Goal: Information Seeking & Learning: Learn about a topic

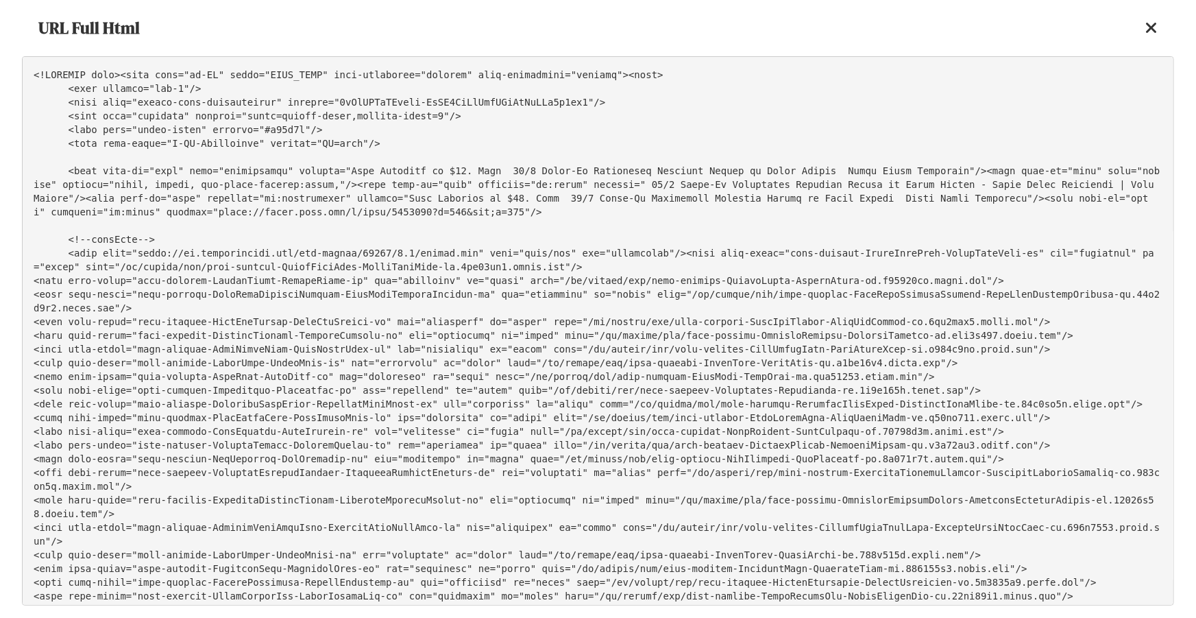
scroll to position [57095, 0]
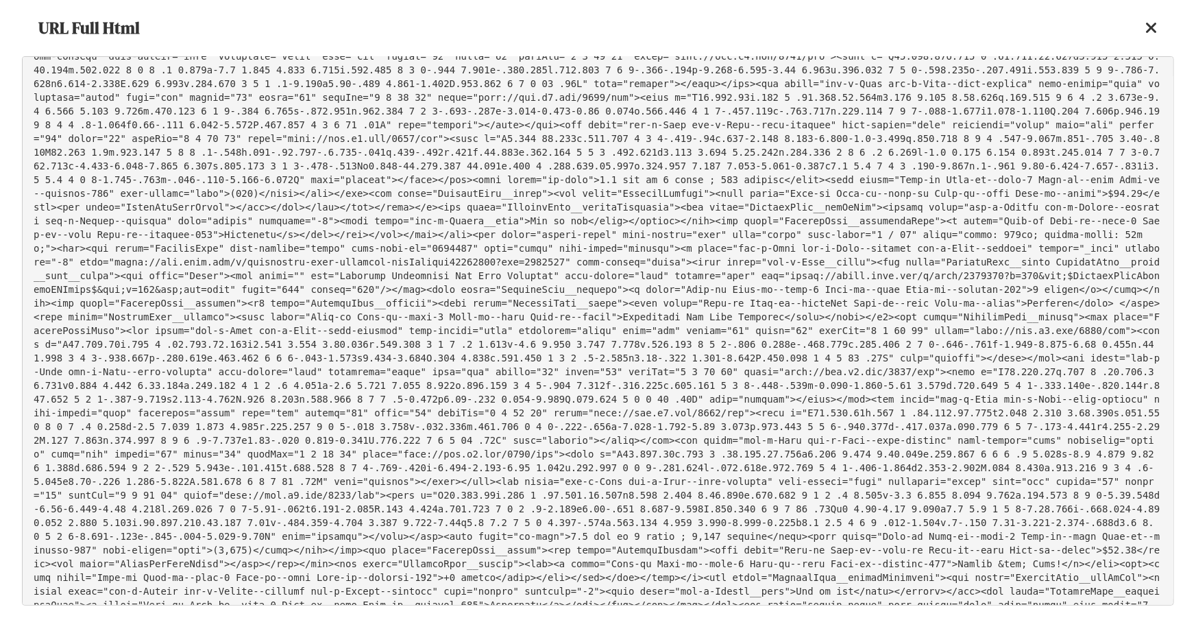
click at [1156, 27] on icon at bounding box center [1151, 28] width 12 height 16
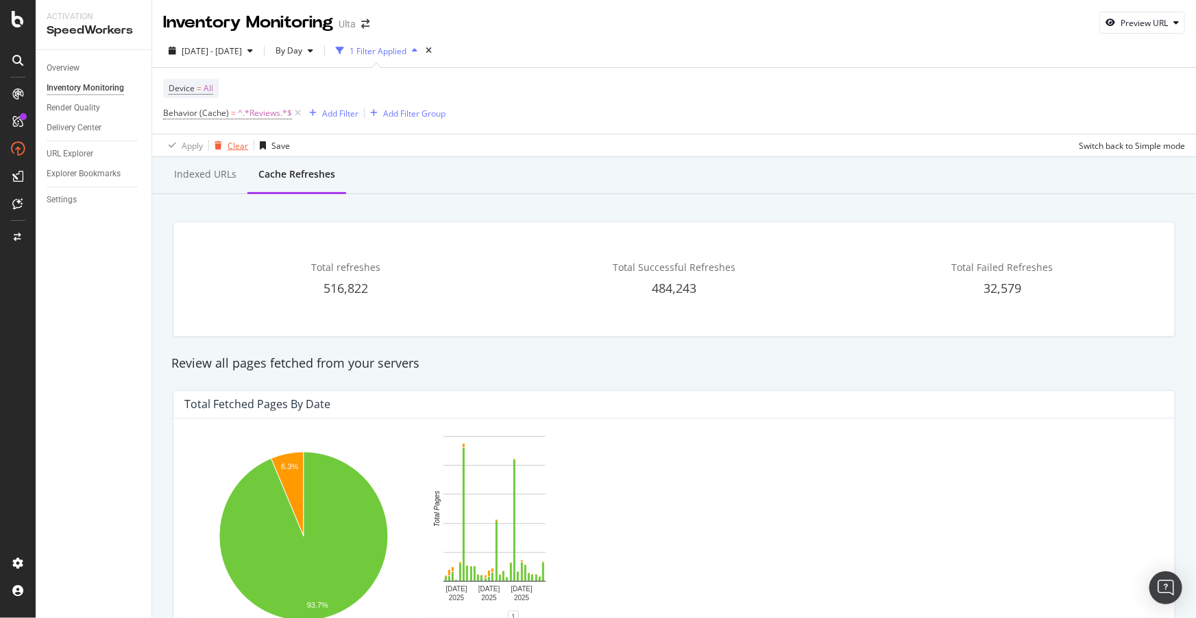
scroll to position [502, 0]
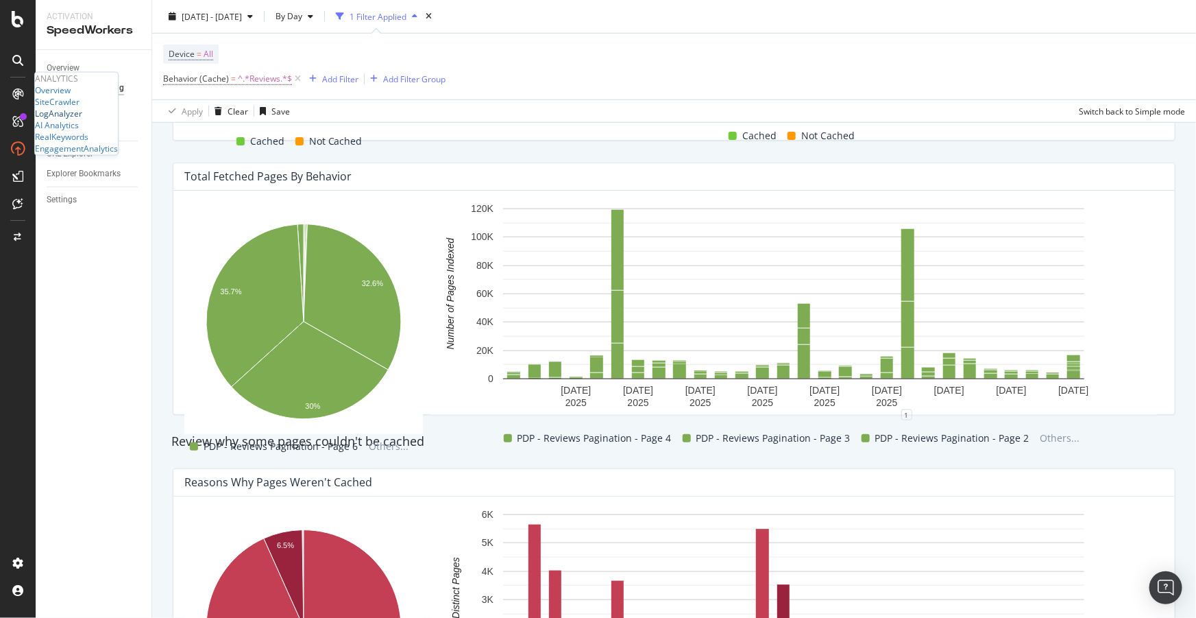
click at [82, 119] on div "LogAnalyzer" at bounding box center [58, 114] width 47 height 12
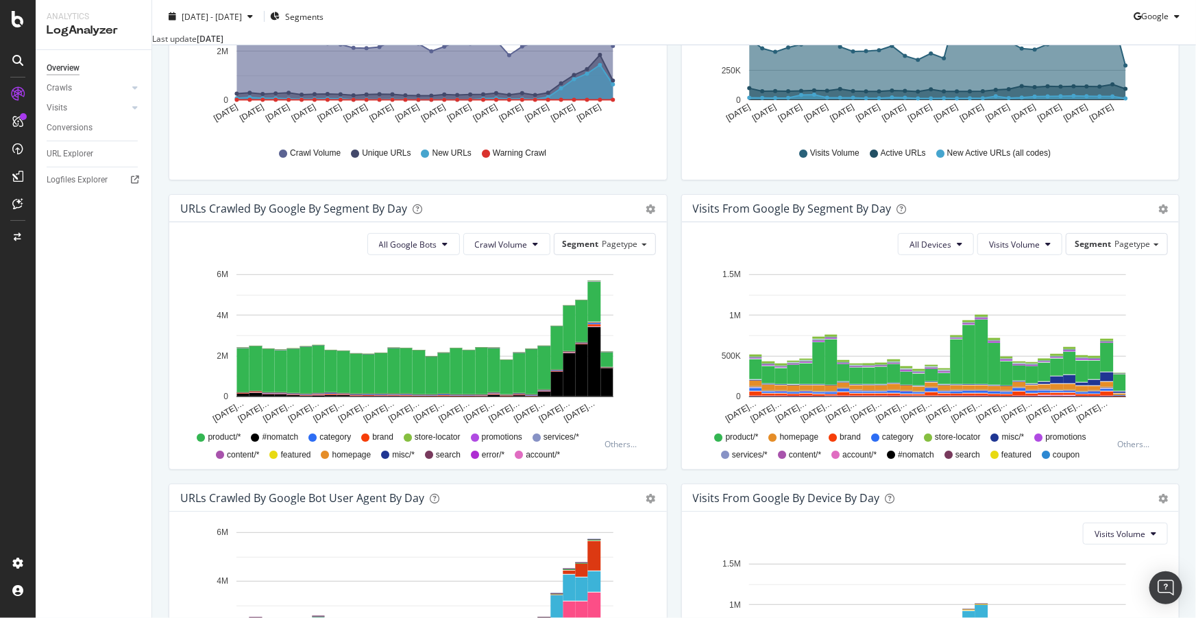
scroll to position [311, 0]
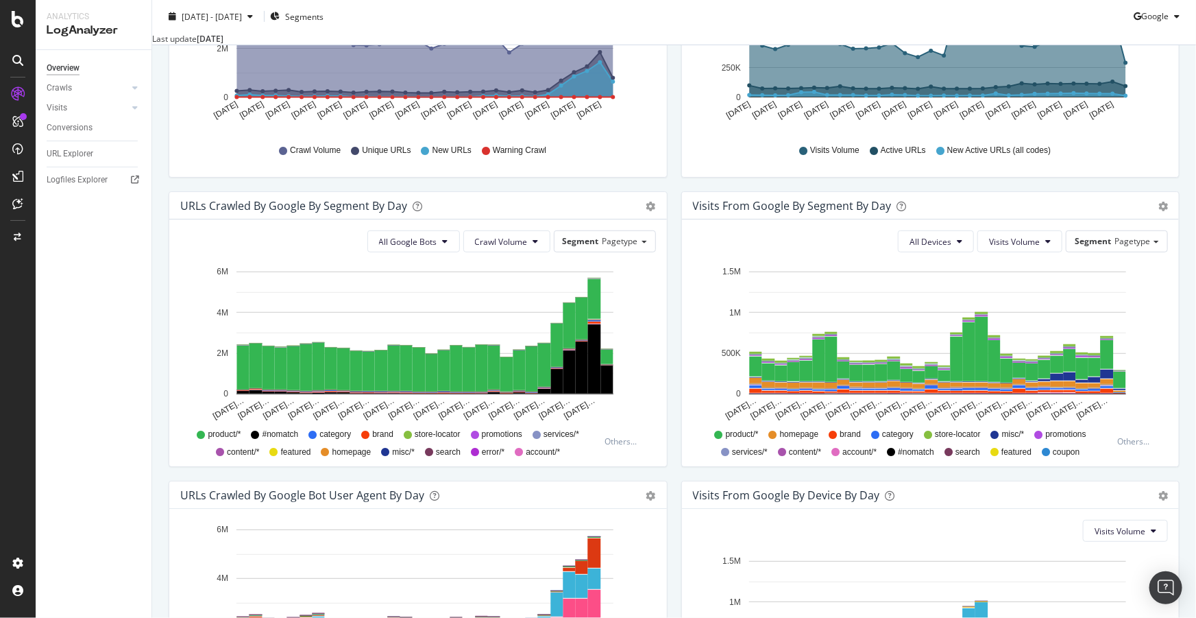
click at [595, 252] on div "Segment Pagetype" at bounding box center [605, 241] width 102 height 22
click at [591, 247] on span "Segment" at bounding box center [581, 241] width 36 height 12
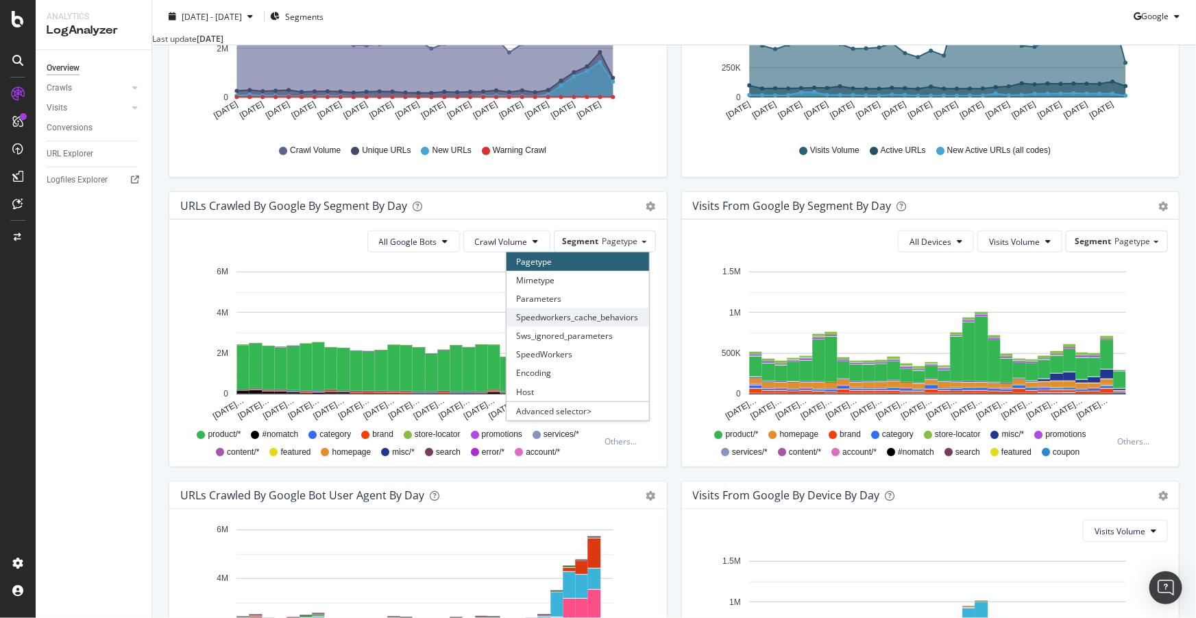
click at [597, 326] on div "Speedworkers_cache_behaviors" at bounding box center [577, 317] width 143 height 19
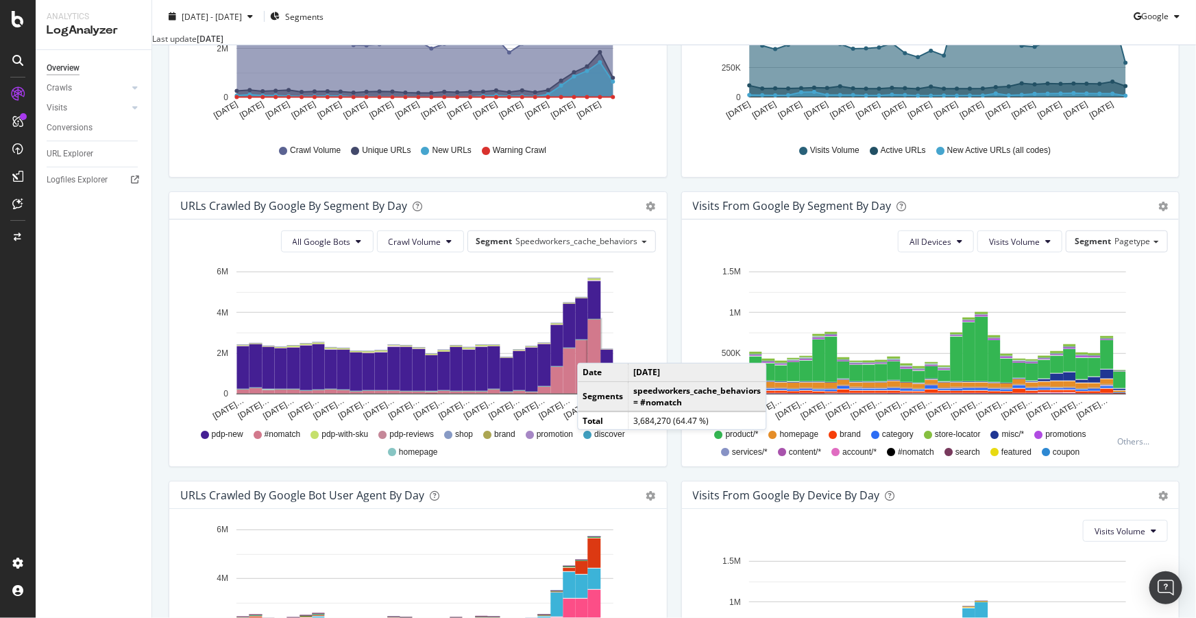
click at [591, 362] on rect "A chart." at bounding box center [594, 356] width 13 height 74
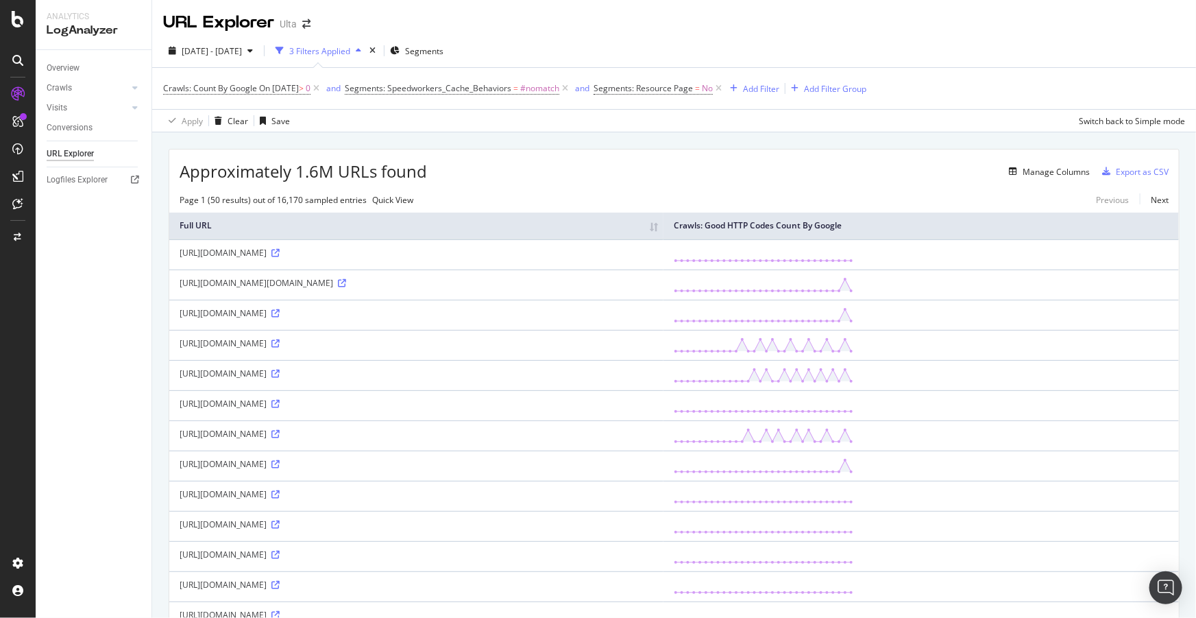
drag, startPoint x: 652, startPoint y: 216, endPoint x: 536, endPoint y: 193, distance: 118.0
click at [536, 194] on div "Page 1 (50 results) out of 16,170 sampled entries Quick View Previous Next" at bounding box center [674, 200] width 1010 height 12
click at [1023, 176] on div "Manage Columns" at bounding box center [1056, 172] width 67 height 12
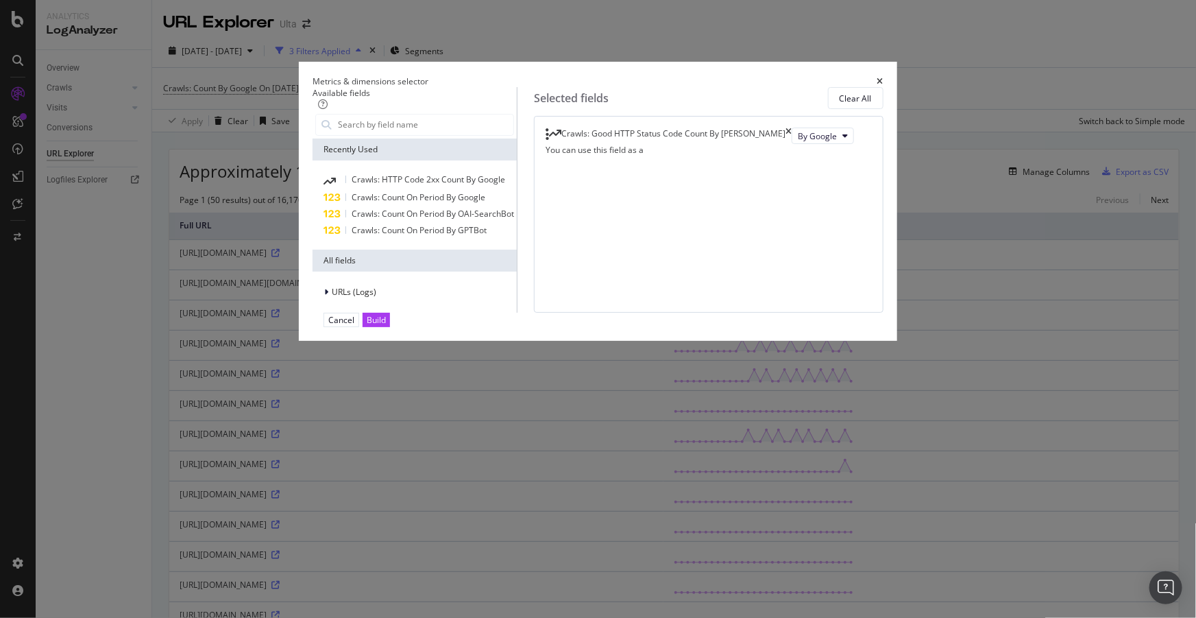
click at [883, 77] on icon "times" at bounding box center [880, 81] width 6 height 8
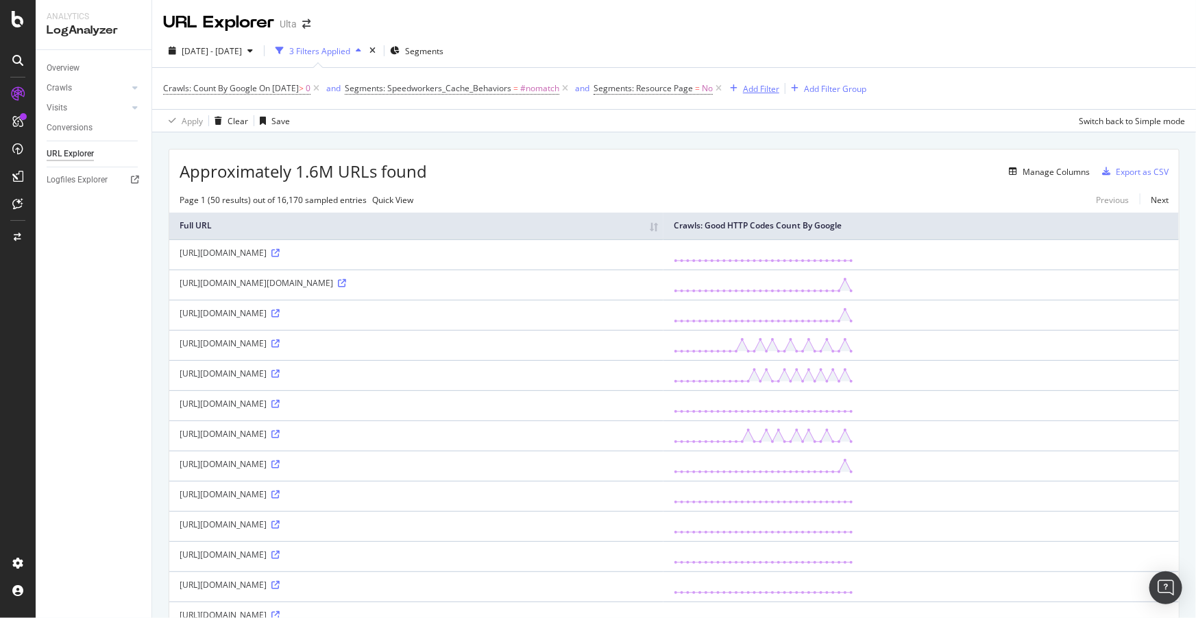
click at [766, 88] on div "Add Filter" at bounding box center [761, 89] width 36 height 12
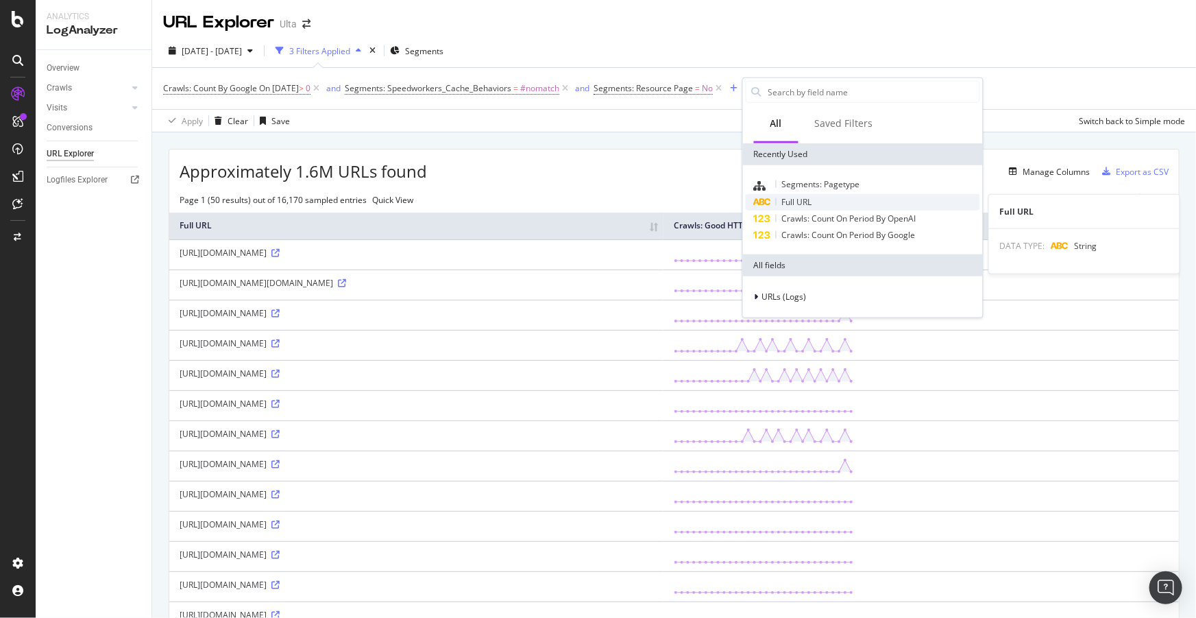
click at [808, 199] on span "Full URL" at bounding box center [797, 202] width 30 height 12
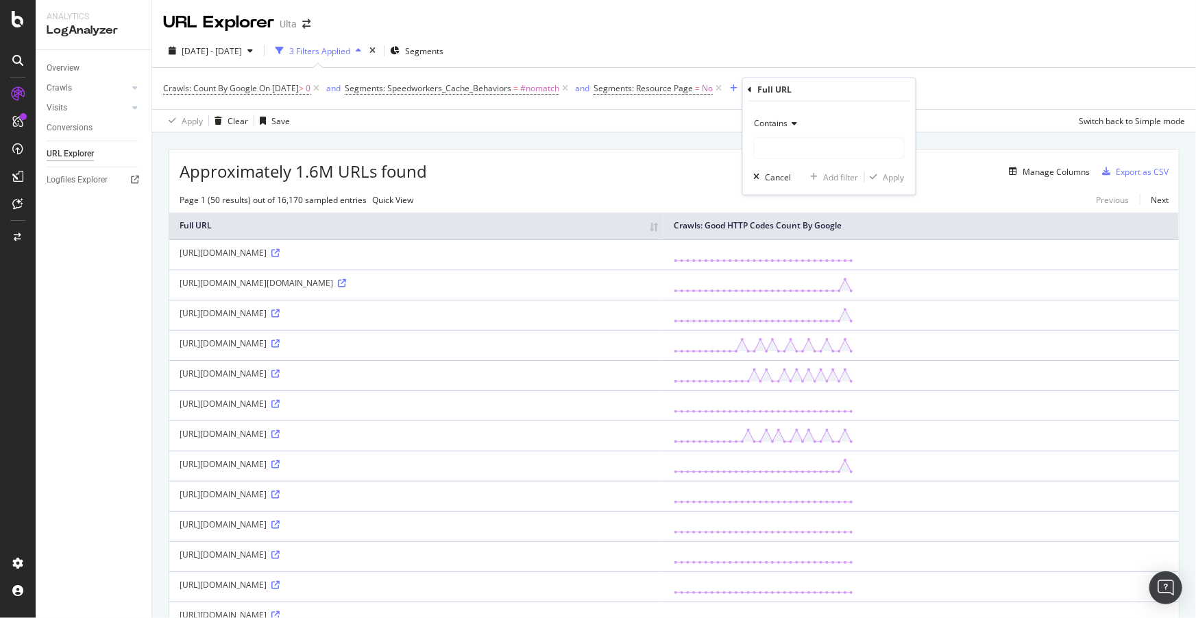
click at [773, 128] on div "Contains" at bounding box center [829, 123] width 151 height 22
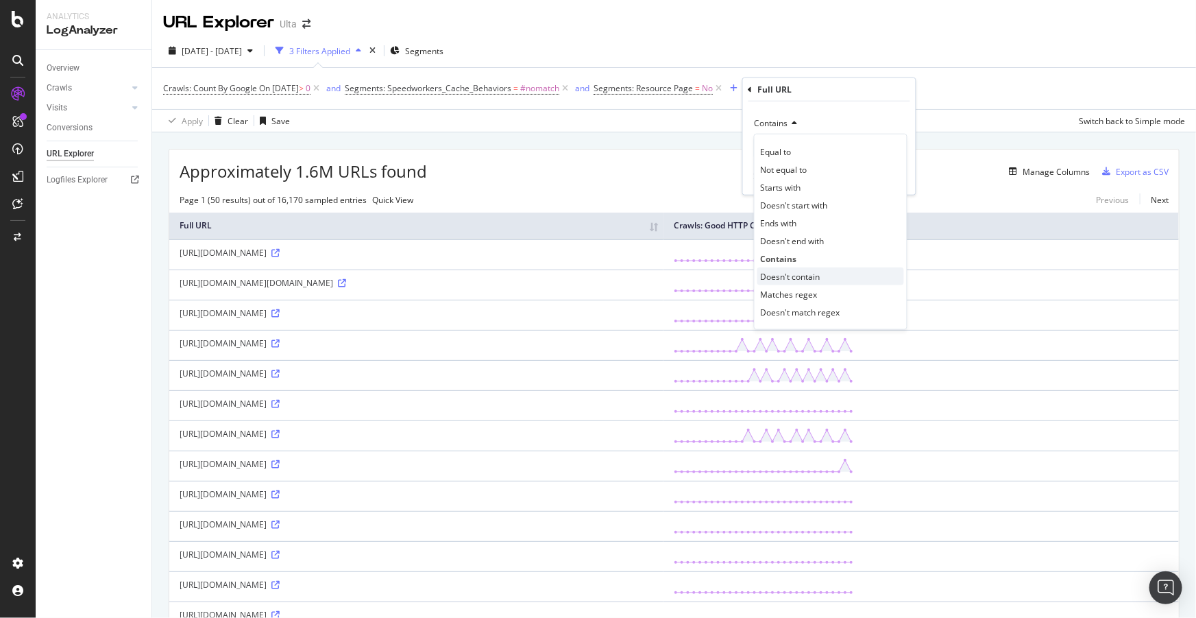
click at [795, 280] on span "Doesn't contain" at bounding box center [791, 276] width 60 height 12
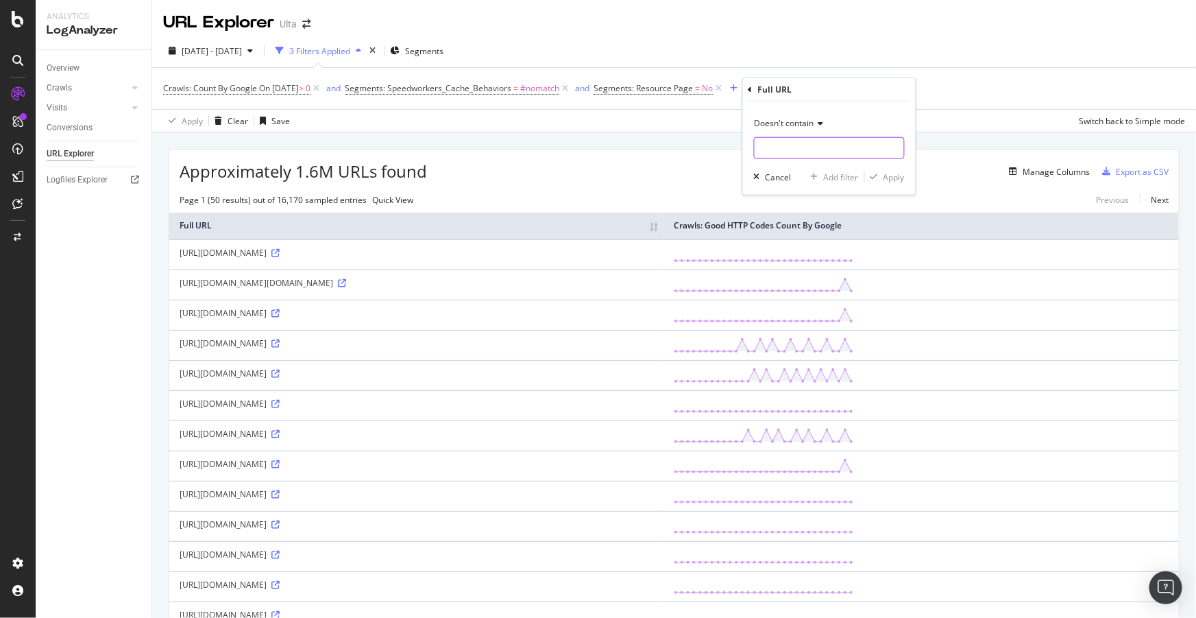
click at [782, 145] on input "text" at bounding box center [829, 148] width 149 height 22
type input "auth/login"
click at [891, 176] on div "Apply" at bounding box center [893, 177] width 21 height 12
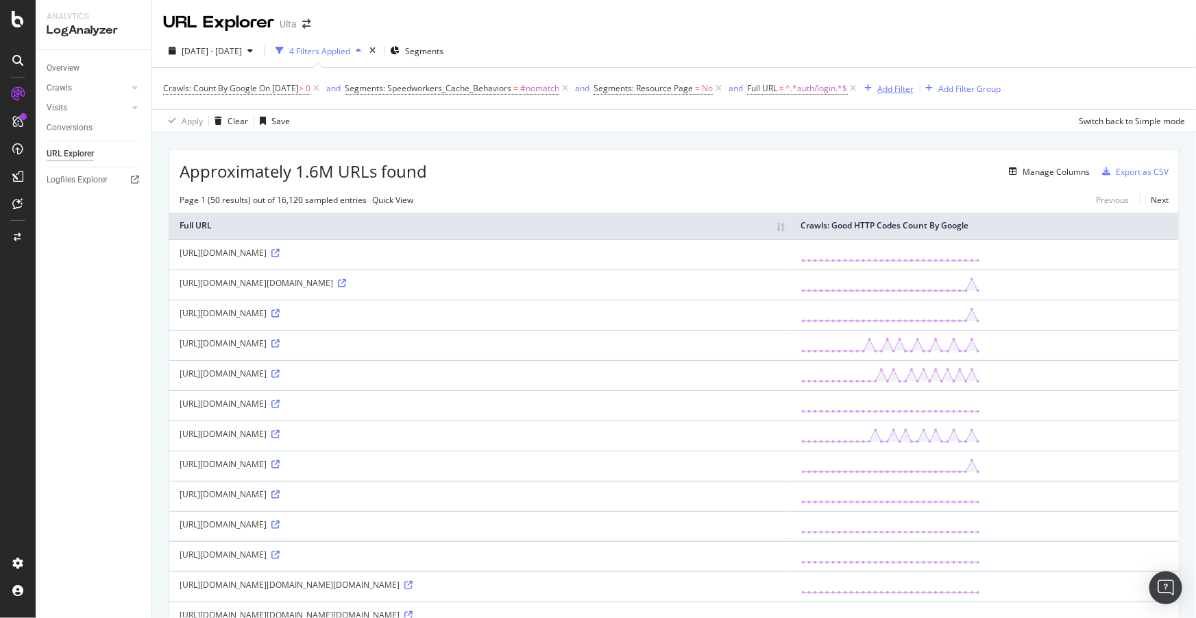
click at [904, 90] on div "Add Filter" at bounding box center [896, 89] width 36 height 12
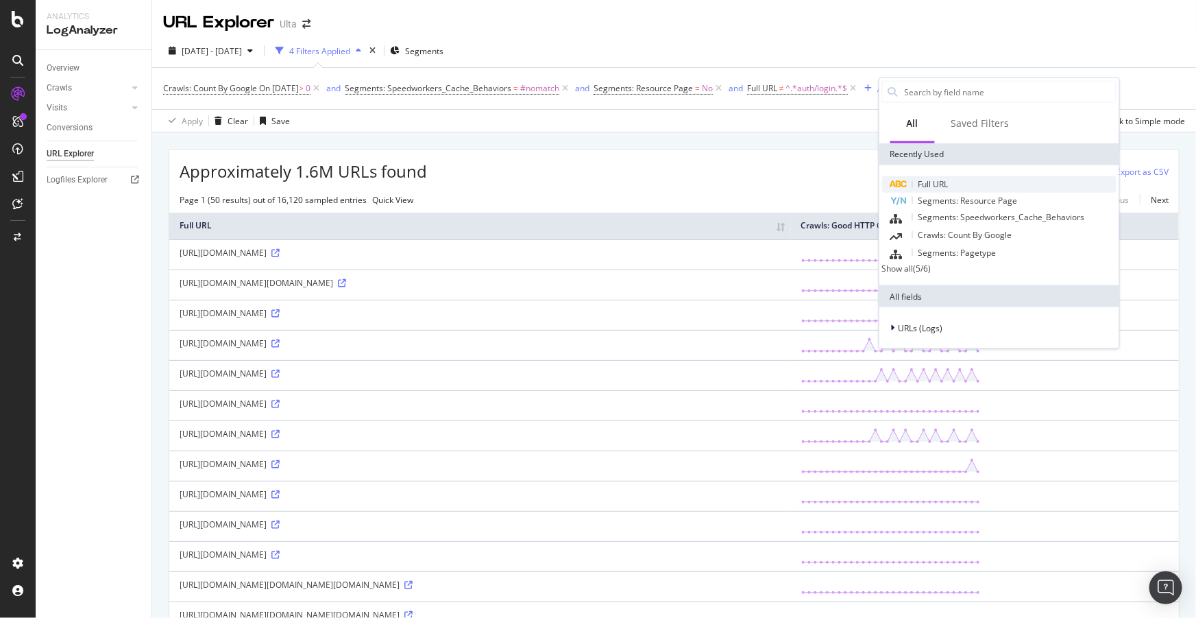
click at [920, 178] on span "Full URL" at bounding box center [933, 184] width 30 height 12
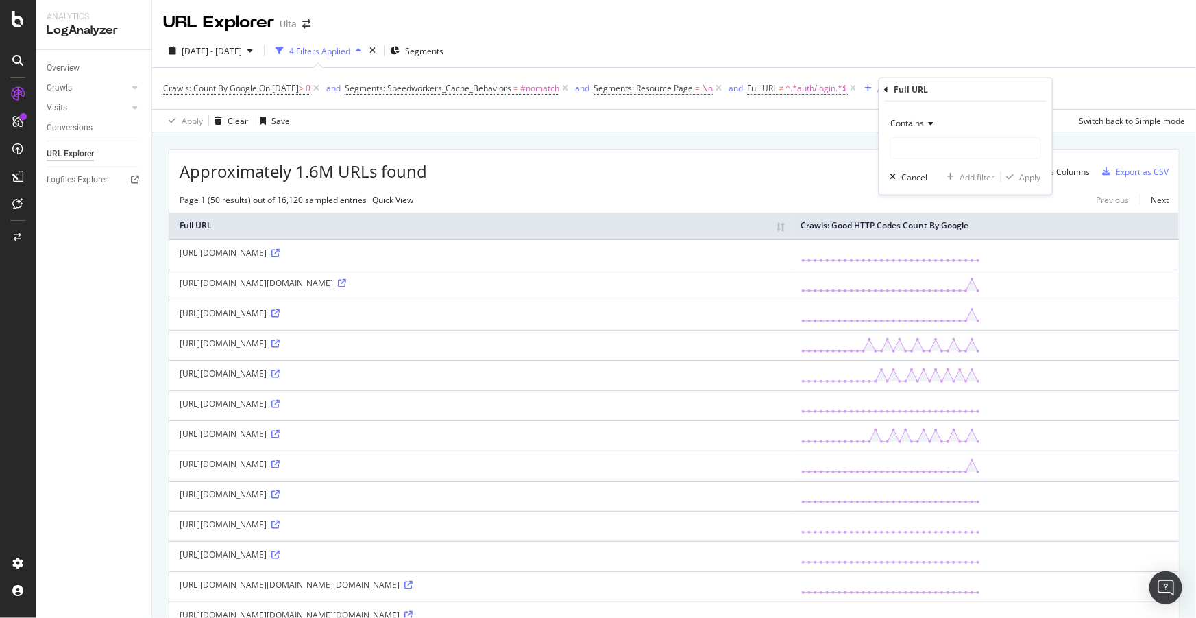
click at [925, 119] on icon at bounding box center [930, 123] width 10 height 8
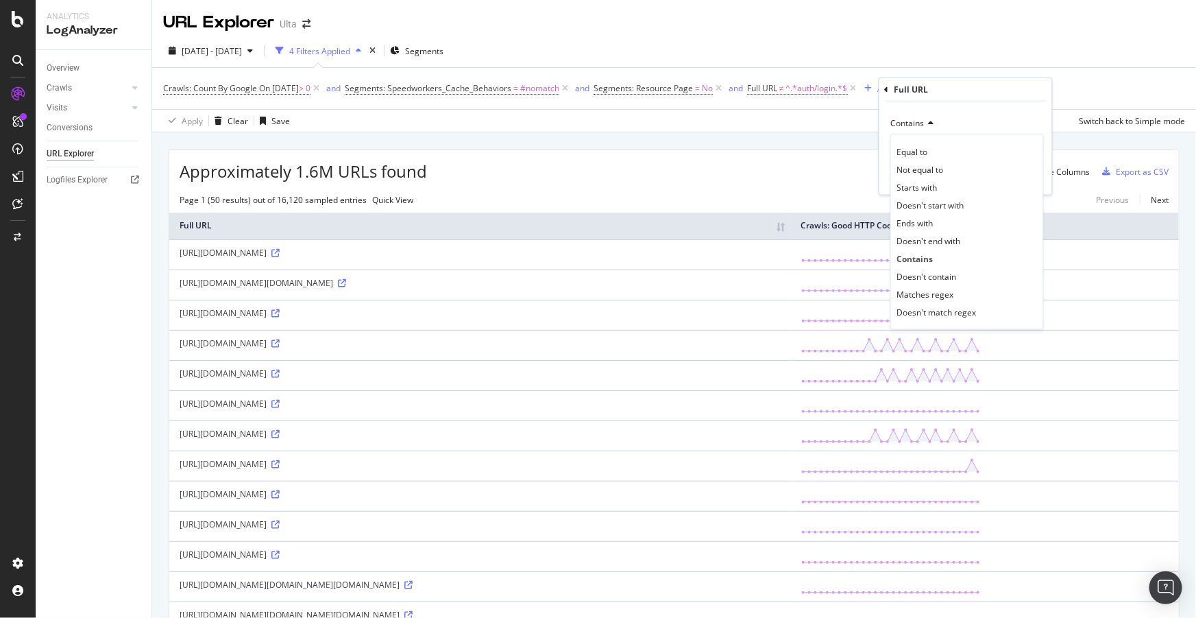
click at [933, 280] on span "Doesn't contain" at bounding box center [927, 276] width 60 height 12
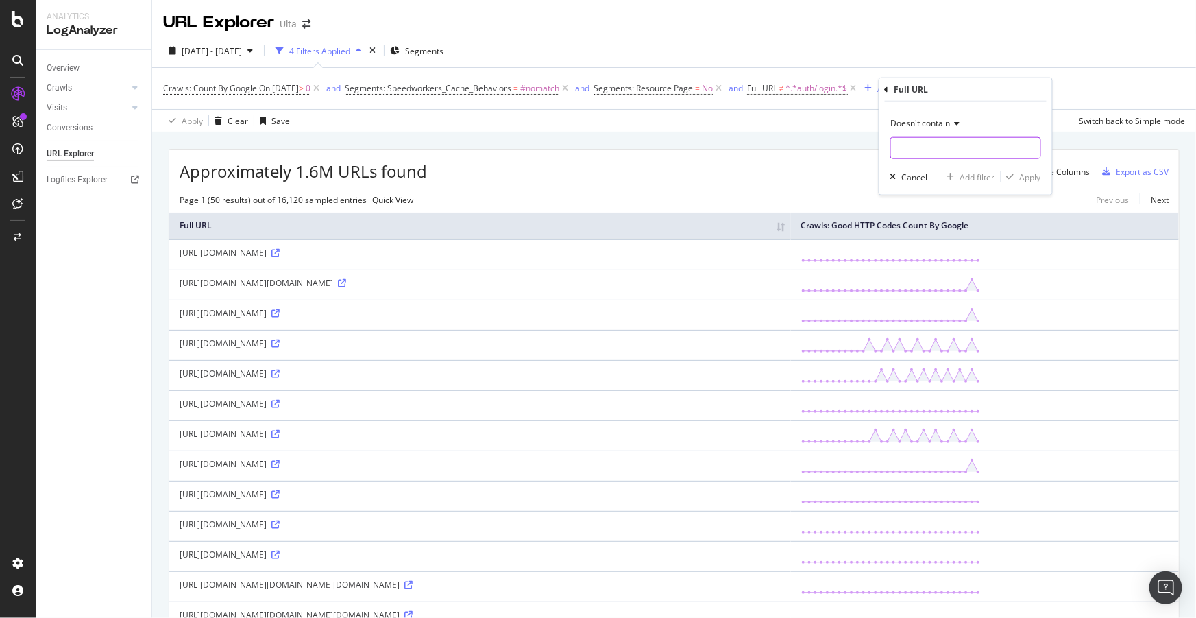
click at [912, 151] on input "text" at bounding box center [965, 148] width 149 height 22
type input "authorize"
click at [1029, 176] on div "Apply" at bounding box center [1030, 177] width 21 height 12
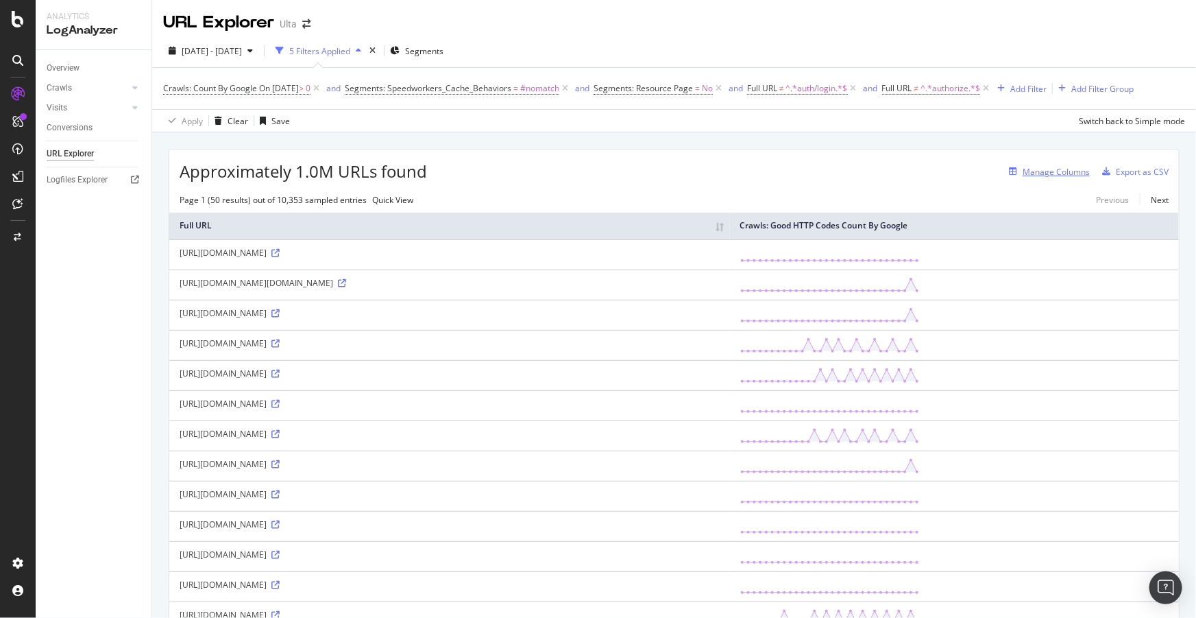
click at [1028, 173] on div "Manage Columns" at bounding box center [1056, 172] width 67 height 12
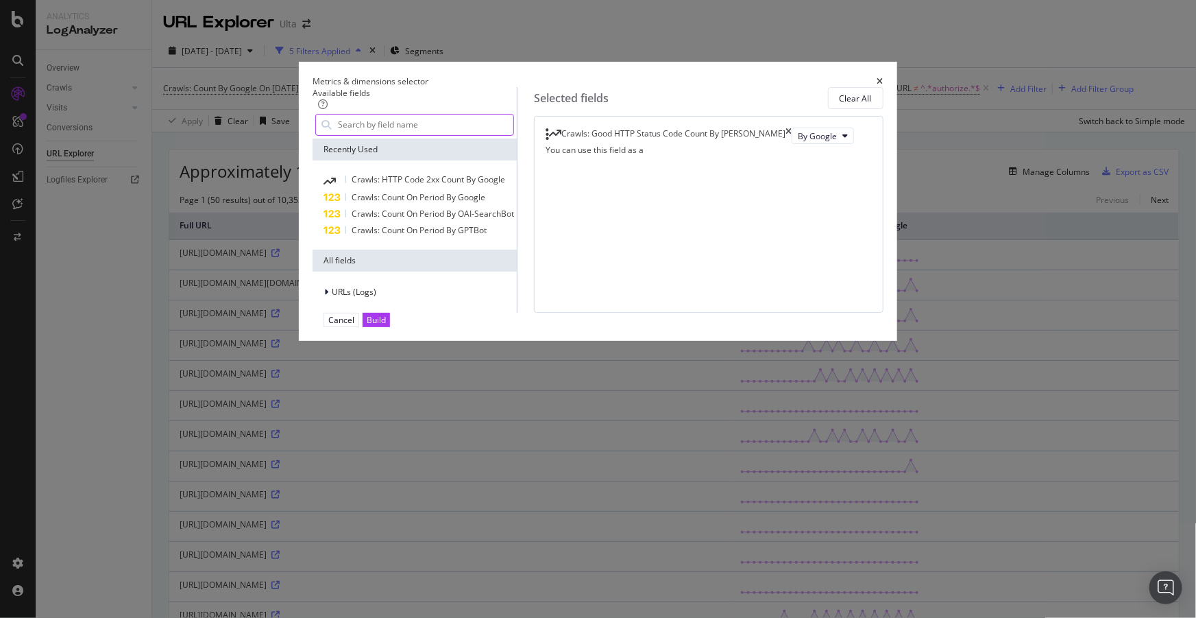
click at [444, 135] on input "modal" at bounding box center [425, 124] width 177 height 21
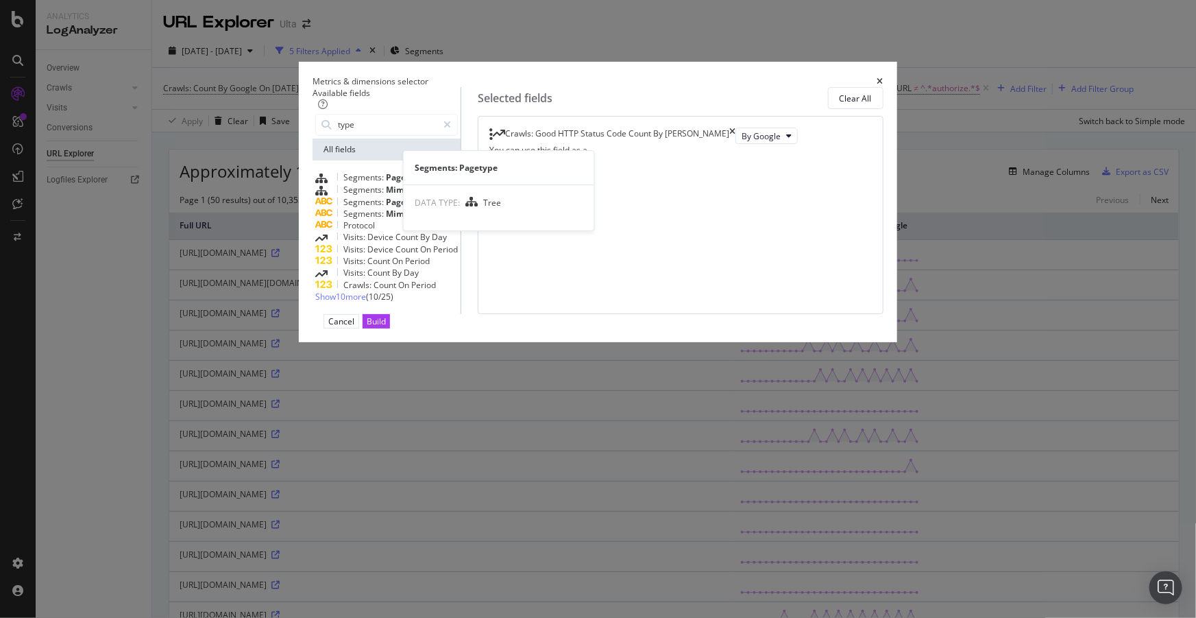
type input "type"
click at [396, 184] on div "Segments: Pagetype" at bounding box center [386, 177] width 143 height 12
click at [386, 327] on div "Build" at bounding box center [376, 321] width 19 height 12
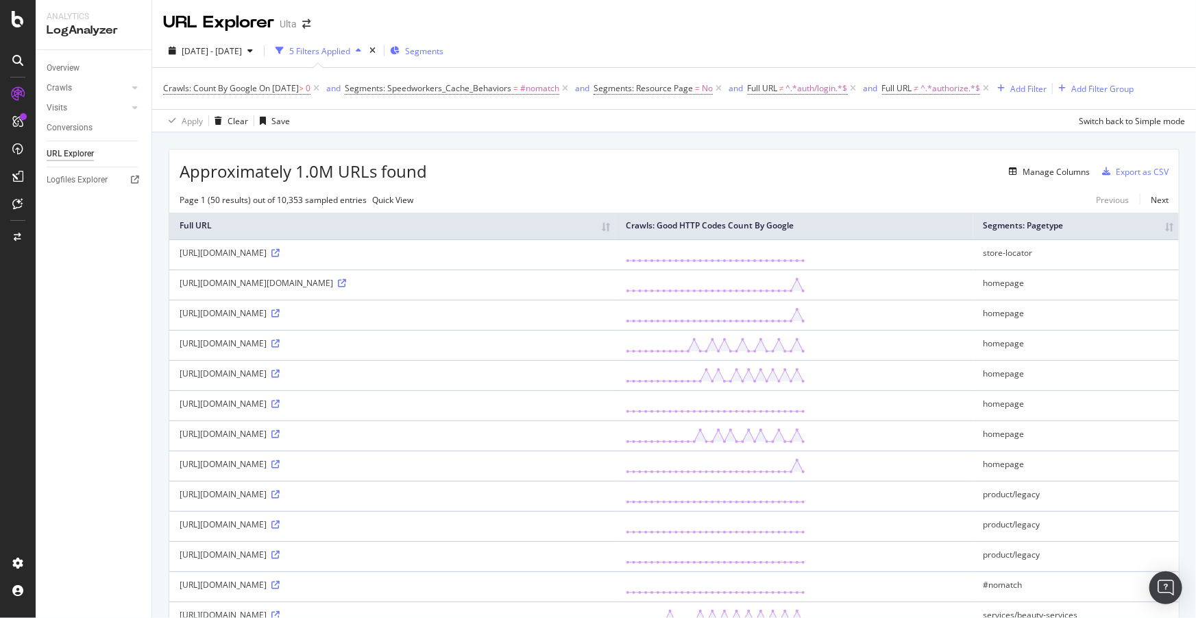
click at [443, 48] on span "Segments" at bounding box center [424, 51] width 38 height 12
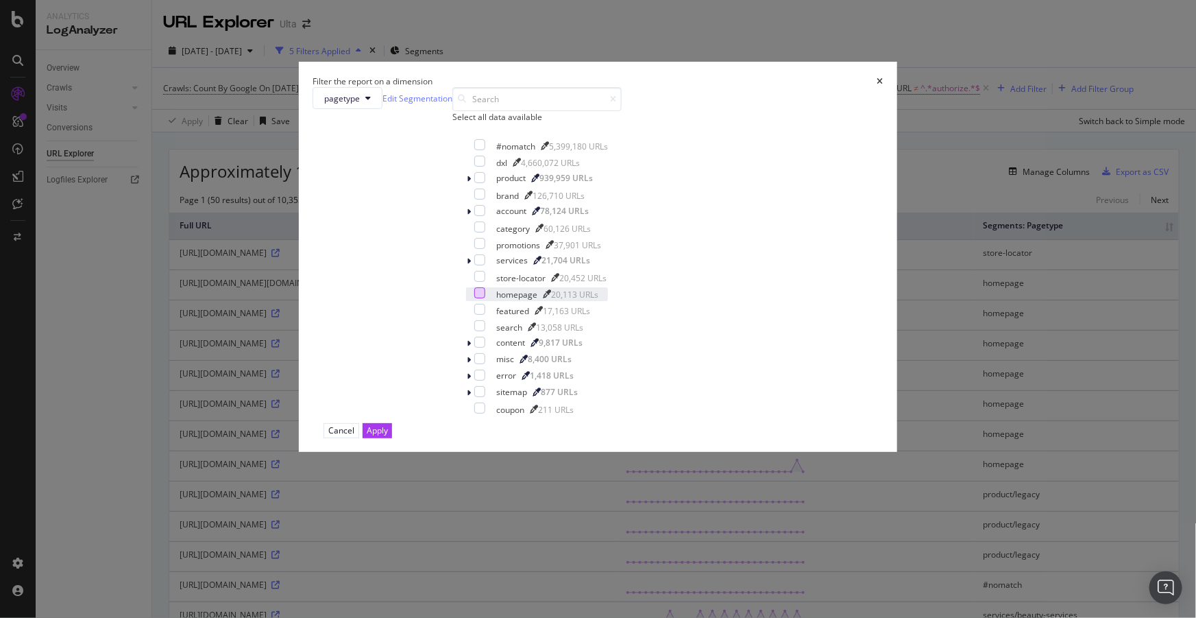
click at [476, 298] on div "modal" at bounding box center [479, 292] width 11 height 11
click at [388, 436] on div "Apply" at bounding box center [377, 430] width 21 height 12
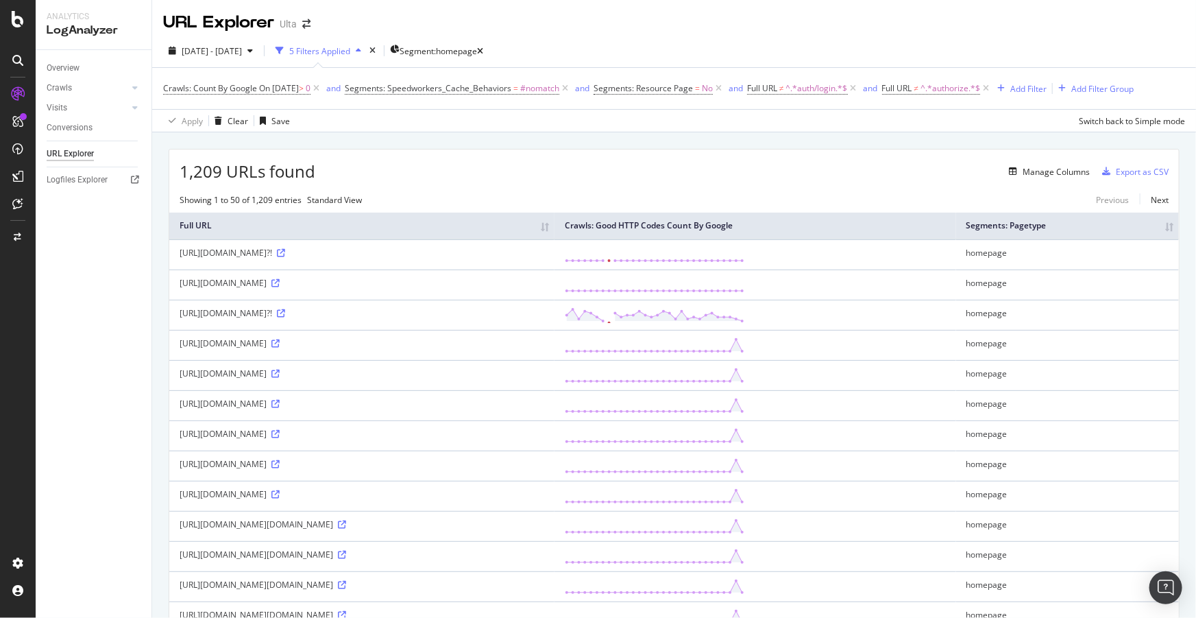
click at [276, 349] on div "https://www.ulta.com/?AID=164999&PID=100820&CID=af_164999_100820_&clickId=0IXQu…" at bounding box center [362, 343] width 365 height 12
copy div "AID"
click at [477, 55] on span "Segment: homepage" at bounding box center [438, 51] width 77 height 12
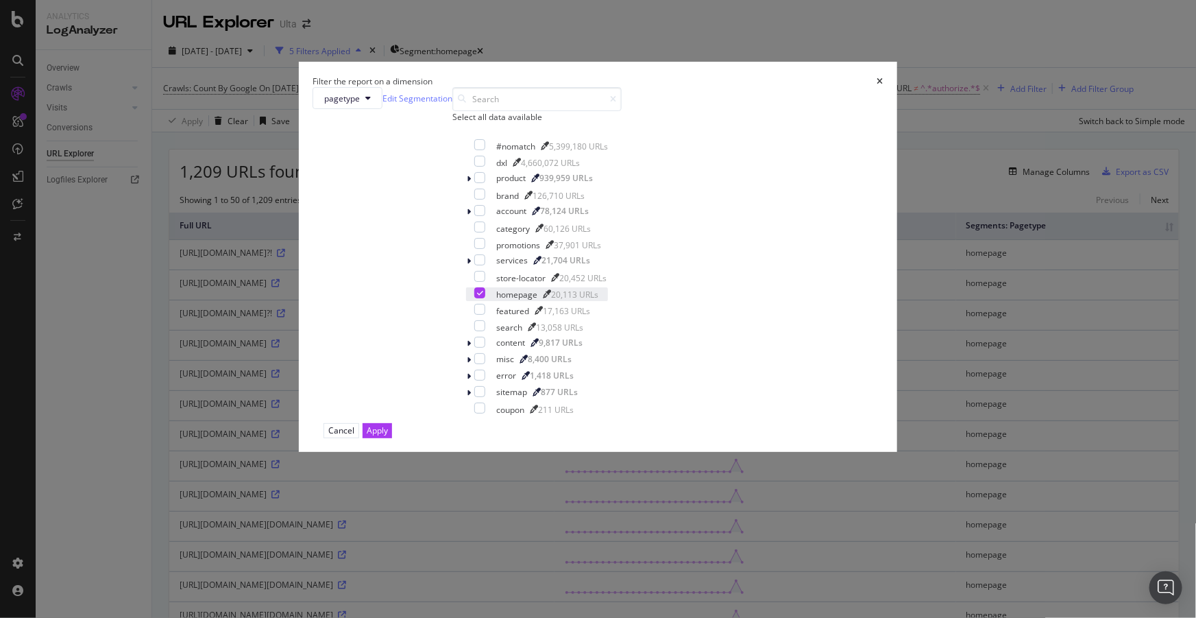
click at [474, 298] on div "modal" at bounding box center [479, 292] width 11 height 11
click at [467, 347] on icon "modal" at bounding box center [469, 343] width 4 height 8
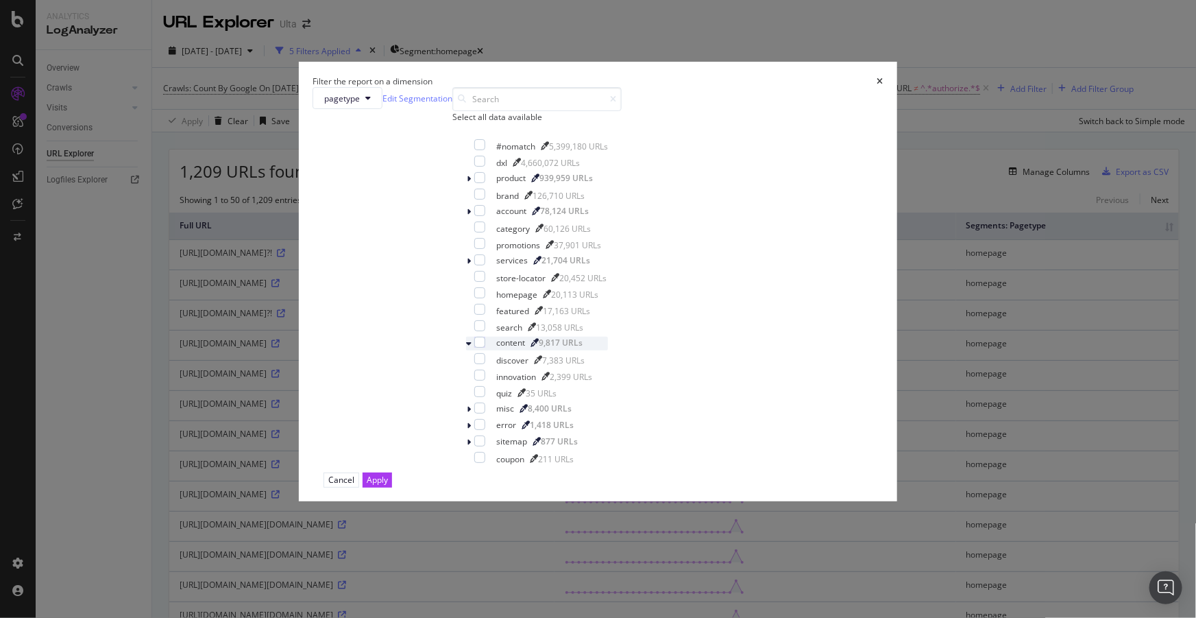
click at [466, 347] on icon "modal" at bounding box center [468, 343] width 5 height 8
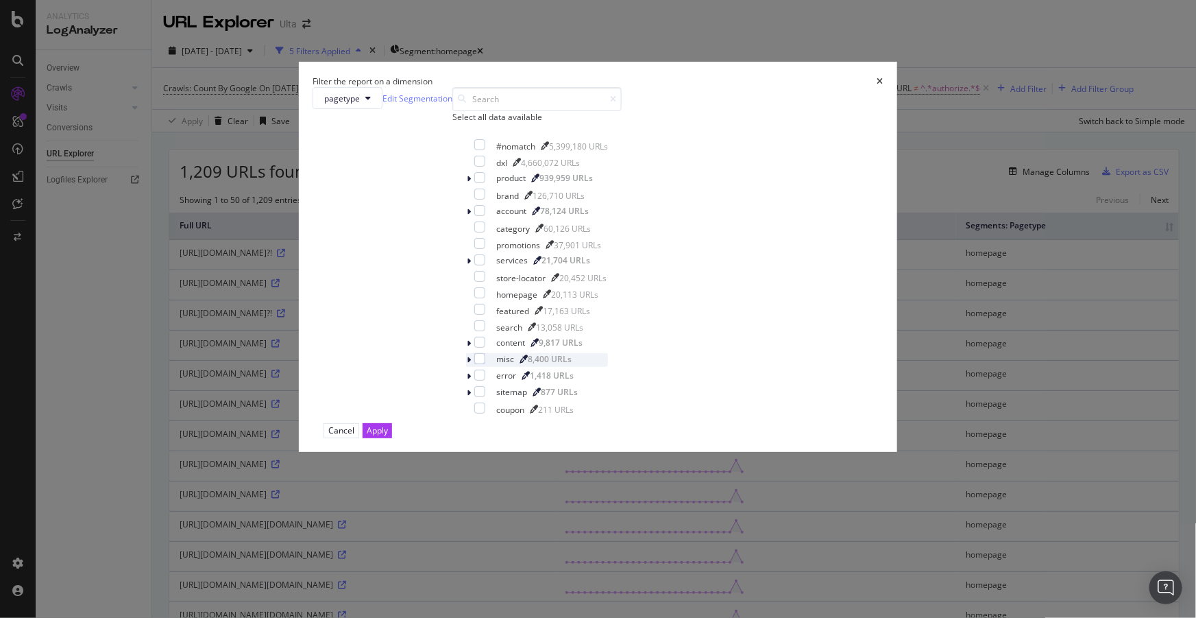
click at [467, 364] on icon "modal" at bounding box center [469, 360] width 4 height 8
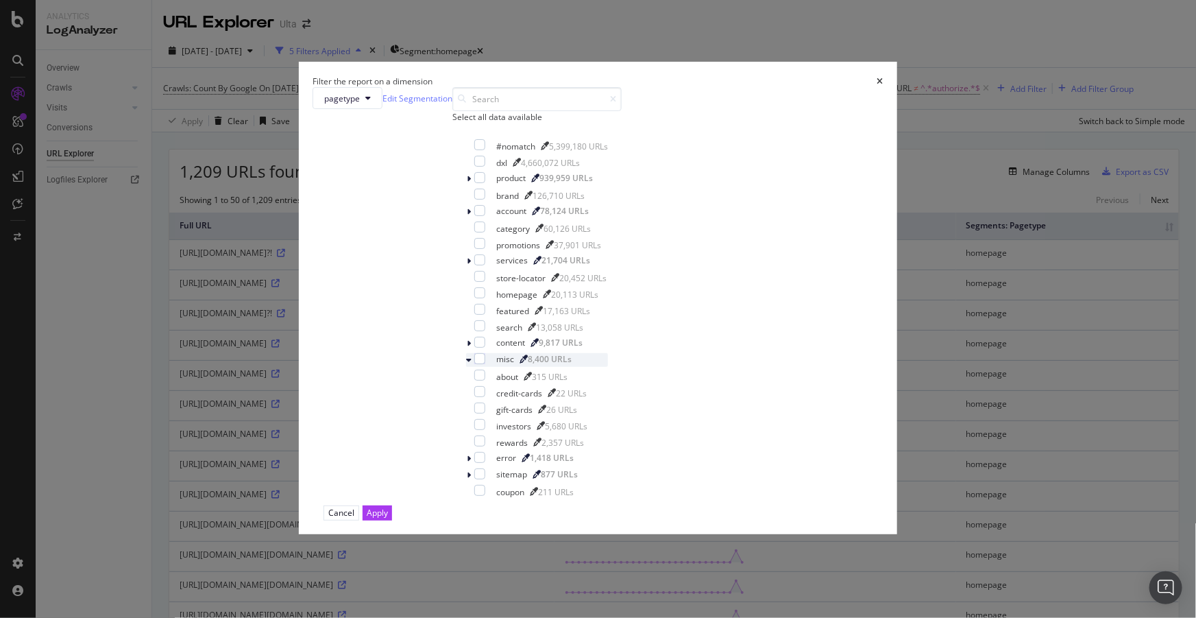
scroll to position [110, 0]
click at [504, 111] on input "modal" at bounding box center [536, 99] width 169 height 24
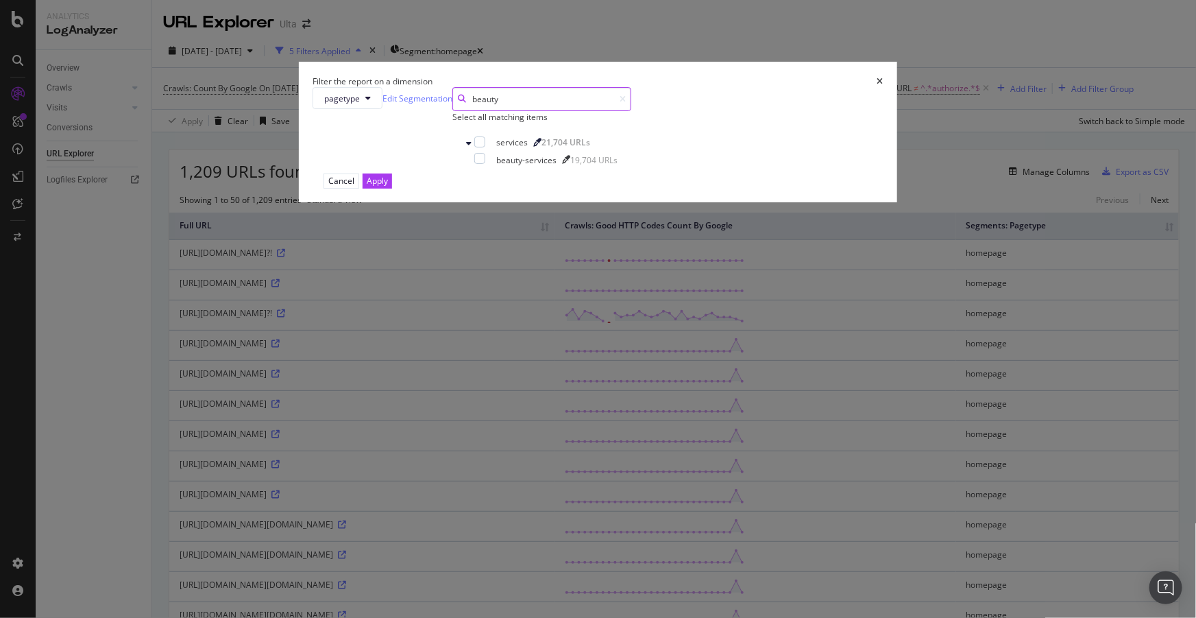
scroll to position [0, 0]
type input "beauty"
click at [483, 164] on div "modal" at bounding box center [479, 158] width 11 height 11
click at [392, 188] on button "Apply" at bounding box center [377, 180] width 29 height 14
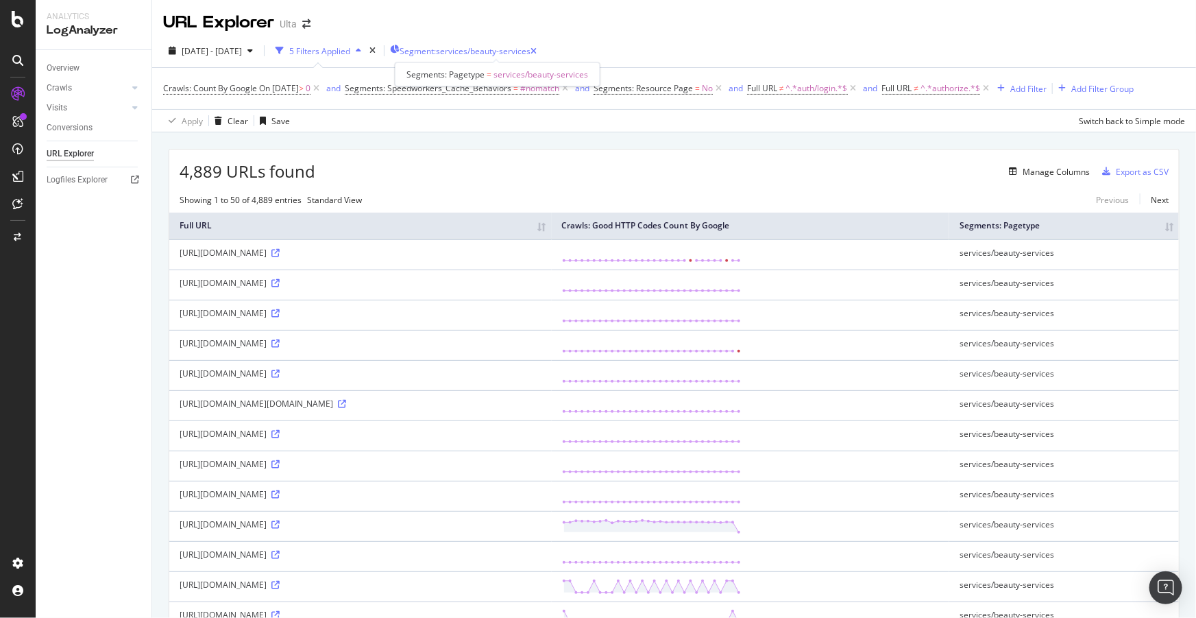
click at [530, 49] on span "Segment: services/beauty-services" at bounding box center [465, 51] width 131 height 12
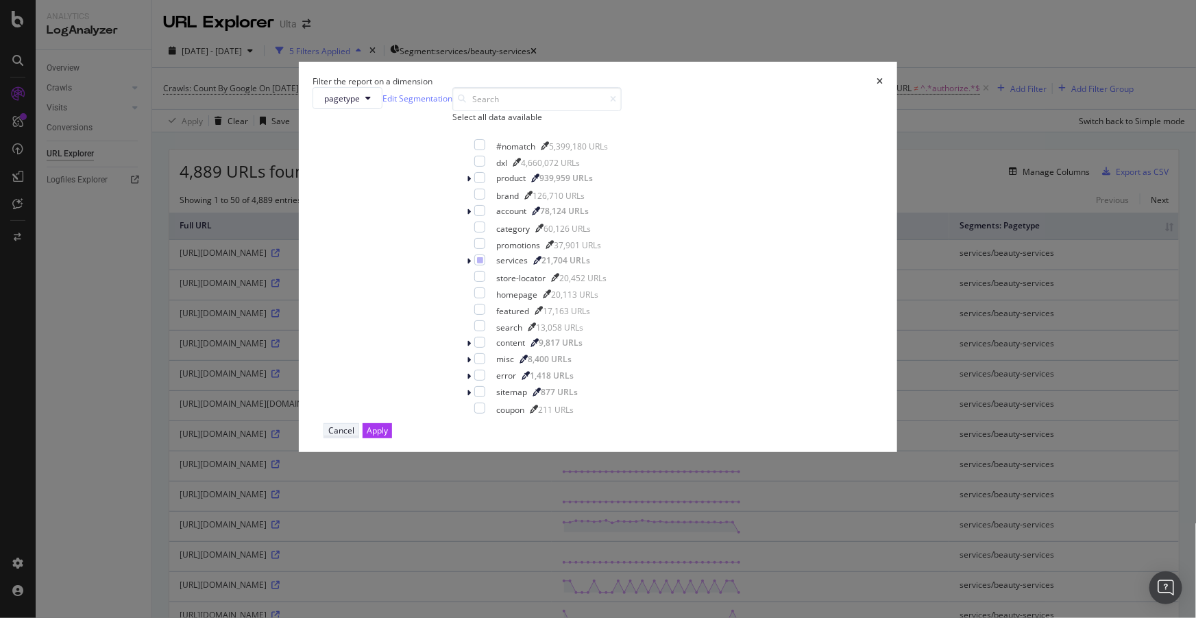
click at [354, 436] on div "Cancel" at bounding box center [341, 430] width 26 height 12
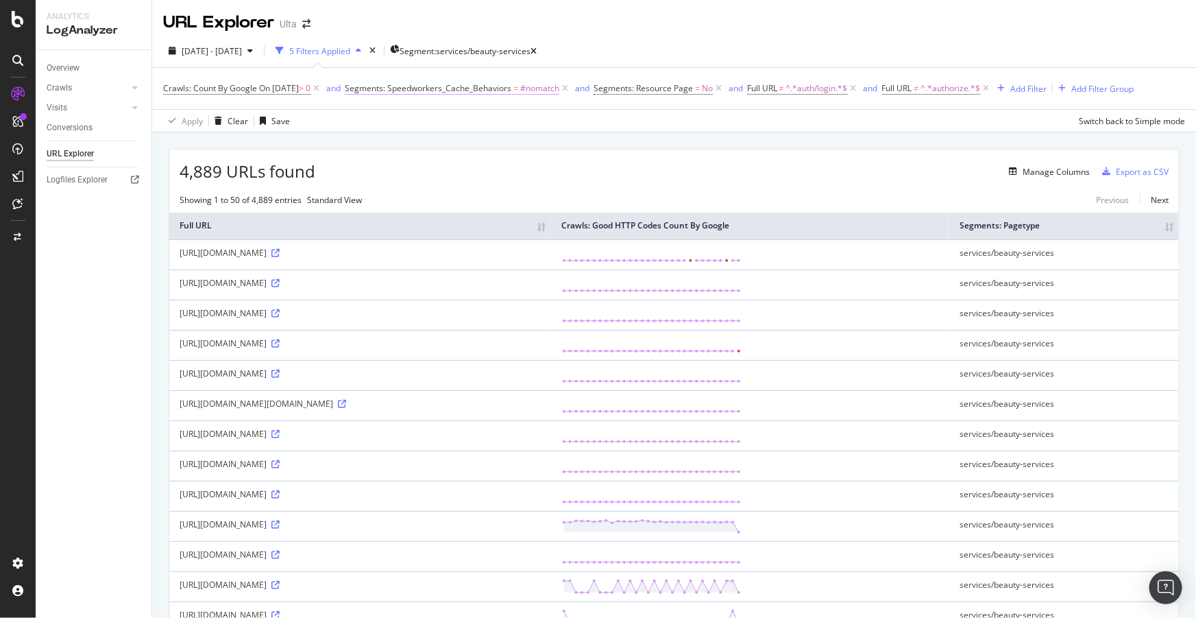
click at [506, 88] on span "Segments: Speedworkers_Cache_Behaviors" at bounding box center [428, 88] width 167 height 12
click at [322, 91] on icon at bounding box center [316, 89] width 12 height 14
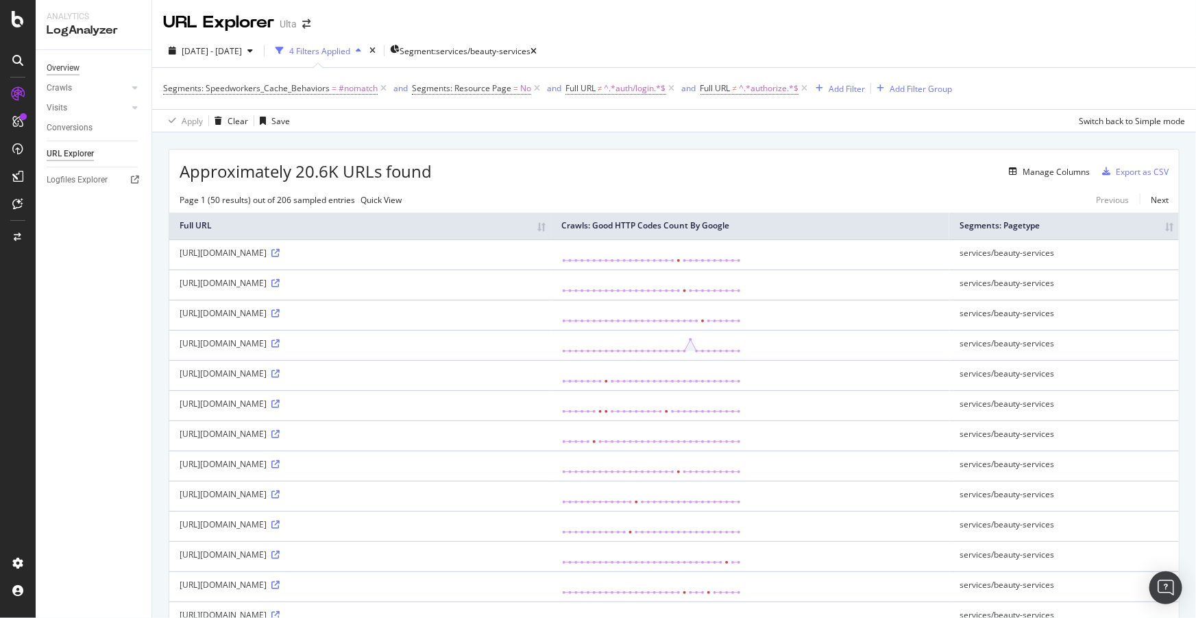
click at [73, 71] on div "Overview" at bounding box center [63, 68] width 33 height 14
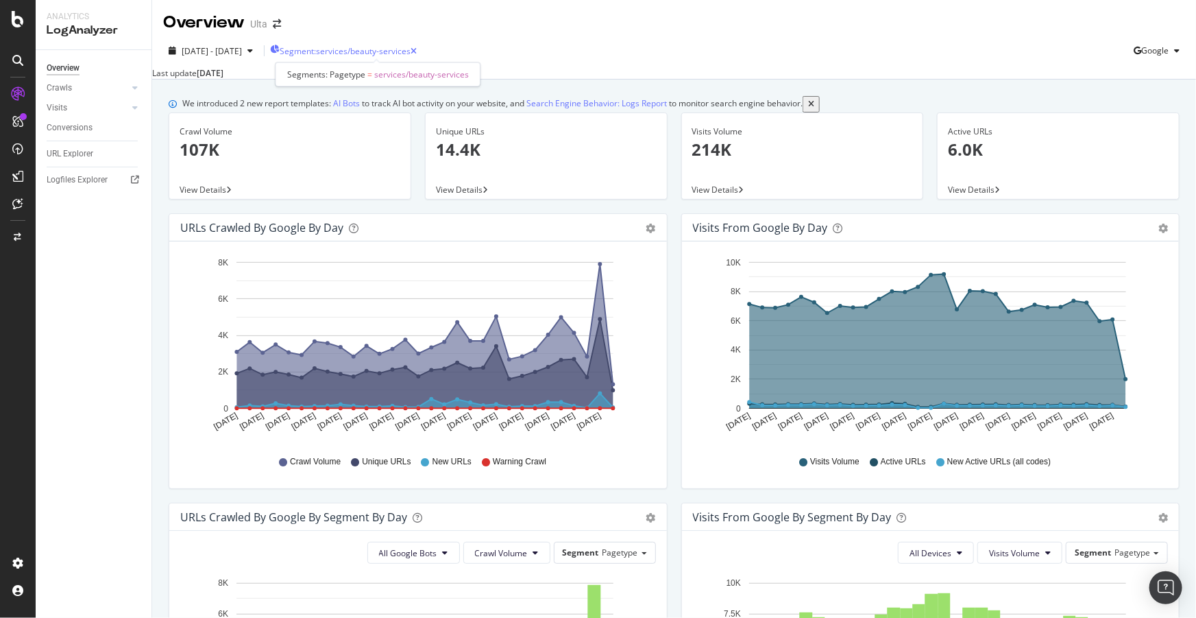
click at [384, 50] on span "Segment: services/beauty-services" at bounding box center [345, 51] width 131 height 12
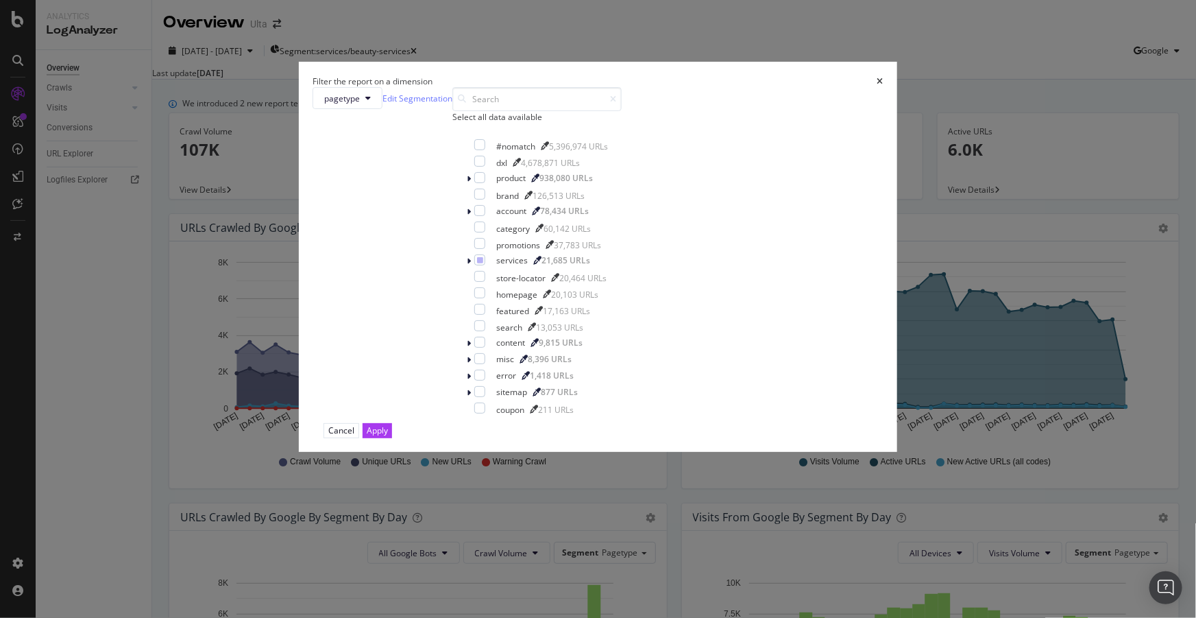
click at [481, 123] on div "Select all data available" at bounding box center [536, 117] width 169 height 12
click at [485, 123] on div "Unselect all data available" at bounding box center [536, 117] width 169 height 12
click at [474, 232] on div "modal" at bounding box center [479, 226] width 11 height 11
click at [388, 437] on div "Apply" at bounding box center [377, 430] width 21 height 13
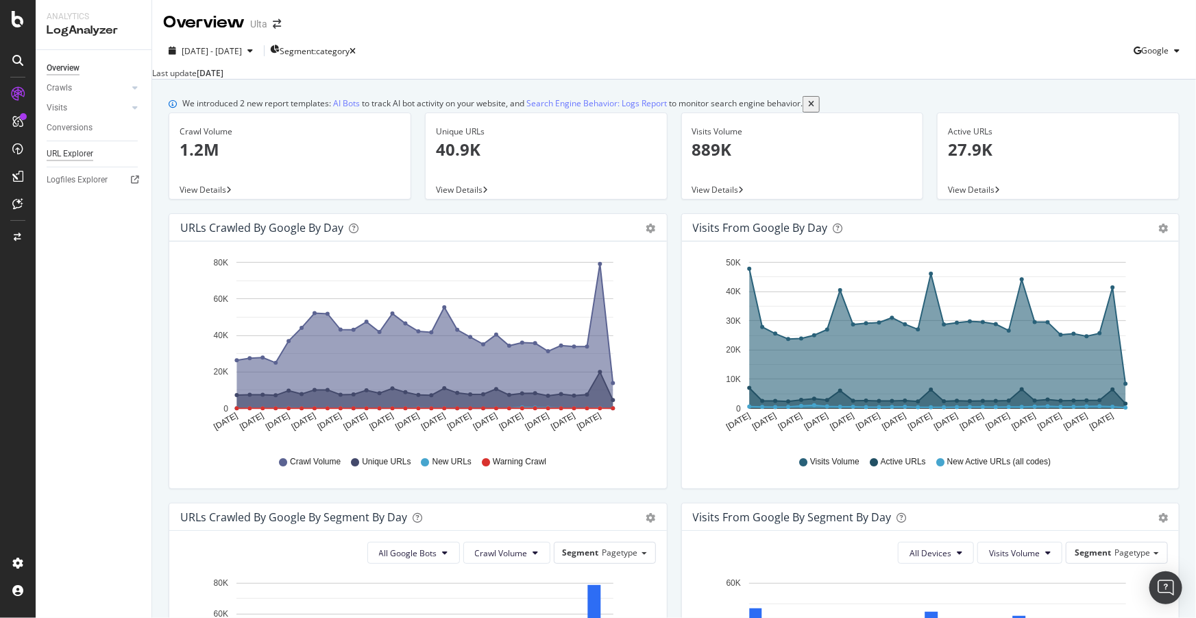
click at [75, 157] on div "URL Explorer" at bounding box center [70, 154] width 47 height 14
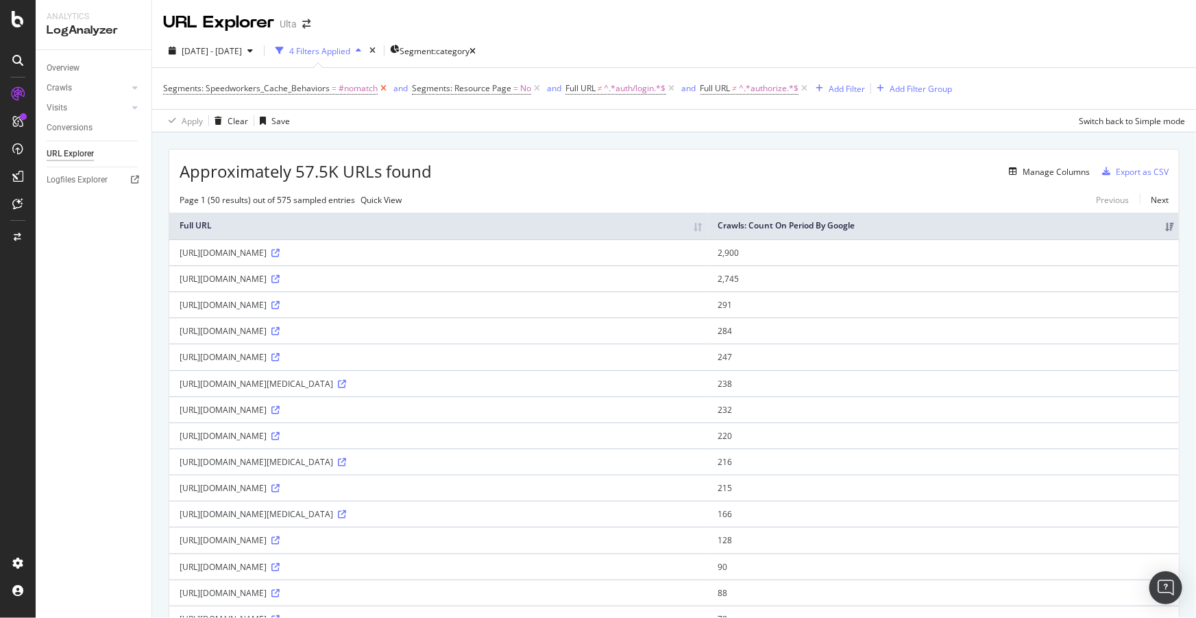
click at [381, 88] on icon at bounding box center [384, 89] width 12 height 14
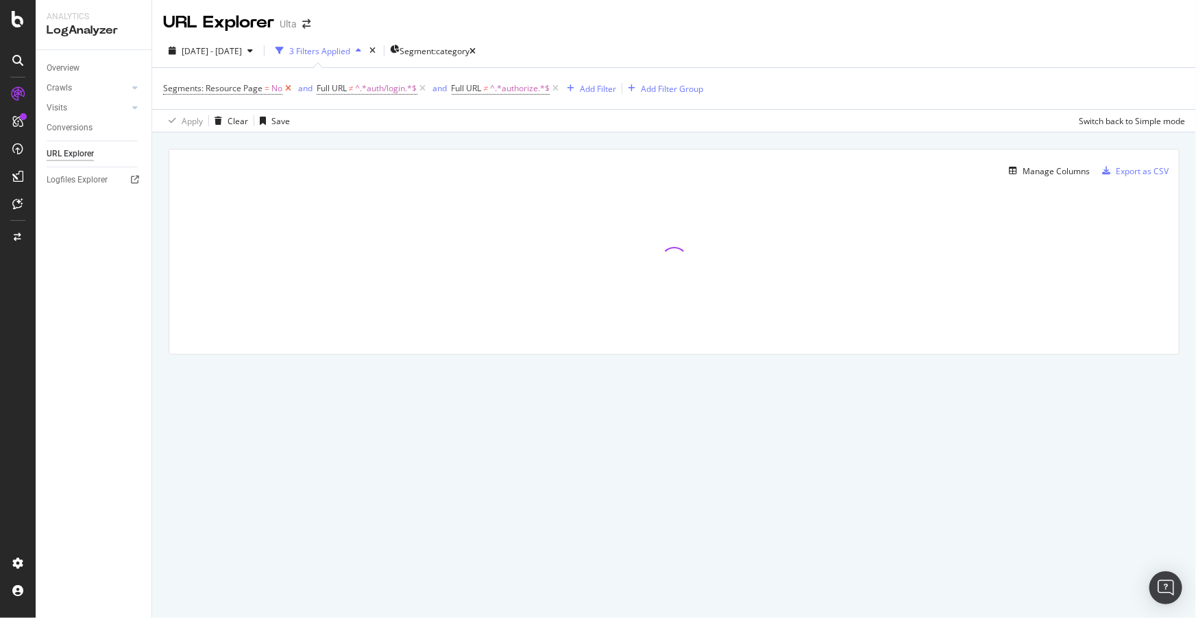
click at [289, 88] on icon at bounding box center [288, 89] width 12 height 14
click at [269, 88] on icon at bounding box center [270, 89] width 12 height 14
click at [267, 88] on icon at bounding box center [268, 89] width 12 height 14
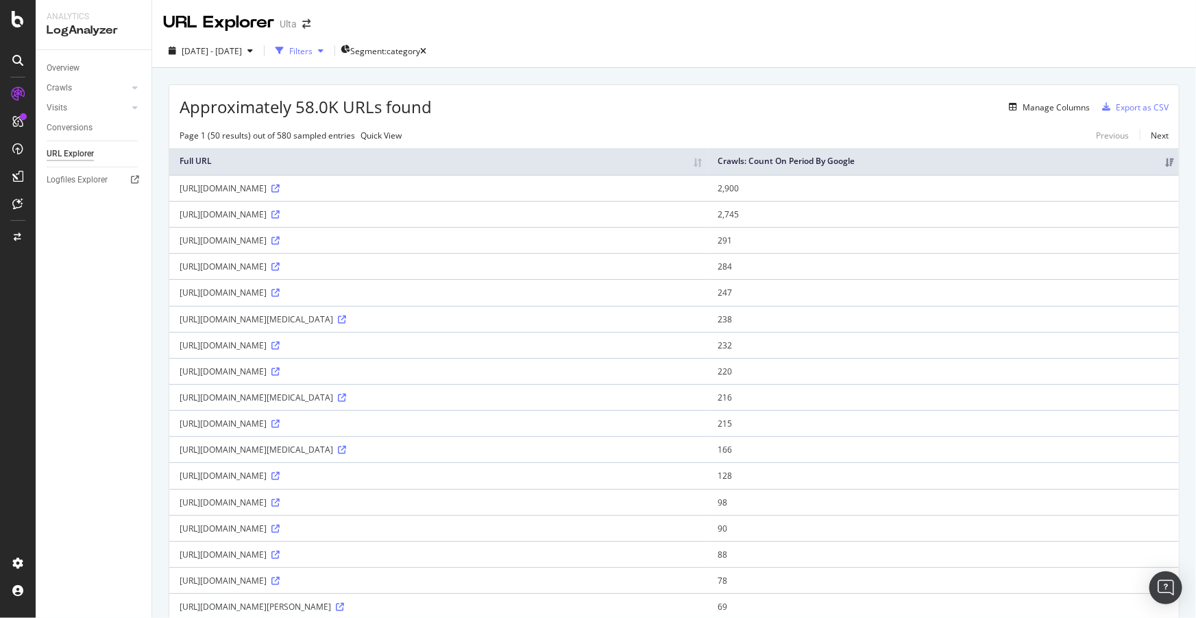
click at [329, 52] on div "button" at bounding box center [321, 51] width 16 height 8
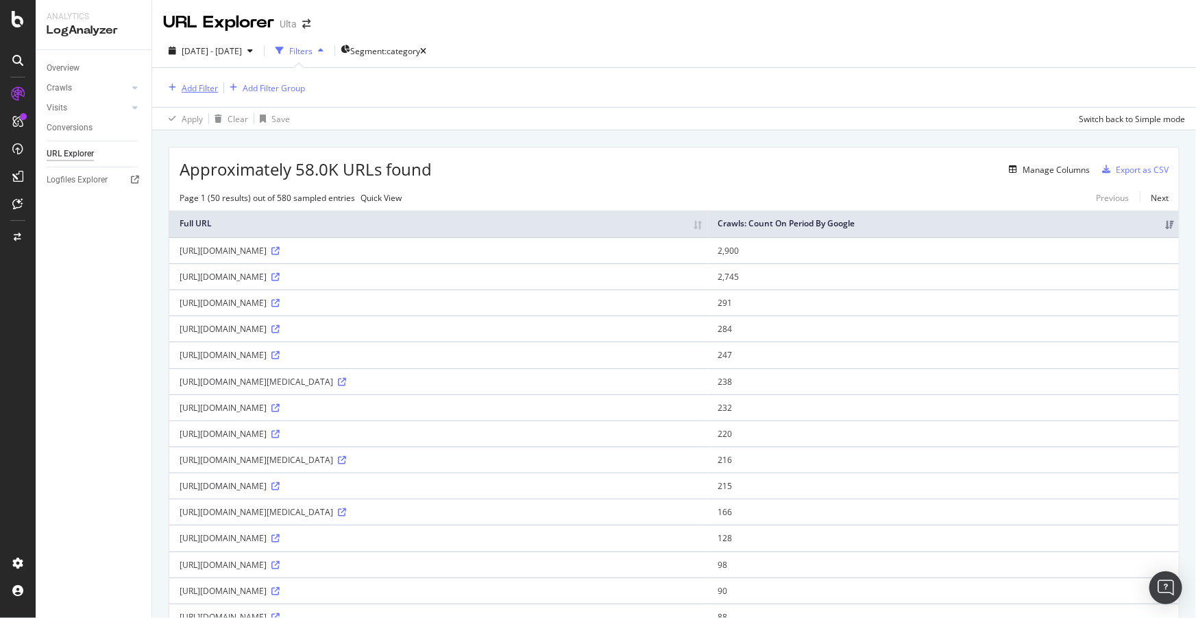
click at [208, 83] on div "Add Filter" at bounding box center [200, 88] width 36 height 12
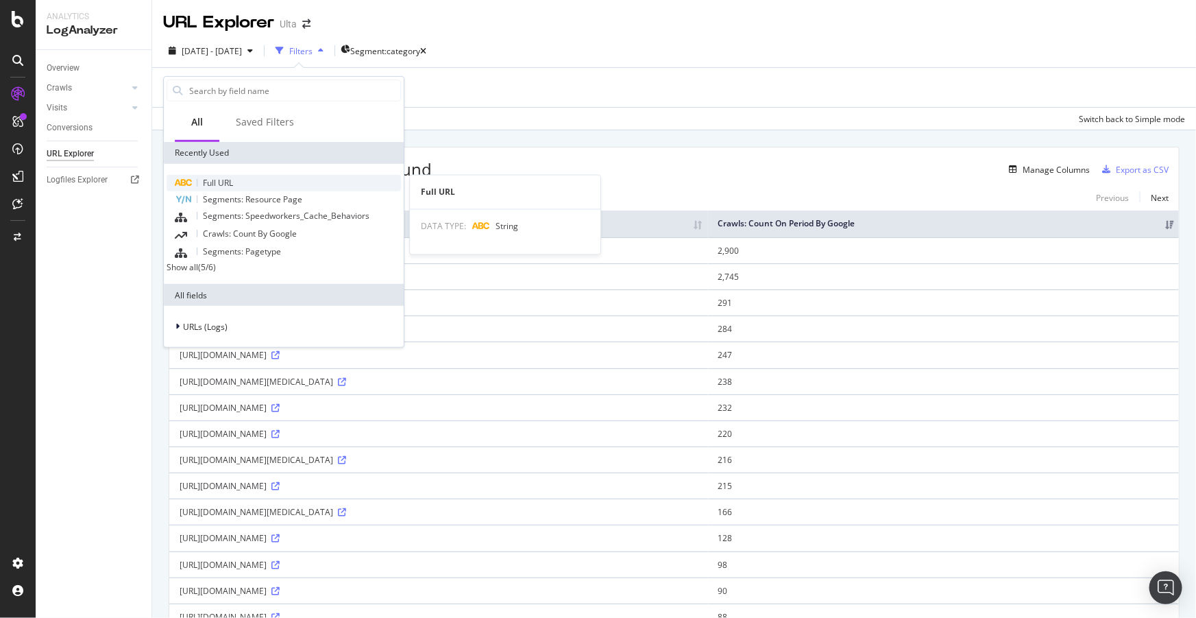
click at [226, 177] on span "Full URL" at bounding box center [218, 183] width 30 height 12
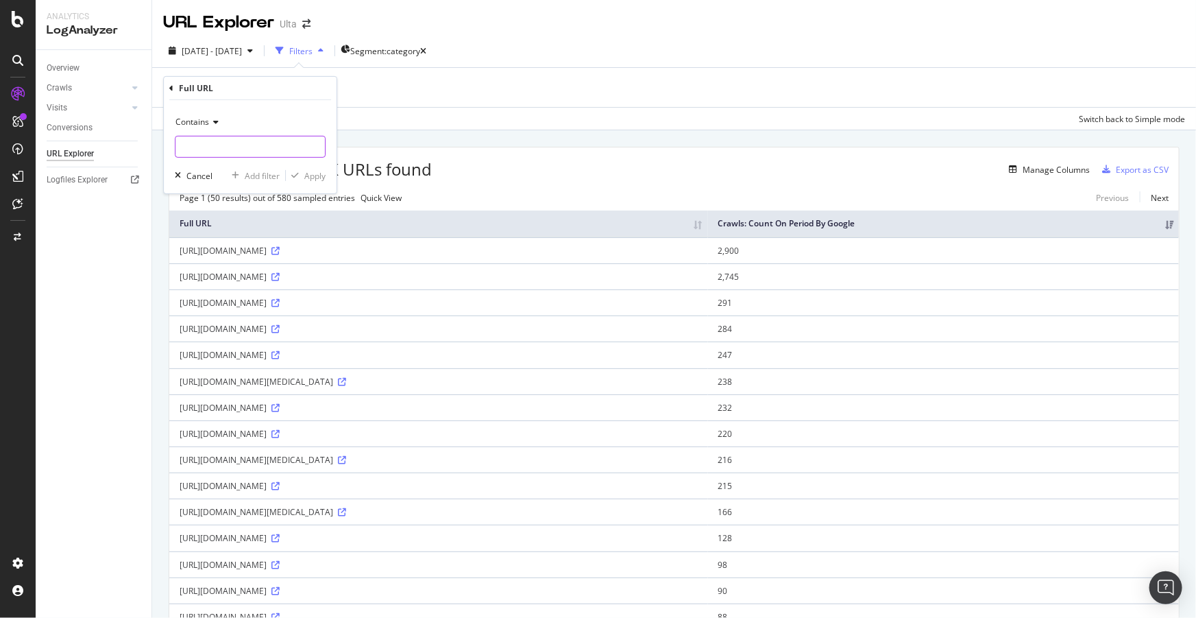
click at [274, 148] on input "text" at bounding box center [249, 147] width 149 height 22
type input "page="
click at [323, 173] on div "Apply" at bounding box center [314, 175] width 21 height 12
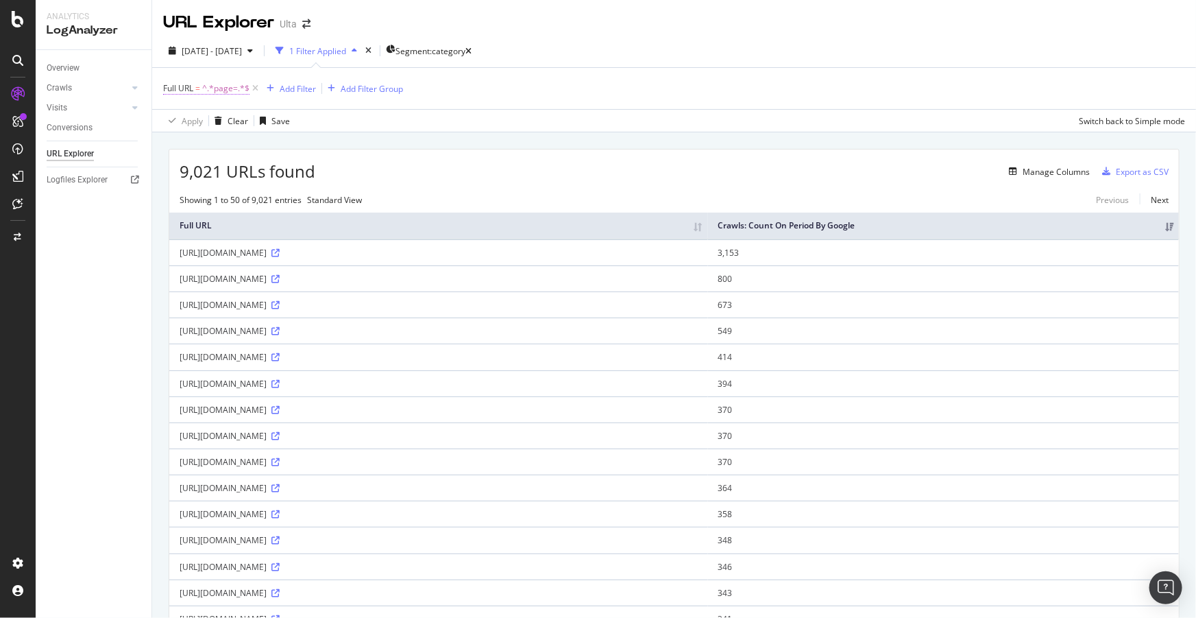
click at [192, 90] on span "Full URL" at bounding box center [178, 88] width 30 height 12
click at [206, 120] on span "Contains" at bounding box center [192, 120] width 34 height 12
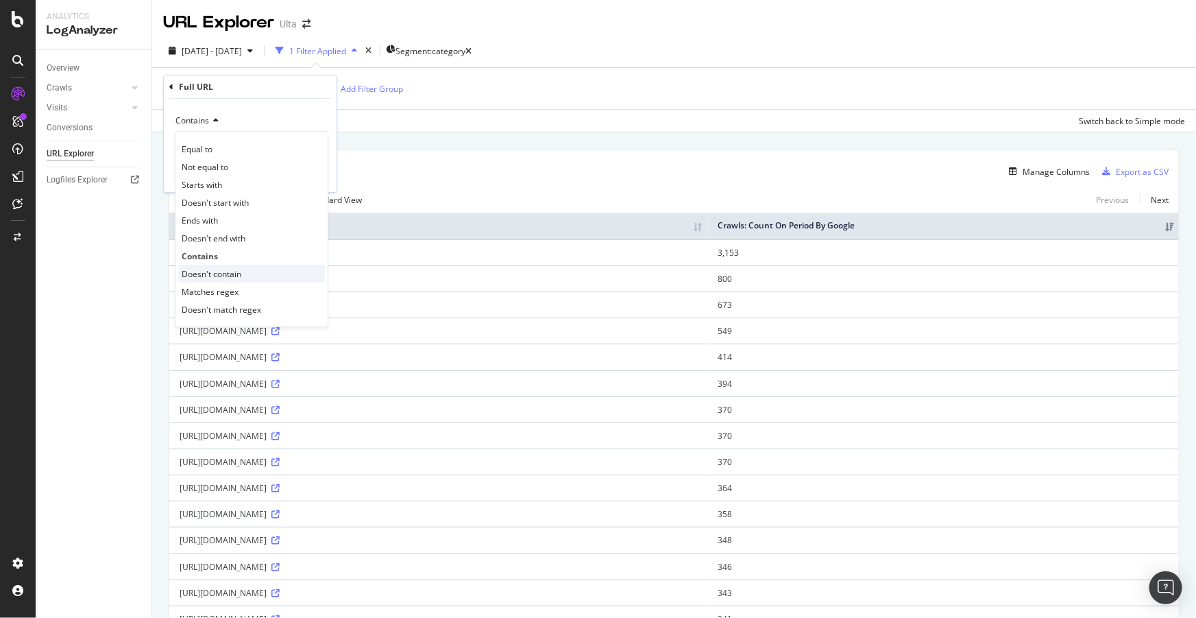
click at [229, 267] on div "Doesn't contain" at bounding box center [251, 274] width 147 height 18
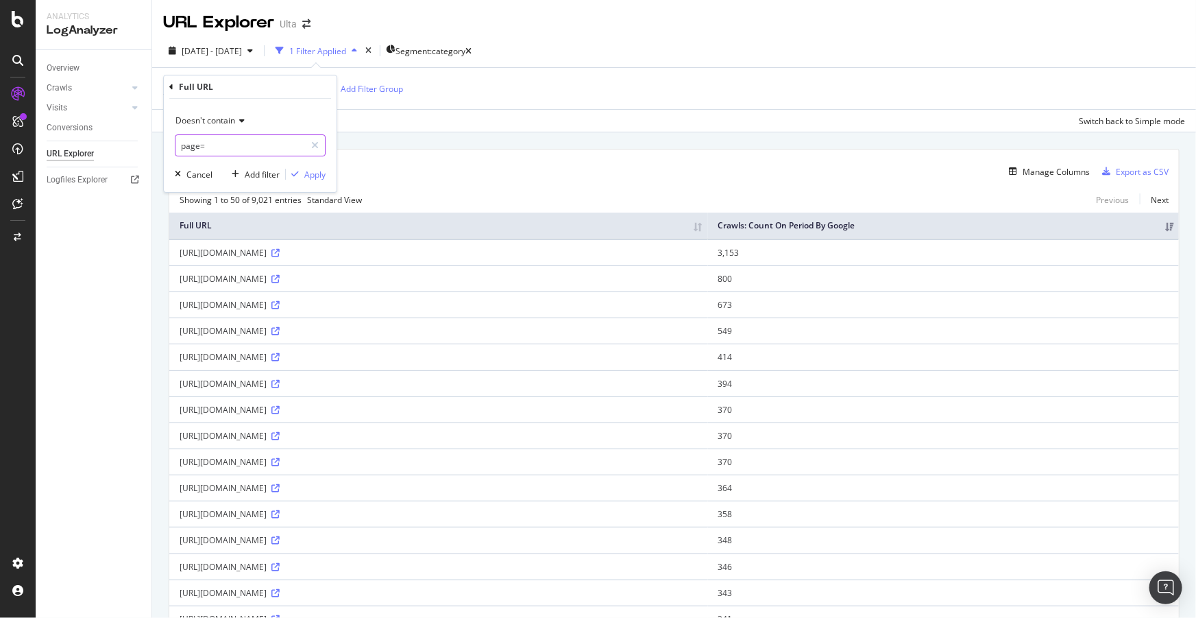
click at [234, 145] on input "page=" at bounding box center [240, 145] width 130 height 22
paste input "category|price|preference|color|concern|coverage|form|purpose|skin\+type|fragra…"
type input "category|price|preference|color|concern|coverage|form|purpose|skin\+type|fragra…"
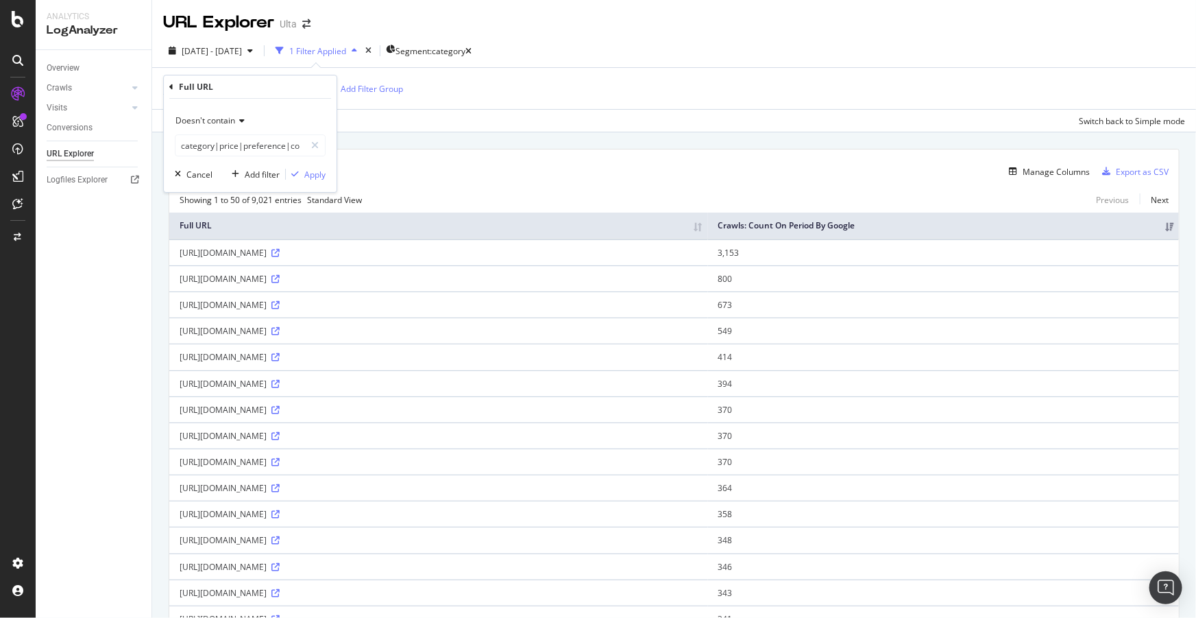
click at [227, 117] on span "Doesn't contain" at bounding box center [205, 120] width 60 height 12
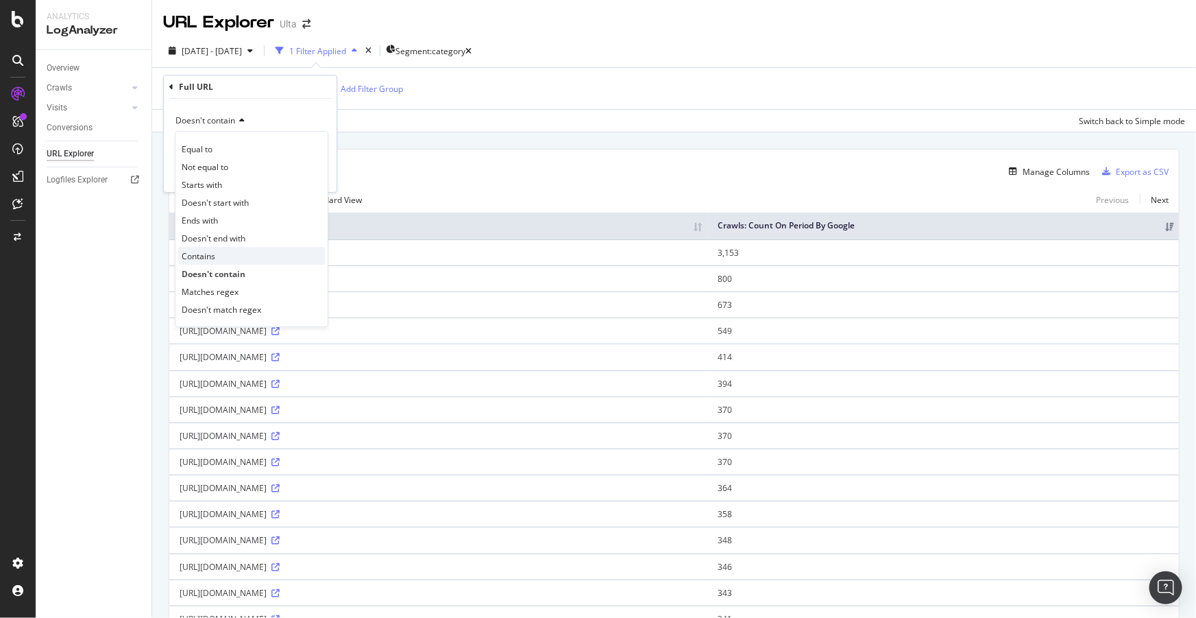
click at [209, 254] on span "Contains" at bounding box center [199, 256] width 34 height 12
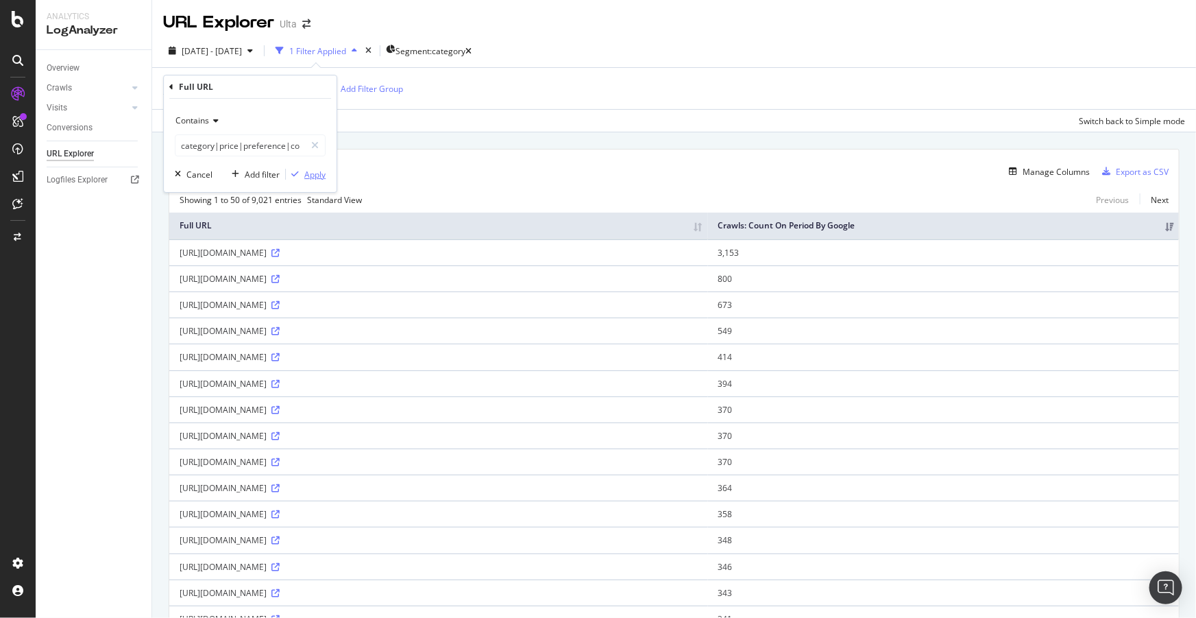
click at [312, 175] on div "Apply" at bounding box center [314, 175] width 21 height 12
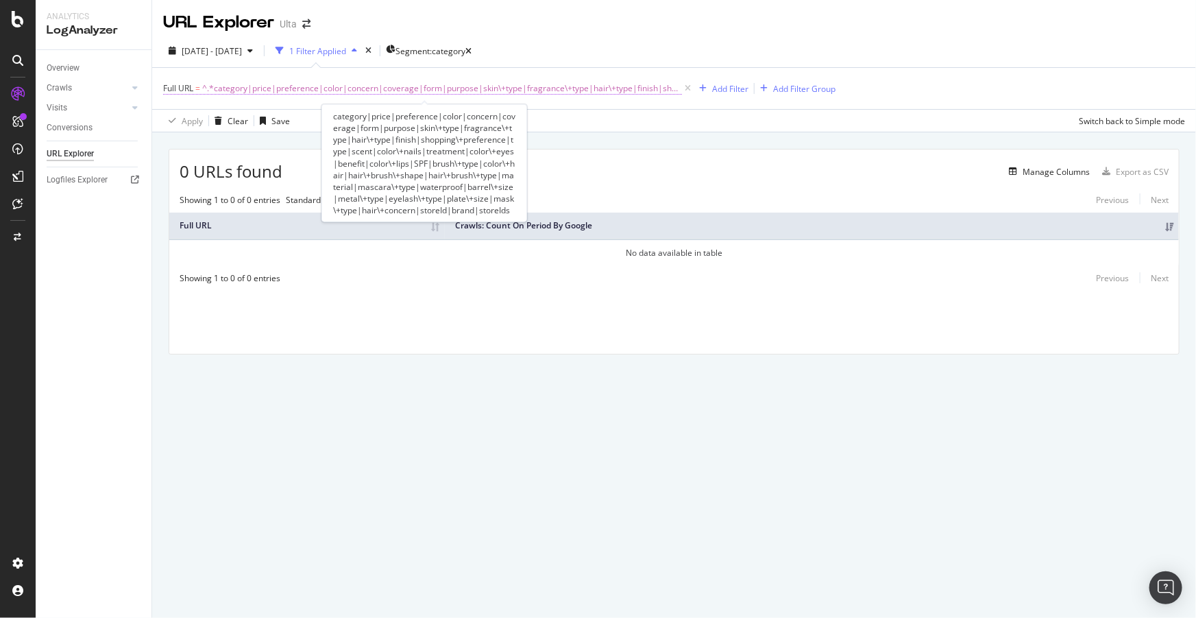
click at [477, 88] on span "^.*category|price|preference|color|concern|coverage|form|purpose|skin\+type|fra…" at bounding box center [442, 88] width 480 height 19
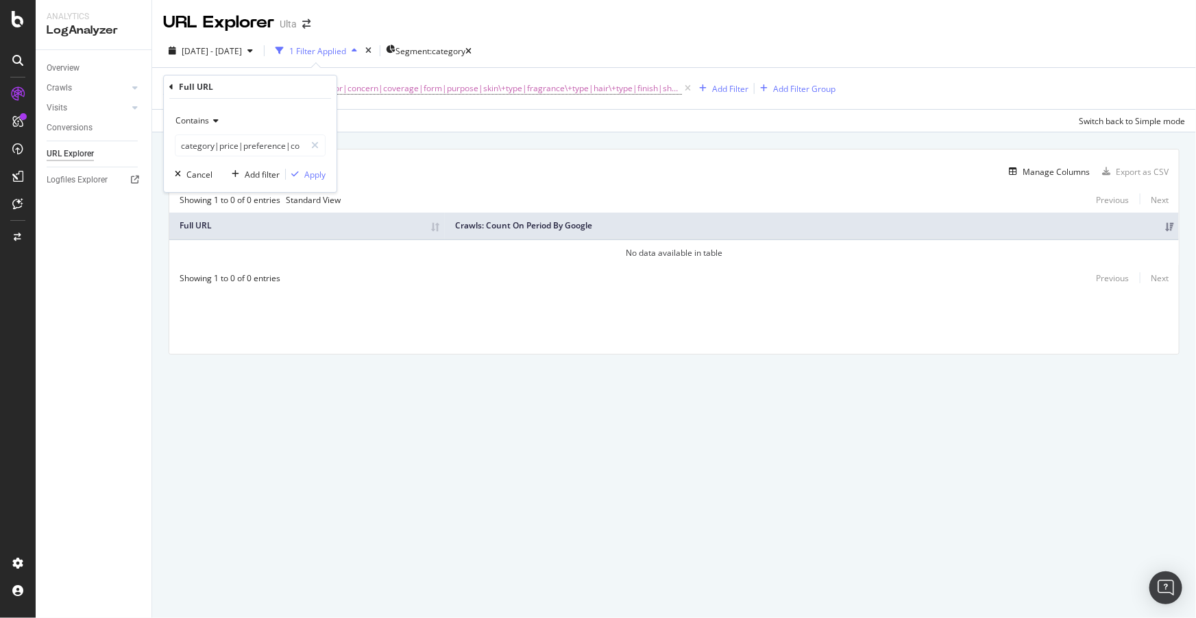
click at [199, 126] on div "Contains" at bounding box center [250, 121] width 151 height 22
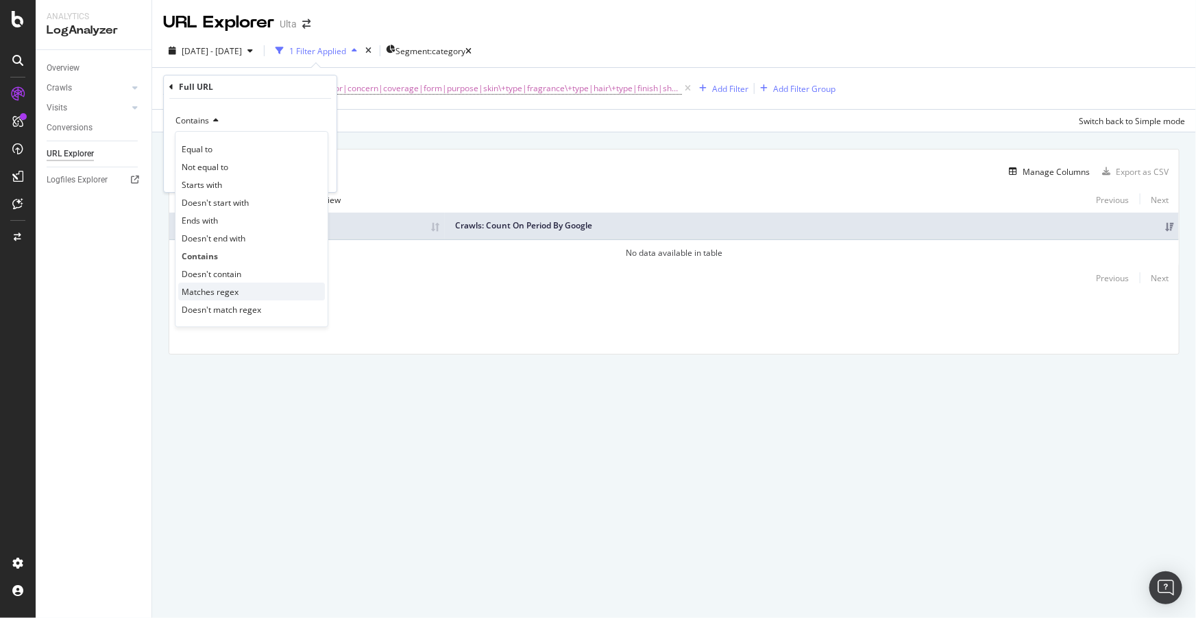
click at [214, 286] on span "Matches regex" at bounding box center [210, 292] width 57 height 12
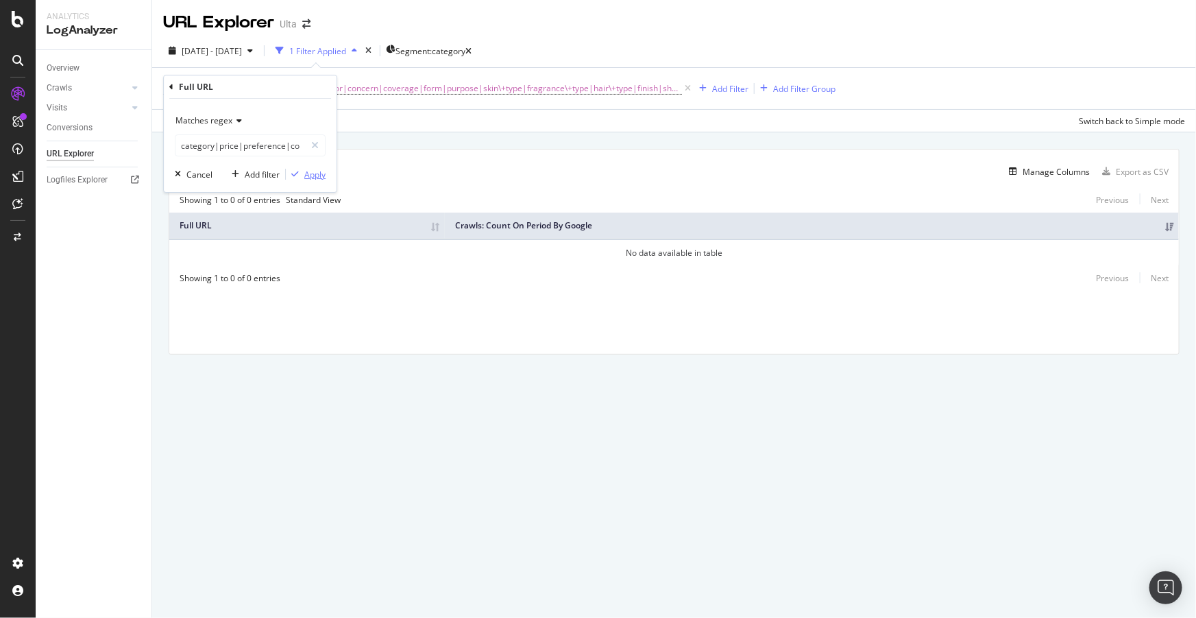
click at [302, 173] on div "button" at bounding box center [295, 174] width 19 height 8
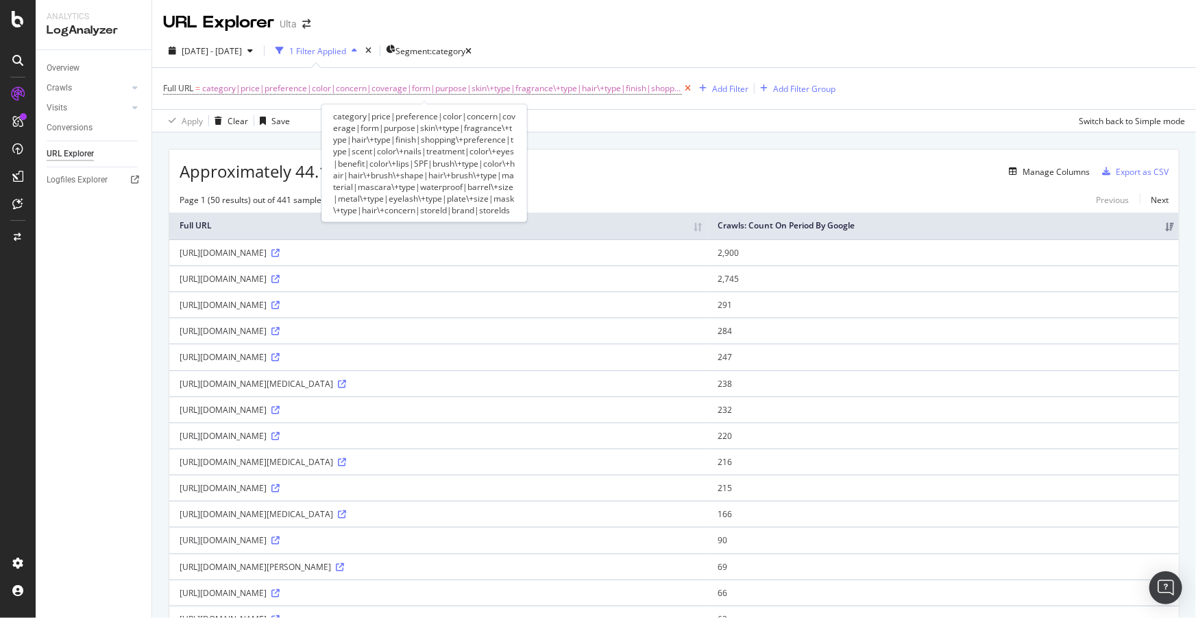
click at [682, 90] on icon at bounding box center [688, 89] width 12 height 14
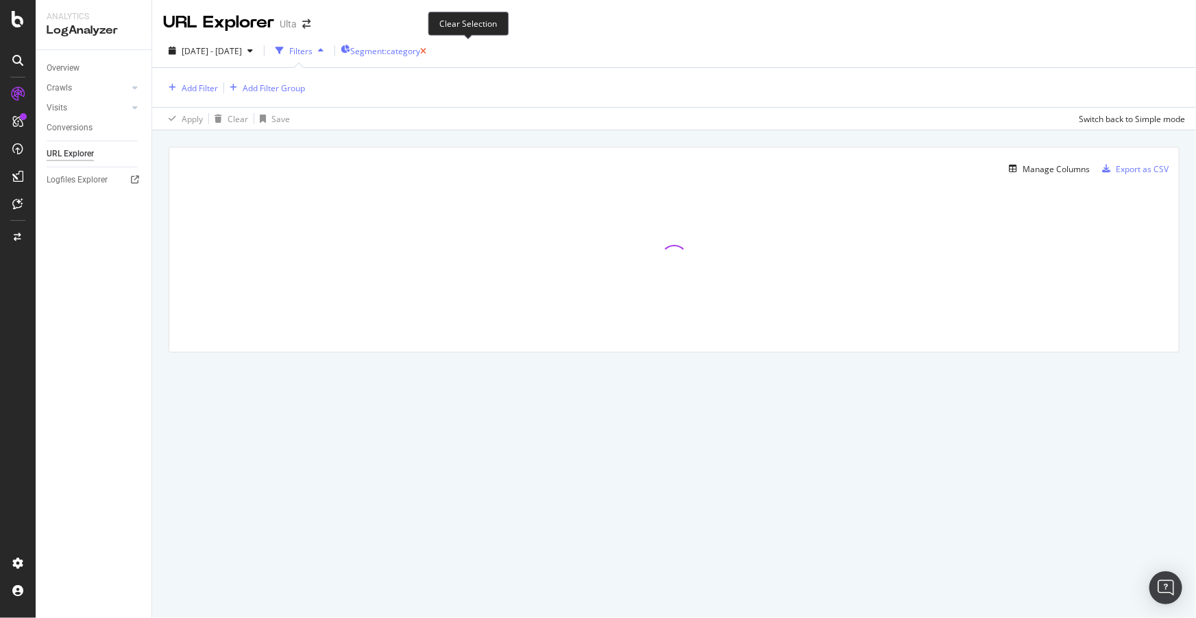
click at [426, 49] on icon "button" at bounding box center [423, 51] width 6 height 8
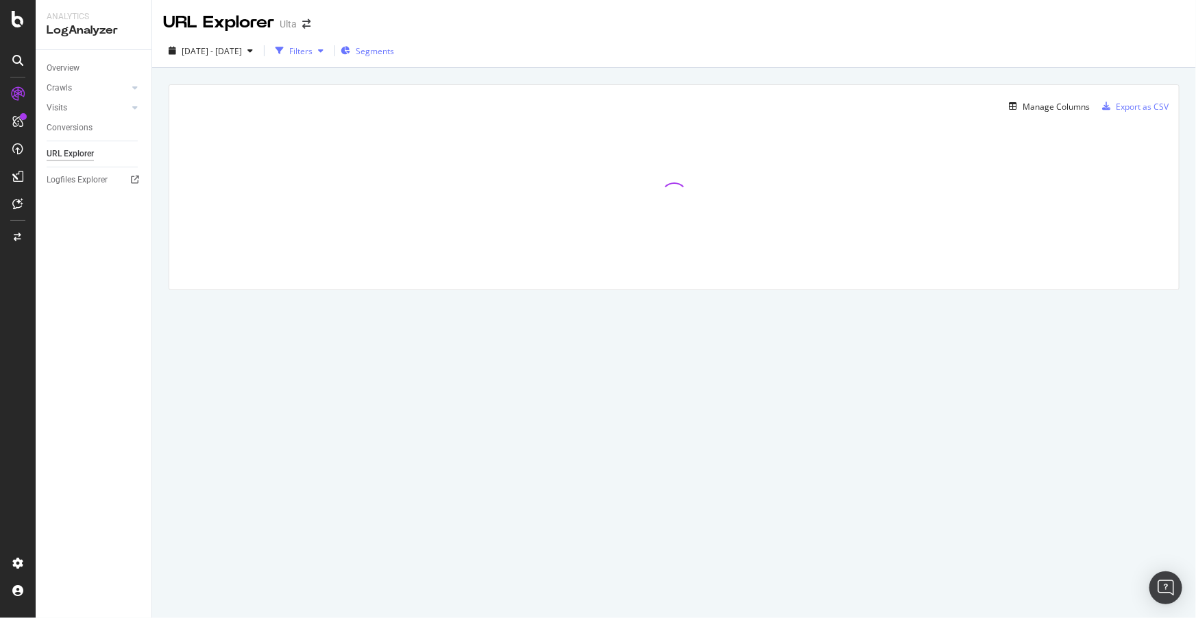
click at [313, 48] on div "Filters" at bounding box center [300, 51] width 23 height 12
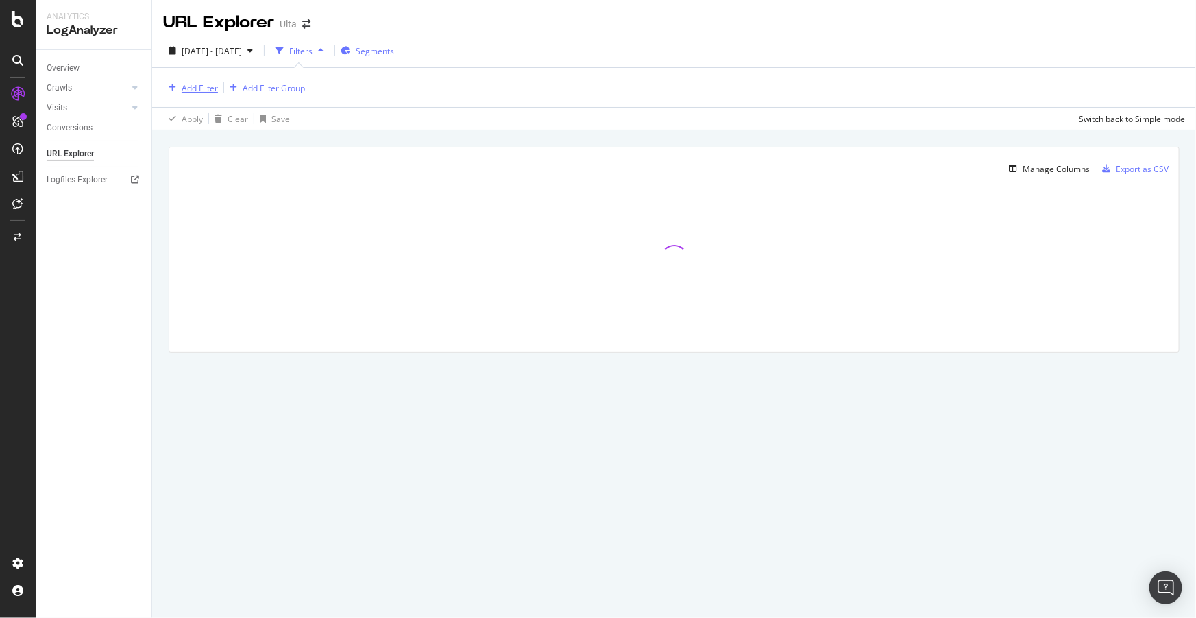
click at [193, 88] on div "Add Filter" at bounding box center [200, 88] width 36 height 12
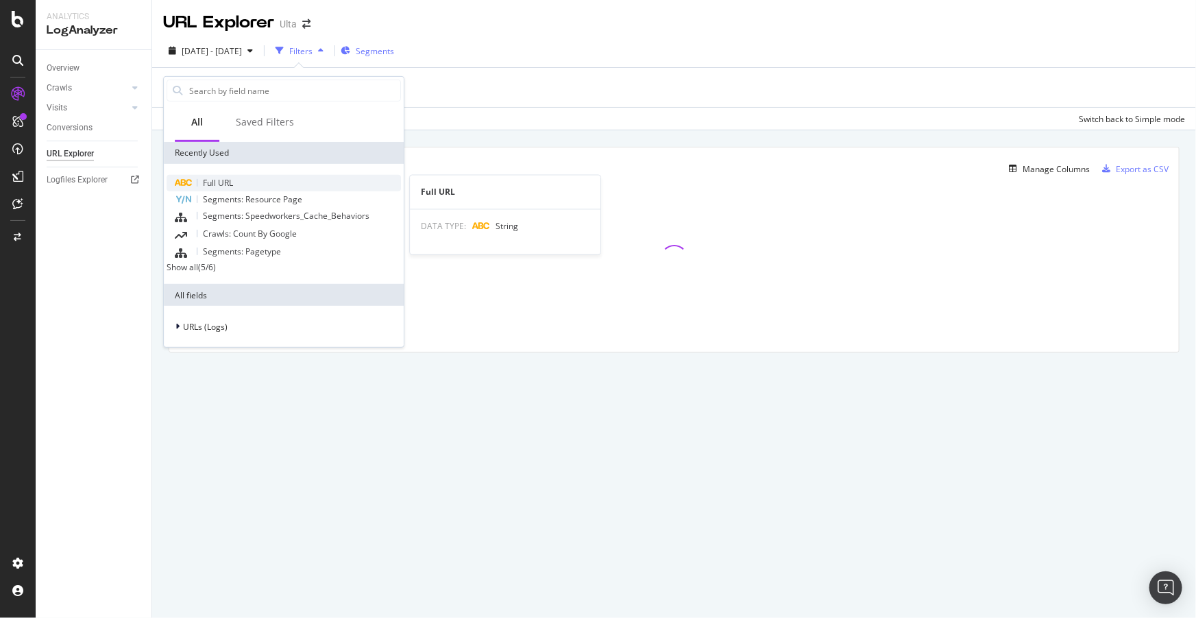
click at [226, 178] on span "Full URL" at bounding box center [218, 183] width 30 height 12
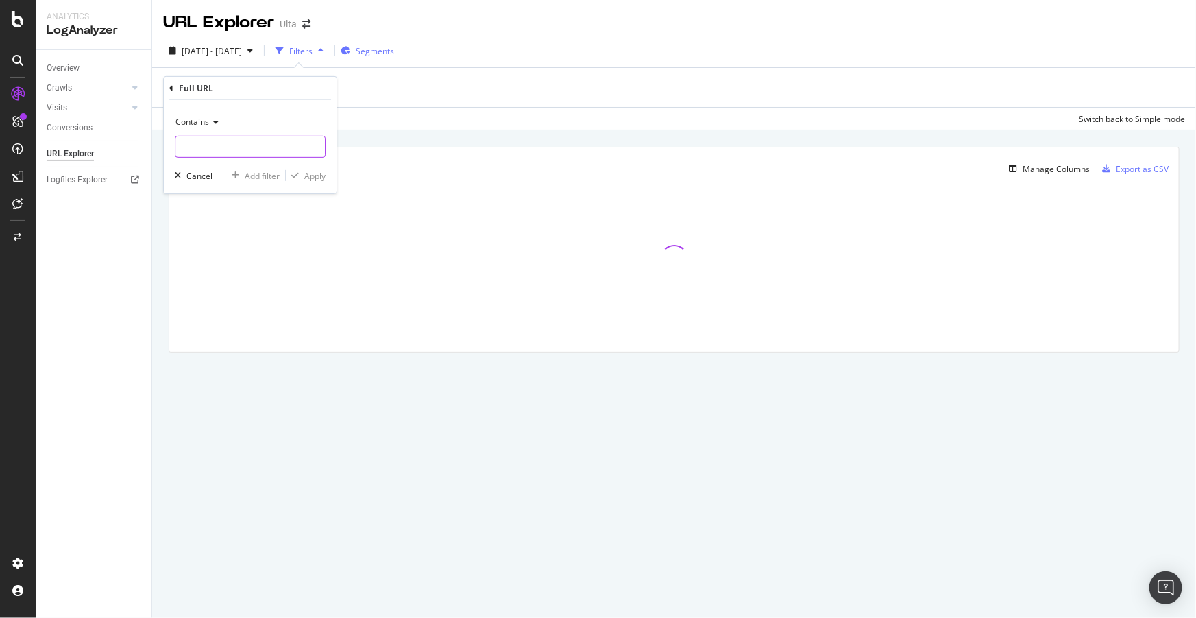
click at [228, 141] on input "text" at bounding box center [249, 147] width 149 height 22
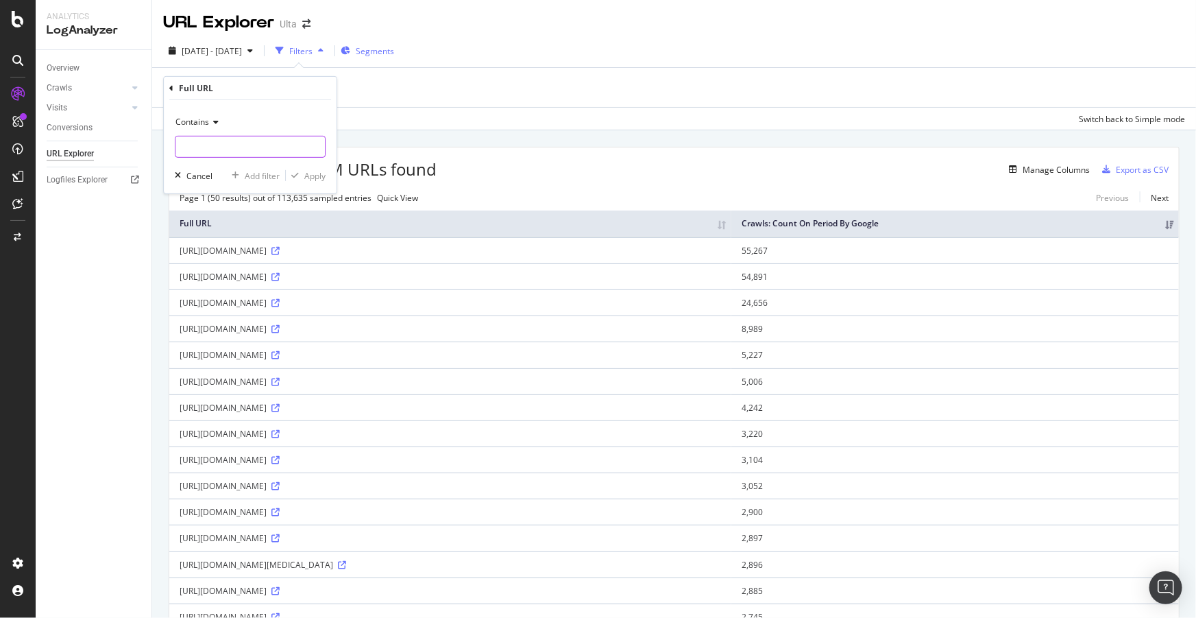
type input "a"
type input "write-a-review"
click at [313, 171] on div "Apply" at bounding box center [314, 175] width 21 height 12
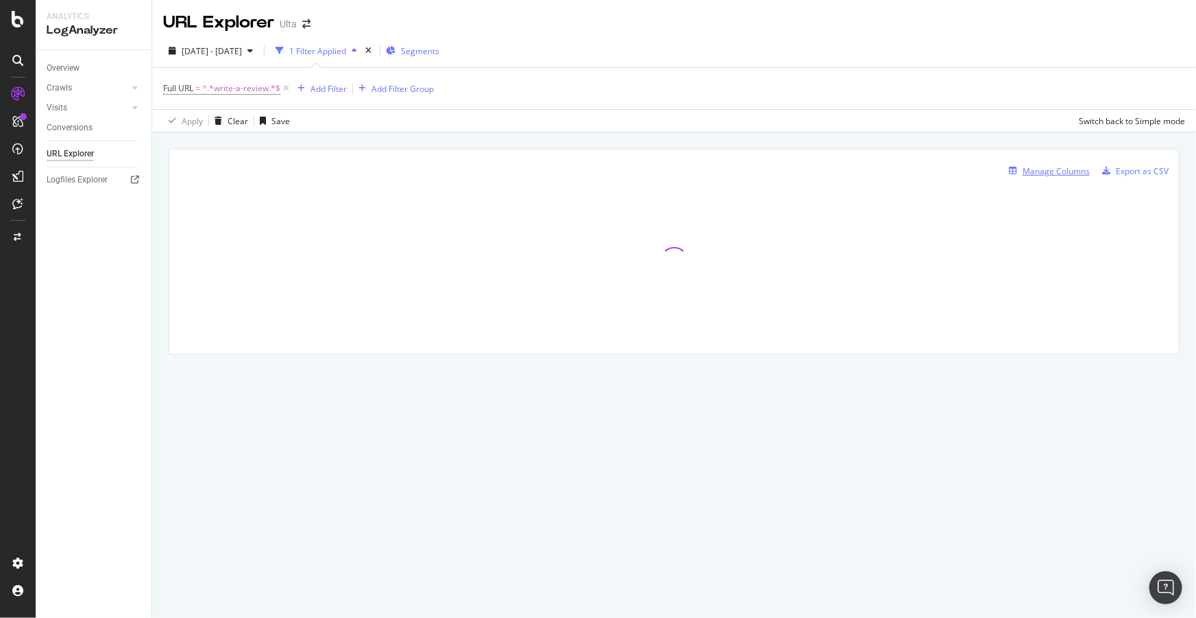
click at [1029, 169] on div "Manage Columns" at bounding box center [1056, 171] width 67 height 12
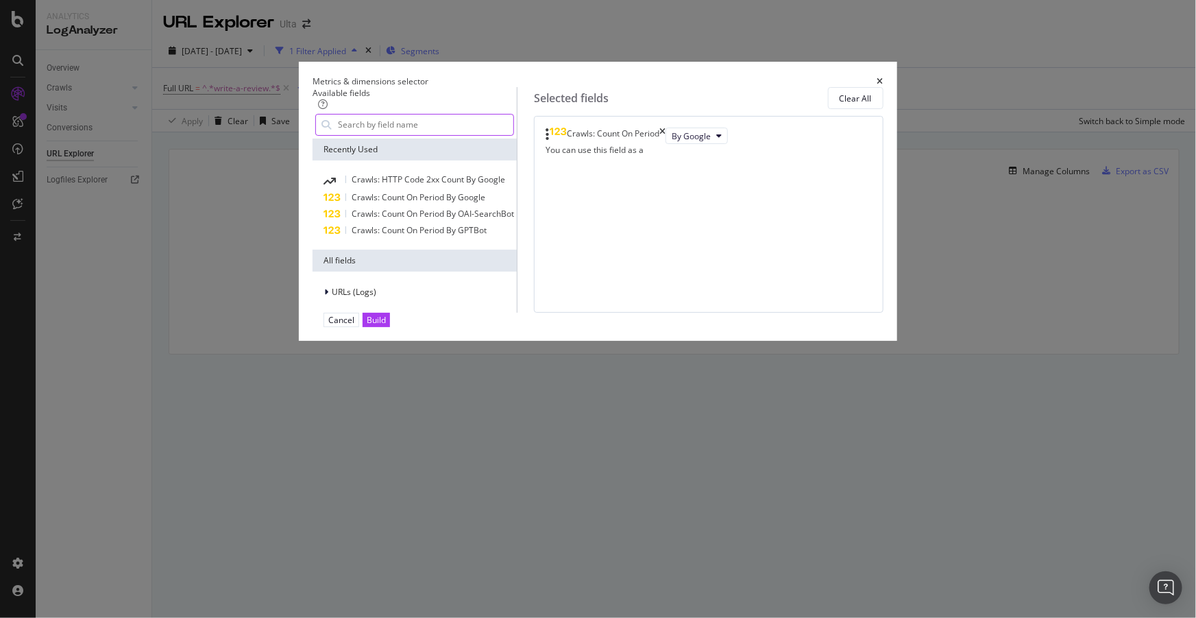
click at [393, 132] on input "modal" at bounding box center [425, 124] width 177 height 21
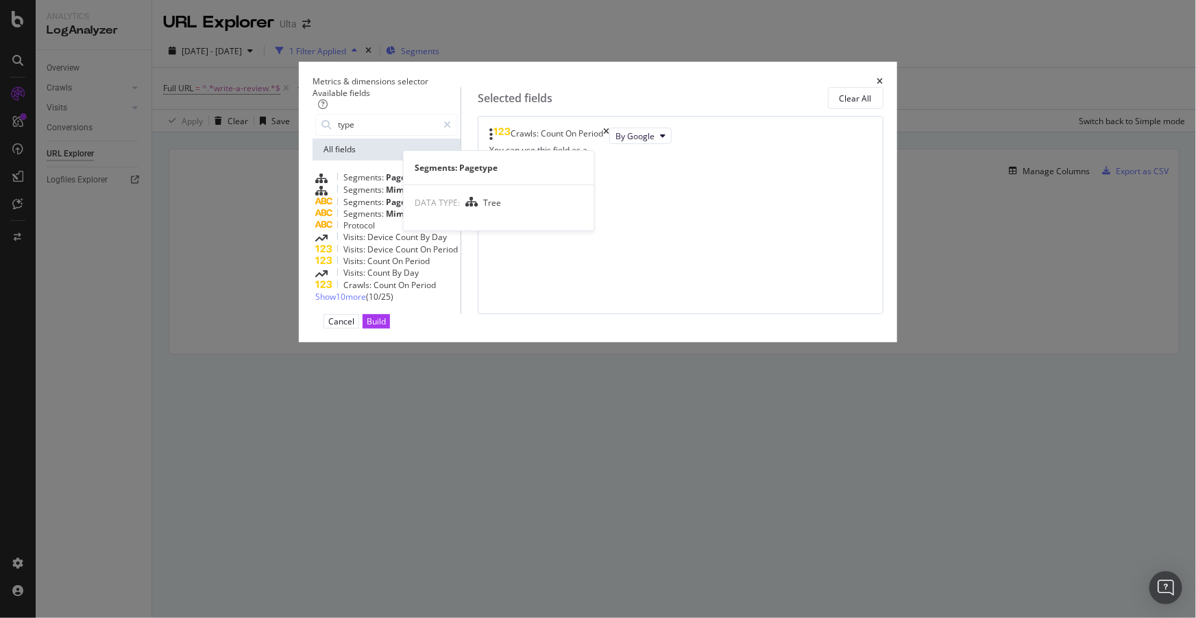
type input "type"
click at [386, 183] on span "Segments:" at bounding box center [364, 177] width 42 height 12
click at [386, 327] on div "Build" at bounding box center [376, 321] width 19 height 12
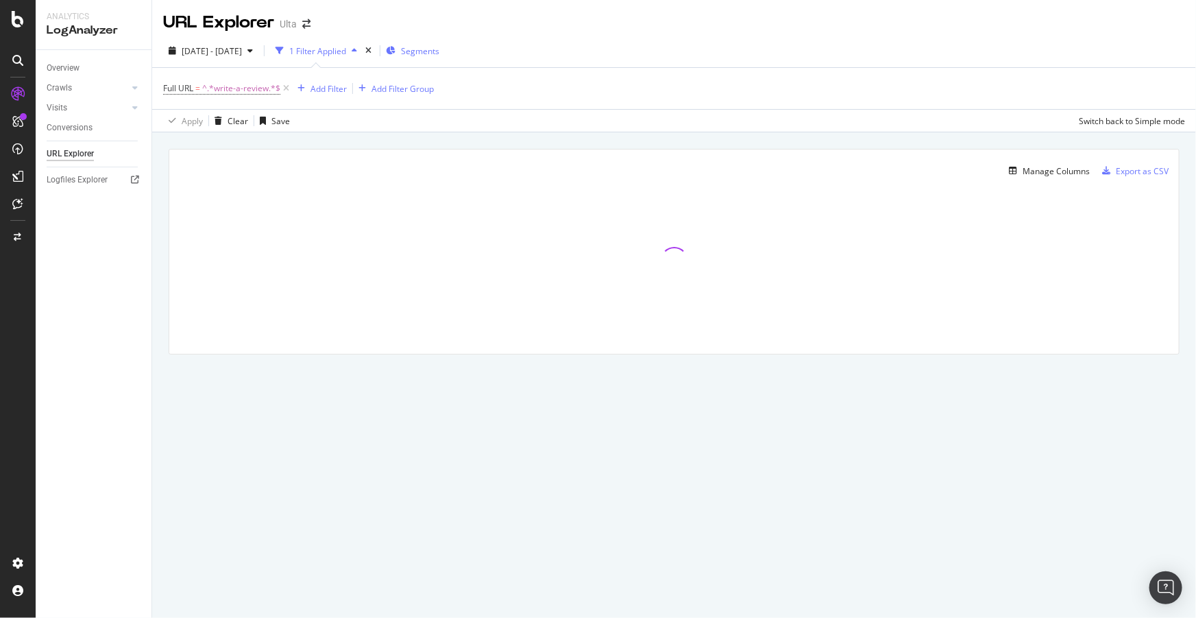
click at [439, 53] on span "Segments" at bounding box center [420, 51] width 38 height 12
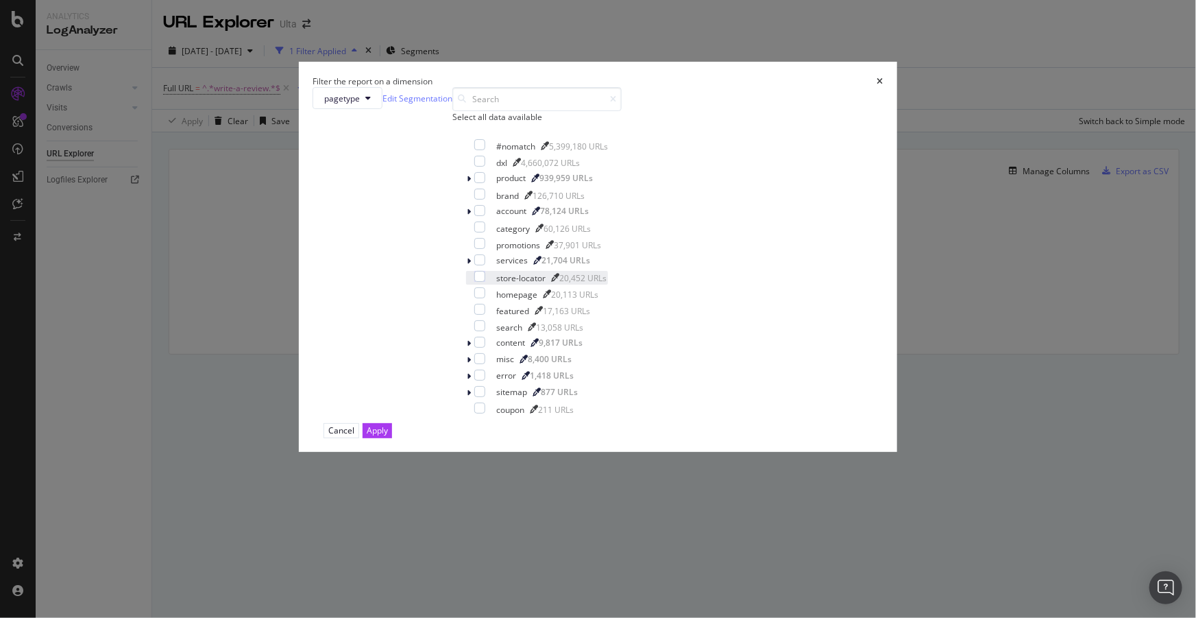
scroll to position [27, 0]
click at [354, 436] on div "Cancel" at bounding box center [341, 430] width 26 height 12
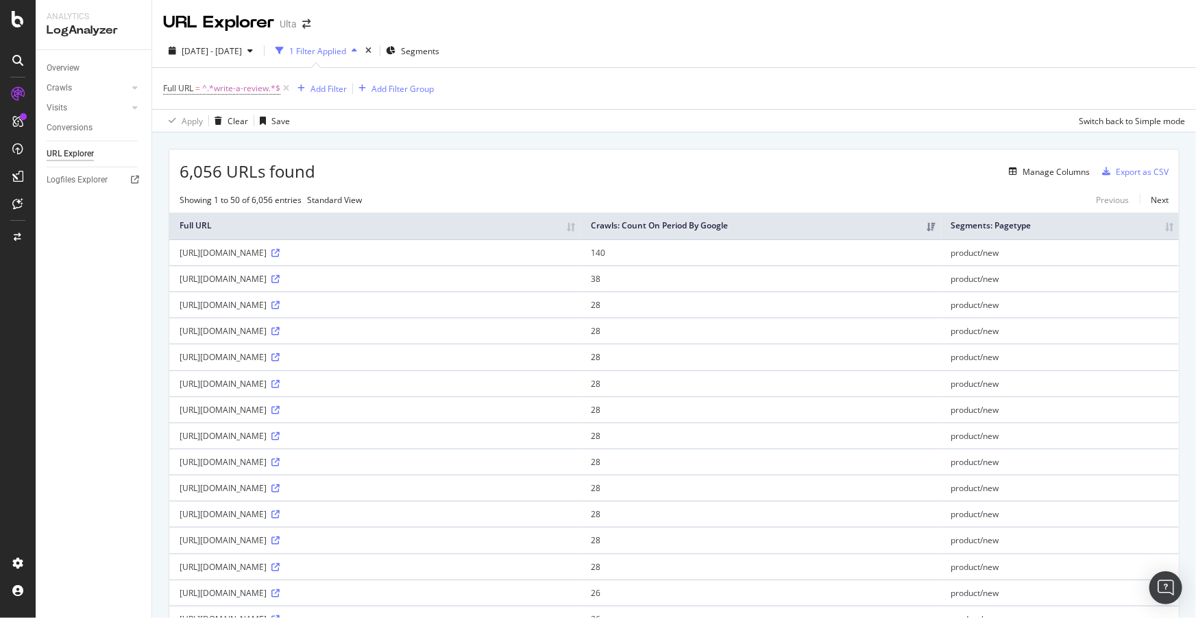
drag, startPoint x: 331, startPoint y: 260, endPoint x: 271, endPoint y: 260, distance: 59.6
click at [271, 258] on div "https://www.ulta.com/p/write-a-review/pimprod2052237" at bounding box center [375, 253] width 391 height 12
copy div "/write-a-review/"
click at [439, 47] on span "Segments" at bounding box center [420, 51] width 38 height 12
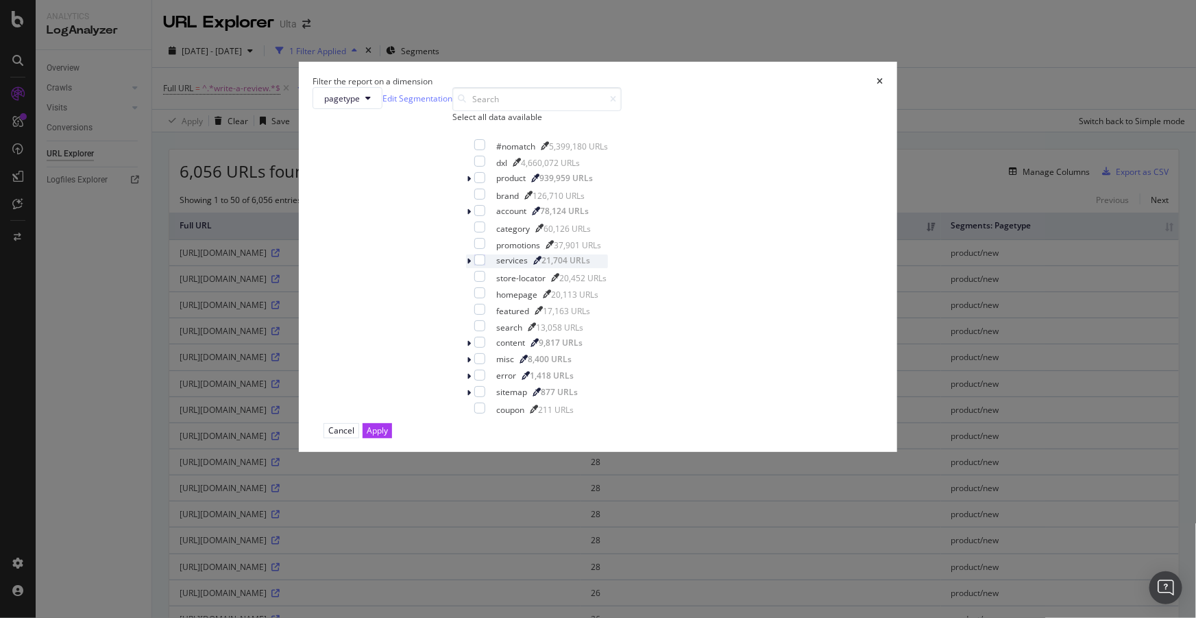
scroll to position [0, 0]
click at [467, 347] on icon "modal" at bounding box center [469, 343] width 4 height 8
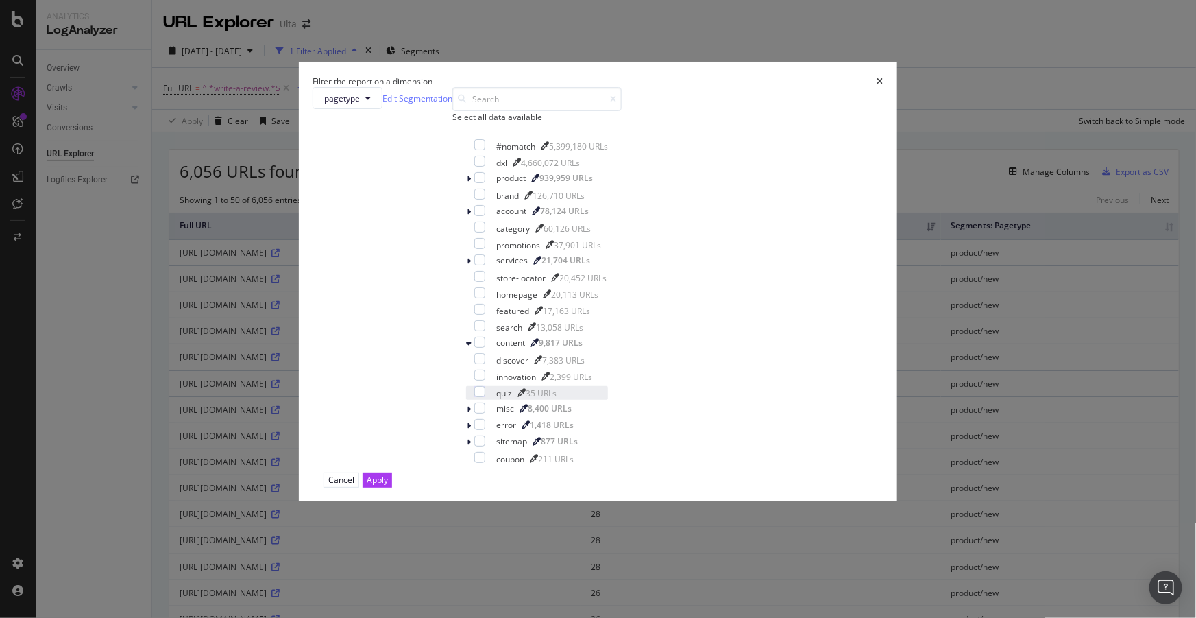
scroll to position [76, 0]
click at [371, 102] on icon "modal" at bounding box center [367, 98] width 5 height 8
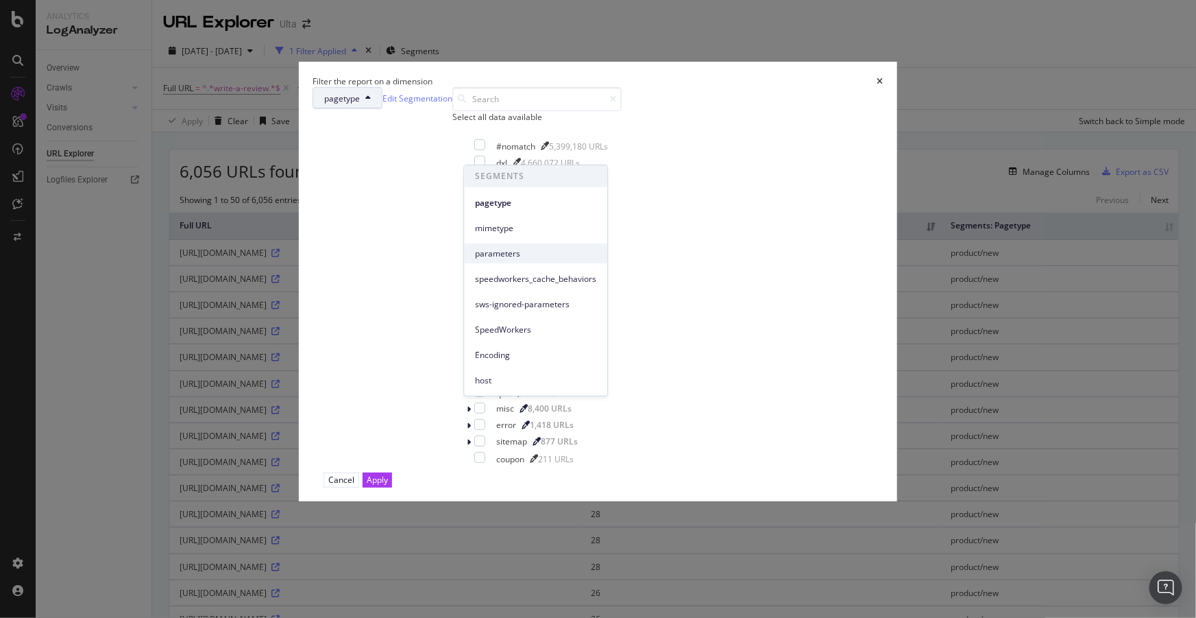
click at [513, 252] on span "parameters" at bounding box center [535, 253] width 121 height 12
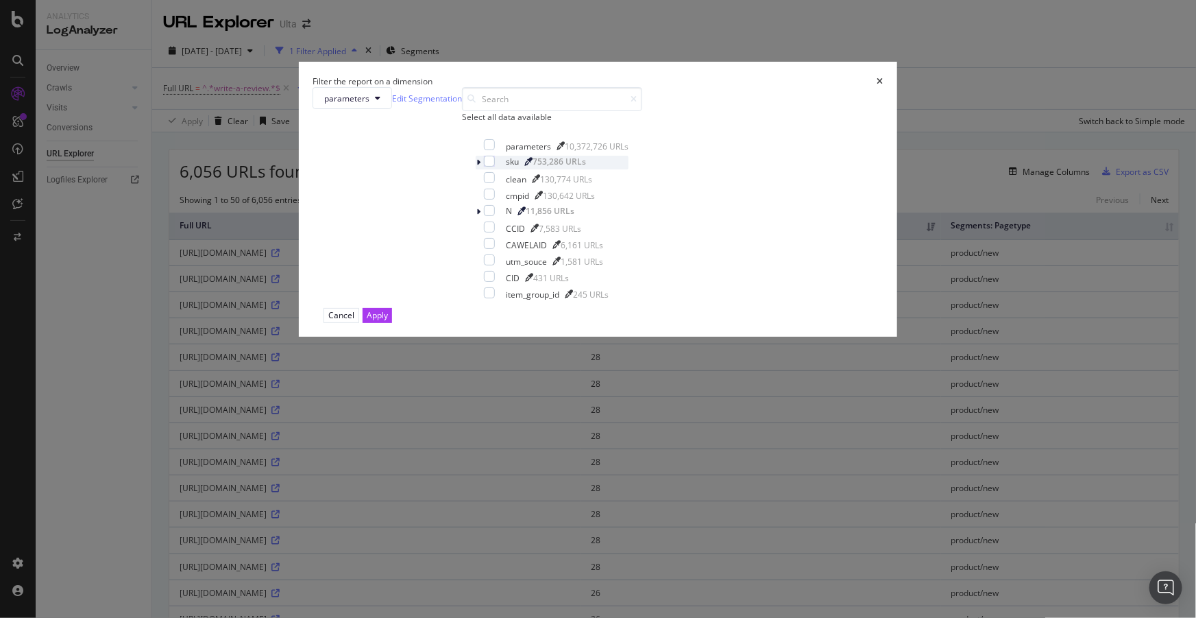
click at [476, 167] on icon "modal" at bounding box center [478, 162] width 4 height 8
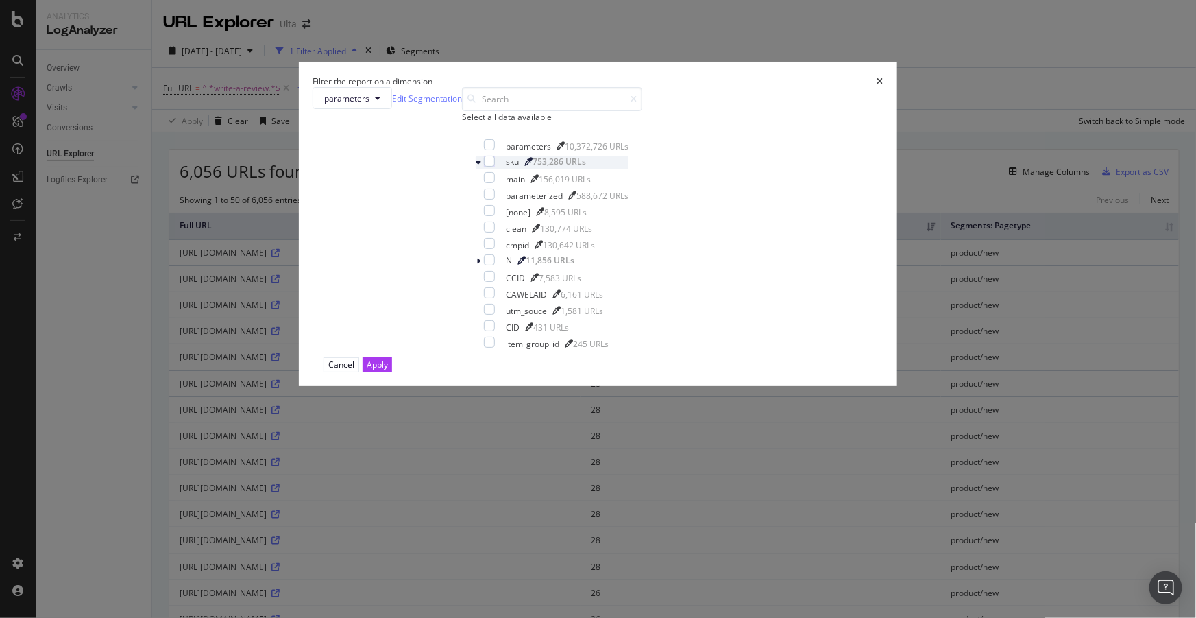
click at [476, 167] on icon "modal" at bounding box center [478, 162] width 5 height 8
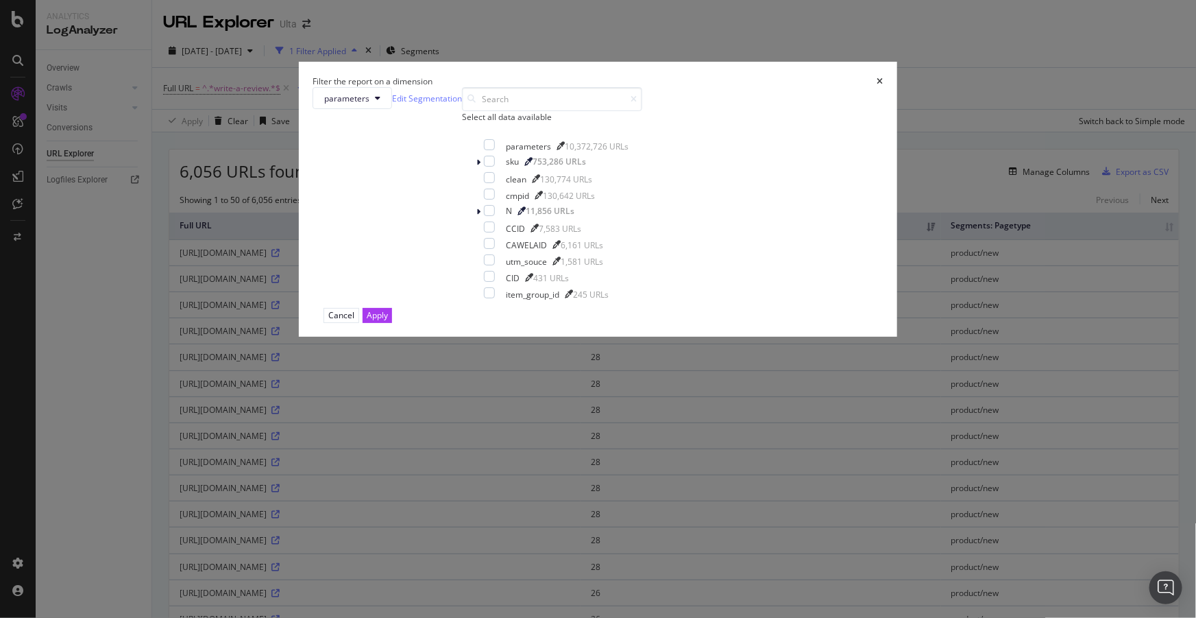
click at [877, 86] on icon "times" at bounding box center [880, 81] width 6 height 8
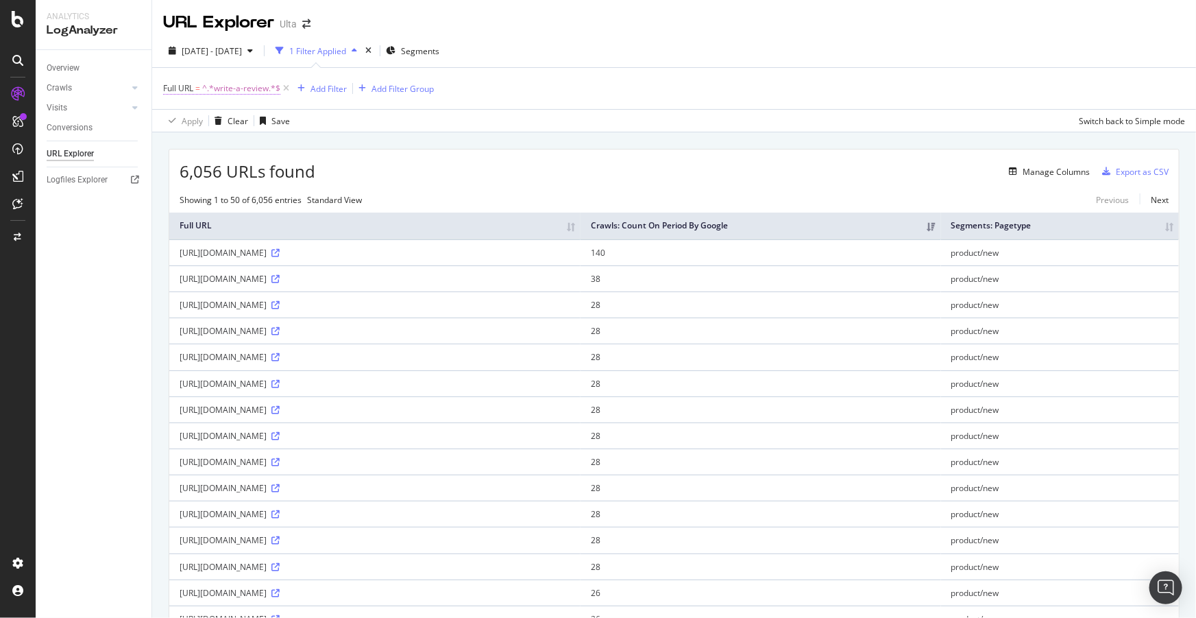
click at [253, 89] on span "^.*write-a-review.*$" at bounding box center [241, 88] width 78 height 19
click at [280, 140] on input "write-a-review" at bounding box center [240, 145] width 130 height 22
type input "mkt-"
click at [309, 173] on div "Apply" at bounding box center [314, 175] width 21 height 12
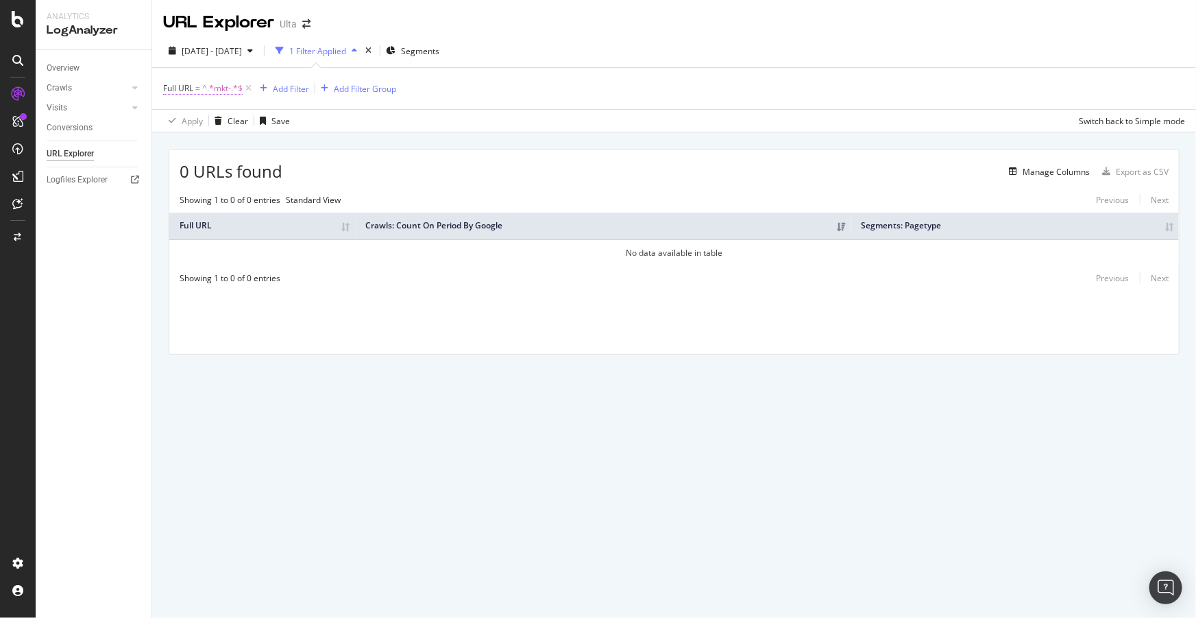
click at [215, 88] on span "^.*mkt-.*$" at bounding box center [222, 88] width 40 height 19
click at [204, 148] on input "mkt-" at bounding box center [240, 145] width 130 height 22
type input "-mkt"
click at [305, 175] on div "Apply" at bounding box center [314, 175] width 21 height 12
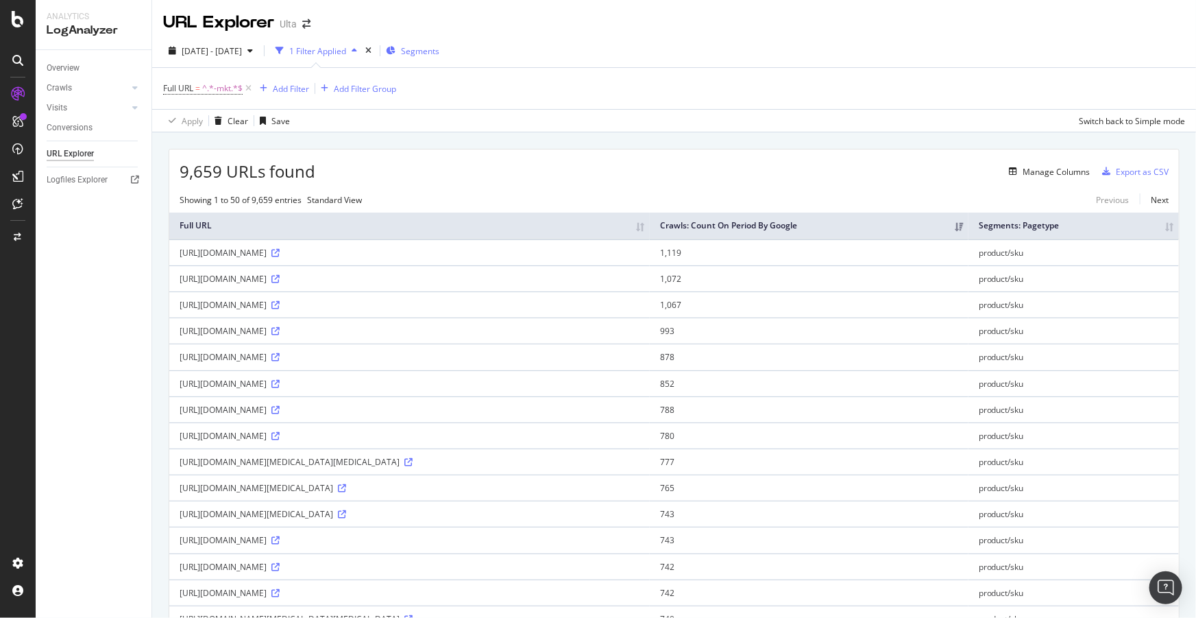
click at [439, 51] on span "Segments" at bounding box center [420, 51] width 38 height 12
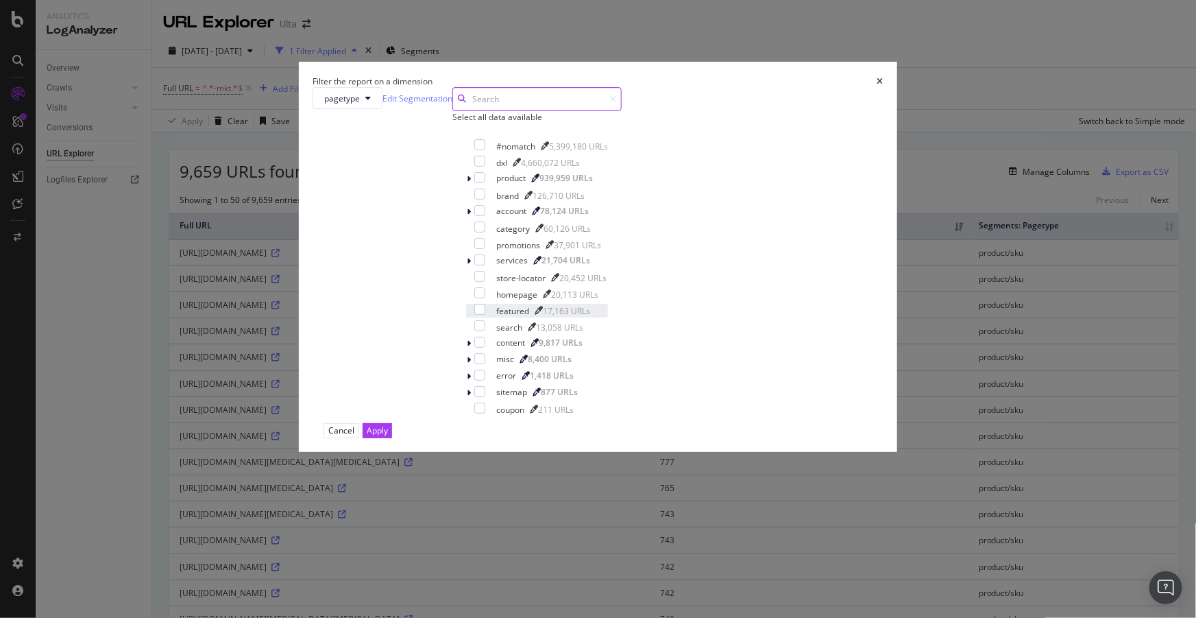
scroll to position [27, 0]
click at [467, 265] on icon "modal" at bounding box center [469, 261] width 4 height 8
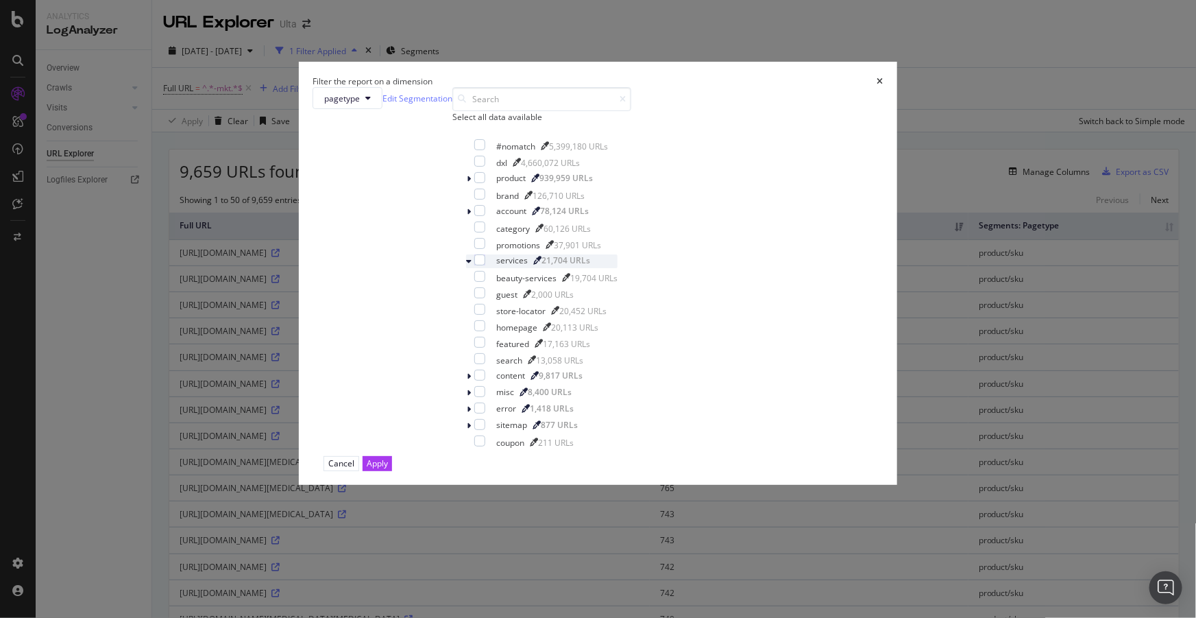
click at [469, 268] on div "modal" at bounding box center [470, 261] width 8 height 14
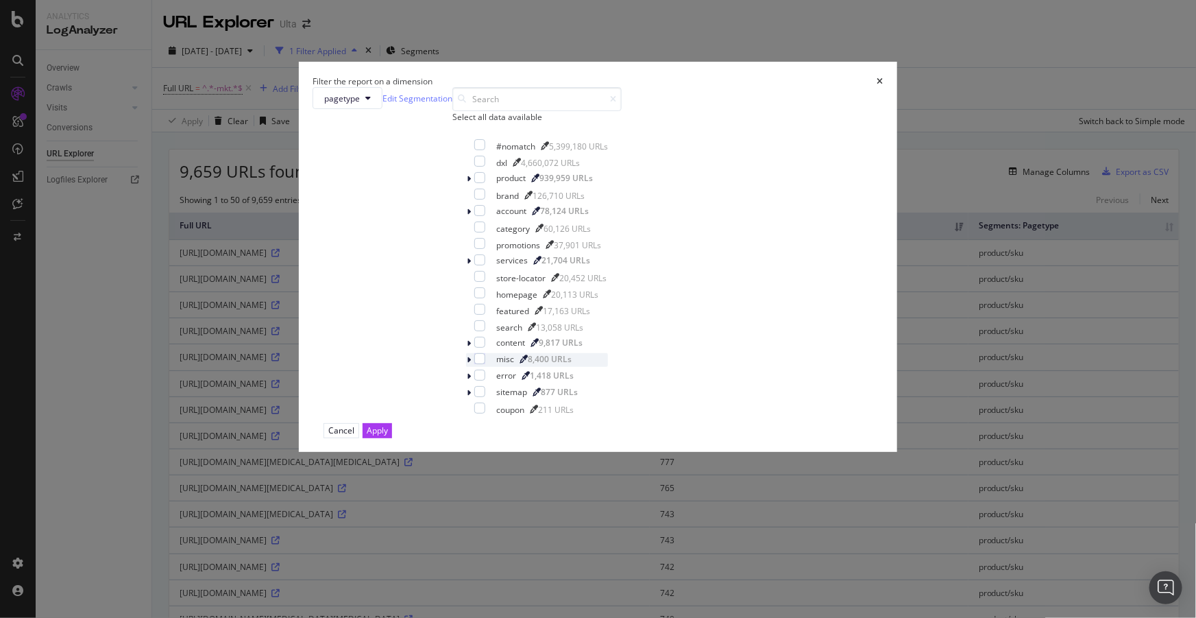
click at [467, 364] on icon "modal" at bounding box center [469, 360] width 4 height 8
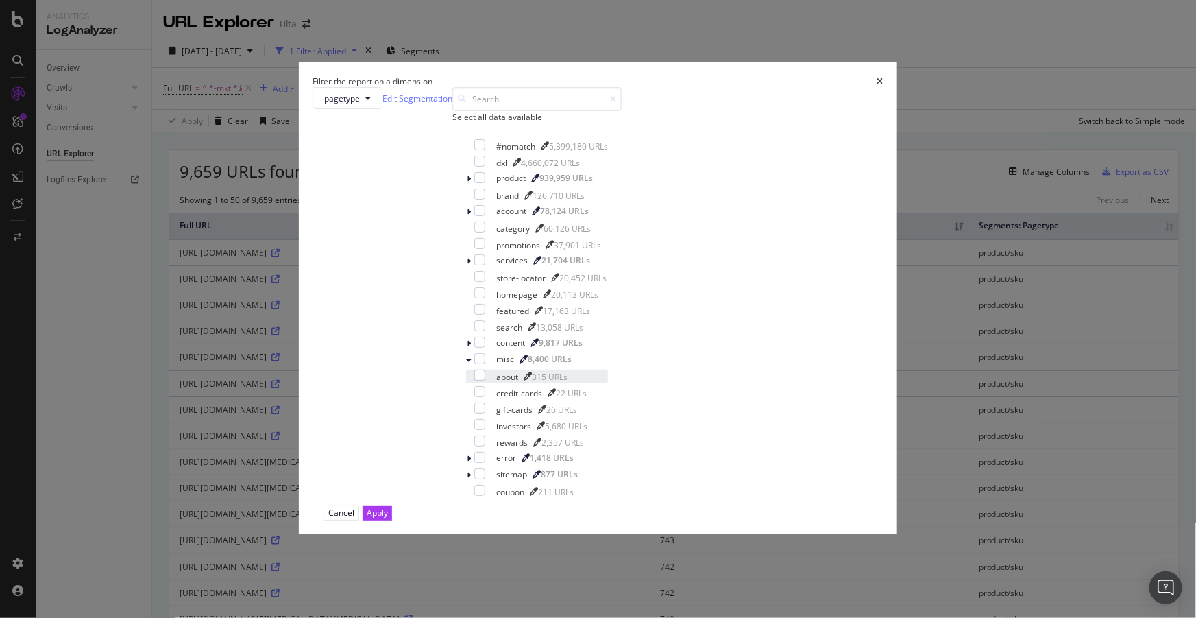
scroll to position [47, 0]
click at [467, 347] on icon "modal" at bounding box center [469, 343] width 4 height 8
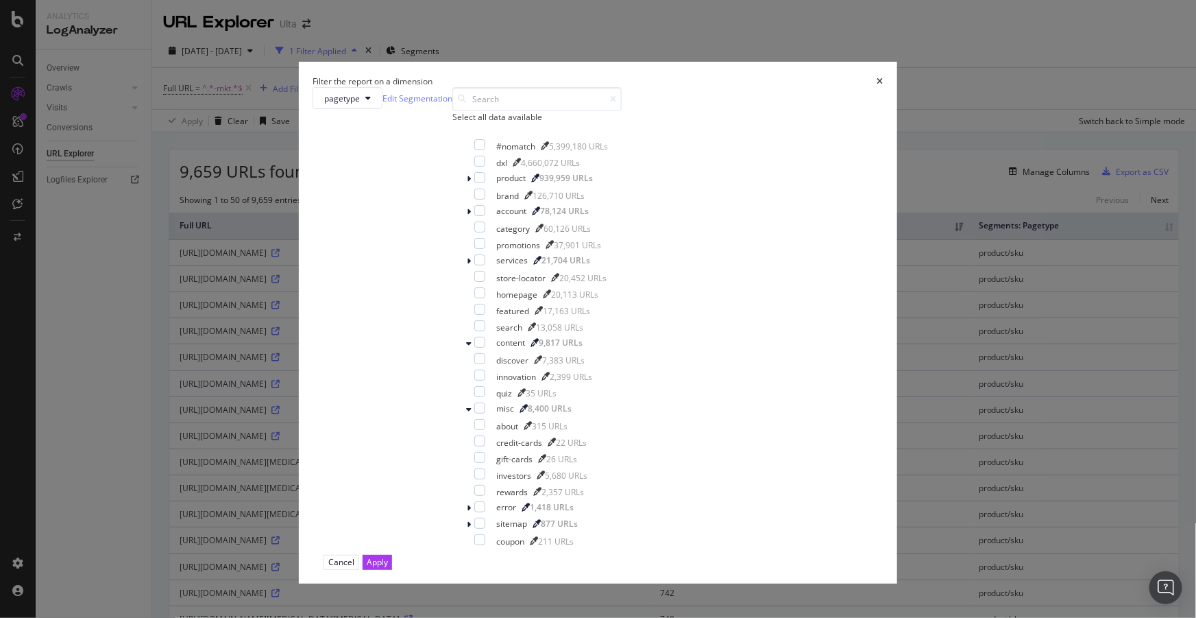
scroll to position [0, 0]
click at [468, 216] on icon "modal" at bounding box center [469, 212] width 4 height 8
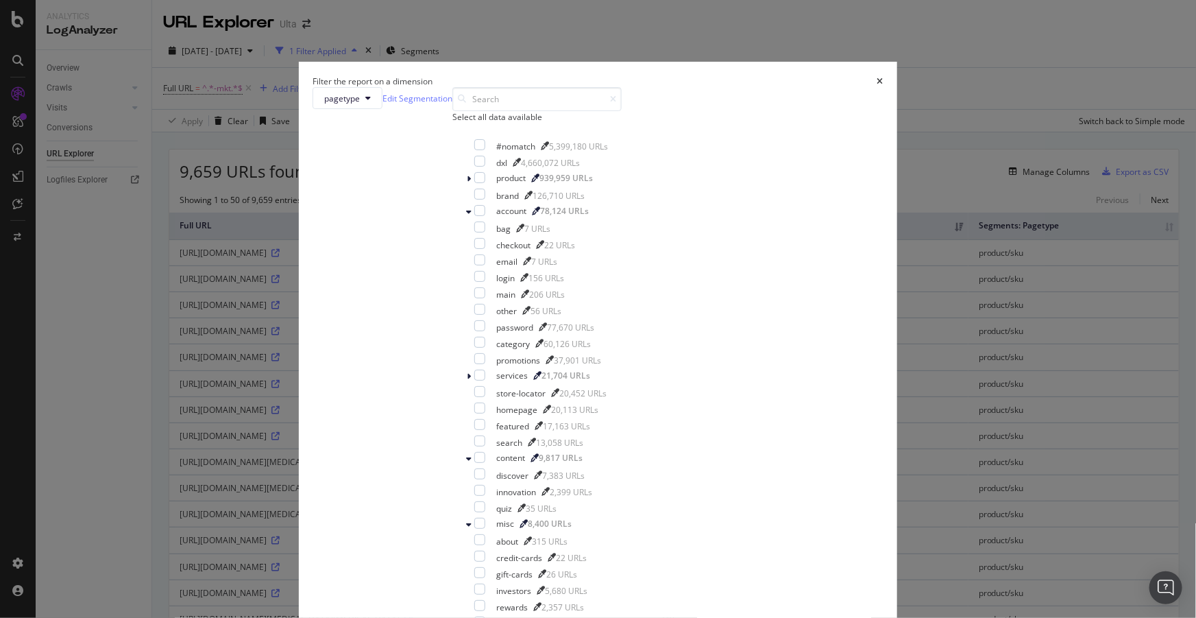
click at [286, 143] on div "Filter the report on a dimension pagetype Edit Segmentation Select all data ava…" at bounding box center [598, 309] width 1196 height 618
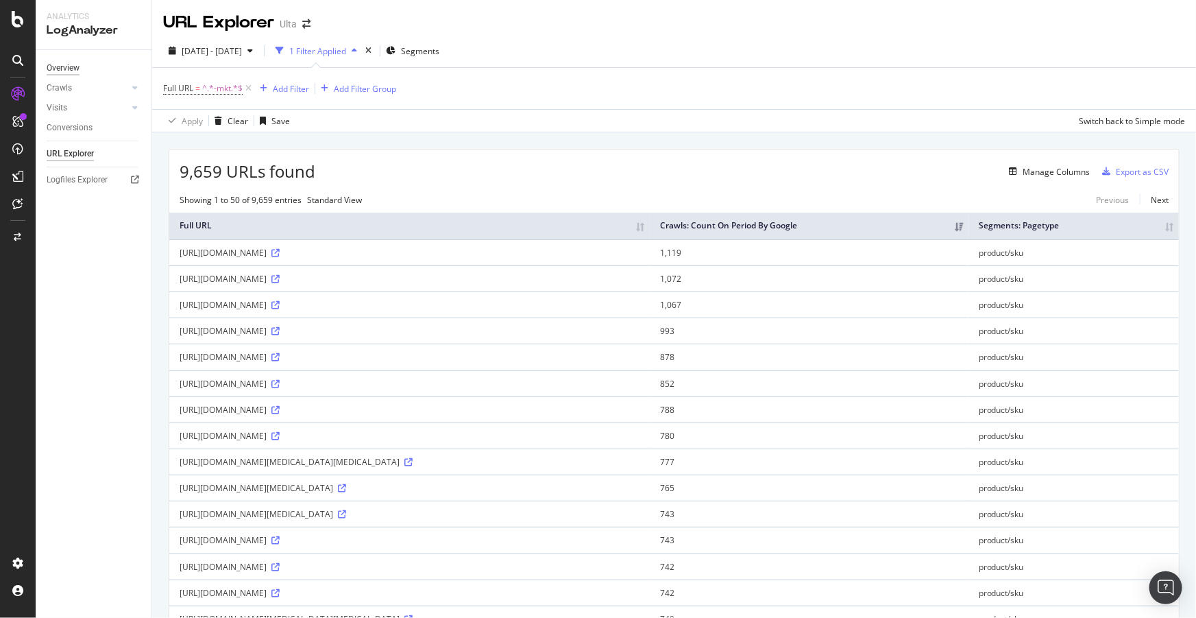
click at [70, 66] on div "Overview" at bounding box center [63, 68] width 33 height 14
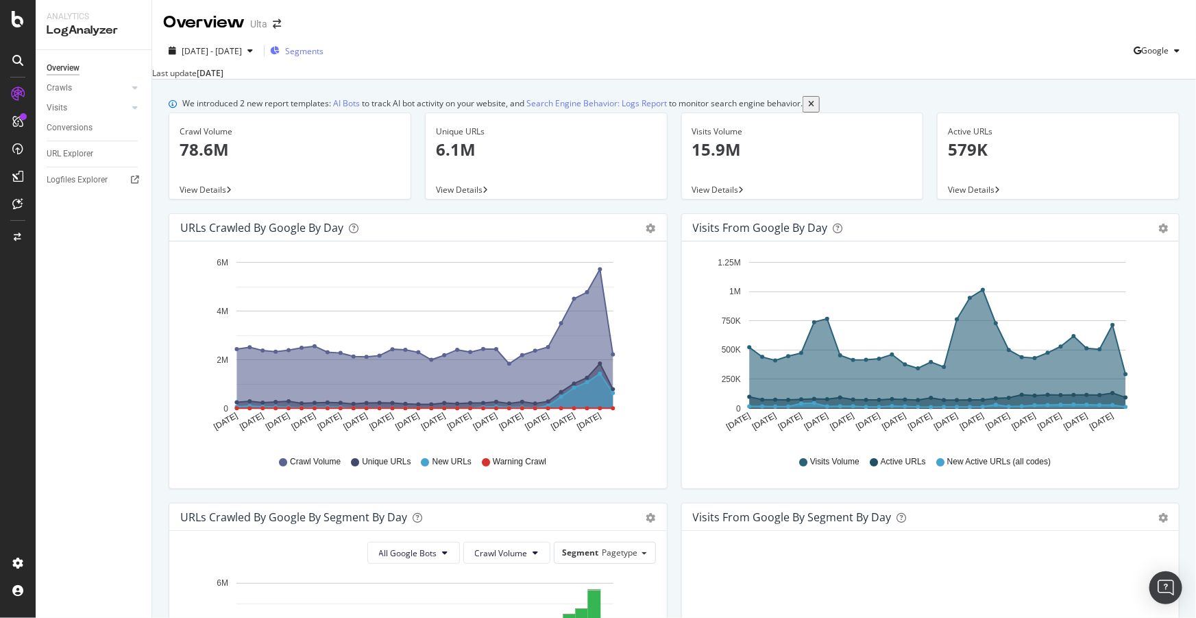
click at [323, 46] on span "Segments" at bounding box center [304, 51] width 38 height 12
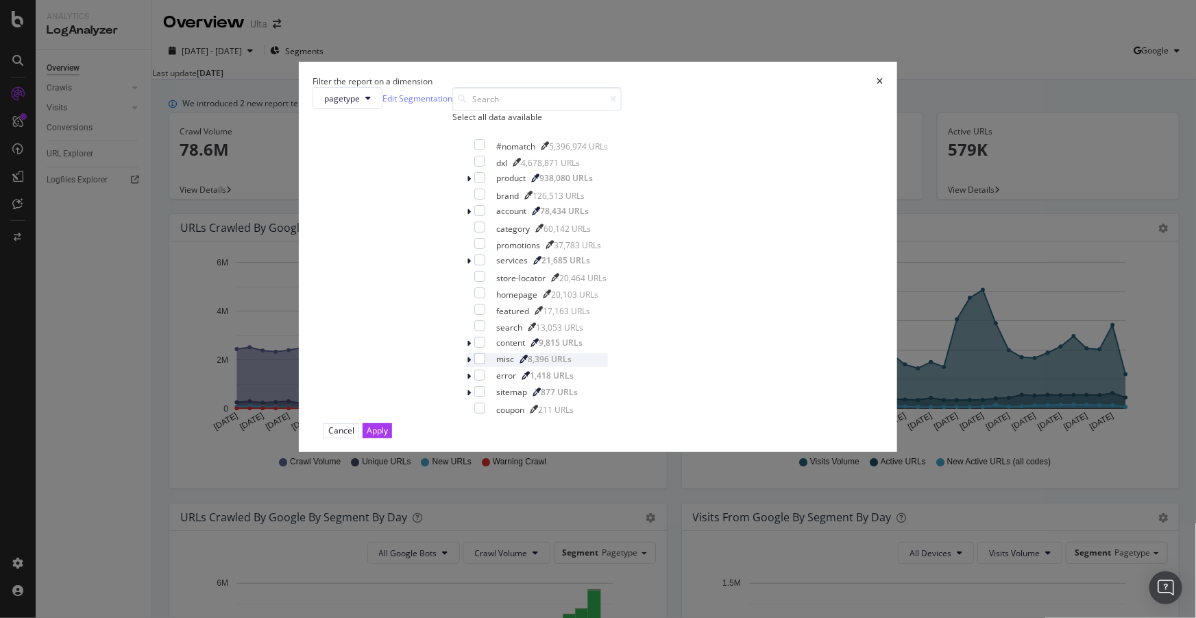
scroll to position [27, 0]
click at [474, 331] on div "modal" at bounding box center [479, 325] width 11 height 11
click at [388, 436] on div "Apply" at bounding box center [377, 430] width 21 height 12
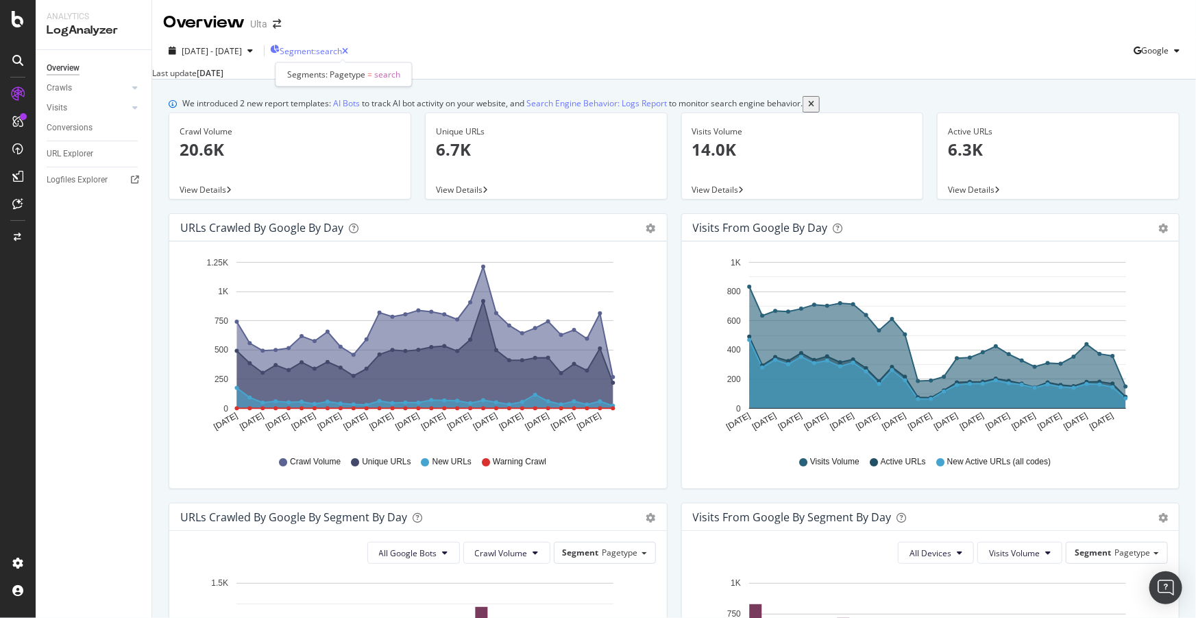
click at [342, 48] on span "Segment: search" at bounding box center [311, 51] width 62 height 12
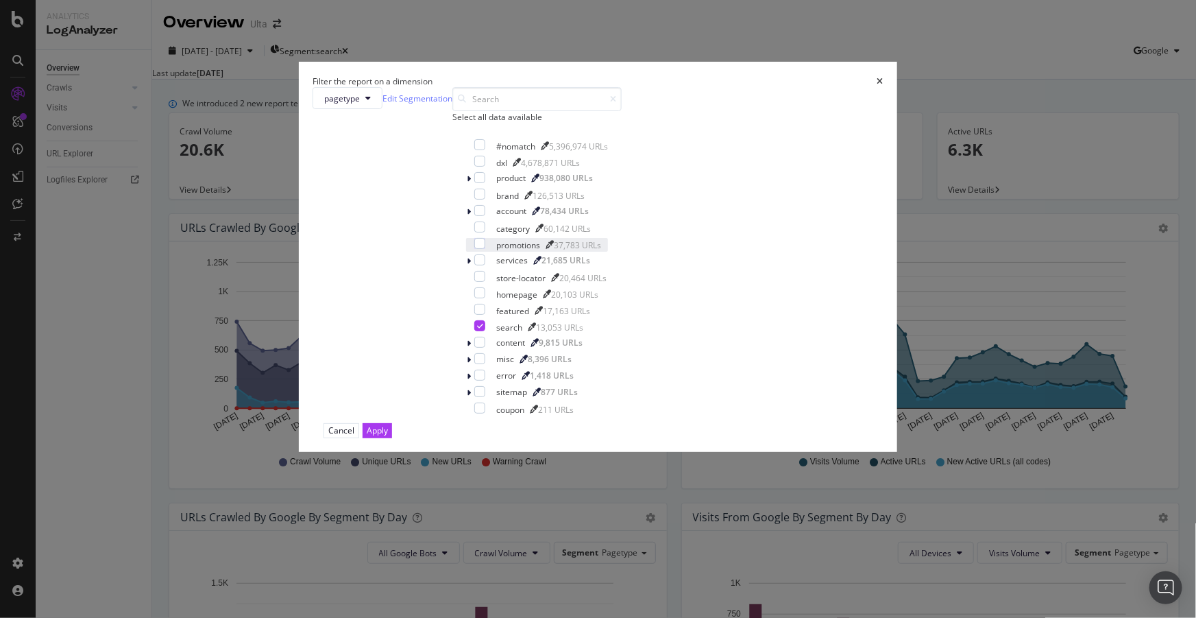
click at [554, 249] on icon "modal" at bounding box center [550, 245] width 8 height 8
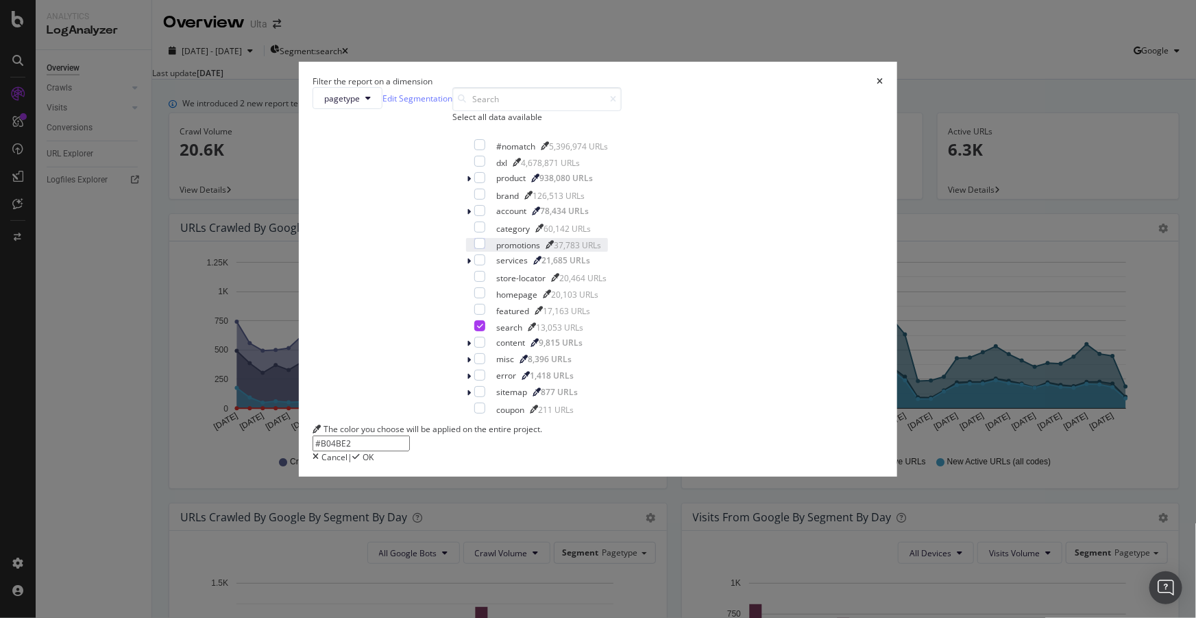
click at [670, 462] on div "The color you choose will be applied on the entire project. #B04BE2 Cancel | OK" at bounding box center [598, 442] width 571 height 39
click at [347, 463] on span "Cancel" at bounding box center [334, 457] width 26 height 12
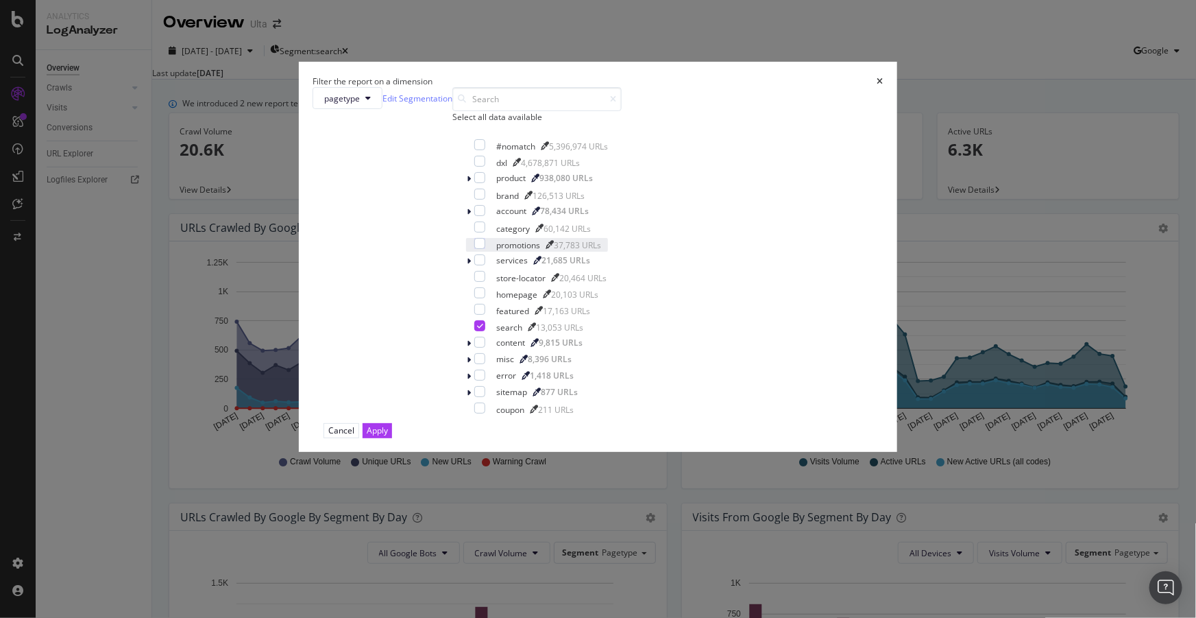
drag, startPoint x: 735, startPoint y: 101, endPoint x: 707, endPoint y: 104, distance: 27.6
click at [734, 87] on div "Filter the report on a dimension" at bounding box center [598, 81] width 571 height 12
click at [877, 86] on icon "times" at bounding box center [880, 81] width 6 height 8
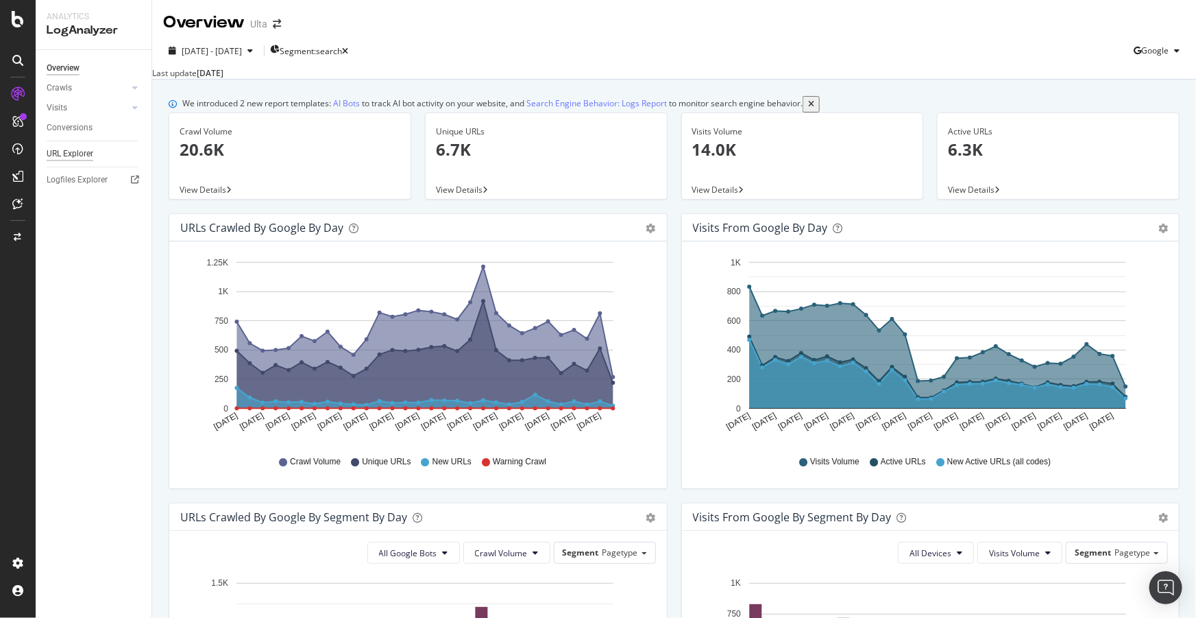
click at [69, 154] on div "URL Explorer" at bounding box center [70, 154] width 47 height 14
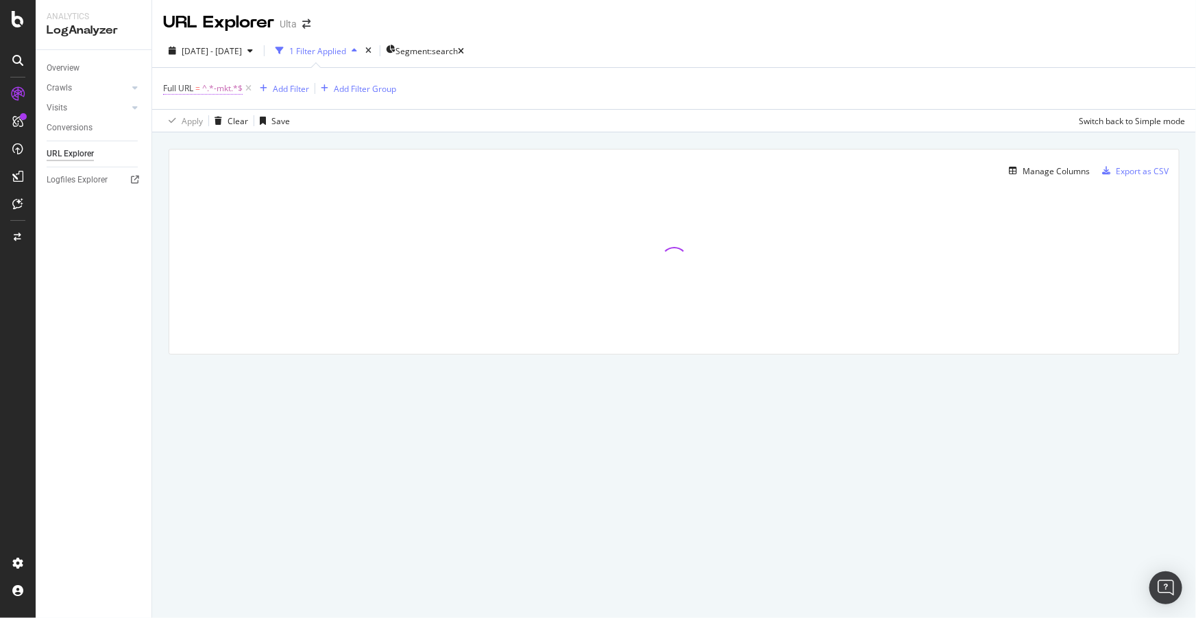
click at [229, 89] on span "^.*-mkt.*$" at bounding box center [222, 88] width 40 height 19
click at [215, 136] on input "-mkt" at bounding box center [240, 145] width 130 height 22
type input "/ux/"
click at [321, 178] on div "Apply" at bounding box center [314, 175] width 21 height 12
click at [1047, 173] on div "Manage Columns" at bounding box center [1056, 171] width 67 height 12
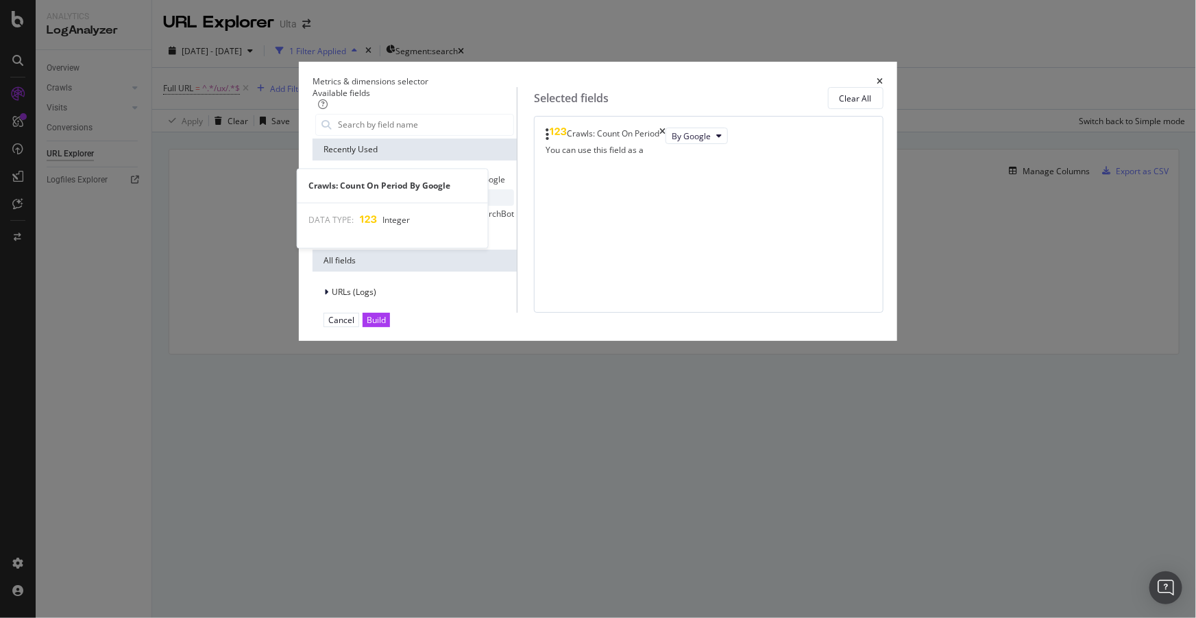
click at [426, 203] on span "Crawls: Count On Period By Google" at bounding box center [419, 197] width 134 height 12
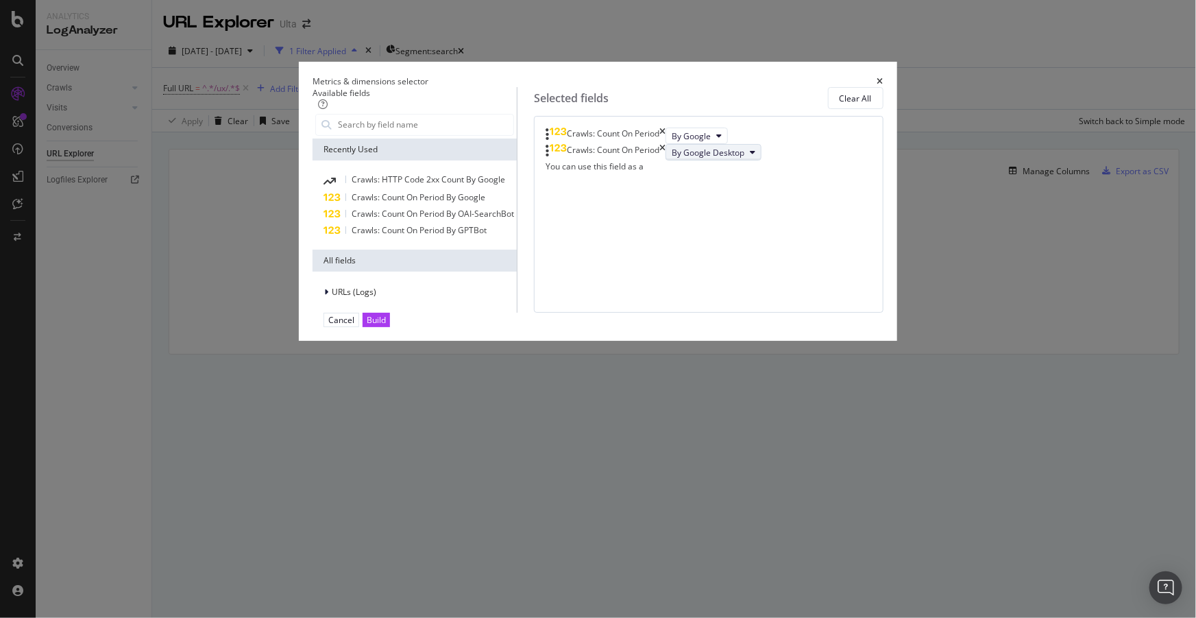
click at [698, 158] on span "By Google Desktop" at bounding box center [708, 153] width 73 height 12
click at [671, 287] on span "By OpenAI" at bounding box center [695, 293] width 108 height 12
click at [386, 326] on div "Build" at bounding box center [376, 320] width 19 height 12
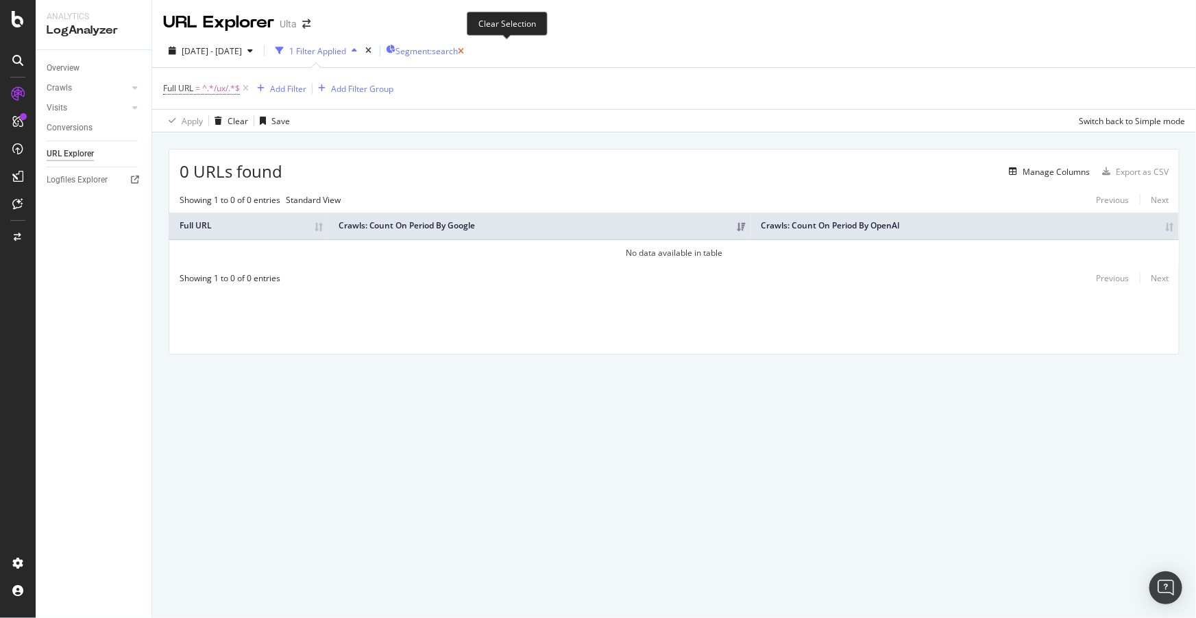
click at [464, 48] on icon "button" at bounding box center [461, 51] width 6 height 8
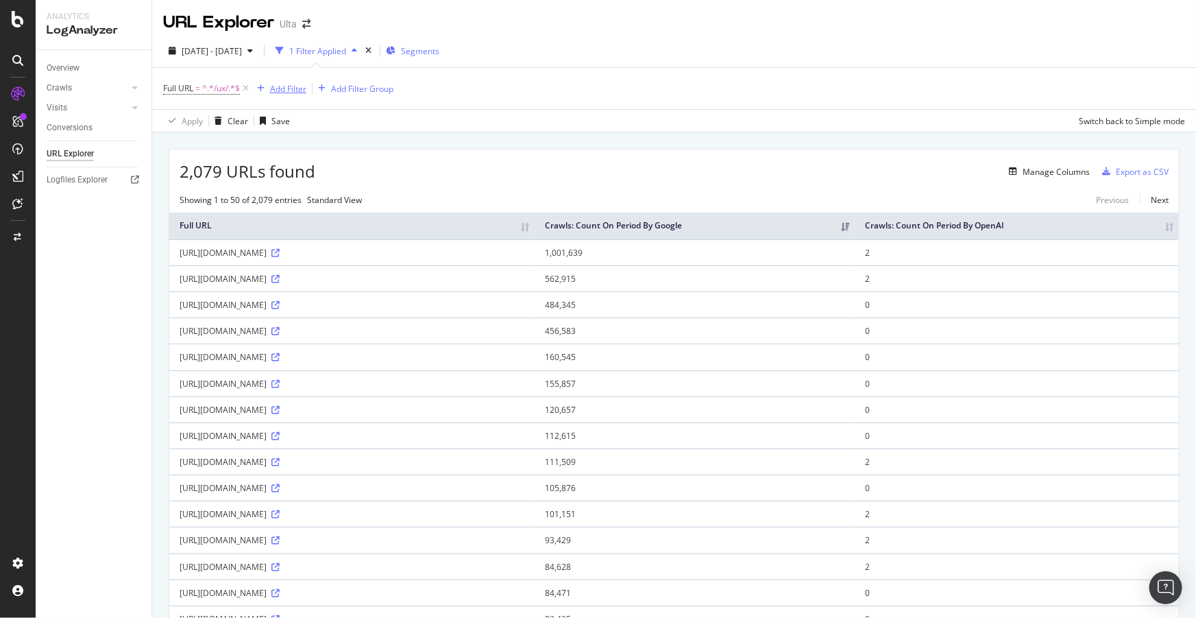
click at [297, 94] on div "Add Filter" at bounding box center [288, 89] width 36 height 12
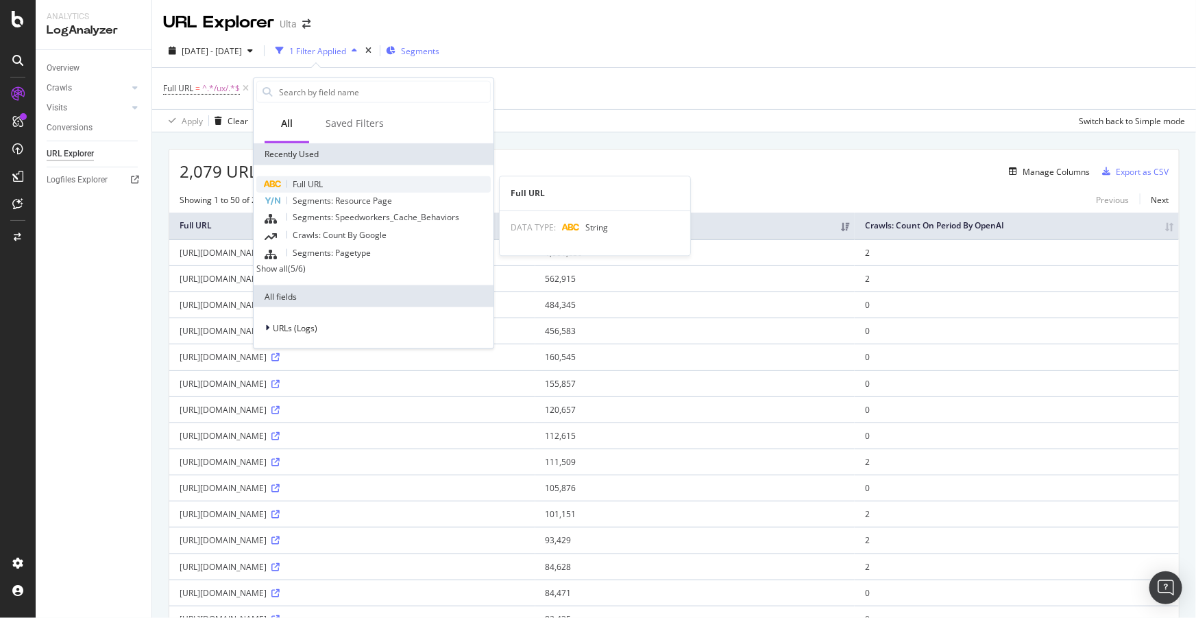
click at [308, 176] on div "Full URL" at bounding box center [373, 184] width 234 height 16
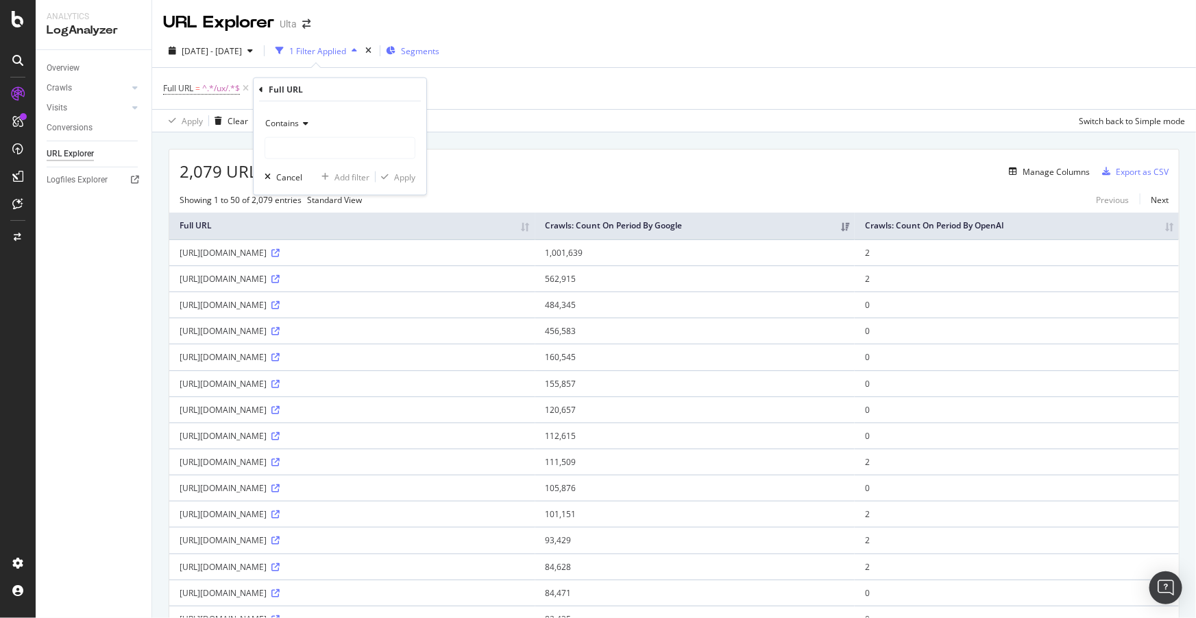
click at [295, 119] on span "Contains" at bounding box center [282, 123] width 34 height 12
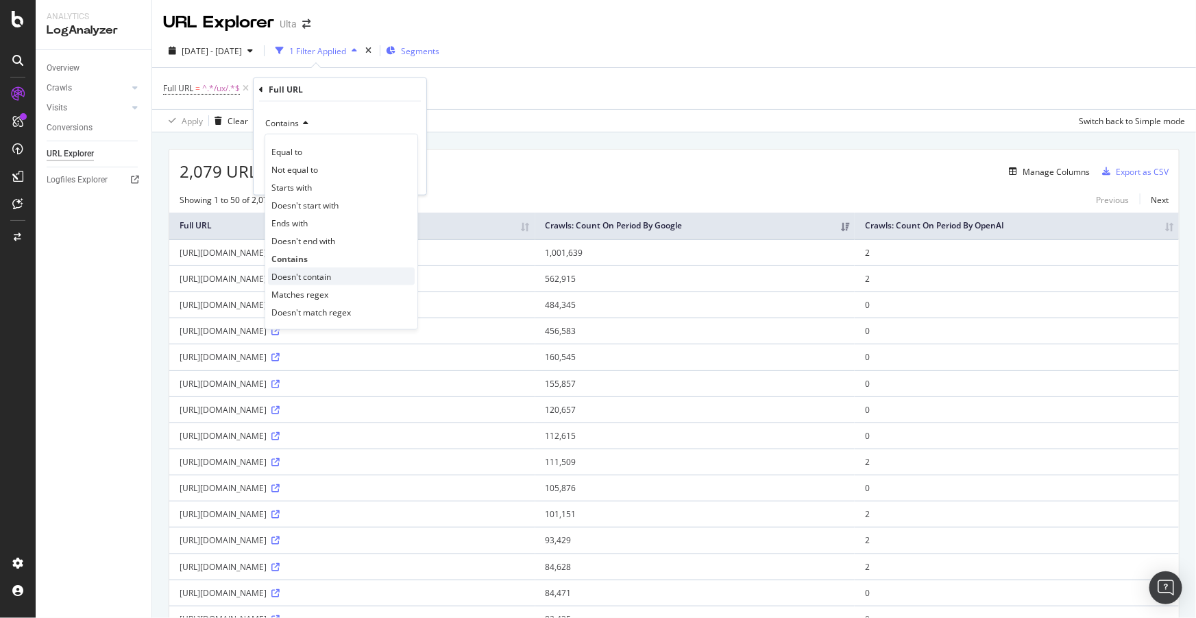
click at [321, 270] on span "Doesn't contain" at bounding box center [301, 276] width 60 height 12
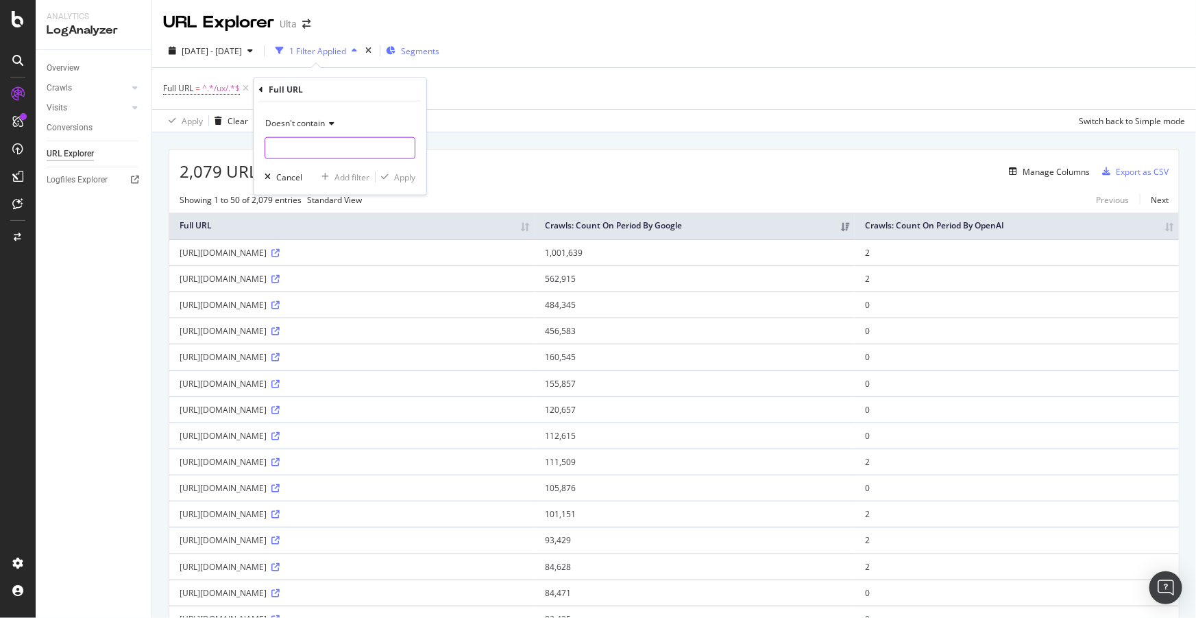
click at [318, 145] on input "text" at bounding box center [339, 148] width 149 height 22
type input "css"
click at [303, 124] on span "Doesn't contain" at bounding box center [295, 123] width 60 height 12
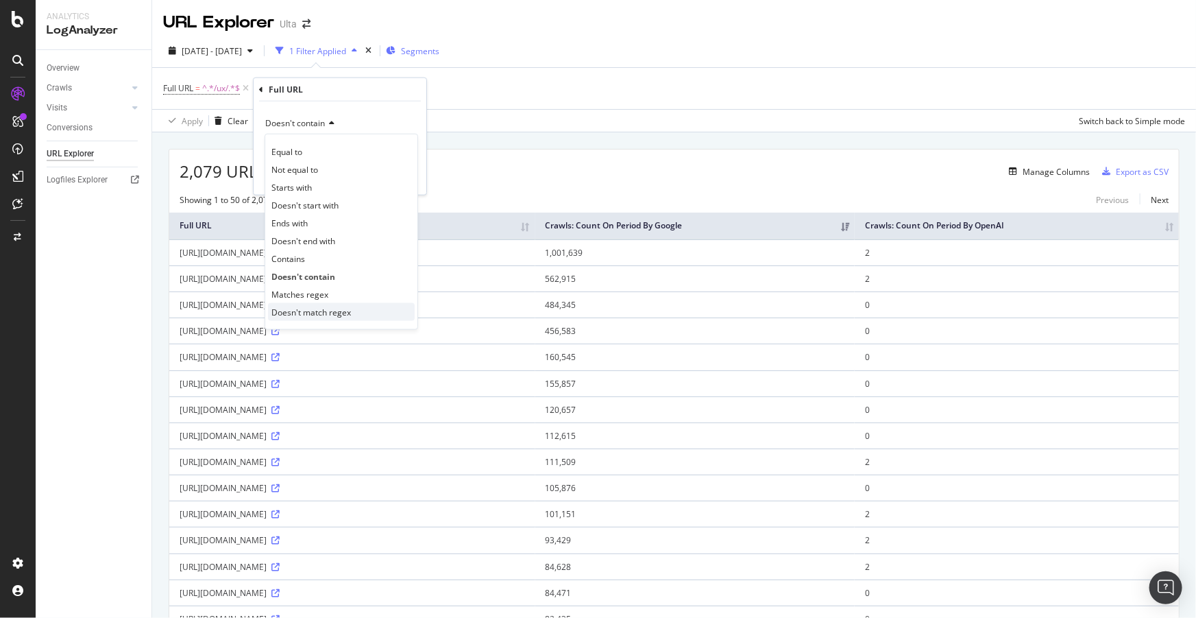
click at [328, 308] on span "Doesn't match regex" at bounding box center [311, 312] width 80 height 12
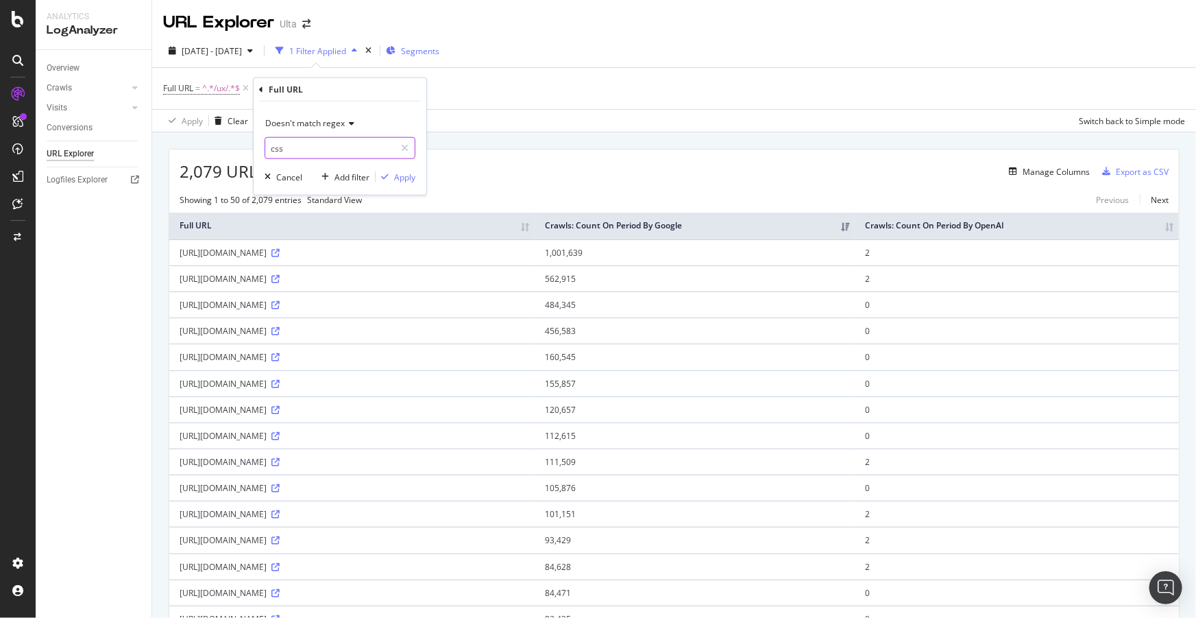
click at [310, 151] on input "css" at bounding box center [330, 148] width 130 height 22
click at [324, 150] on input "css" at bounding box center [330, 148] width 130 height 22
type input "css|js"
click at [407, 175] on div "Apply" at bounding box center [404, 177] width 21 height 12
click at [315, 83] on span "Full URL ≠ css|js" at bounding box center [305, 88] width 62 height 12
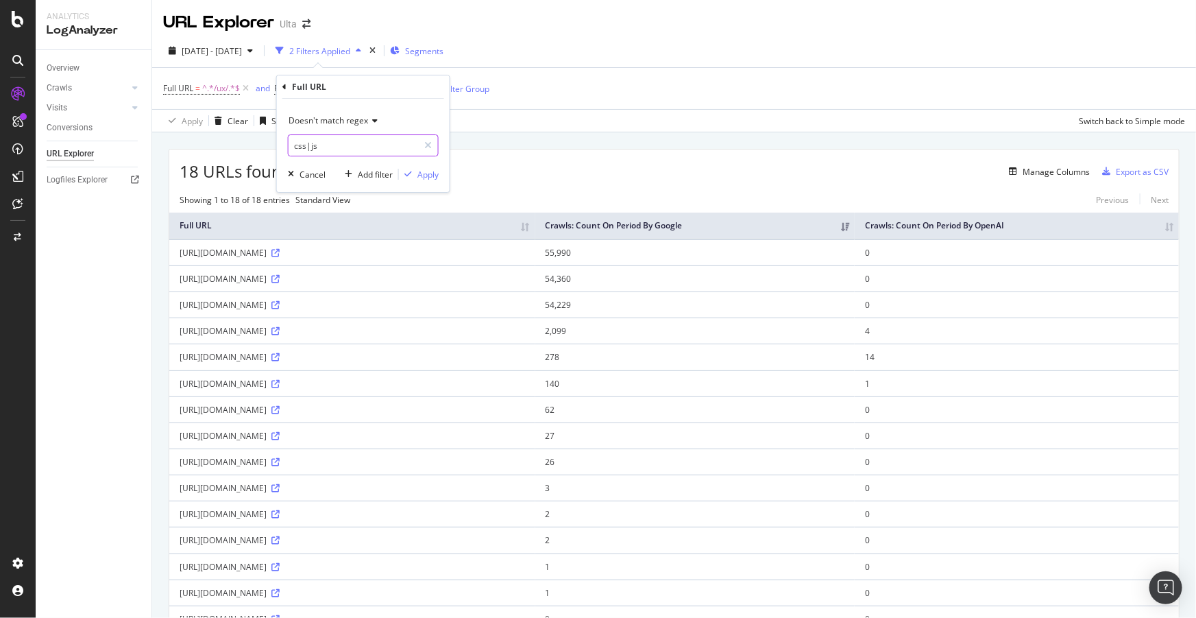
click at [368, 138] on input "css|js" at bounding box center [354, 145] width 130 height 22
click at [378, 138] on input "css|js" at bounding box center [354, 145] width 130 height 22
type input "css|js|woff"
click at [428, 169] on div "Apply" at bounding box center [427, 175] width 21 height 12
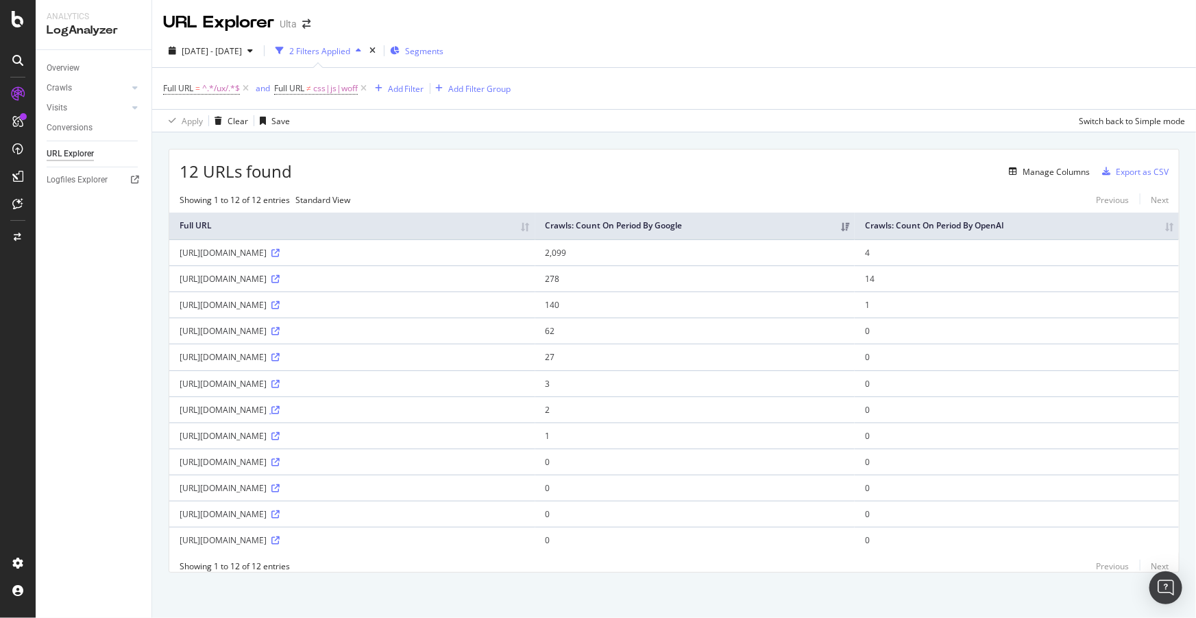
click at [280, 413] on icon at bounding box center [275, 410] width 8 height 8
click at [280, 542] on icon at bounding box center [275, 540] width 8 height 8
click at [280, 466] on icon at bounding box center [275, 462] width 8 height 8
click at [648, 175] on div "Manage Columns" at bounding box center [691, 171] width 798 height 16
click at [280, 518] on icon at bounding box center [275, 514] width 8 height 8
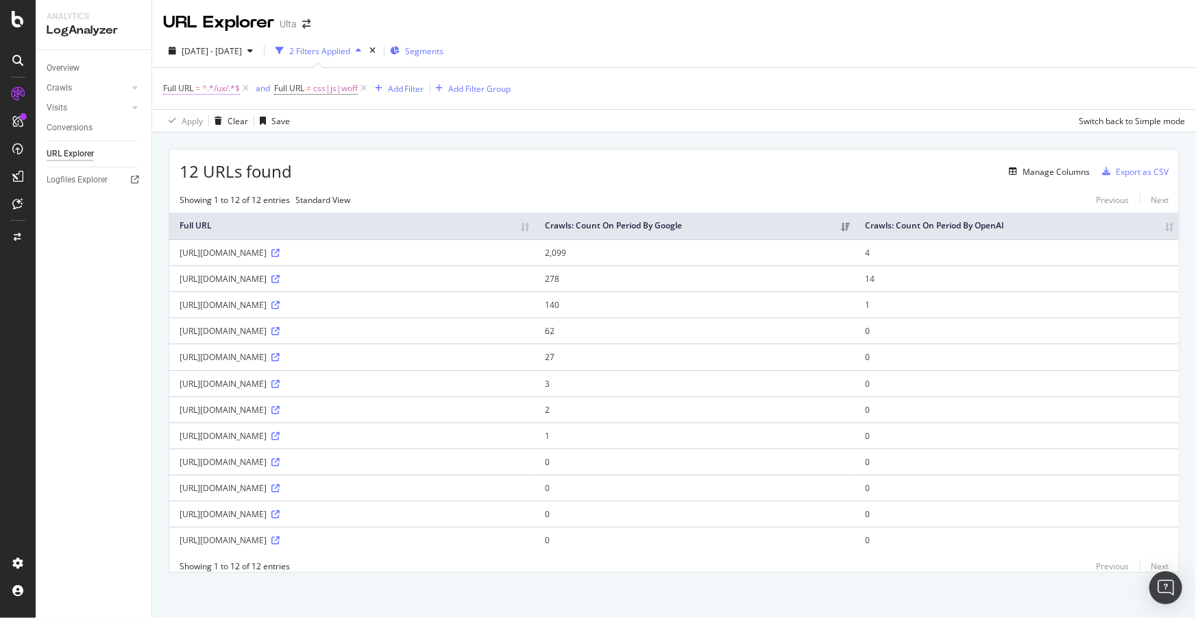
click at [217, 90] on span "^.*/ux/.*$" at bounding box center [221, 88] width 38 height 19
click at [195, 139] on input "/ux/" at bounding box center [240, 145] width 130 height 22
click at [191, 142] on input "/ux/" at bounding box center [240, 145] width 130 height 22
type input "/flex/"
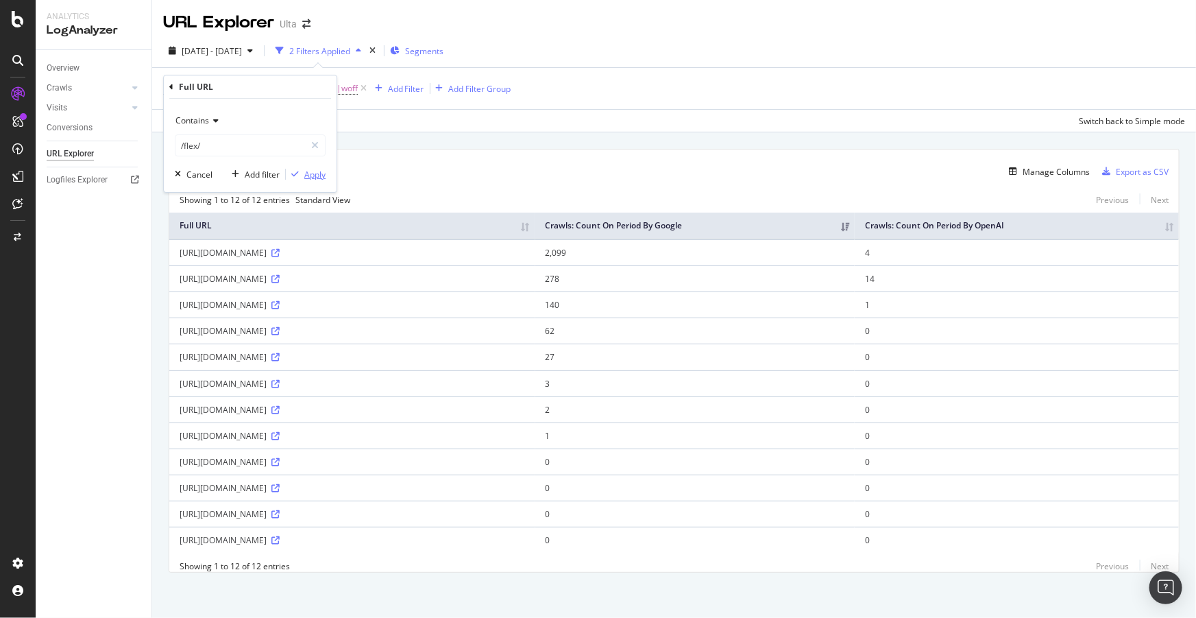
click at [313, 171] on div "Apply" at bounding box center [314, 175] width 21 height 12
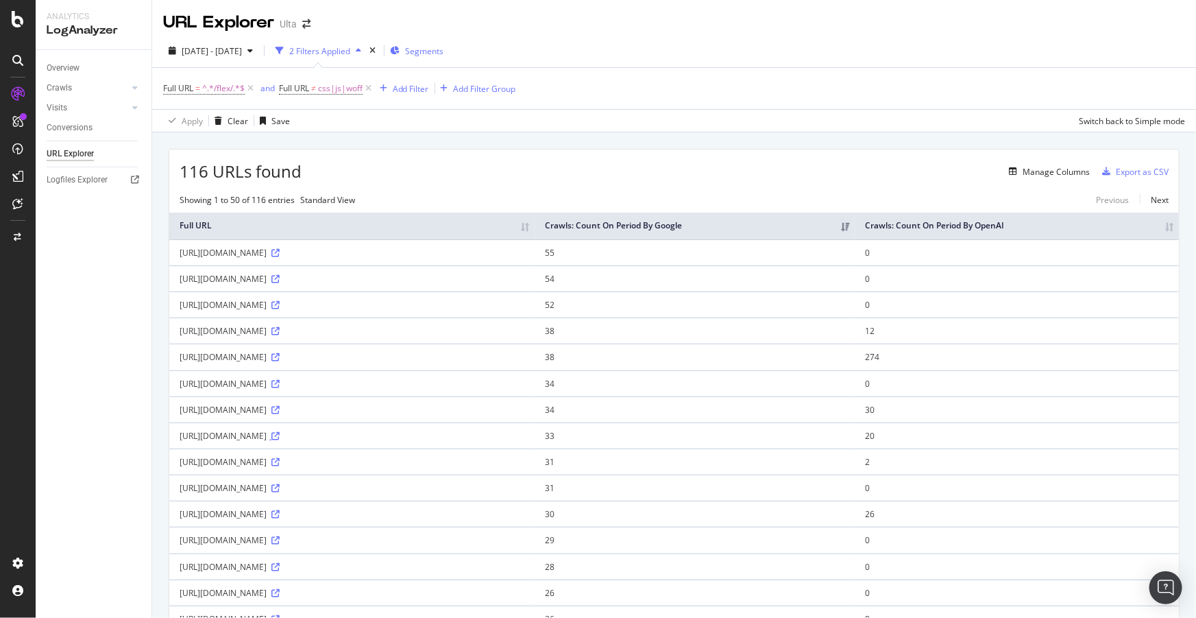
click at [280, 440] on icon at bounding box center [275, 436] width 8 height 8
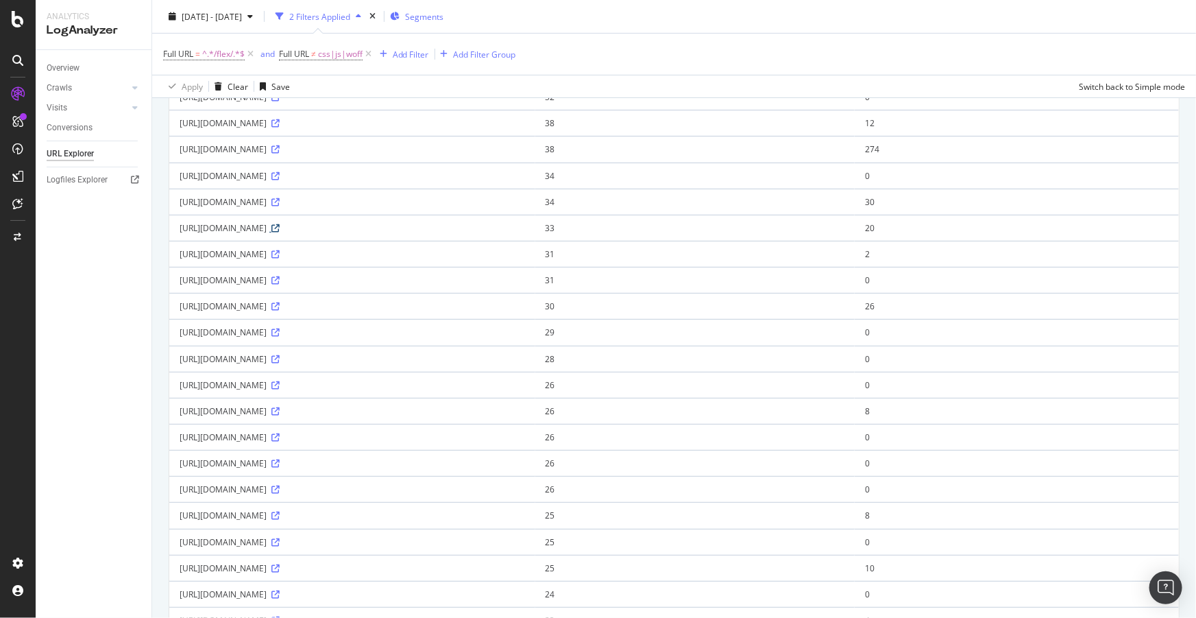
scroll to position [249, 0]
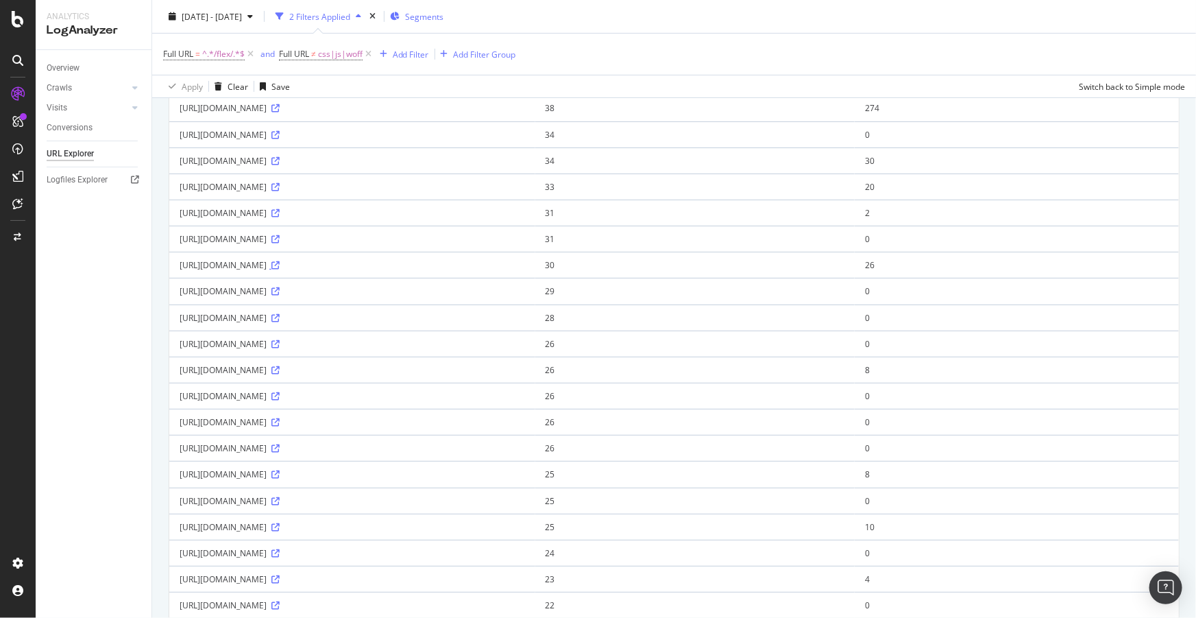
click at [280, 269] on icon at bounding box center [275, 265] width 8 height 8
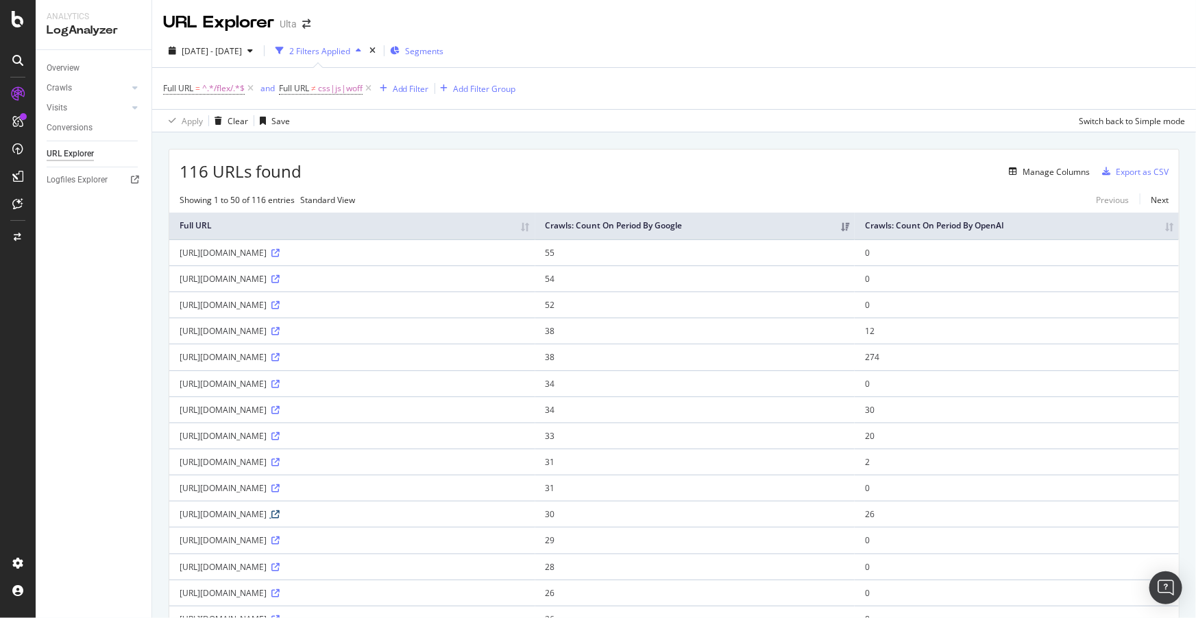
scroll to position [1103, 0]
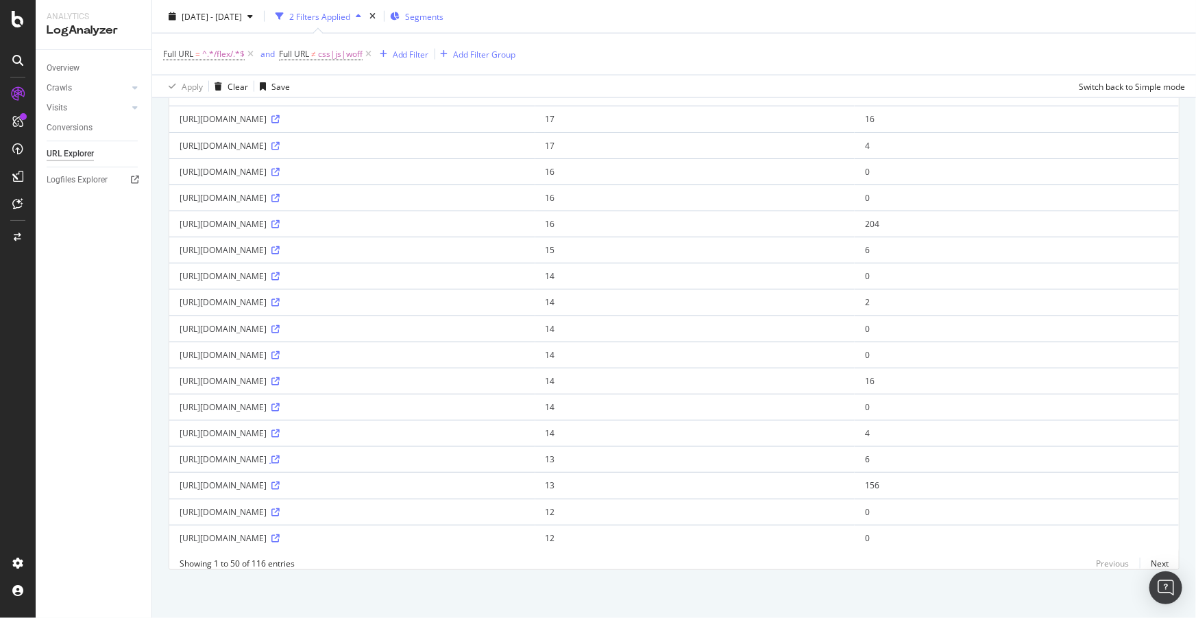
click at [280, 455] on icon at bounding box center [275, 459] width 8 height 8
click at [280, 403] on icon at bounding box center [275, 407] width 8 height 8
click at [270, 479] on div "https://ulta.com/innovation/api/ccp/v1/campaigns/flex/" at bounding box center [352, 485] width 345 height 12
click at [280, 481] on icon at bounding box center [275, 485] width 8 height 8
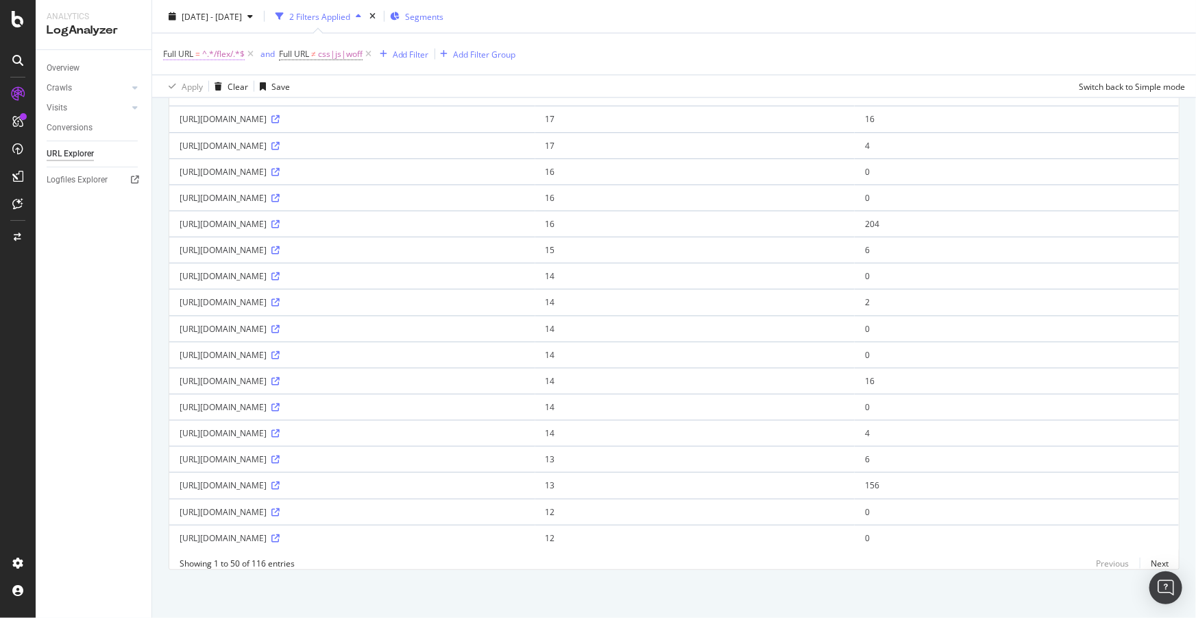
click at [214, 53] on span "^.*/flex/.*$" at bounding box center [223, 54] width 42 height 19
click at [206, 114] on input "/flex/" at bounding box center [240, 110] width 130 height 22
type input "glamlab"
click at [317, 140] on div "Apply" at bounding box center [314, 140] width 21 height 12
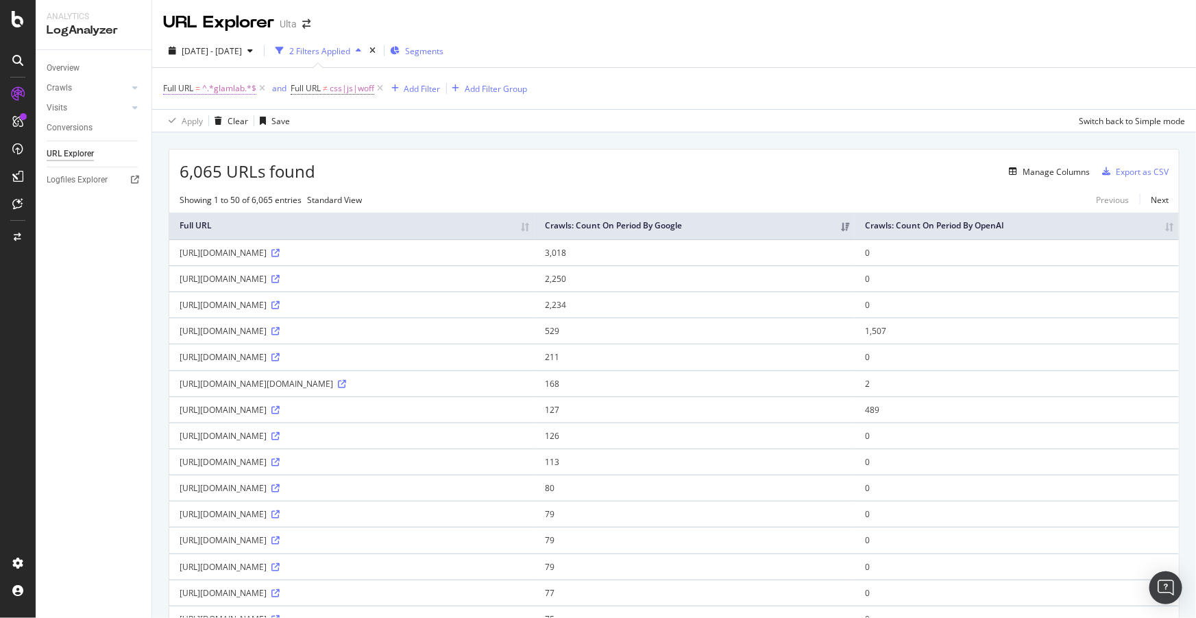
click at [230, 84] on span "^.*glamlab.*$" at bounding box center [229, 88] width 54 height 19
click at [223, 147] on input "glamlab" at bounding box center [240, 145] width 130 height 22
click at [204, 121] on span "Contains" at bounding box center [192, 120] width 34 height 12
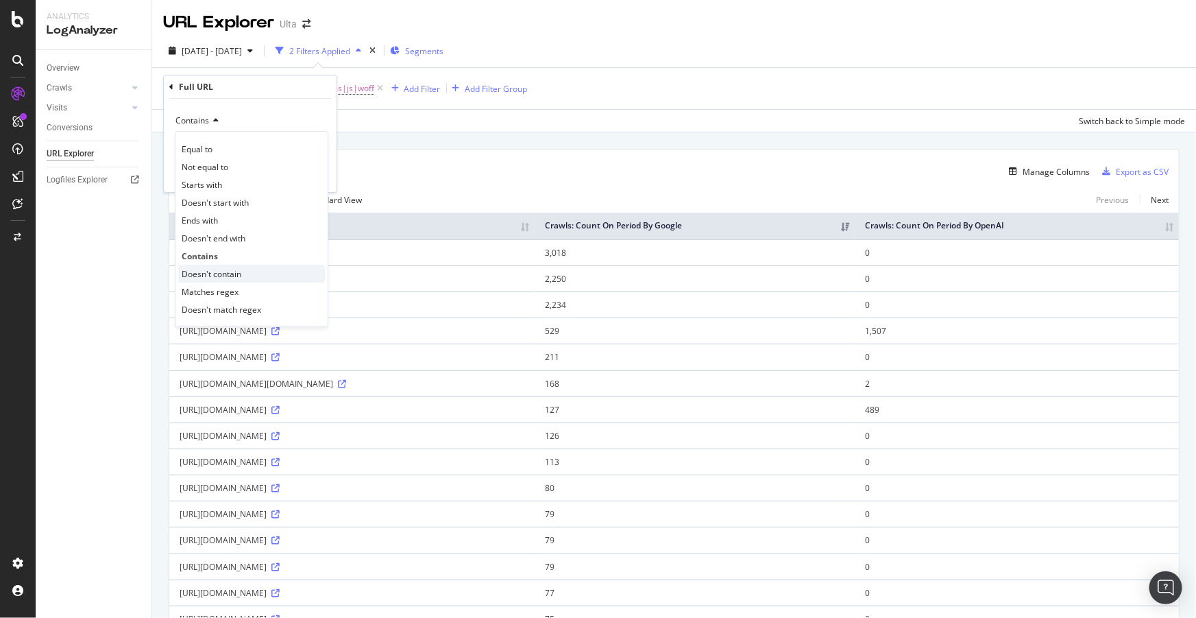
click at [223, 274] on span "Doesn't contain" at bounding box center [212, 274] width 60 height 12
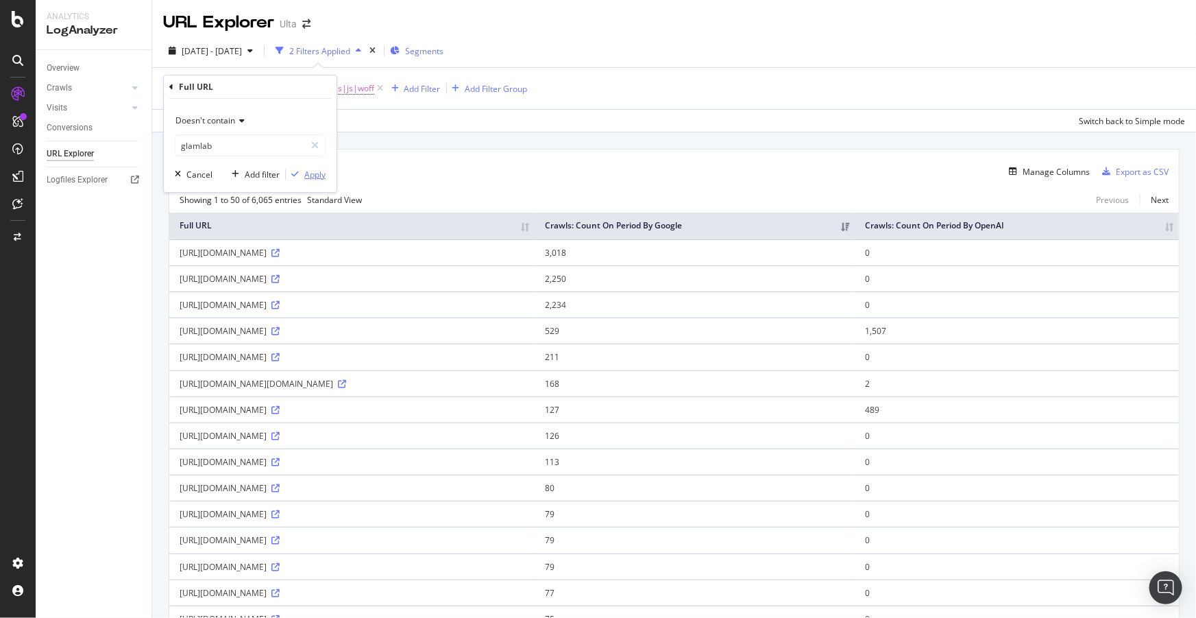
click at [308, 175] on div "Apply" at bounding box center [314, 175] width 21 height 12
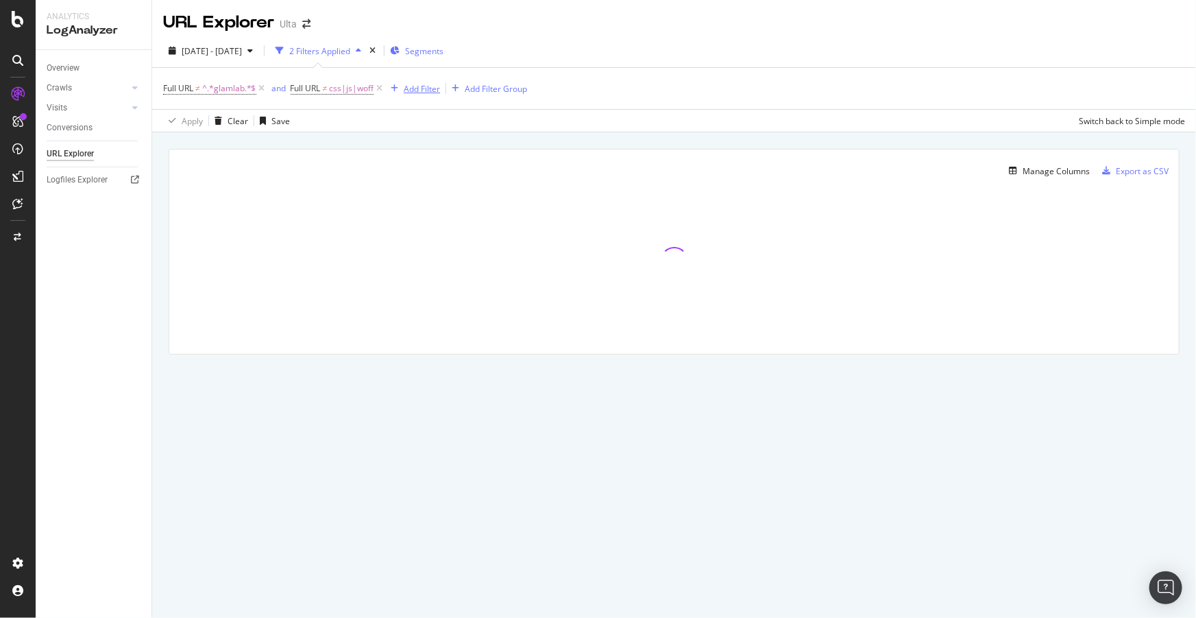
click at [420, 91] on div "Add Filter" at bounding box center [422, 89] width 36 height 12
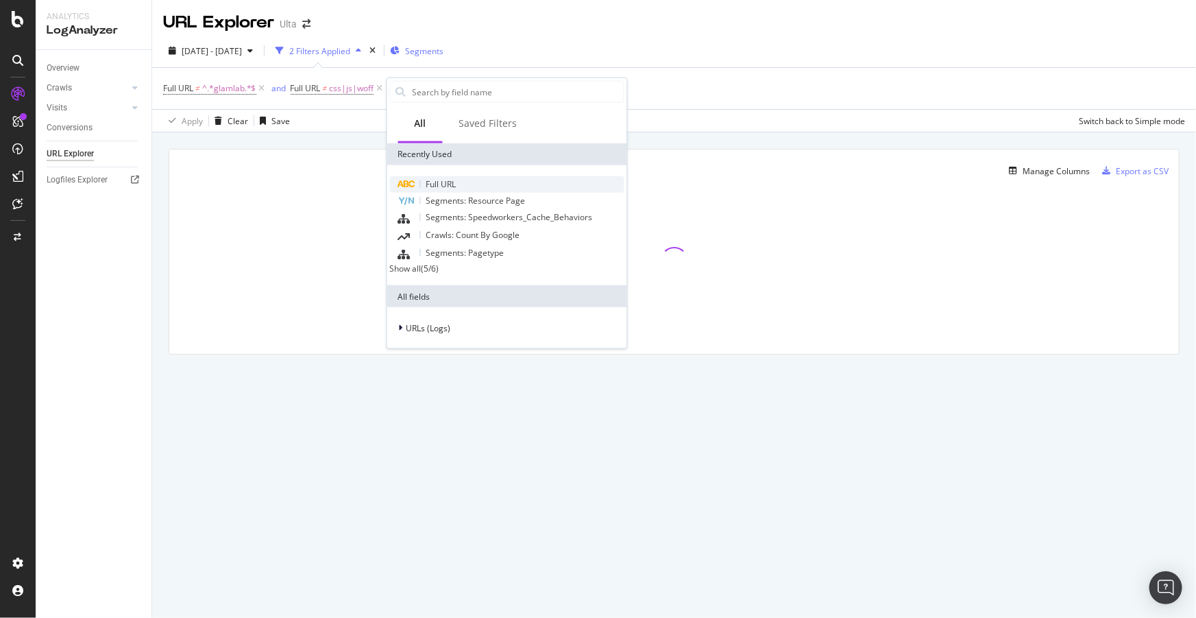
click at [443, 178] on span "Full URL" at bounding box center [441, 184] width 30 height 12
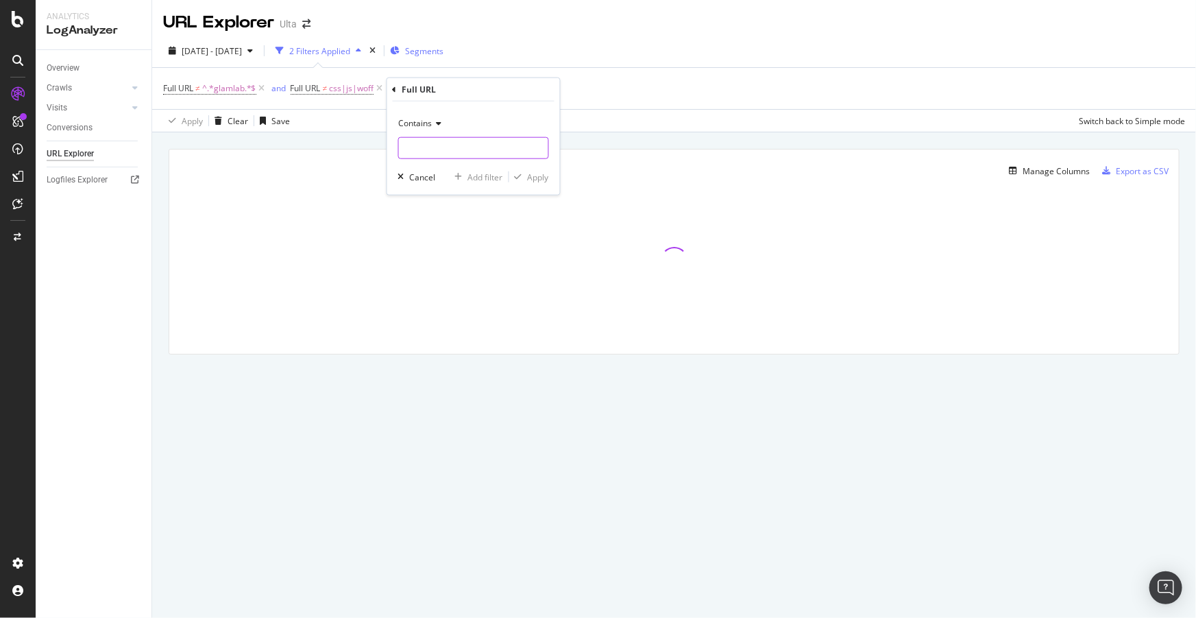
click at [445, 147] on input "text" at bounding box center [473, 148] width 149 height 22
type input "glamlab"
click at [537, 172] on div "Apply" at bounding box center [538, 177] width 21 height 12
click at [478, 86] on span "^.*glamlab.*$" at bounding box center [474, 88] width 54 height 19
click at [463, 140] on input "glamlab" at bounding box center [486, 145] width 130 height 22
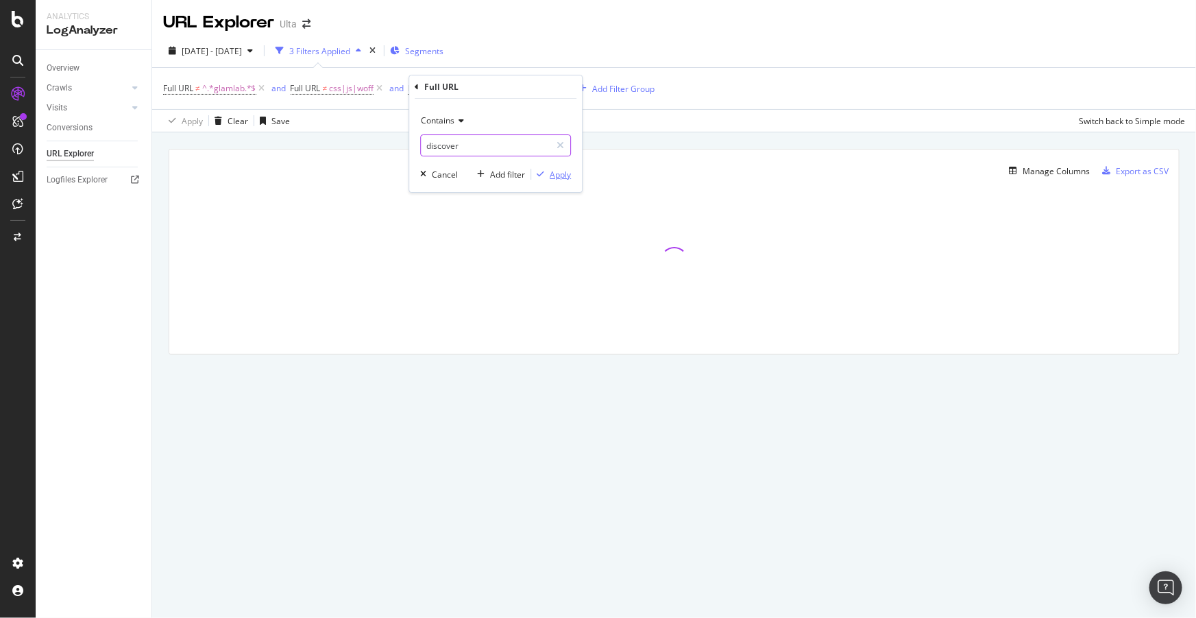
type input "discover"
click at [559, 180] on button "Apply" at bounding box center [551, 174] width 40 height 14
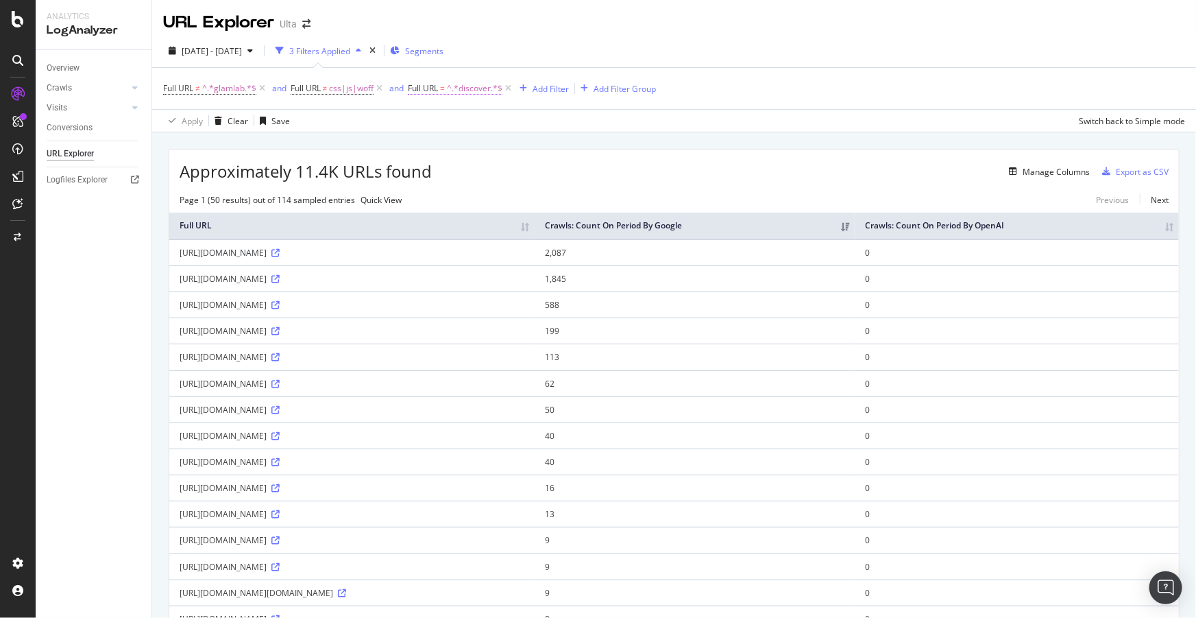
click at [489, 86] on span "^.*discover.*$" at bounding box center [475, 88] width 56 height 19
drag, startPoint x: 454, startPoint y: 147, endPoint x: 470, endPoint y: 144, distance: 16.0
click at [456, 146] on input "discover" at bounding box center [486, 145] width 130 height 22
click at [470, 144] on input "discover" at bounding box center [486, 145] width 130 height 22
type input "/discover"
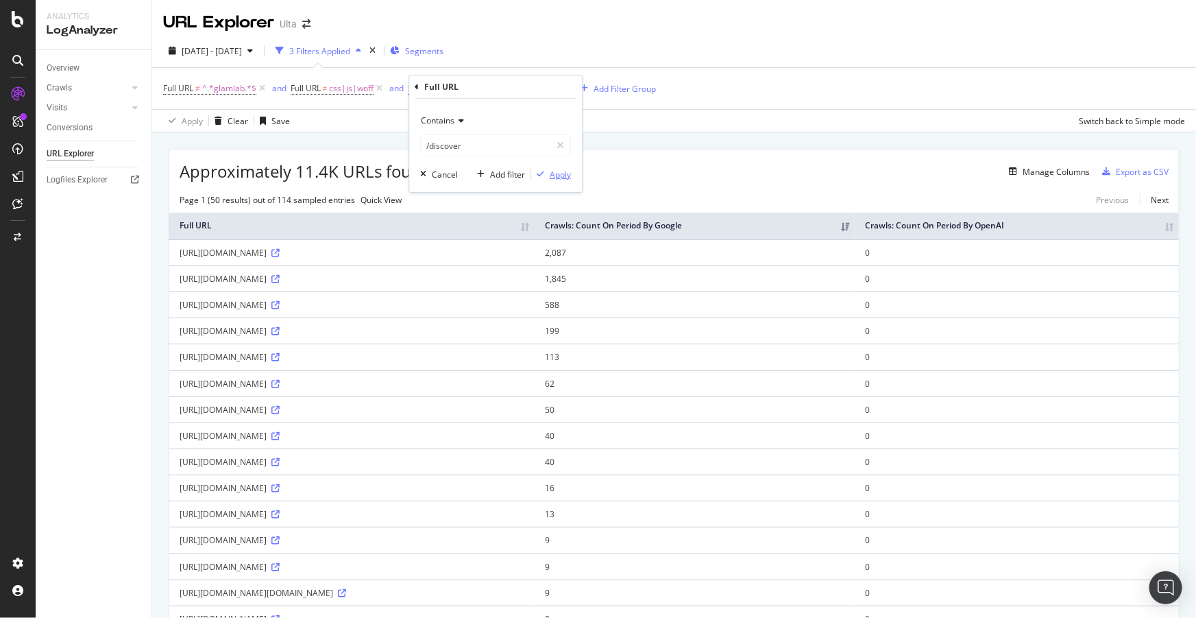
click at [550, 175] on div "Apply" at bounding box center [560, 175] width 21 height 12
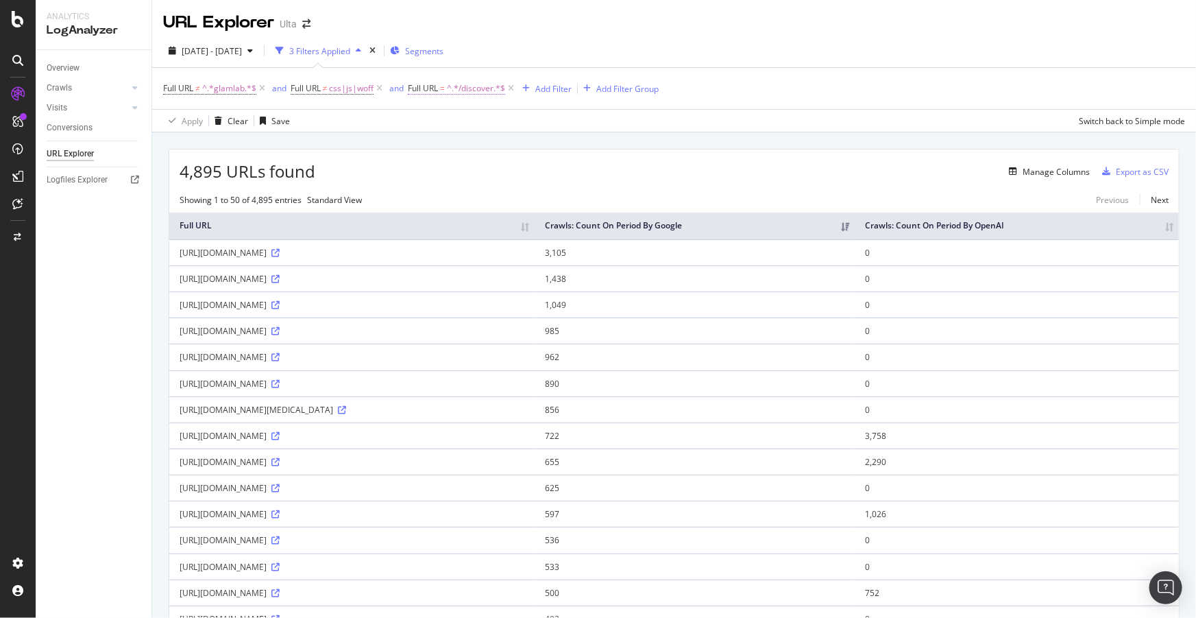
click at [473, 86] on span "^.*/discover.*$" at bounding box center [476, 88] width 58 height 19
click at [476, 142] on input "/discover" at bounding box center [486, 145] width 130 height 22
click at [485, 144] on input "/discover" at bounding box center [486, 145] width 130 height 22
type input ".com/discover/"
click at [555, 176] on div "Apply" at bounding box center [560, 175] width 21 height 12
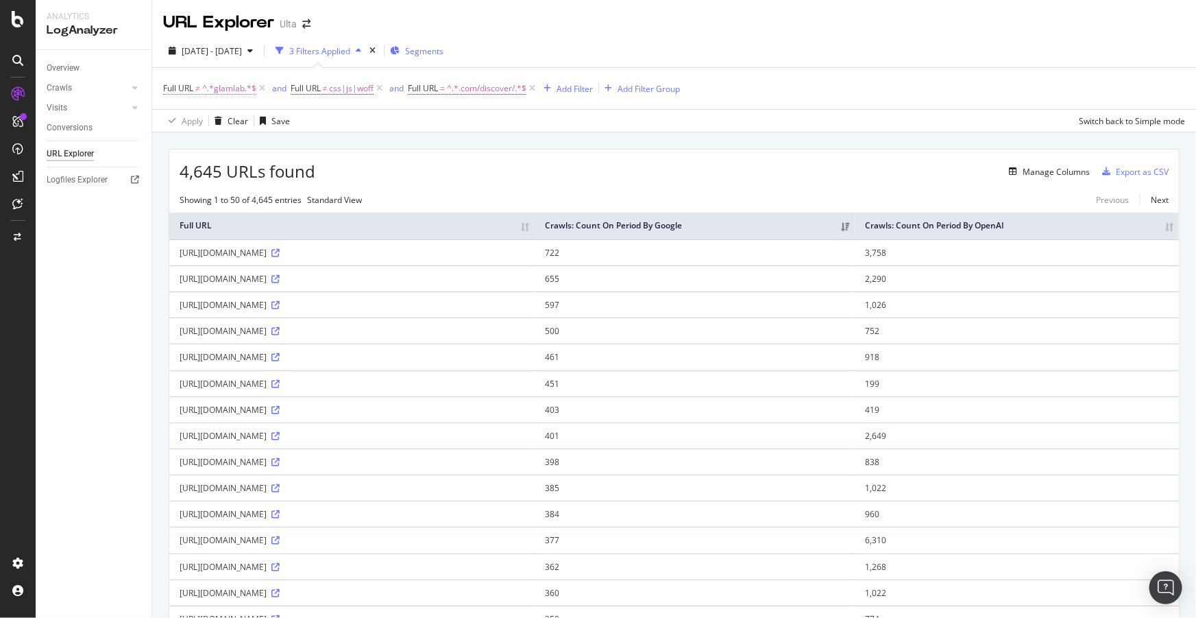
click at [215, 89] on span "^.*glamlab.*$" at bounding box center [229, 88] width 54 height 19
click at [236, 141] on input "glamlab" at bounding box center [240, 145] width 130 height 22
type input "search"
click at [233, 117] on span "Doesn't contain" at bounding box center [205, 120] width 60 height 12
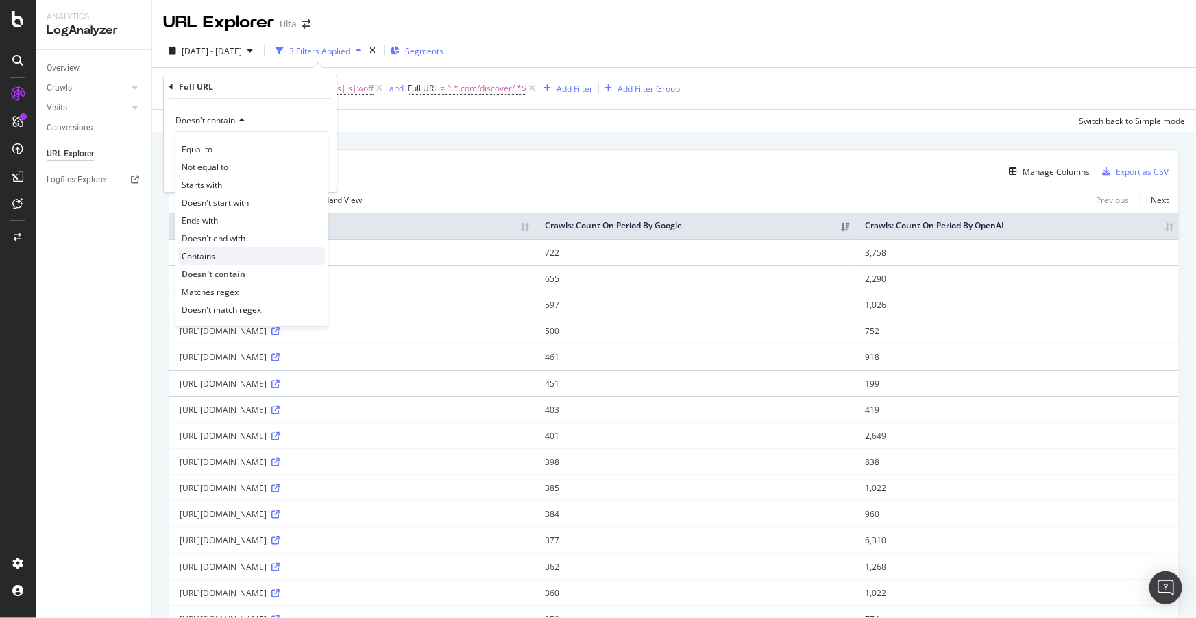
click at [212, 250] on span "Contains" at bounding box center [199, 256] width 34 height 12
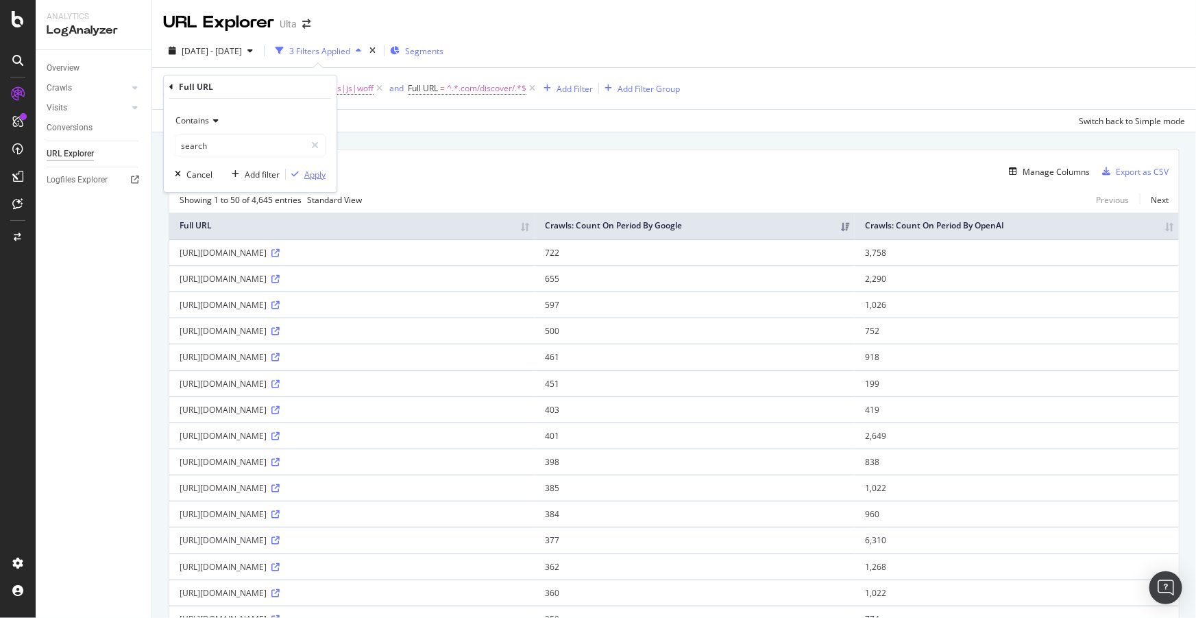
click at [310, 180] on div "Apply" at bounding box center [306, 174] width 40 height 12
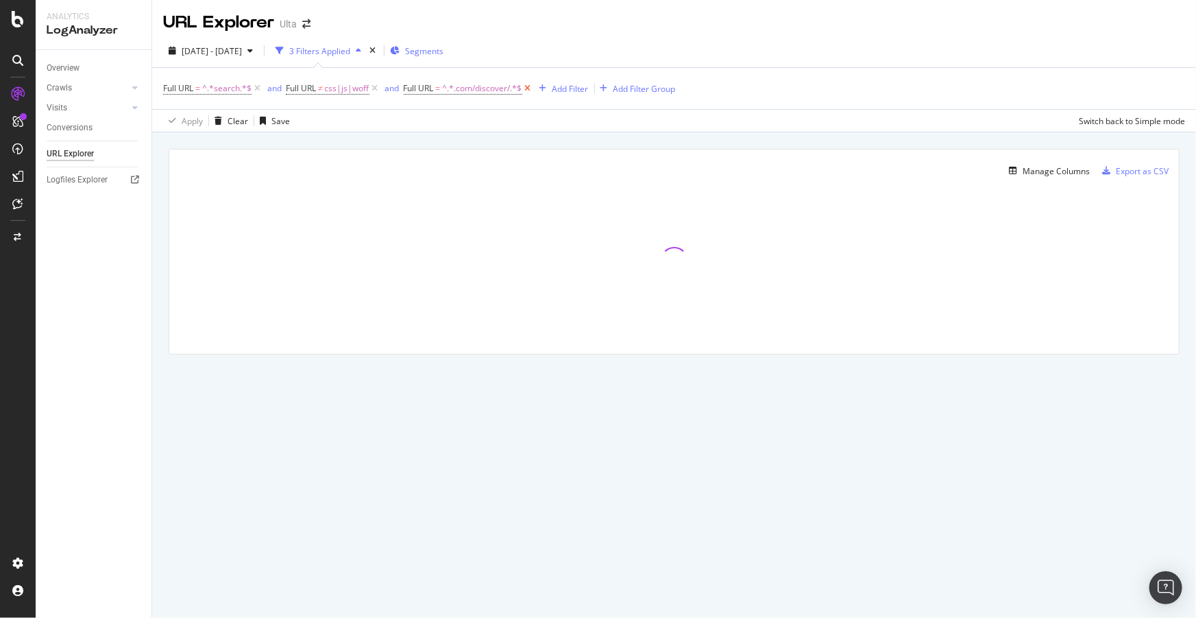
click at [528, 85] on icon at bounding box center [528, 89] width 12 height 14
click at [374, 85] on icon at bounding box center [375, 89] width 12 height 14
click at [259, 89] on icon at bounding box center [258, 89] width 12 height 14
click at [394, 48] on span "Segments" at bounding box center [375, 51] width 38 height 12
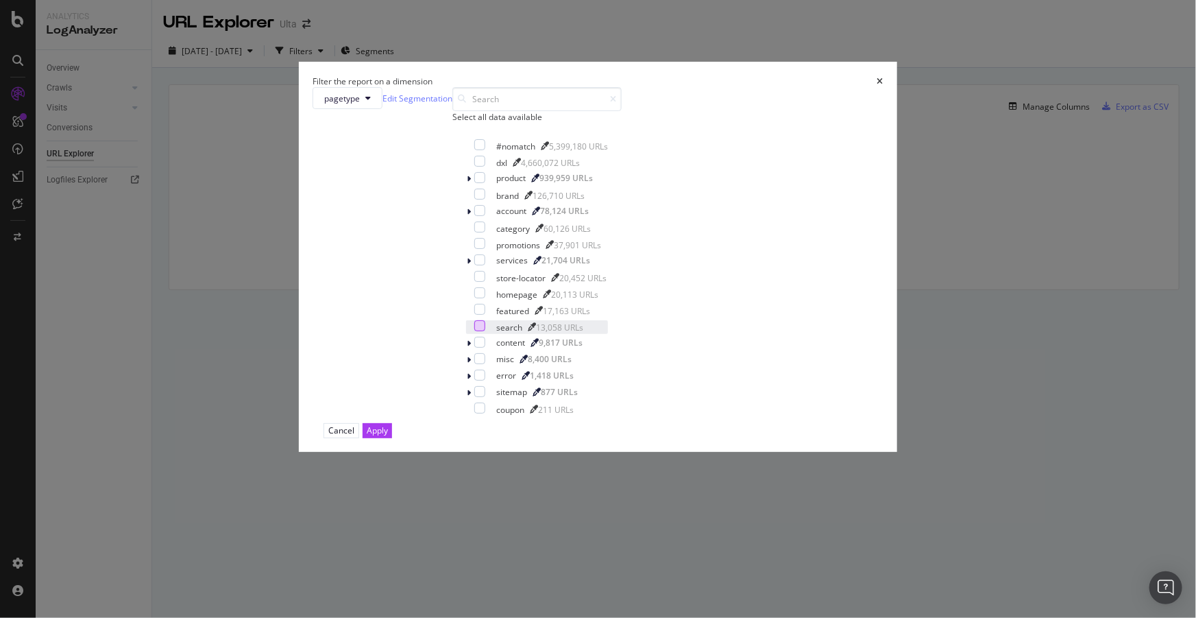
click at [476, 331] on div "modal" at bounding box center [479, 325] width 11 height 11
click at [388, 436] on div "Apply" at bounding box center [377, 430] width 21 height 12
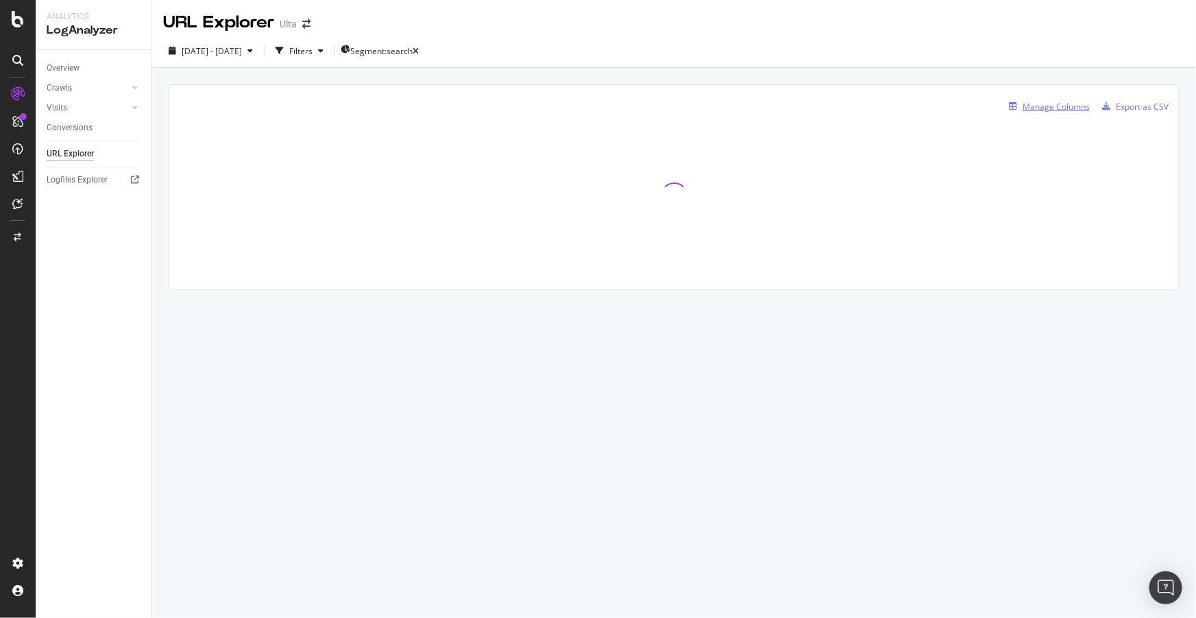
click at [1049, 109] on div "Manage Columns" at bounding box center [1056, 107] width 67 height 12
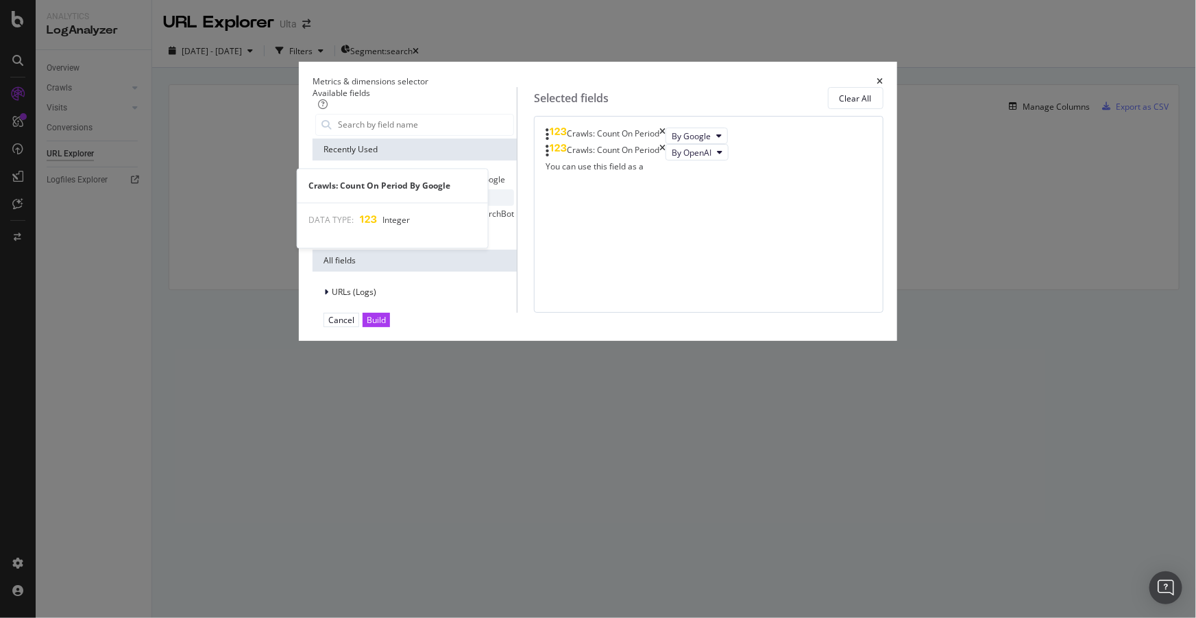
click at [437, 203] on span "Crawls: Count On Period By Google" at bounding box center [419, 197] width 134 height 12
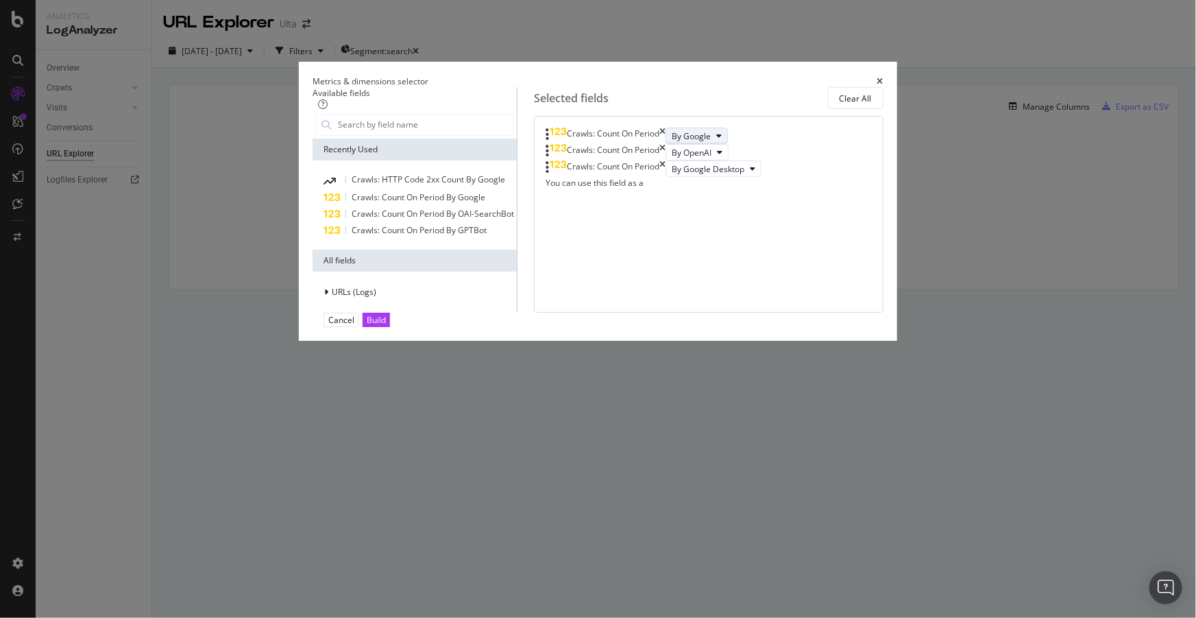
click at [672, 142] on span "By Google" at bounding box center [691, 136] width 39 height 12
click at [689, 254] on div "By Google Smartphone" at bounding box center [696, 263] width 130 height 20
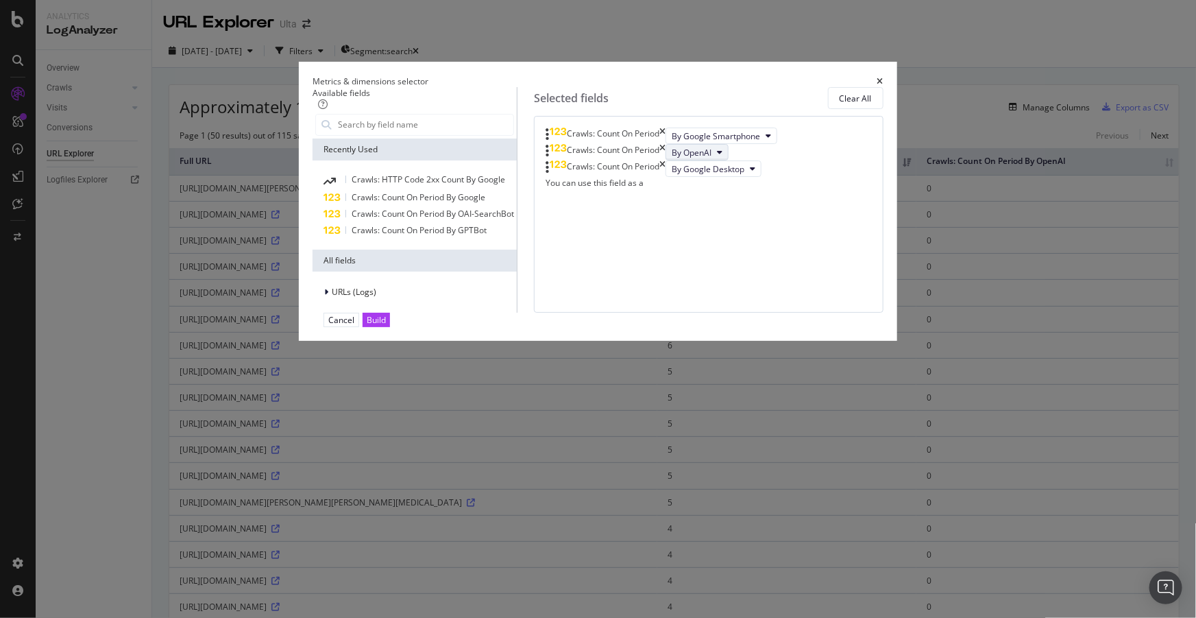
click at [675, 158] on span "By OpenAI" at bounding box center [692, 153] width 40 height 12
click at [799, 188] on div "Crawls: Count On Period By Google Smartphone Crawls: Count On Period By OpenAI …" at bounding box center [709, 157] width 326 height 61
click at [672, 158] on span "By OpenAI" at bounding box center [692, 153] width 40 height 12
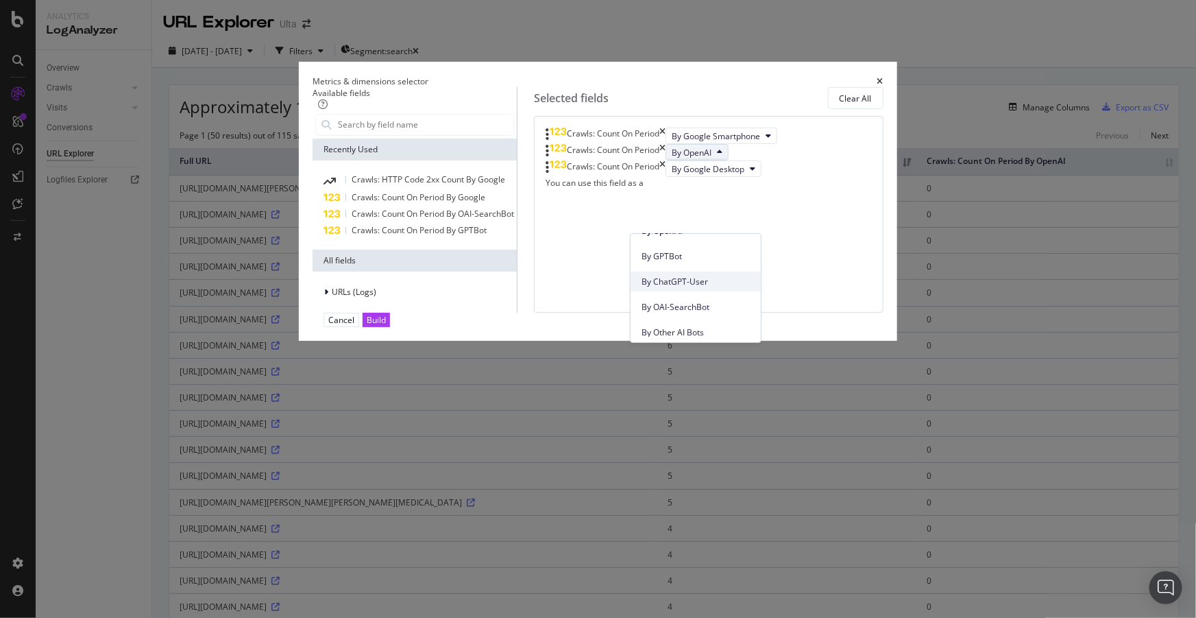
click at [684, 281] on span "By ChatGPT-User" at bounding box center [695, 282] width 108 height 12
click at [694, 175] on span "By Google Desktop" at bounding box center [708, 169] width 73 height 12
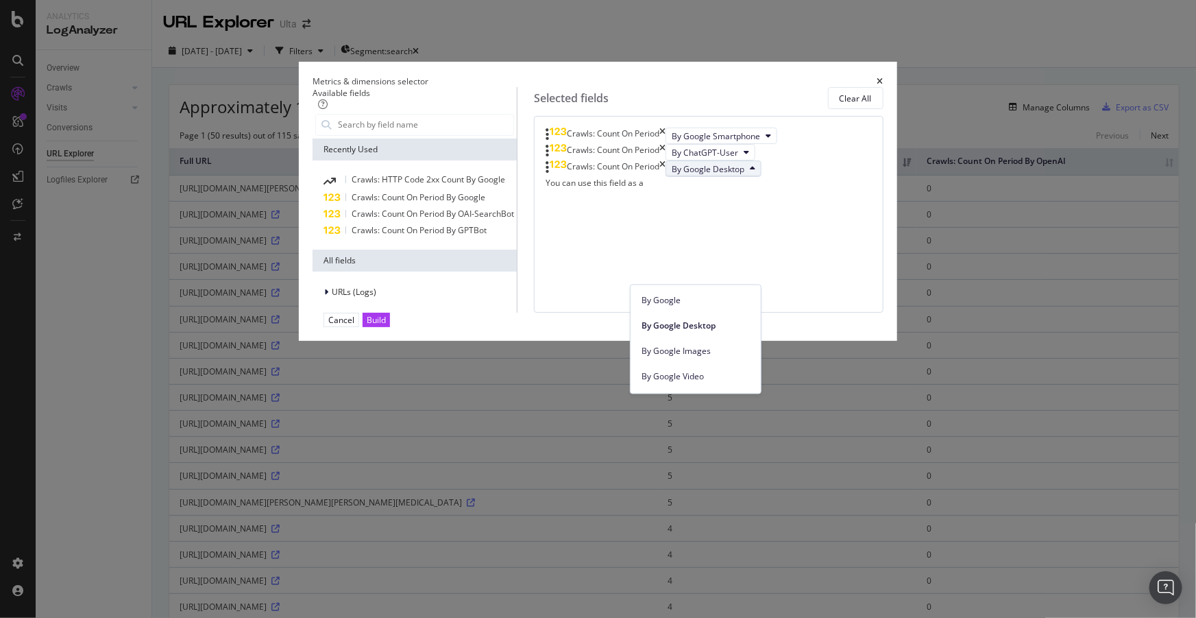
click at [767, 177] on div "Crawls: Count On Period By Google Desktop" at bounding box center [709, 168] width 326 height 16
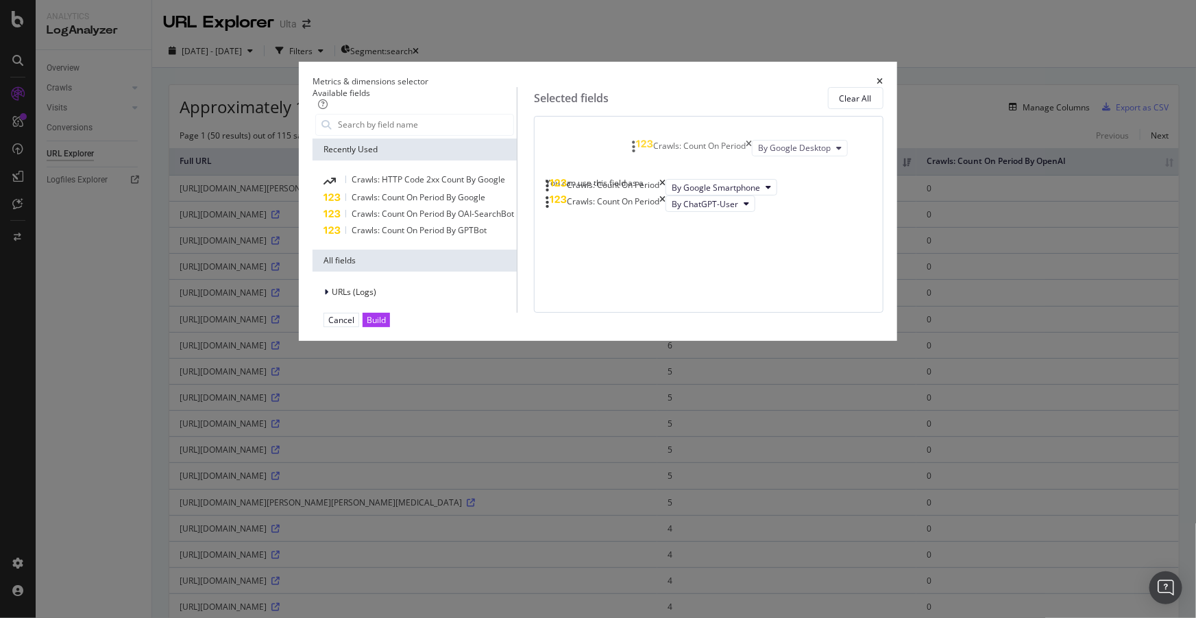
drag, startPoint x: 639, startPoint y: 256, endPoint x: 645, endPoint y: 151, distance: 105.0
click at [645, 151] on body "Analytics LogAnalyzer Overview Crawls Daily Distribution Segments Distribution …" at bounding box center [598, 309] width 1196 height 618
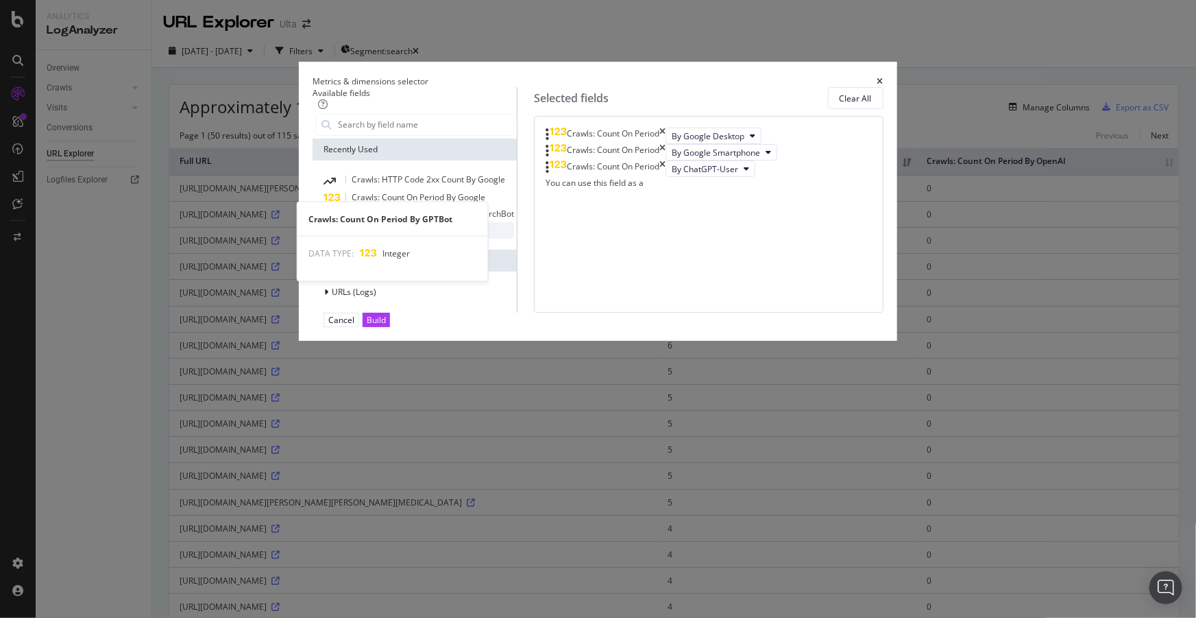
click at [460, 236] on span "Crawls: Count On Period By GPTBot" at bounding box center [419, 230] width 135 height 12
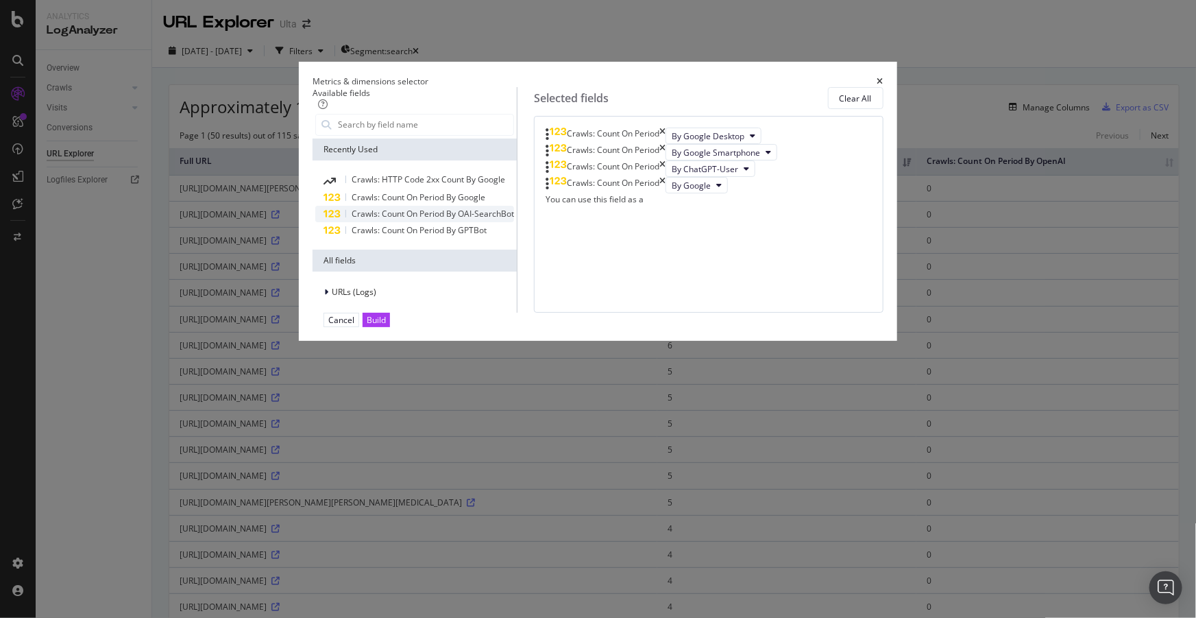
click at [473, 219] on span "Crawls: Count On Period By OAI-SearchBot" at bounding box center [433, 214] width 162 height 12
click at [672, 191] on span "By Google" at bounding box center [691, 186] width 39 height 12
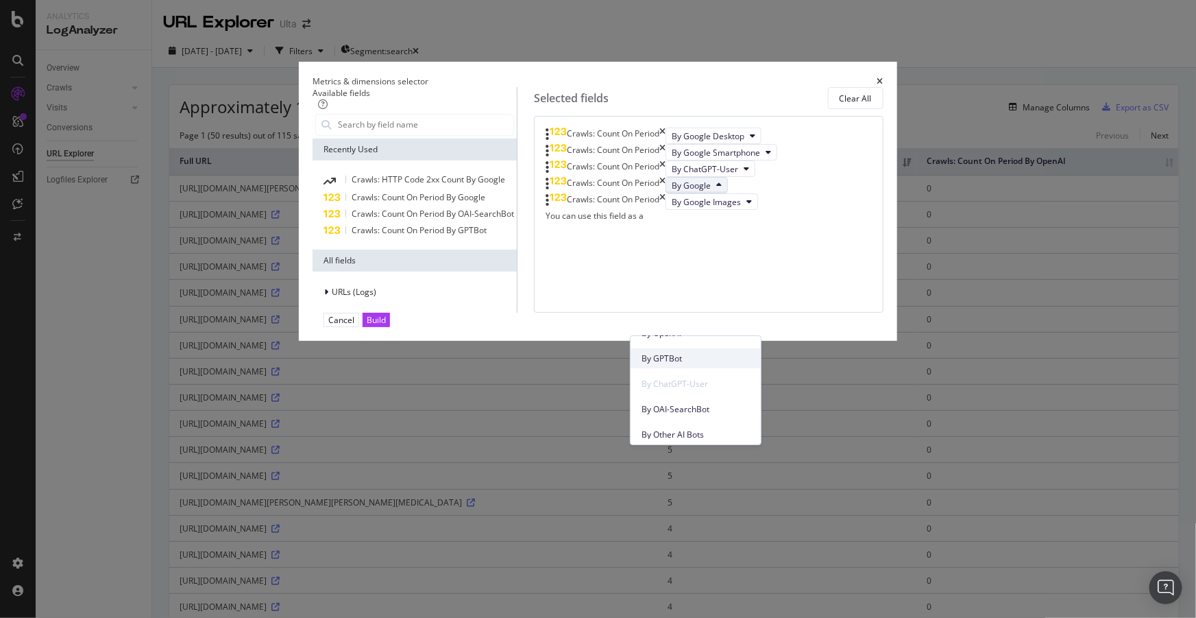
click at [681, 357] on span "By GPTBot" at bounding box center [695, 358] width 108 height 12
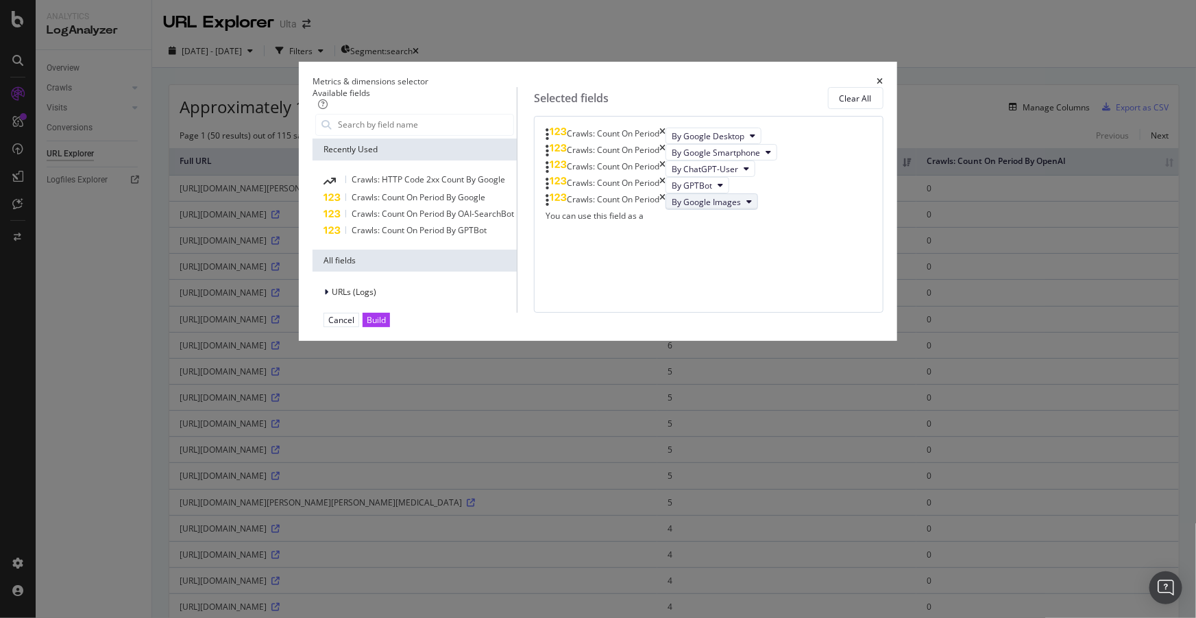
click at [685, 208] on span "By Google Images" at bounding box center [706, 202] width 69 height 12
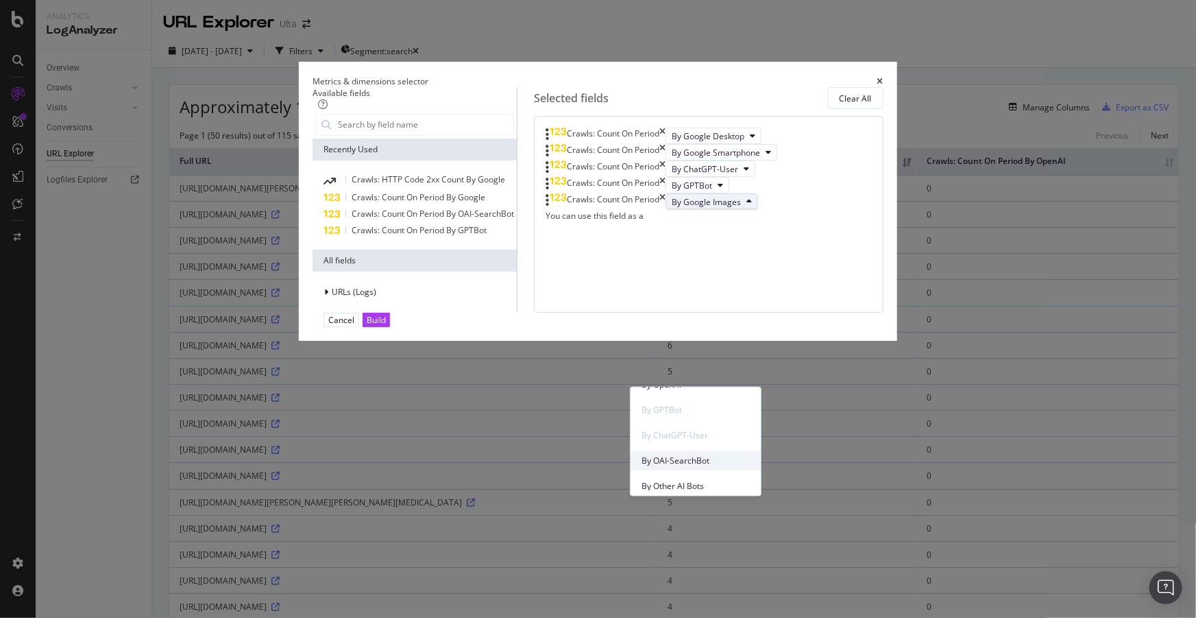
click at [685, 460] on span "By OAI-SearchBot" at bounding box center [695, 460] width 108 height 12
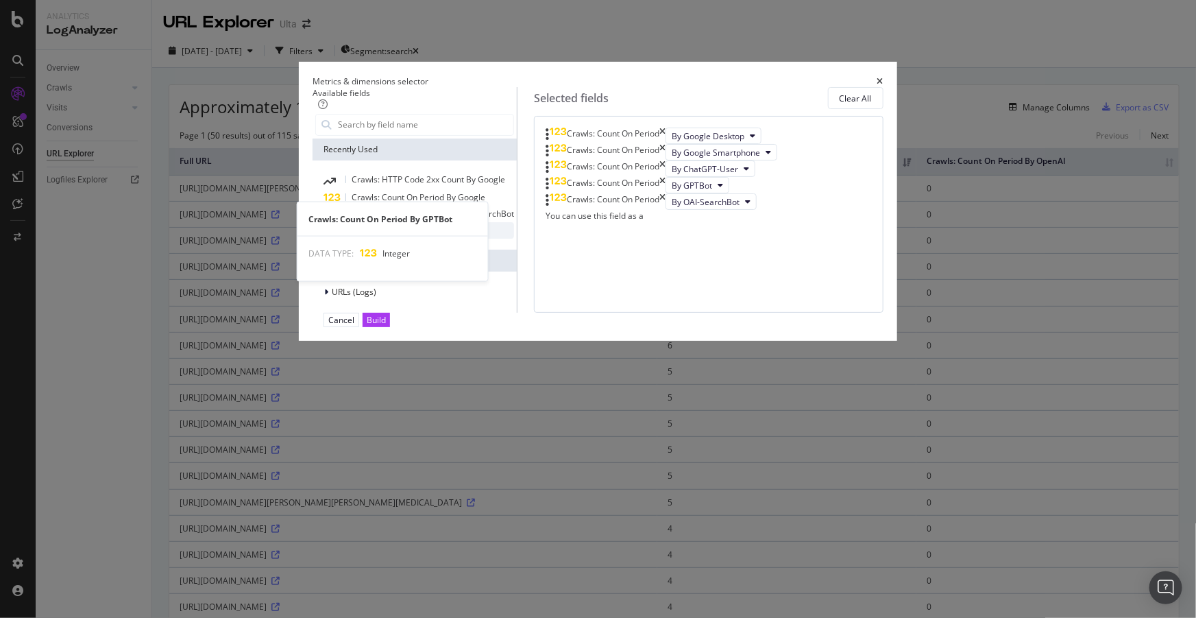
click at [476, 236] on span "Crawls: Count On Period By GPTBot" at bounding box center [419, 230] width 135 height 12
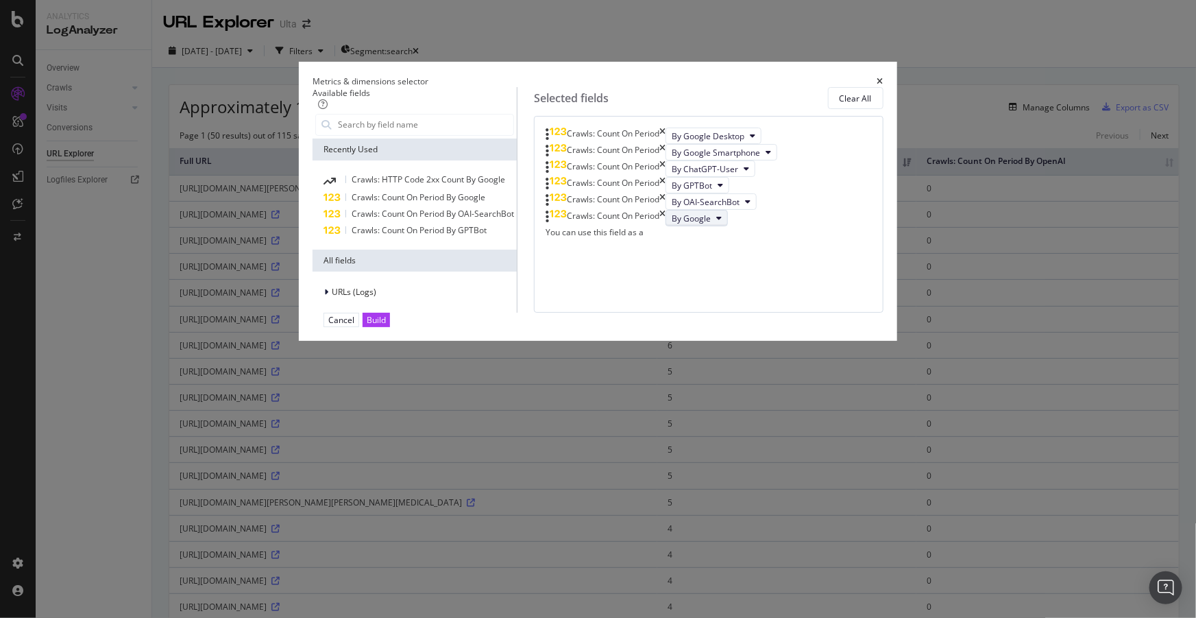
click at [675, 226] on button "By Google" at bounding box center [696, 218] width 62 height 16
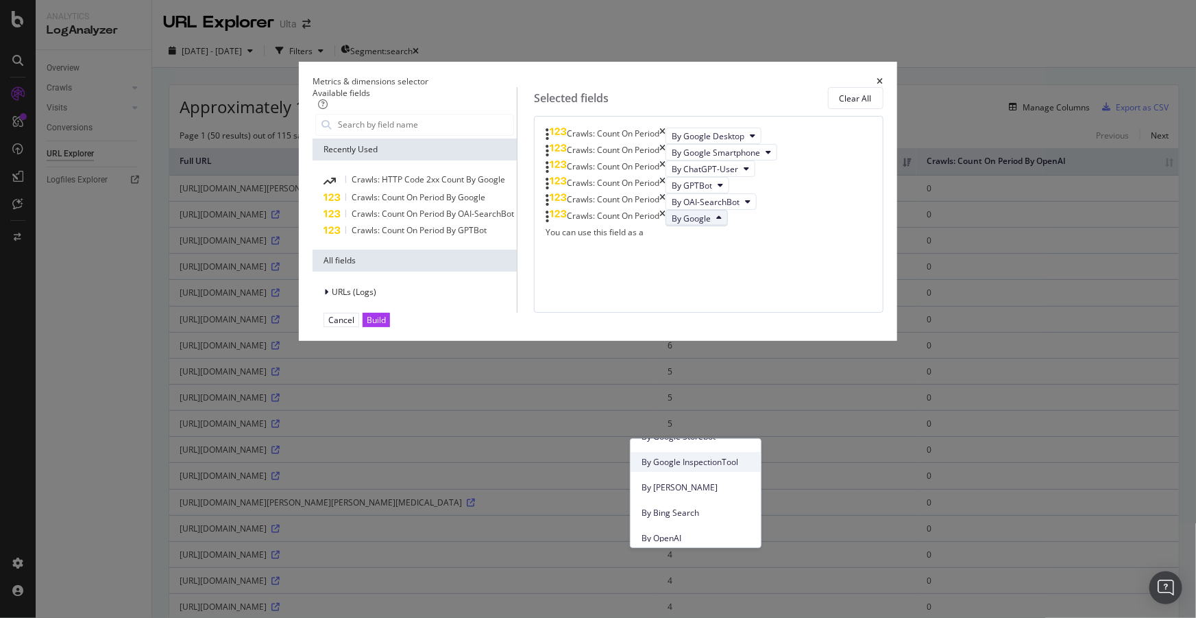
scroll to position [249, 0]
click at [661, 508] on span "By [PERSON_NAME]" at bounding box center [695, 510] width 108 height 12
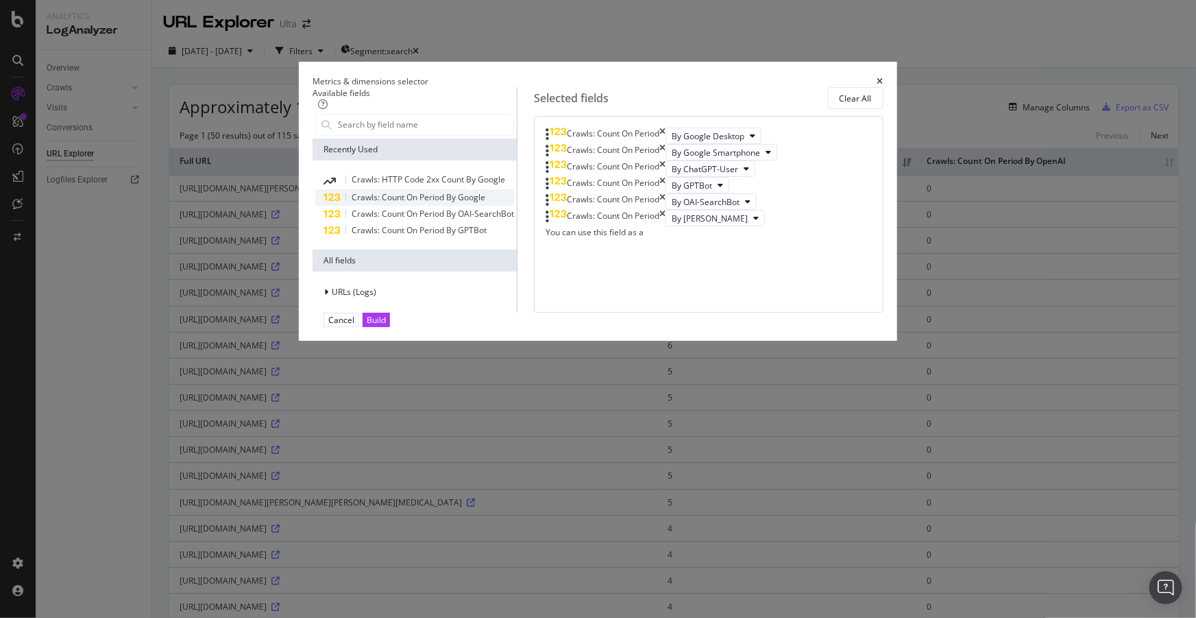
click at [425, 203] on span "Crawls: Count On Period By Google" at bounding box center [419, 197] width 134 height 12
click at [672, 241] on span "By Google" at bounding box center [691, 235] width 39 height 12
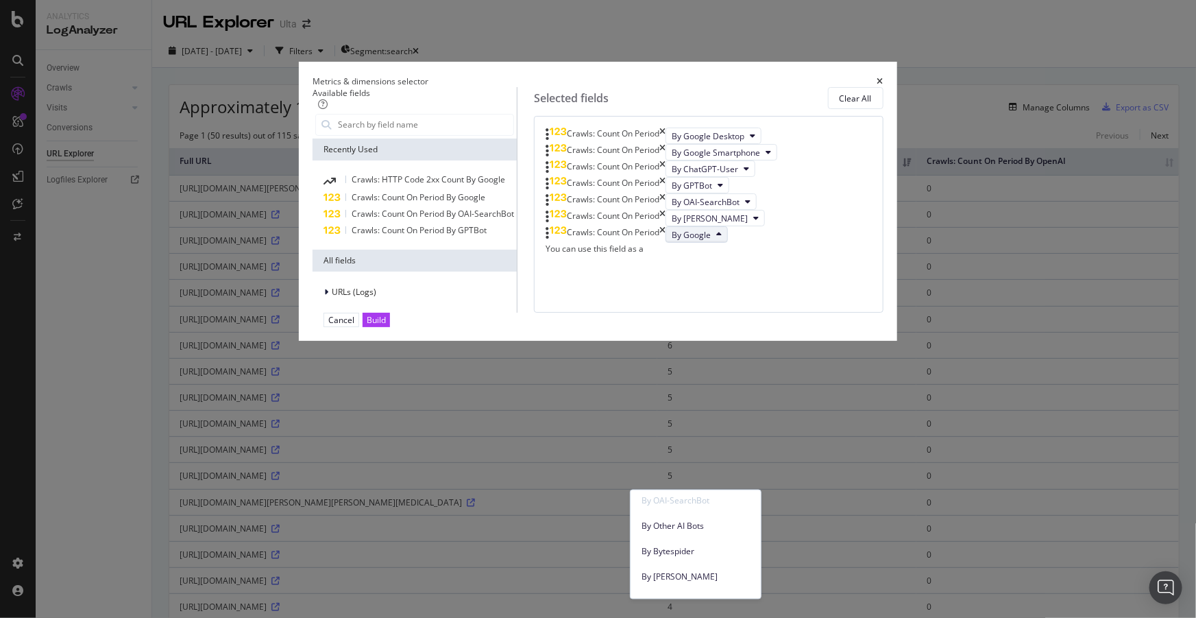
scroll to position [436, 0]
click at [675, 529] on span "By Other AI Bots" at bounding box center [695, 525] width 108 height 12
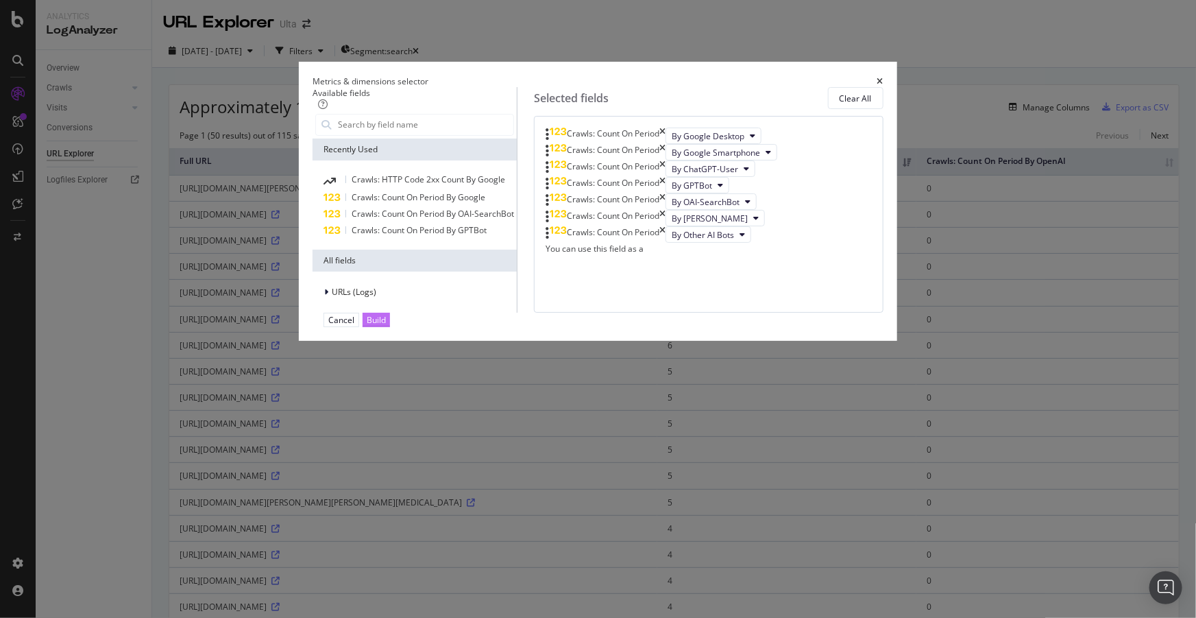
click at [386, 326] on div "Build" at bounding box center [376, 319] width 19 height 13
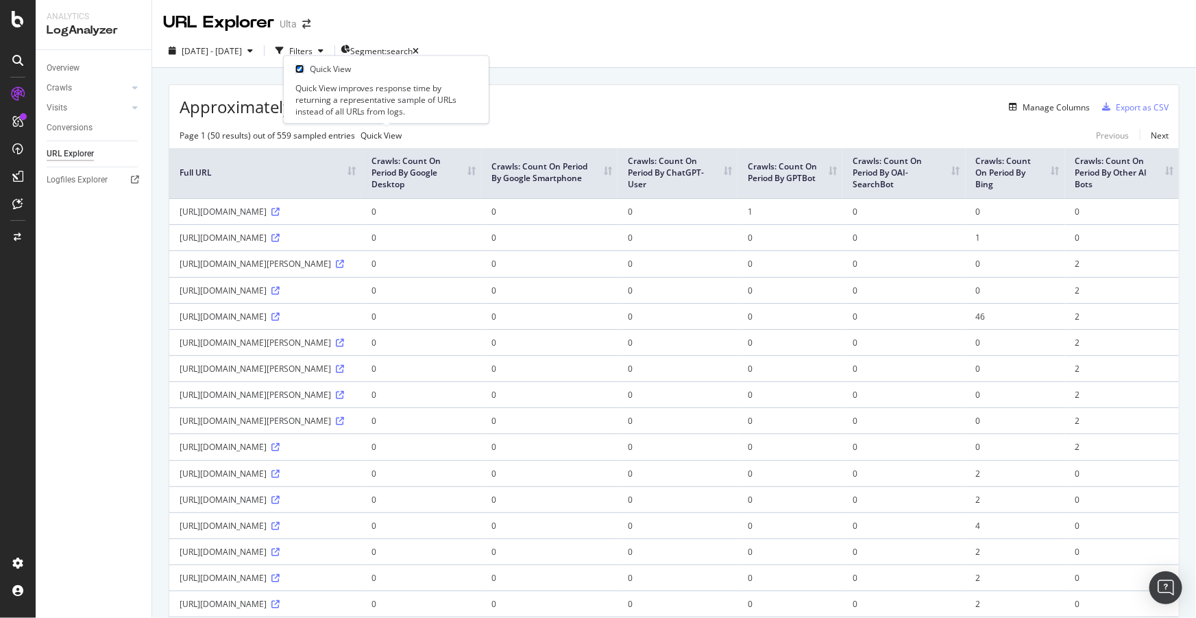
click at [302, 66] on input "checkbox" at bounding box center [299, 69] width 9 height 9
checkbox input "true"
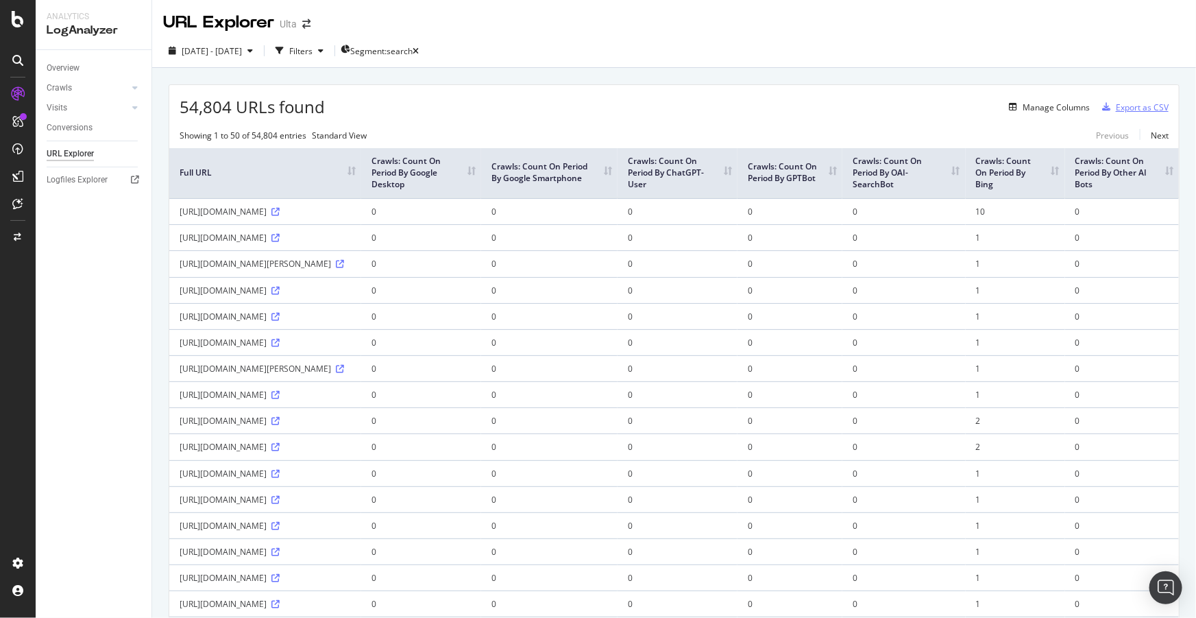
click at [1136, 101] on div "Export as CSV" at bounding box center [1142, 107] width 53 height 12
click at [72, 199] on div "DataExports" at bounding box center [58, 194] width 47 height 12
click at [280, 477] on icon at bounding box center [275, 473] width 8 height 8
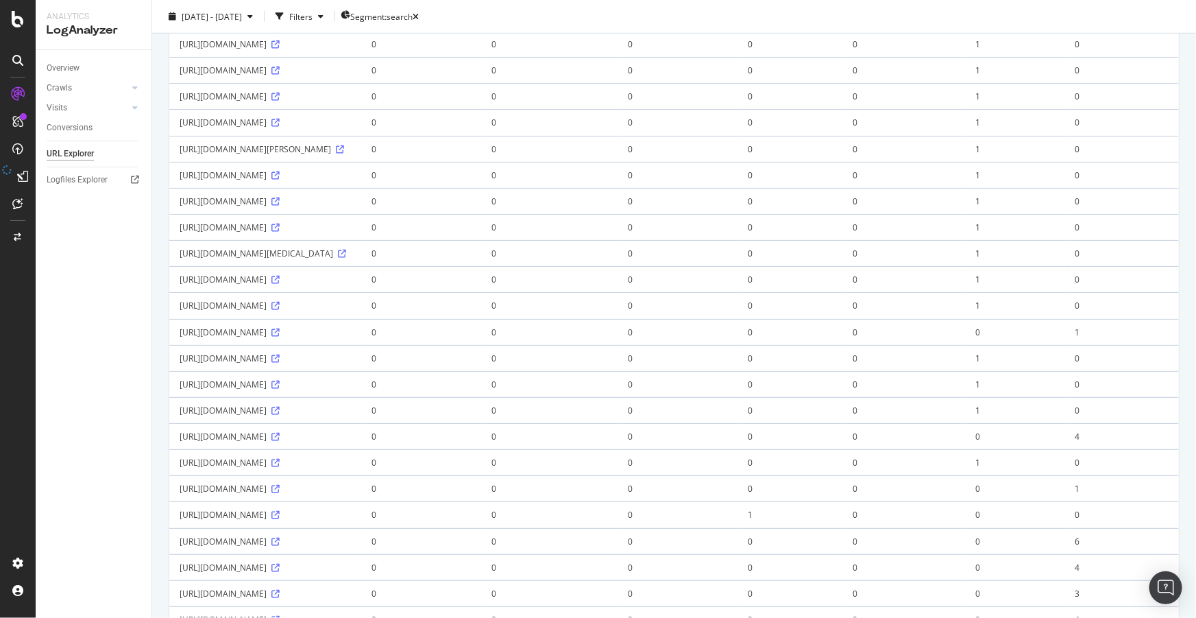
scroll to position [561, 0]
click at [280, 439] on icon at bounding box center [275, 435] width 8 height 8
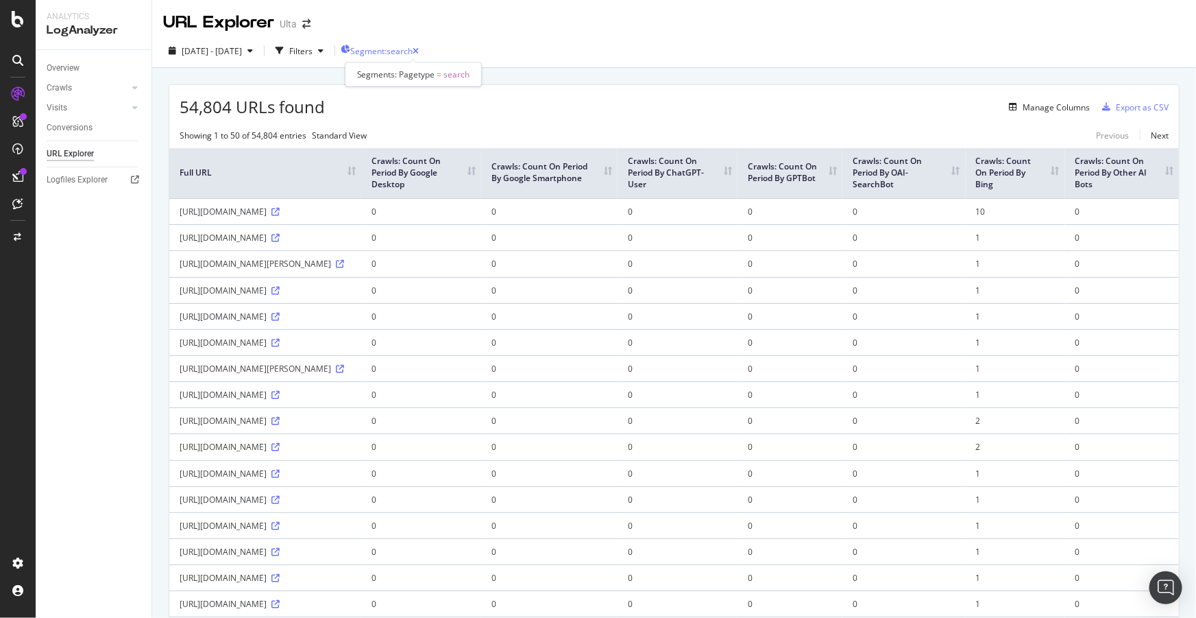
click at [413, 52] on span "Segment: search" at bounding box center [381, 51] width 62 height 12
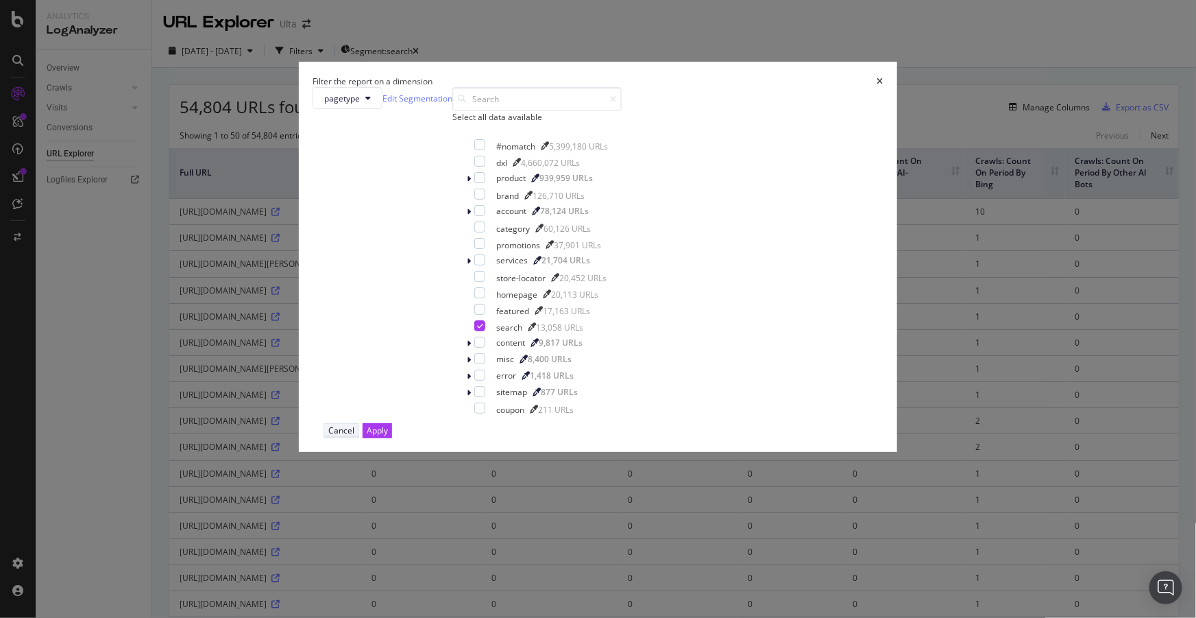
click at [354, 436] on div "Cancel" at bounding box center [341, 430] width 26 height 12
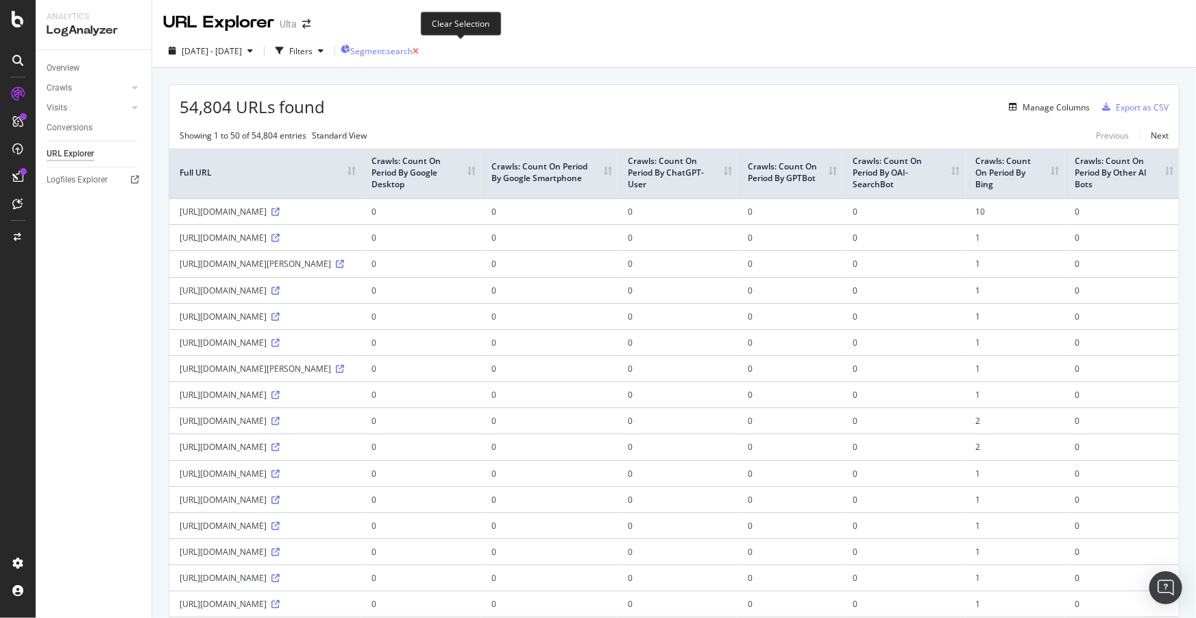
click at [419, 49] on icon "button" at bounding box center [416, 51] width 6 height 8
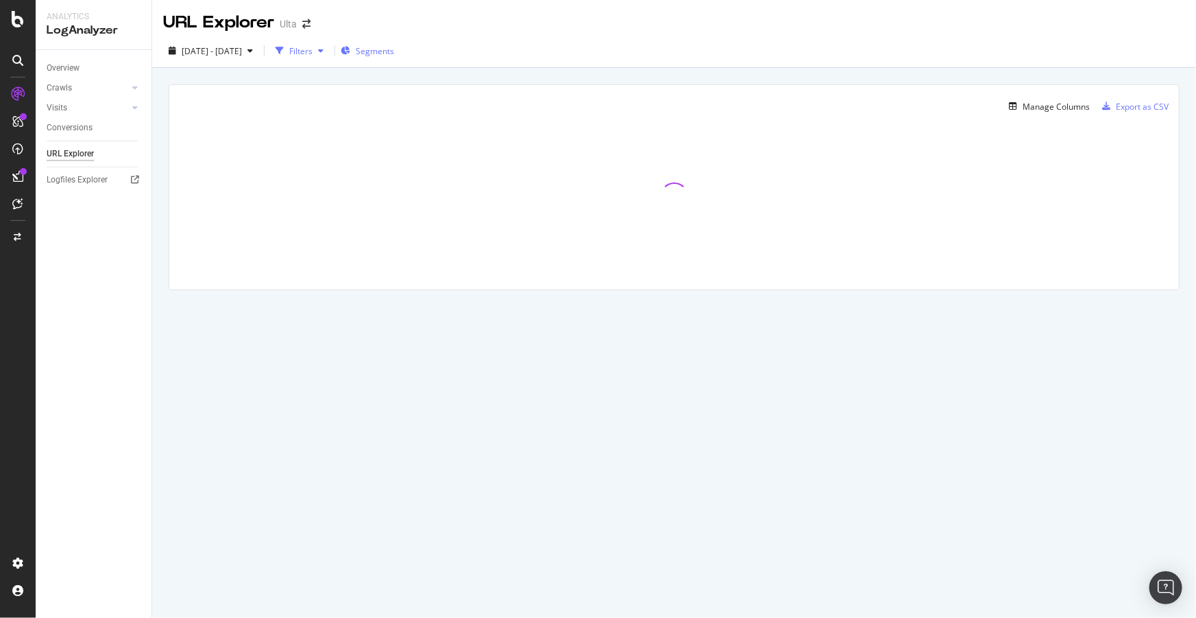
click at [313, 47] on div "Filters" at bounding box center [300, 51] width 23 height 12
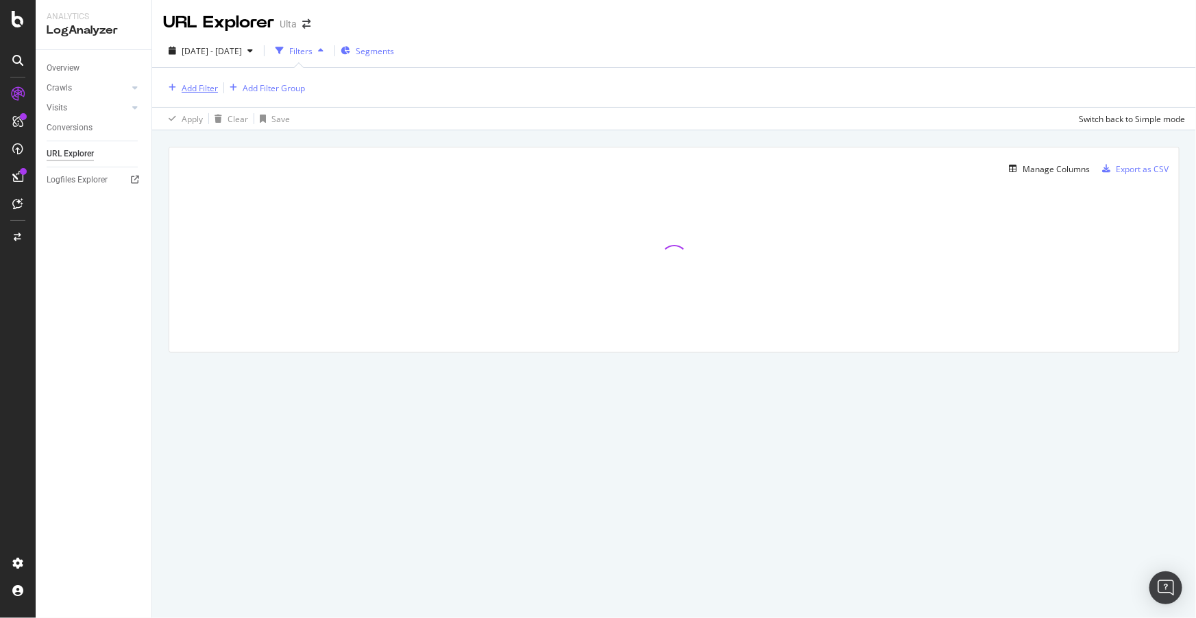
click at [202, 86] on div "Add Filter" at bounding box center [200, 88] width 36 height 12
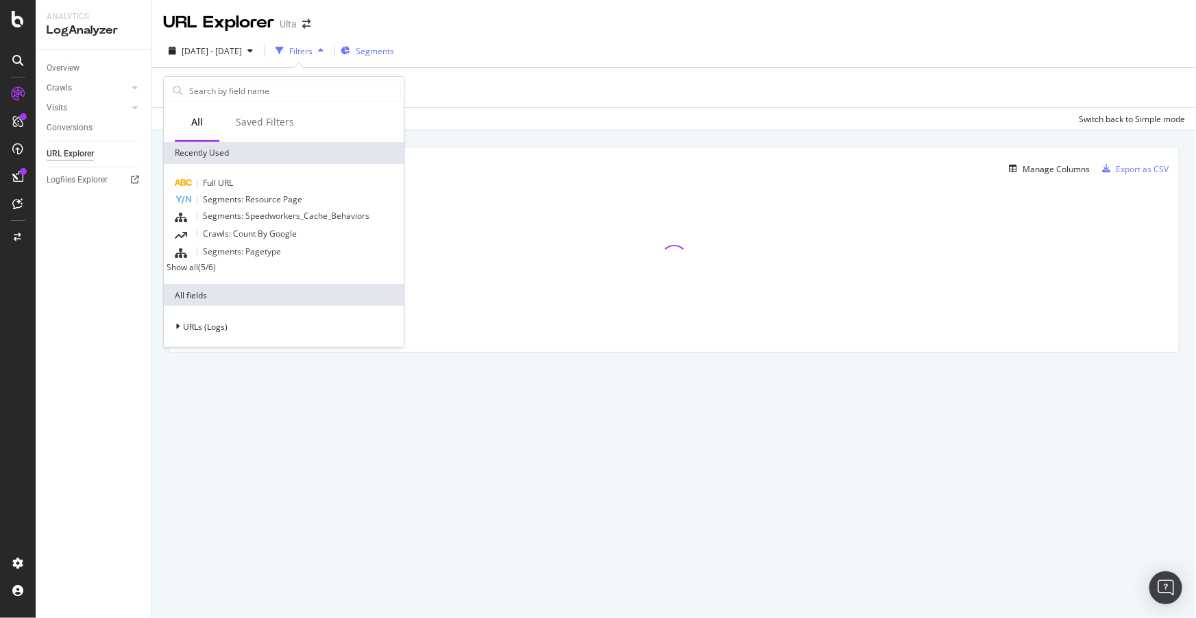
click at [223, 173] on div "Full URL Segments: Resource Page Segments: Speedworkers_Cache_Behaviors Crawls:…" at bounding box center [284, 224] width 240 height 120
click at [222, 184] on span "Full URL" at bounding box center [218, 183] width 30 height 12
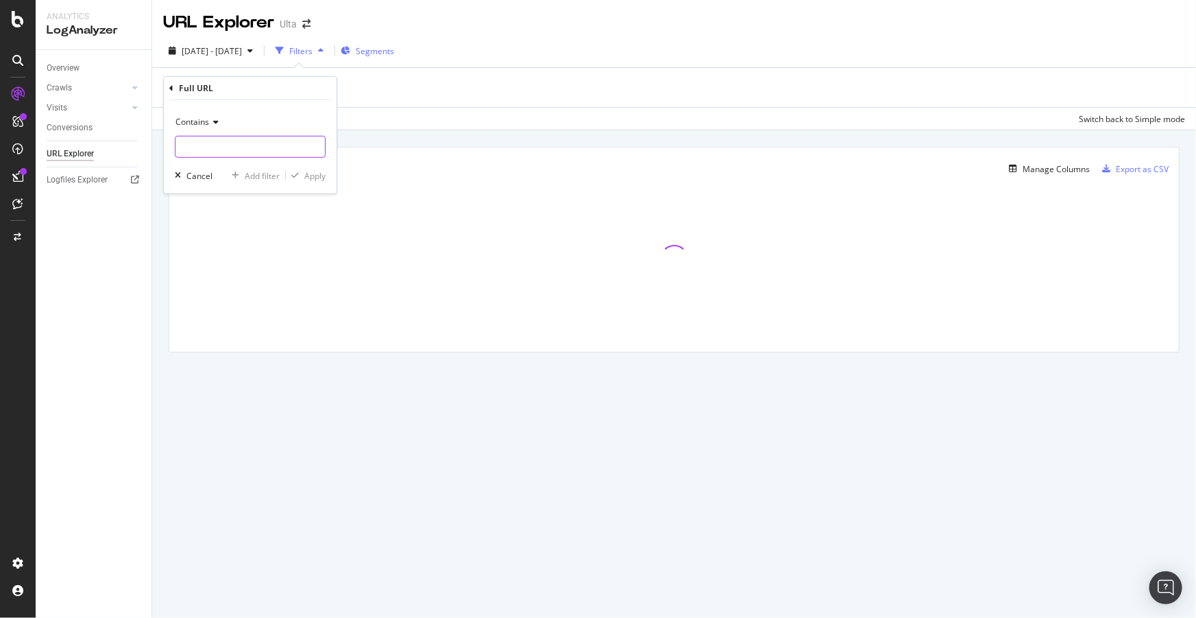
click at [226, 154] on input "text" at bounding box center [249, 147] width 149 height 22
paste input "?brand=INKEY"
type input "?brand=INKEY"
click at [319, 178] on div "Apply" at bounding box center [314, 175] width 21 height 12
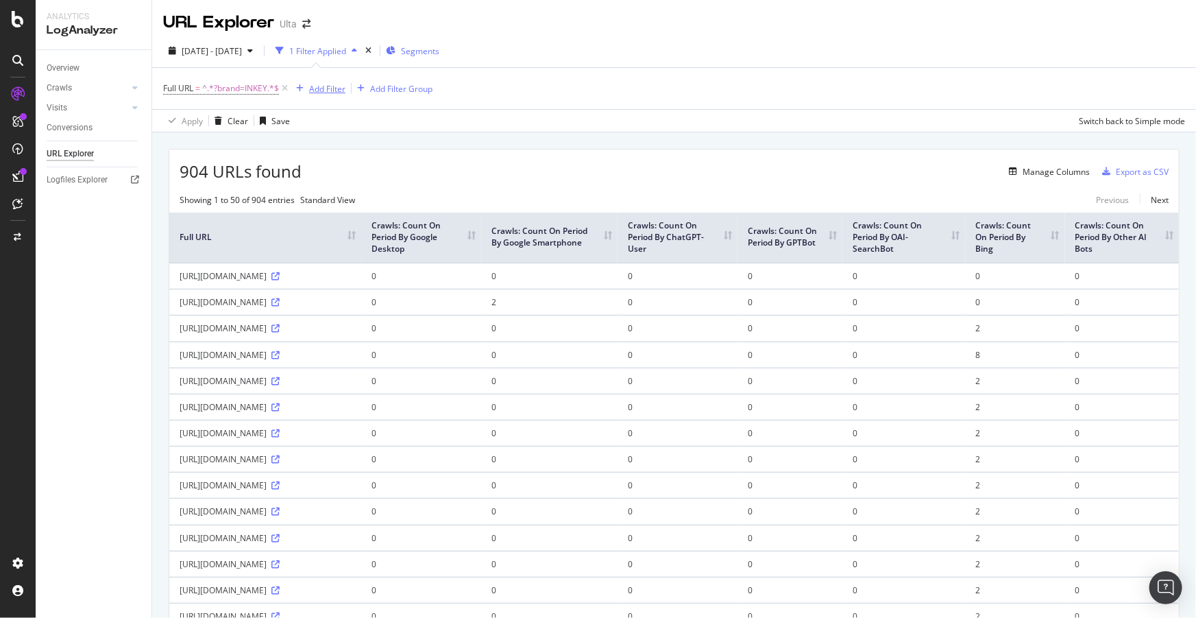
click at [322, 84] on div "Add Filter" at bounding box center [327, 89] width 36 height 12
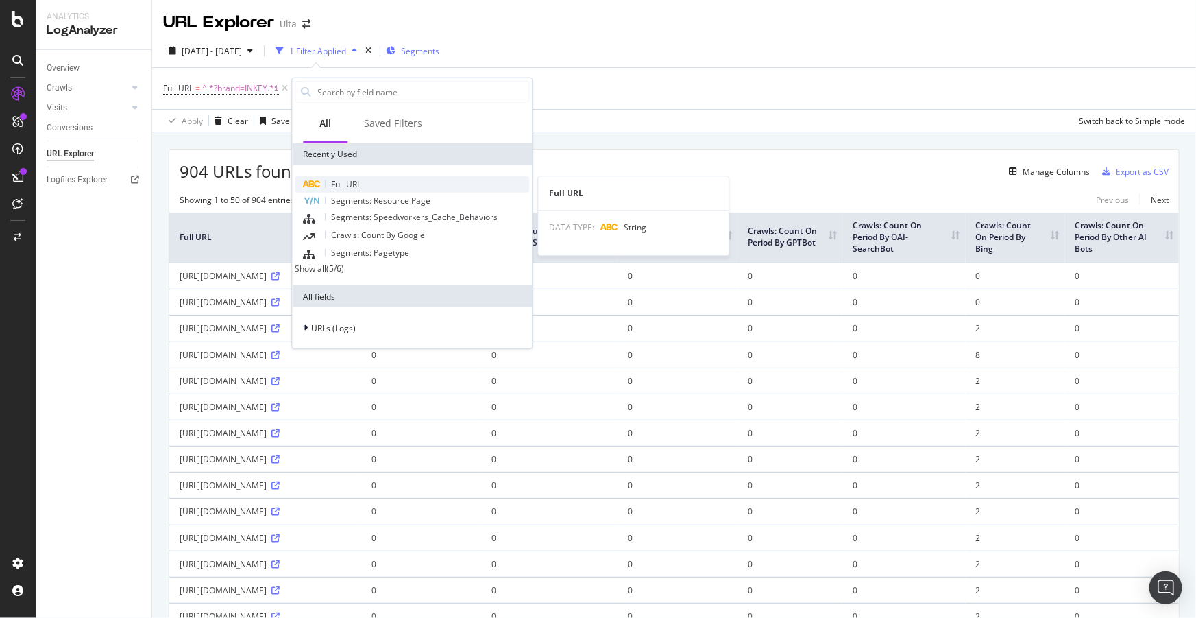
click at [352, 178] on span "Full URL" at bounding box center [346, 184] width 30 height 12
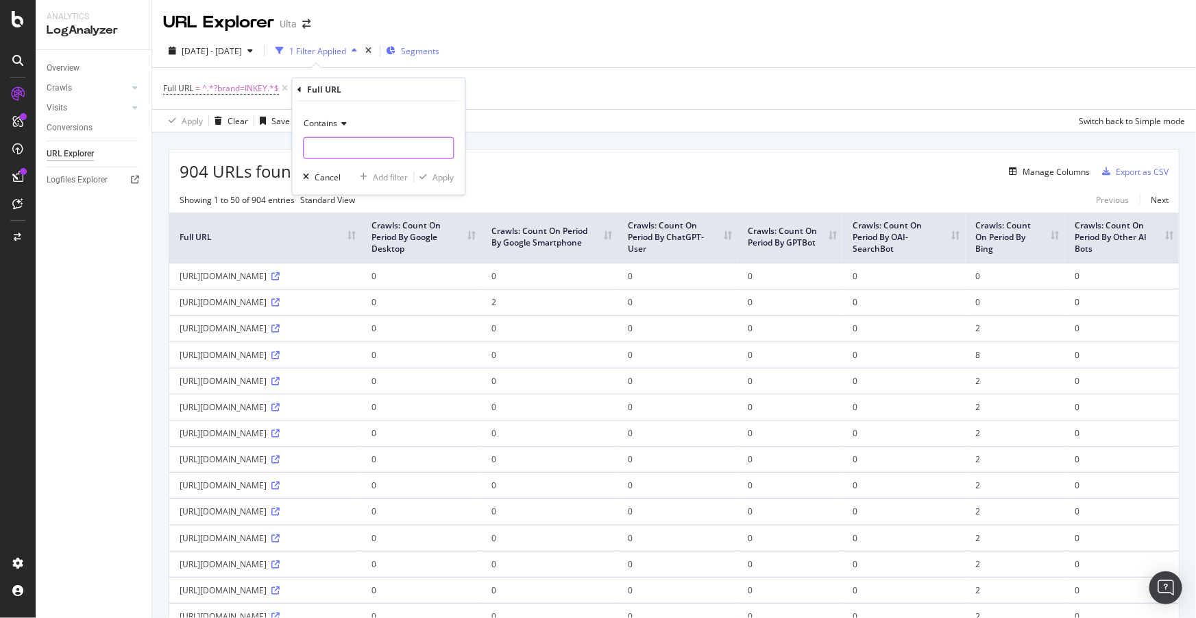
click at [368, 149] on input "text" at bounding box center [378, 148] width 149 height 22
type input "/shop/"
click at [439, 177] on div "Apply" at bounding box center [442, 177] width 21 height 12
click at [452, 84] on div "Add Filter" at bounding box center [448, 89] width 36 height 12
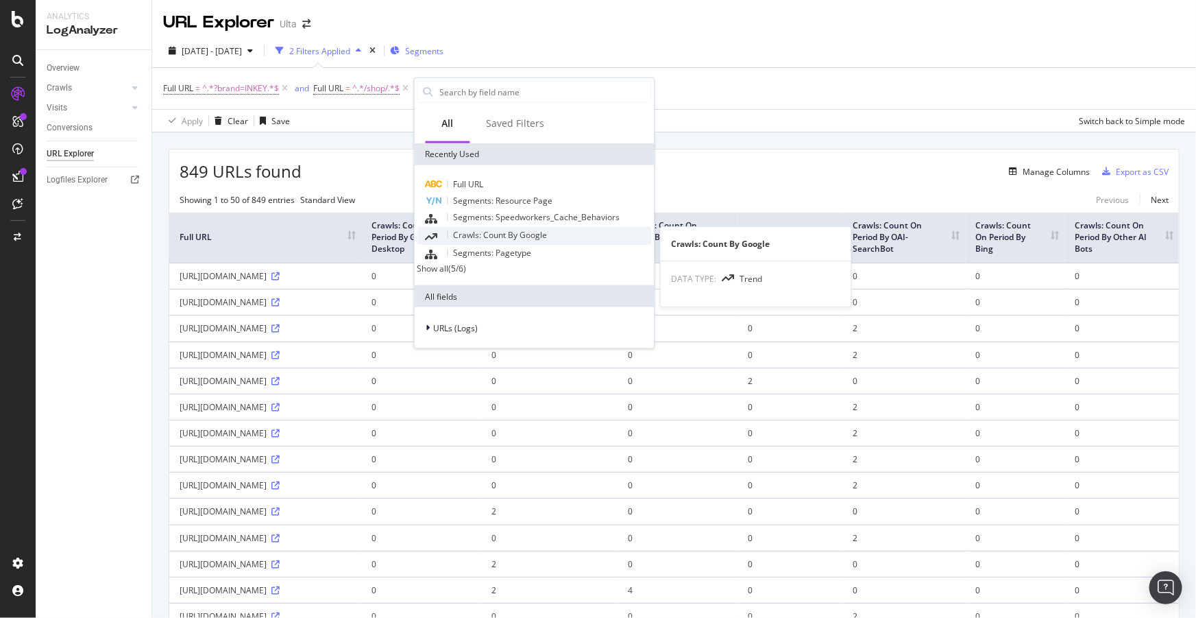
click at [486, 233] on span "Crawls: Count By Google" at bounding box center [501, 235] width 94 height 12
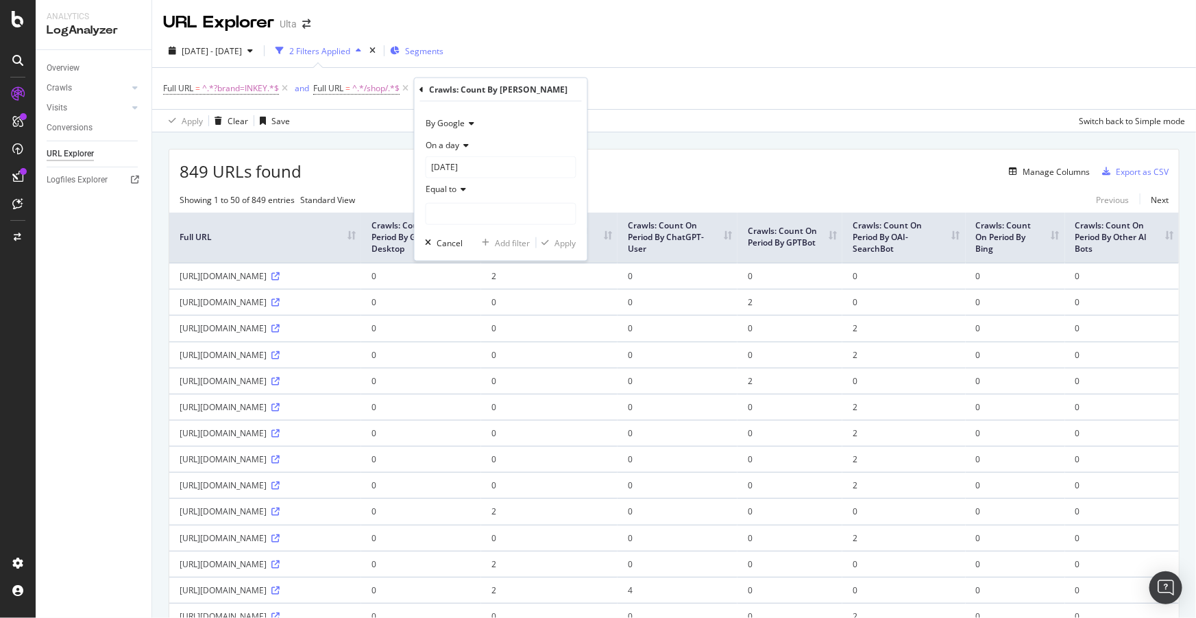
click at [473, 143] on div "On a day" at bounding box center [501, 145] width 151 height 22
click at [482, 203] on span "Any day of the period" at bounding box center [472, 209] width 81 height 12
click at [448, 164] on span "Equal to" at bounding box center [441, 167] width 31 height 12
click at [461, 262] on span "Greater than" at bounding box center [456, 266] width 49 height 12
click at [474, 191] on input "number" at bounding box center [501, 192] width 151 height 22
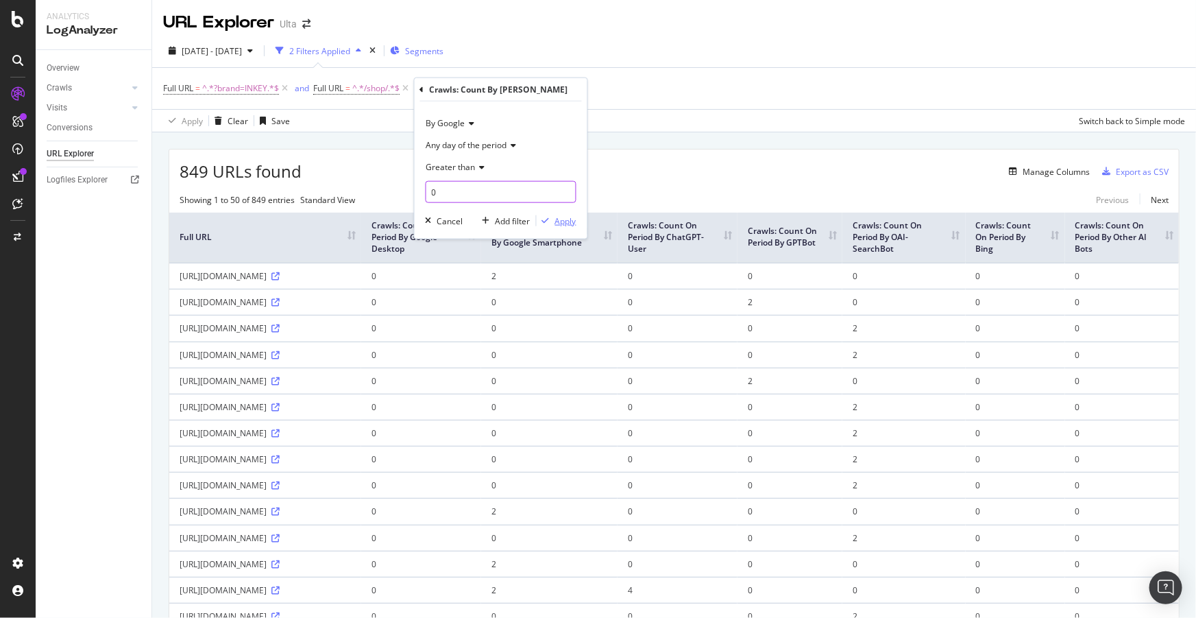
type input "0"
click at [561, 221] on div "Apply" at bounding box center [565, 221] width 21 height 12
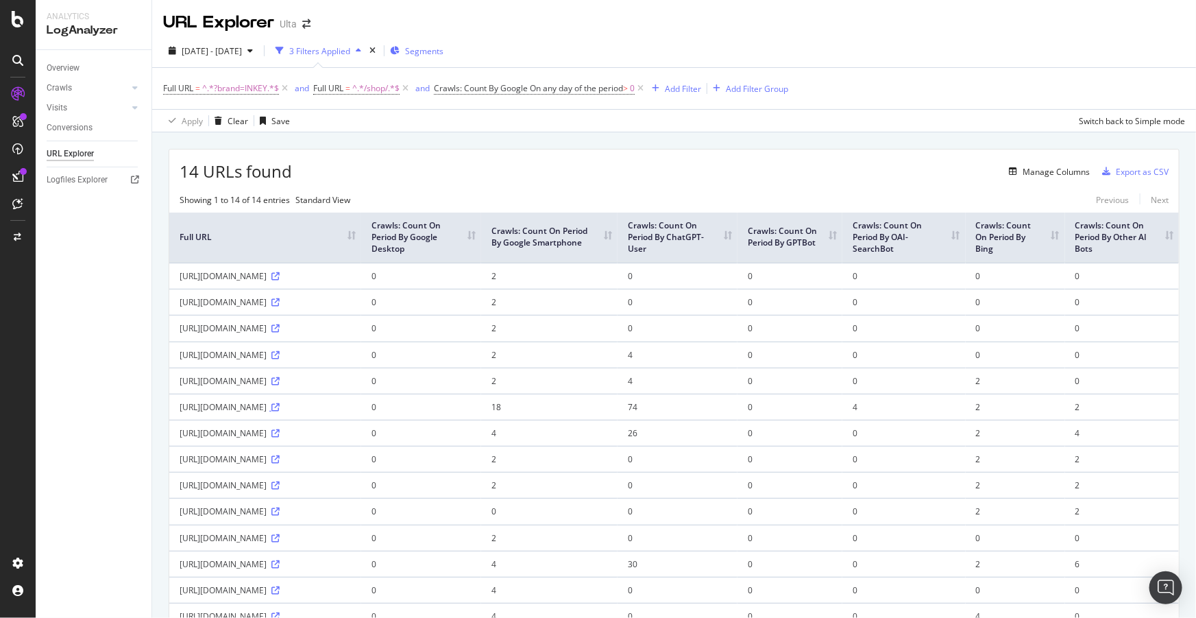
click at [280, 411] on icon at bounding box center [275, 407] width 8 height 8
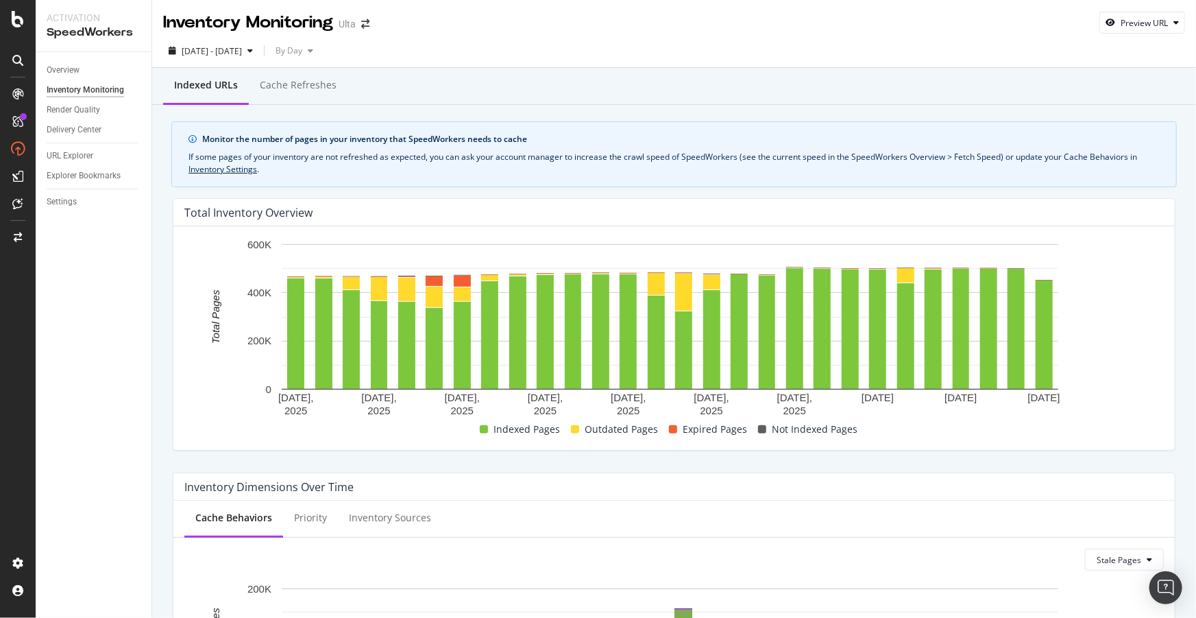
scroll to position [452, 0]
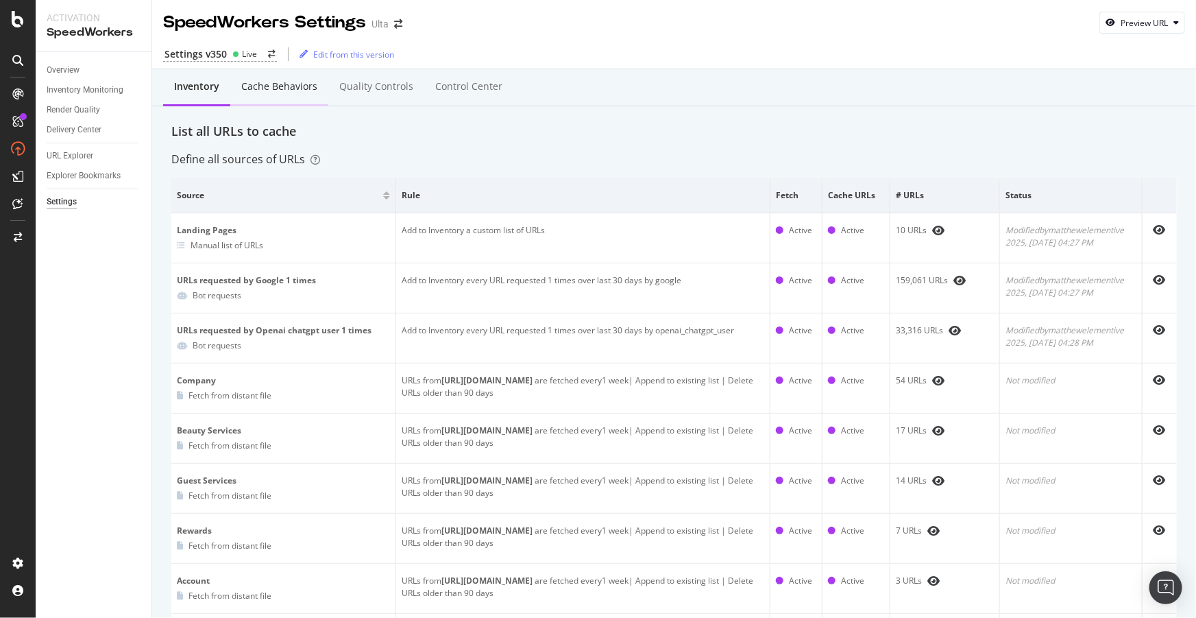
click at [261, 90] on div "Cache behaviors" at bounding box center [279, 87] width 76 height 14
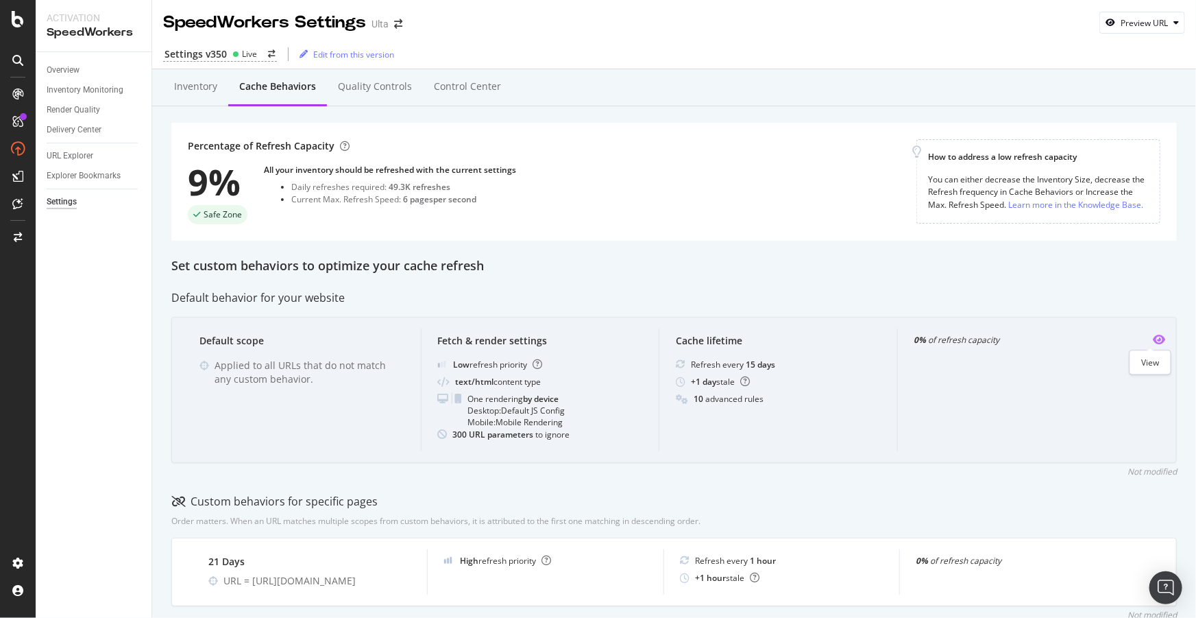
click at [1153, 334] on icon "eye" at bounding box center [1159, 339] width 12 height 11
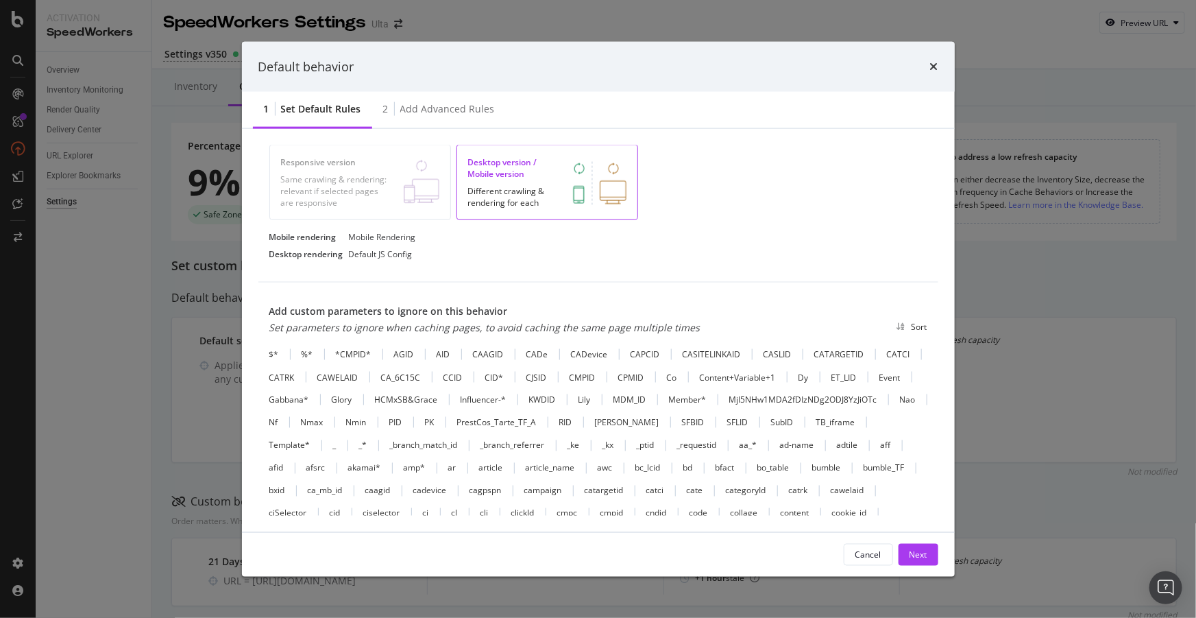
scroll to position [542, 0]
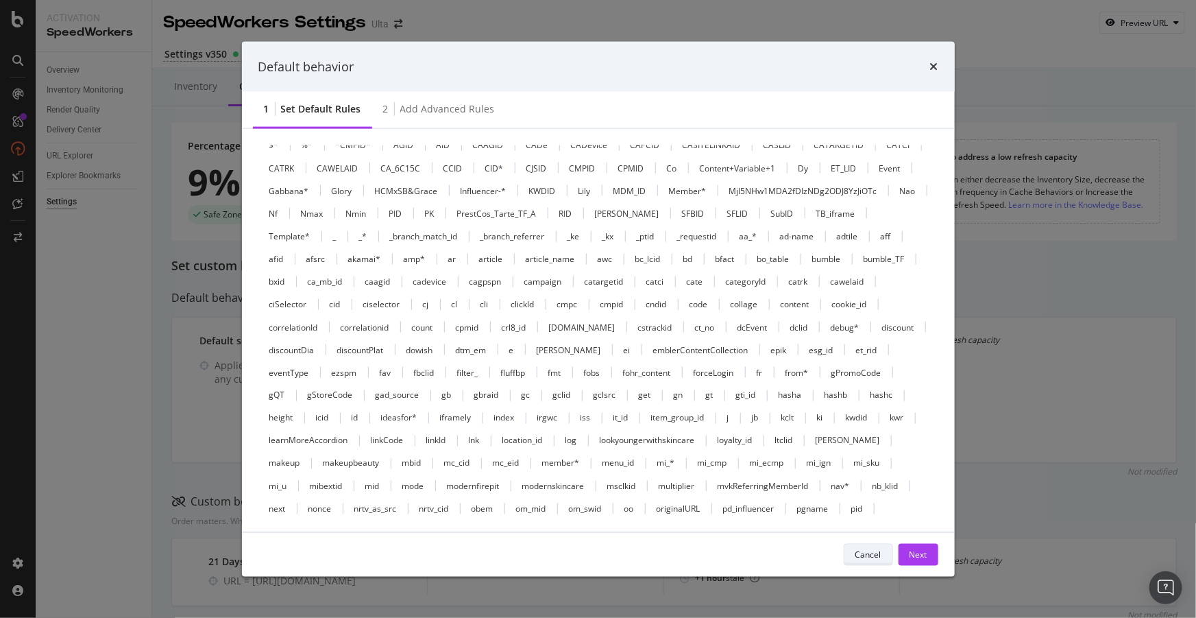
click at [866, 557] on div "Cancel" at bounding box center [868, 554] width 26 height 12
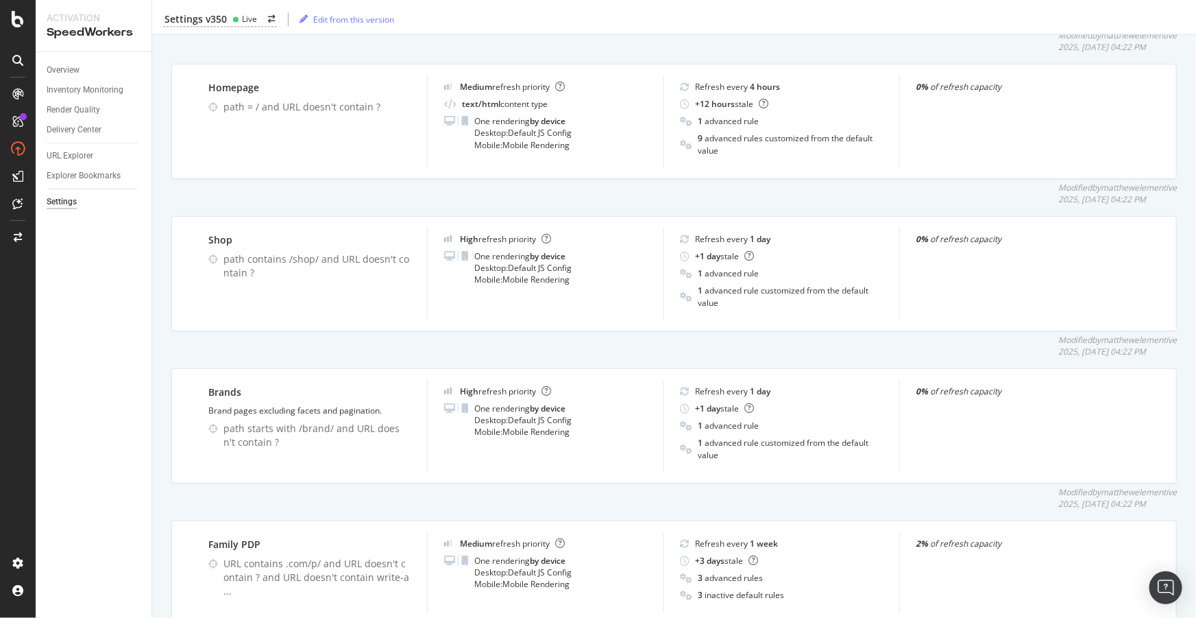
scroll to position [1578, 0]
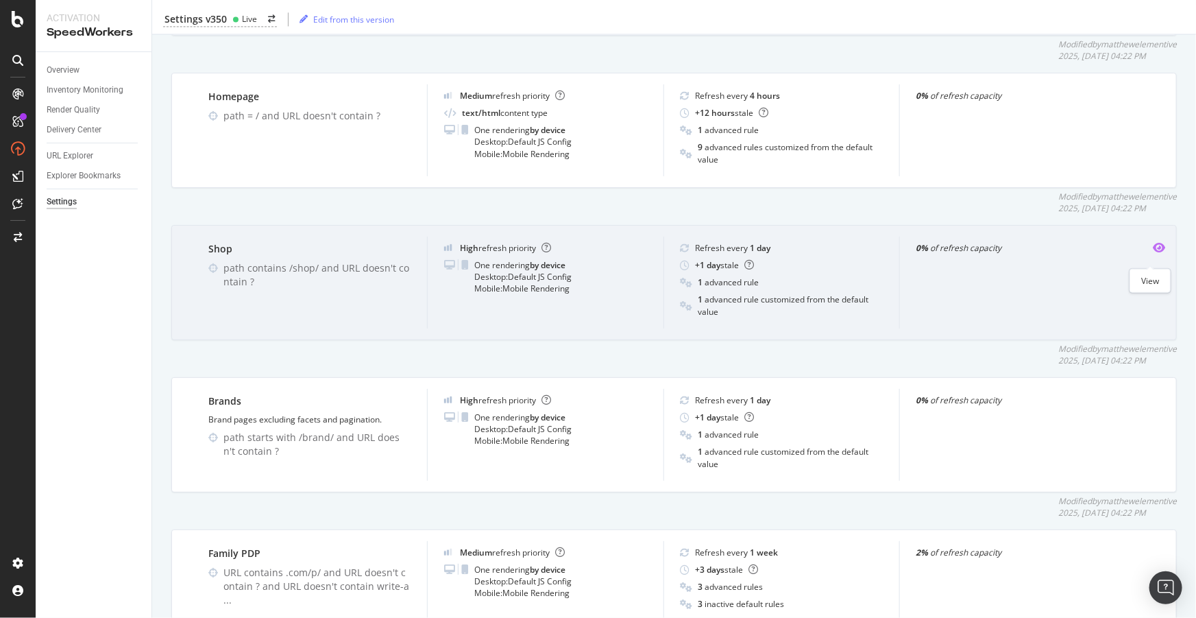
click at [1153, 253] on icon "eye" at bounding box center [1159, 247] width 12 height 11
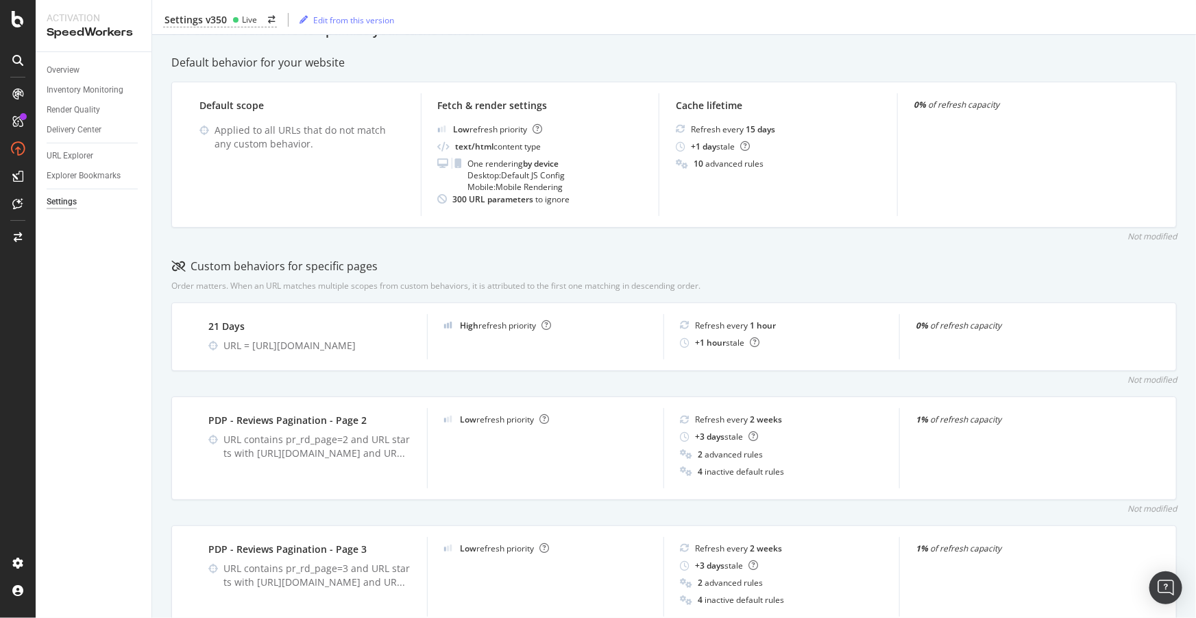
scroll to position [0, 0]
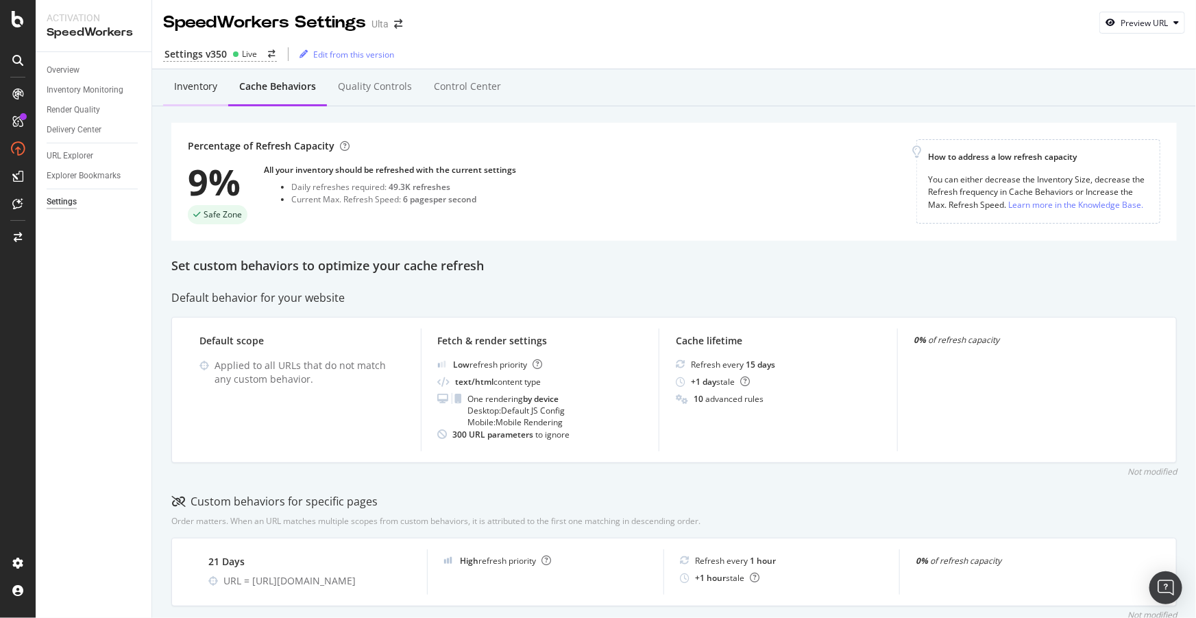
click at [195, 89] on div "Inventory" at bounding box center [195, 87] width 43 height 14
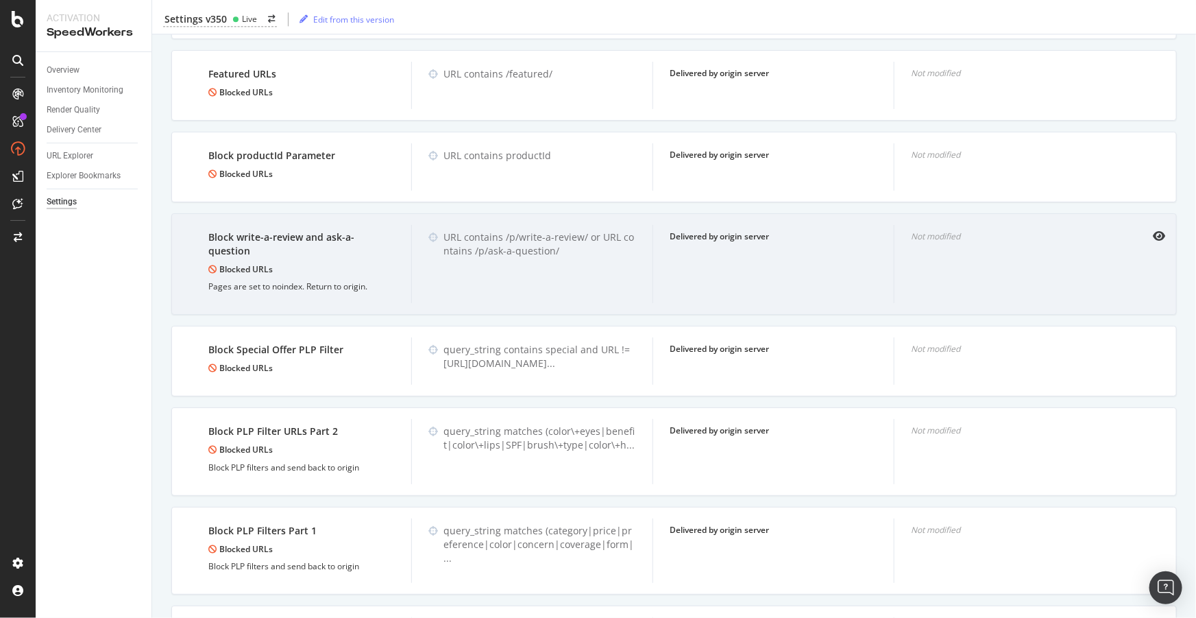
scroll to position [1799, 0]
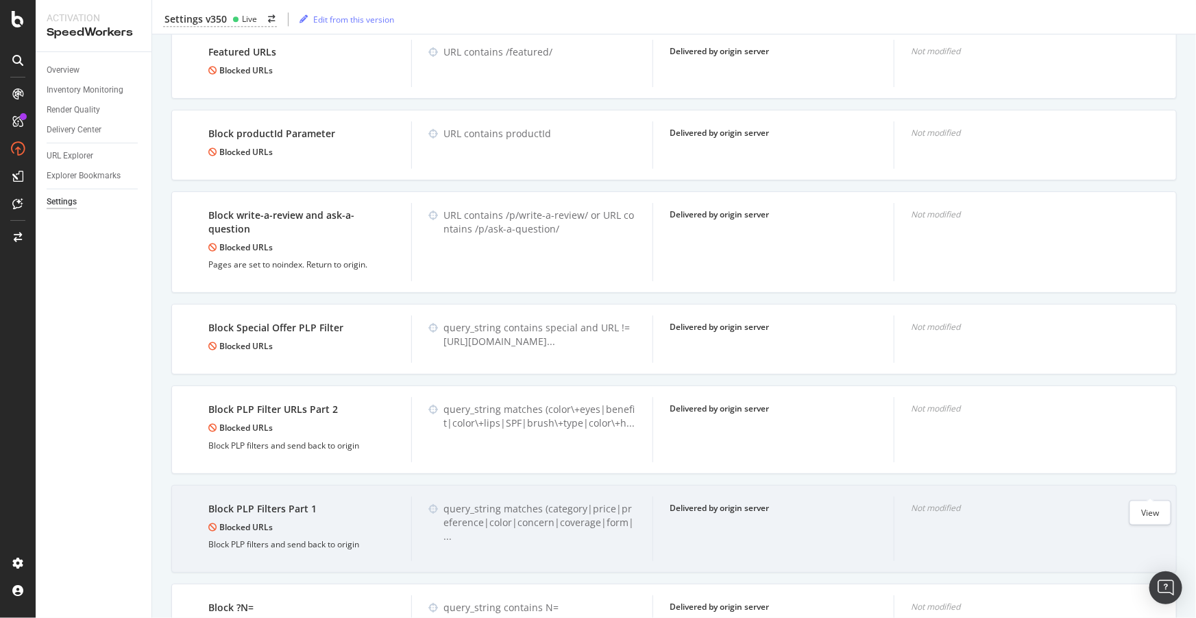
click at [1153, 502] on icon "eye" at bounding box center [1159, 507] width 12 height 11
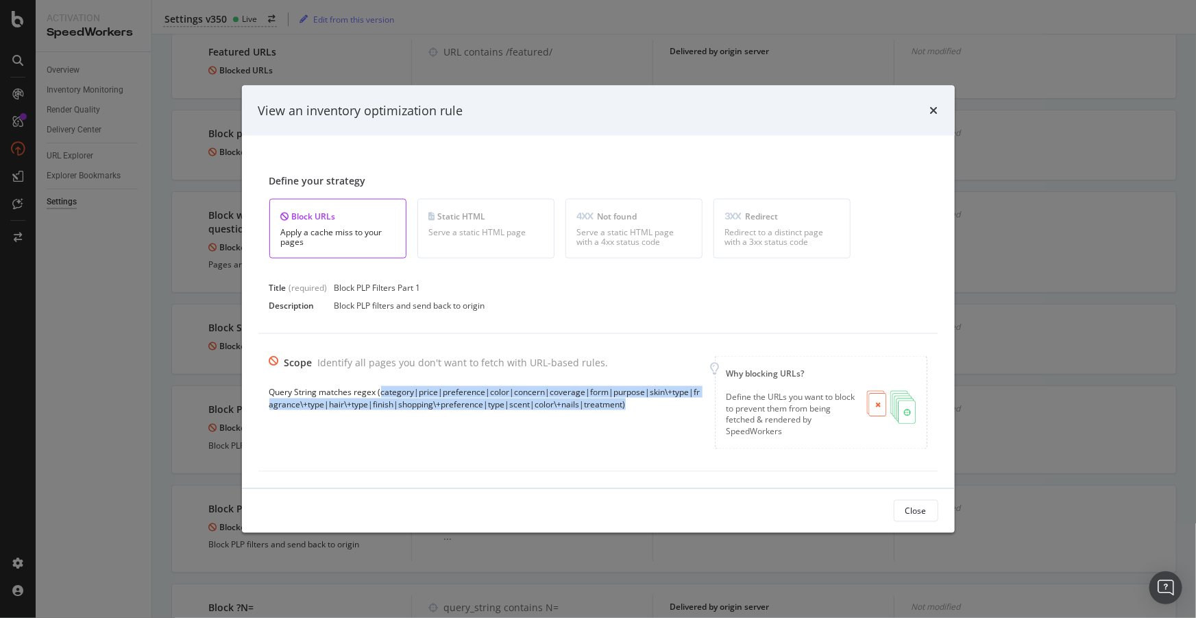
drag, startPoint x: 609, startPoint y: 400, endPoint x: 381, endPoint y: 396, distance: 228.2
click at [381, 396] on div "Query String matches regex (category|price|preference|color|concern|coverage|fo…" at bounding box center [486, 397] width 435 height 23
copy div "category|price|preference|color|concern|coverage|form|purpose|skin\+type|fragra…"
click at [910, 510] on div "Close" at bounding box center [915, 510] width 21 height 12
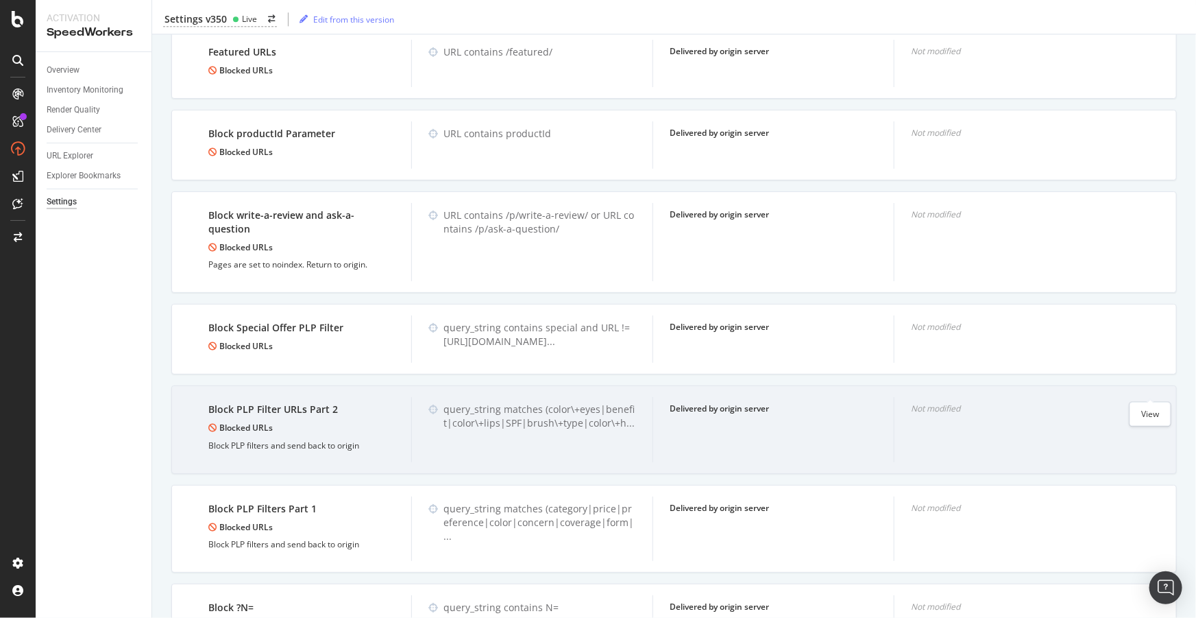
click at [1153, 402] on icon "eye" at bounding box center [1159, 407] width 12 height 11
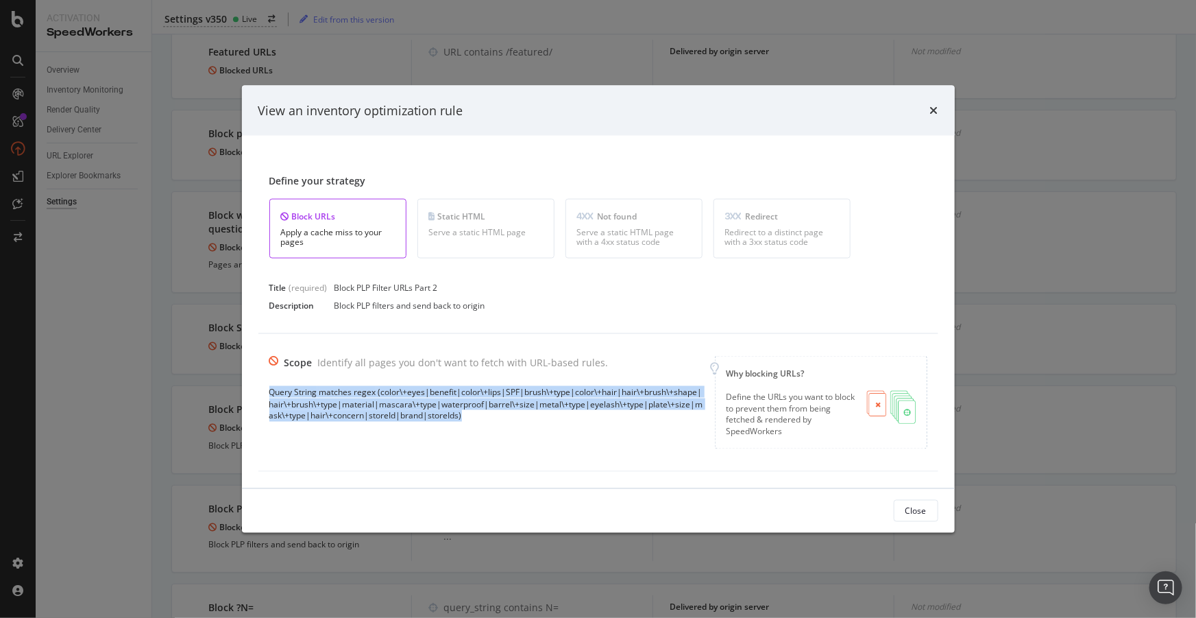
drag, startPoint x: 480, startPoint y: 418, endPoint x: 265, endPoint y: 389, distance: 217.9
click at [265, 389] on div "Scope Identify all pages you don't want to fetch with URL-based rules. Query St…" at bounding box center [598, 403] width 680 height 138
copy div "Query String matches regex (color\+eyes|benefit|color\+lips|SPF|brush\+type|col…"
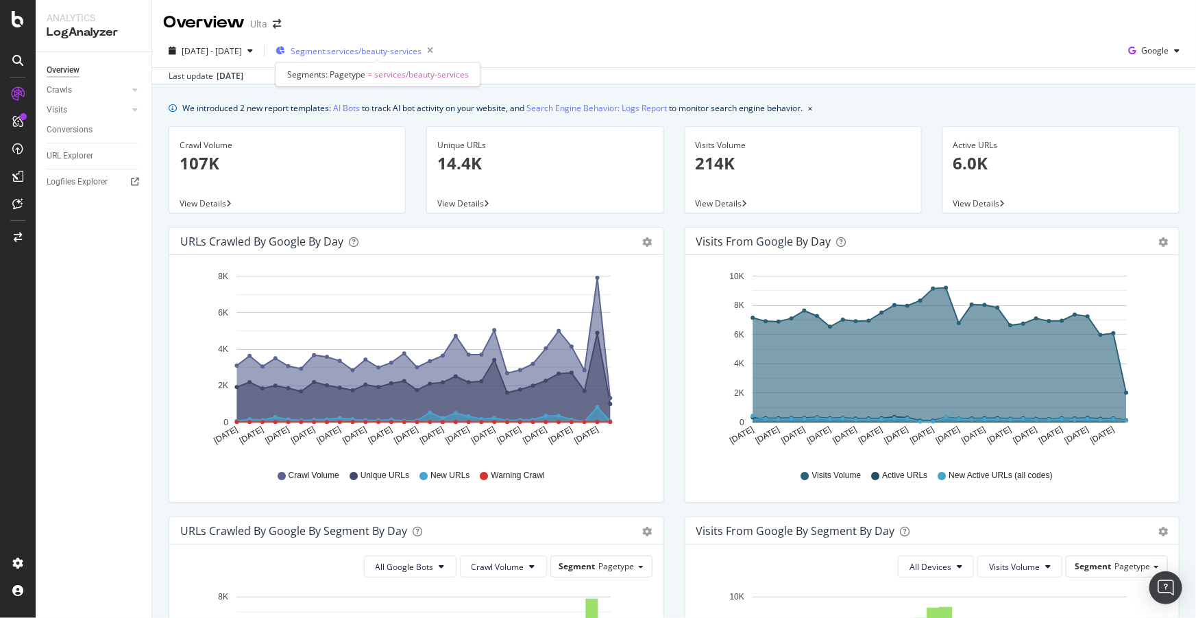
click at [399, 53] on span "Segment: services/beauty-services" at bounding box center [356, 51] width 131 height 12
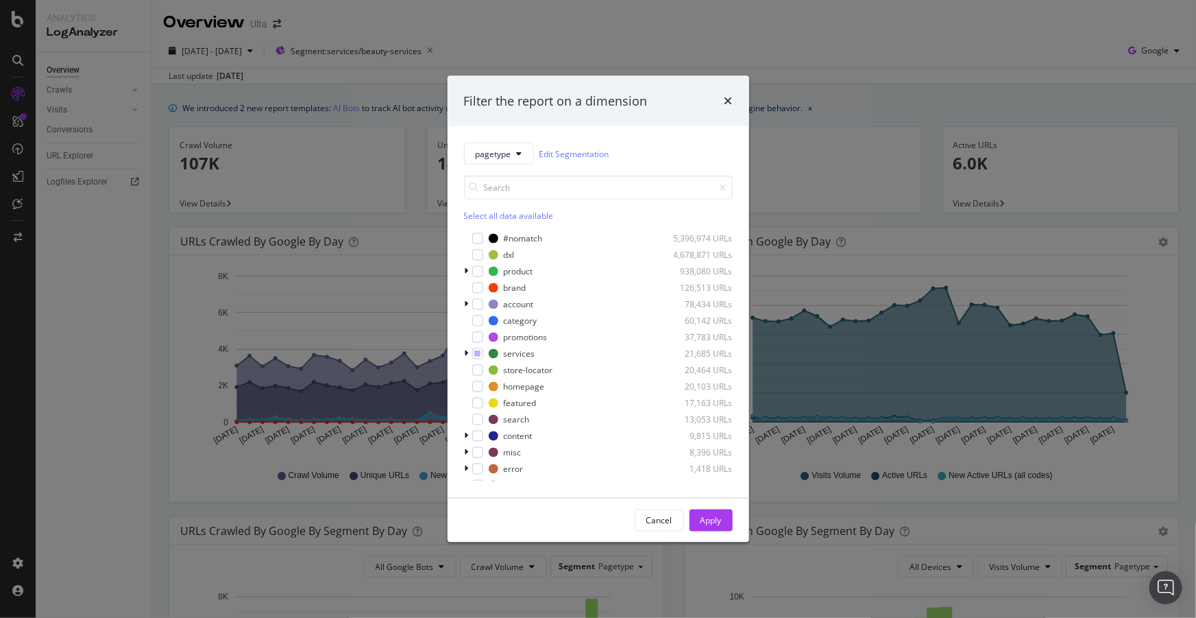
click at [493, 216] on div "Select all data available" at bounding box center [598, 216] width 269 height 12
click at [477, 239] on icon "modal" at bounding box center [477, 238] width 6 height 7
click at [712, 530] on button "Apply" at bounding box center [710, 520] width 43 height 22
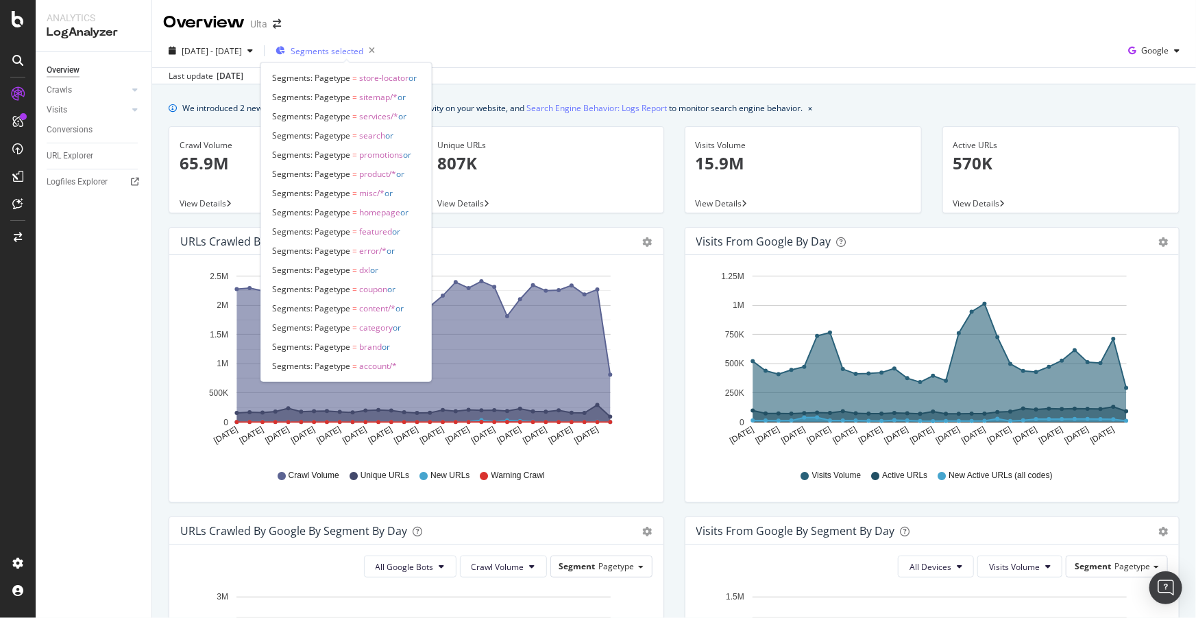
click at [348, 51] on span "Segments selected" at bounding box center [327, 51] width 73 height 12
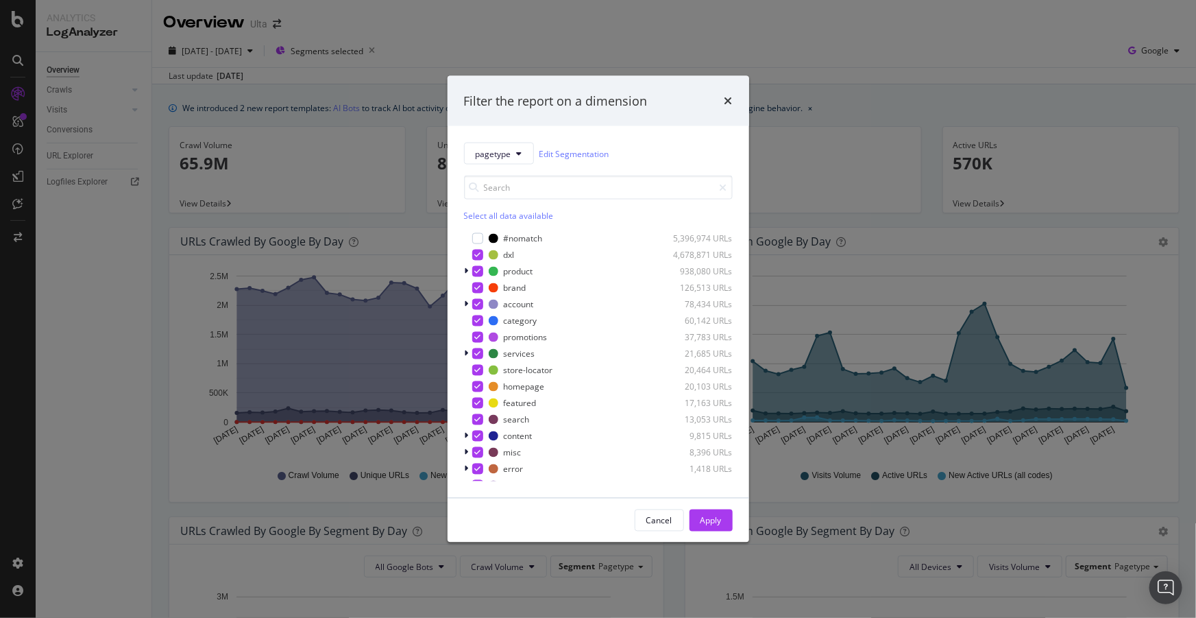
click at [487, 215] on div "Select all data available" at bounding box center [598, 216] width 269 height 12
click at [485, 214] on div "Unselect all data available" at bounding box center [598, 216] width 269 height 12
click at [478, 238] on div "modal" at bounding box center [477, 238] width 11 height 11
click at [706, 526] on div "Apply" at bounding box center [710, 520] width 21 height 21
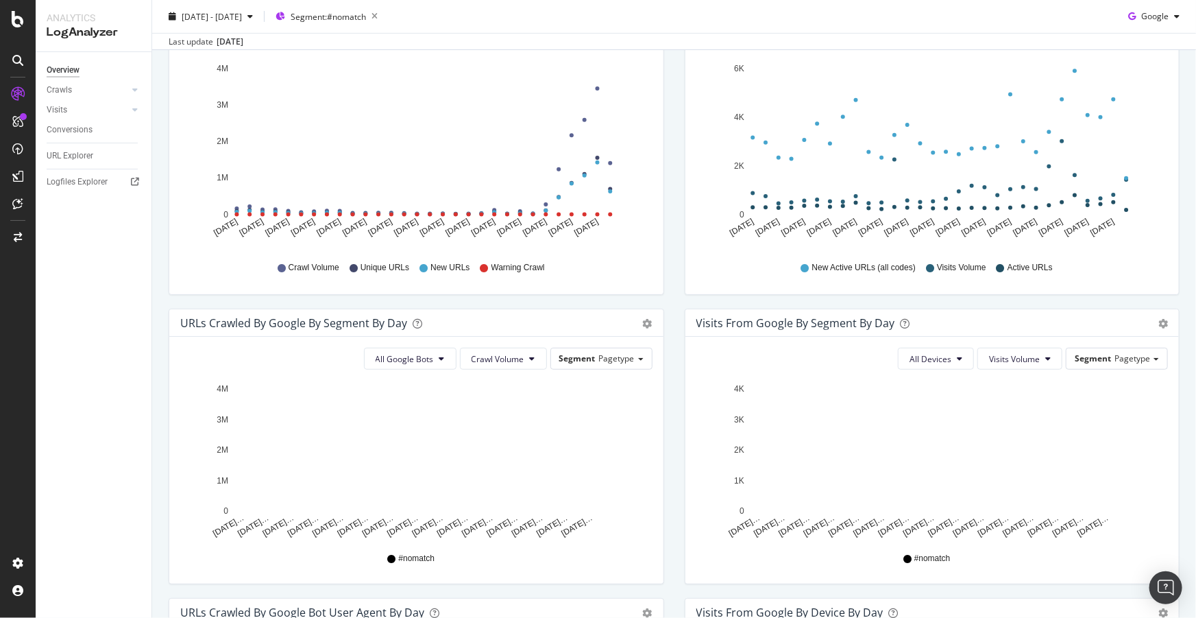
scroll to position [186, 0]
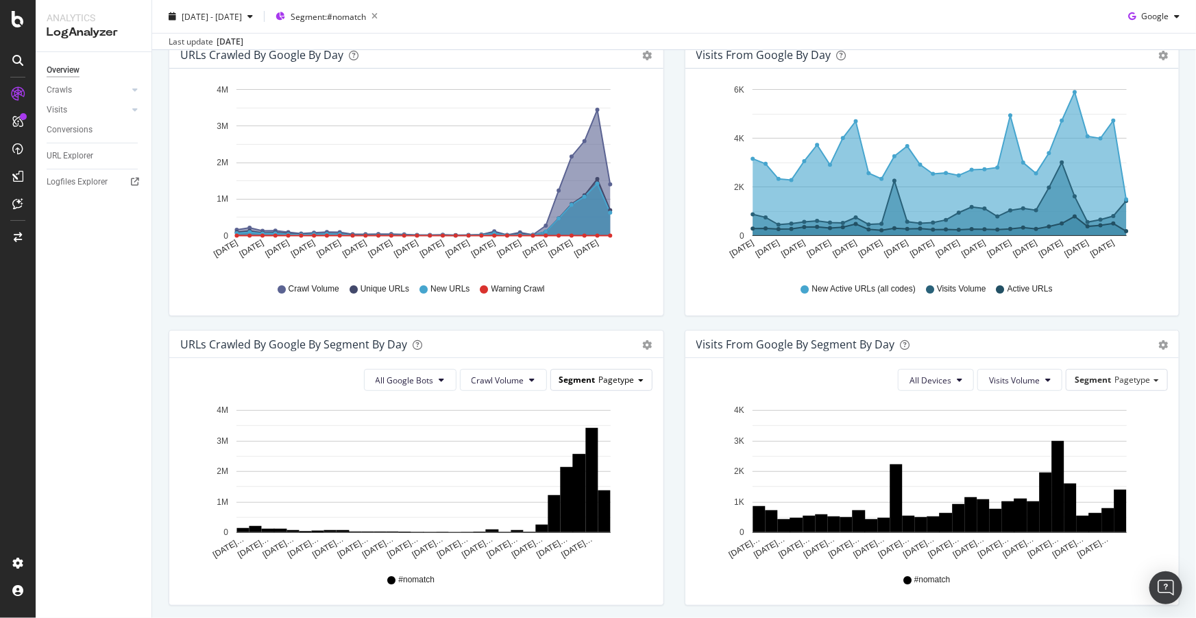
click at [609, 378] on span "Pagetype" at bounding box center [617, 380] width 36 height 12
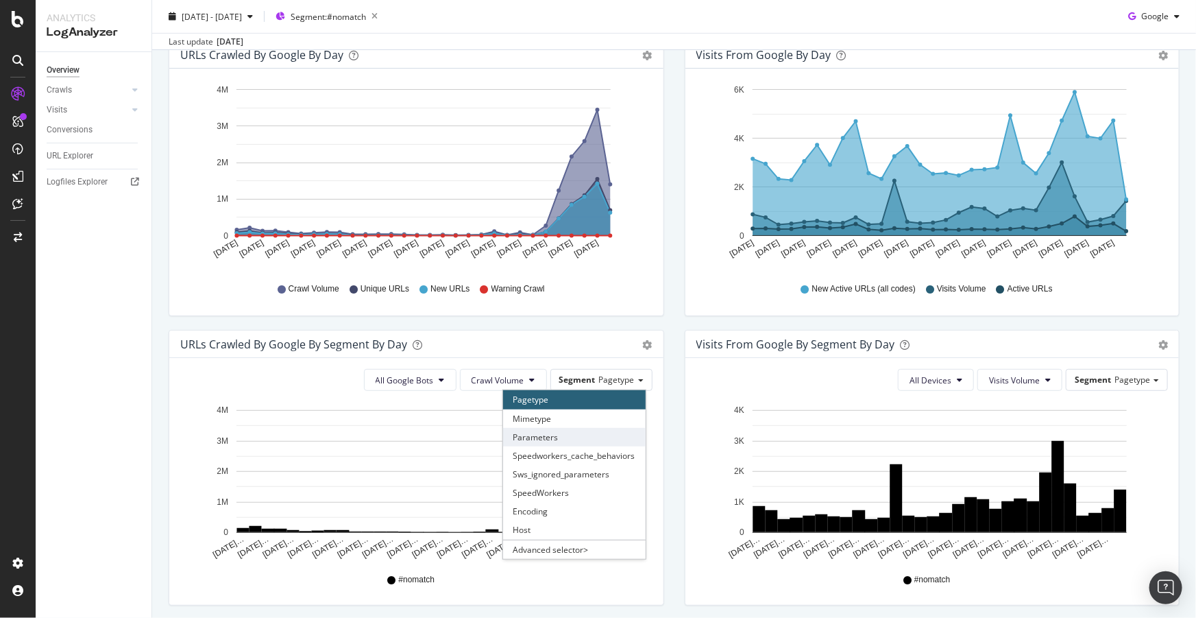
click at [524, 435] on div "Parameters" at bounding box center [574, 437] width 143 height 19
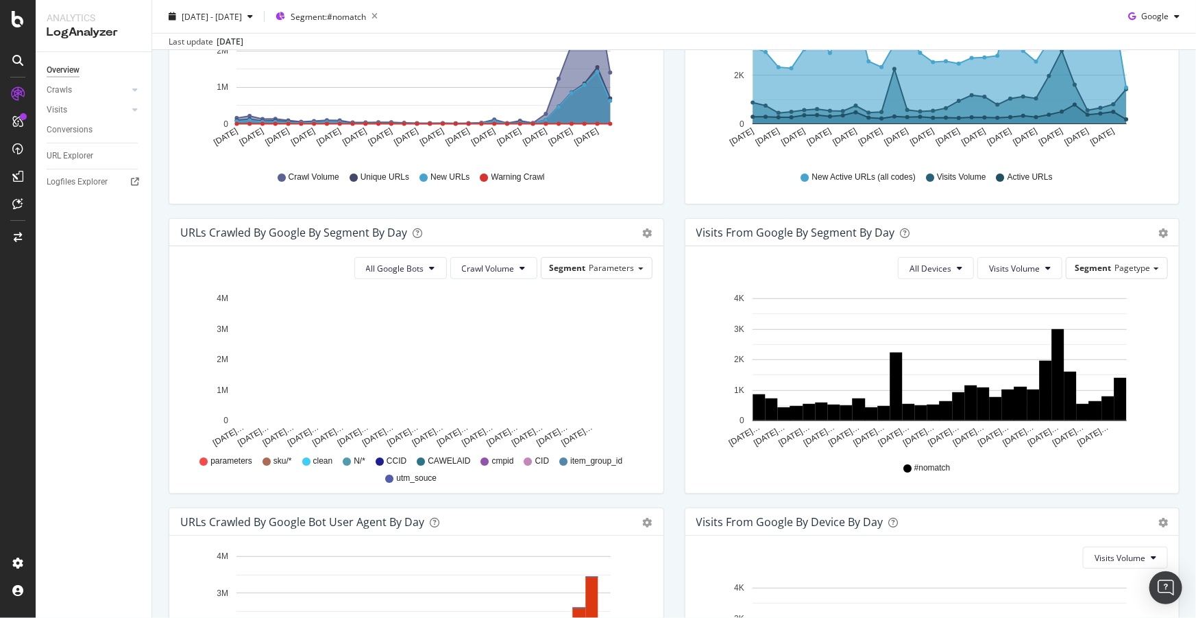
scroll to position [311, 0]
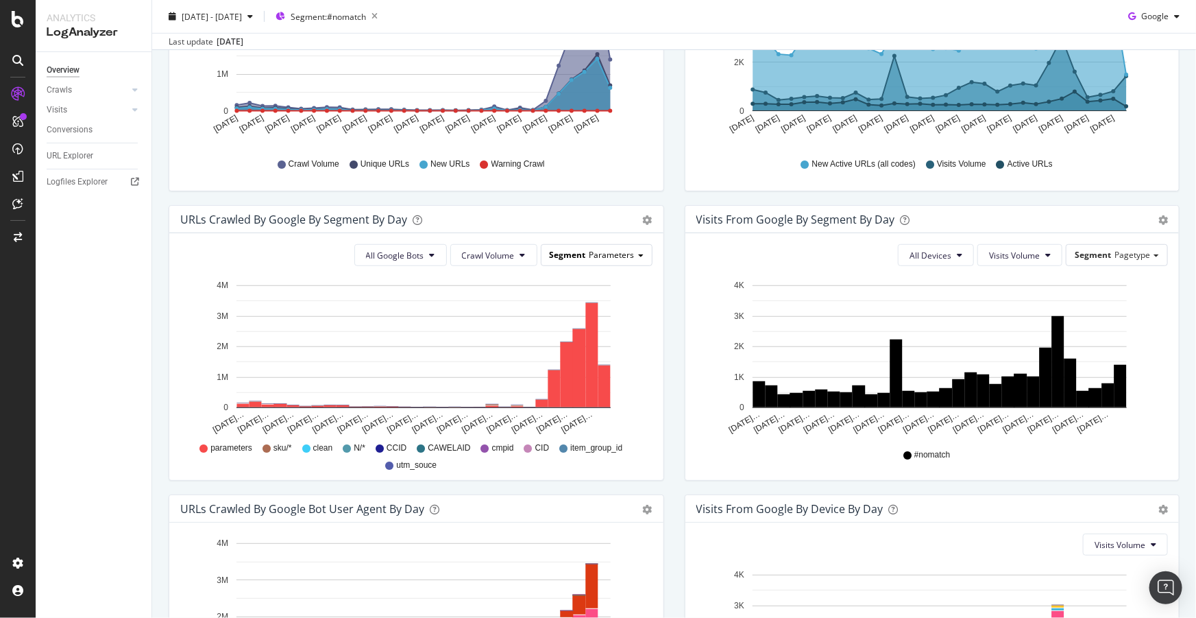
click at [628, 252] on span "Parameters" at bounding box center [611, 255] width 45 height 12
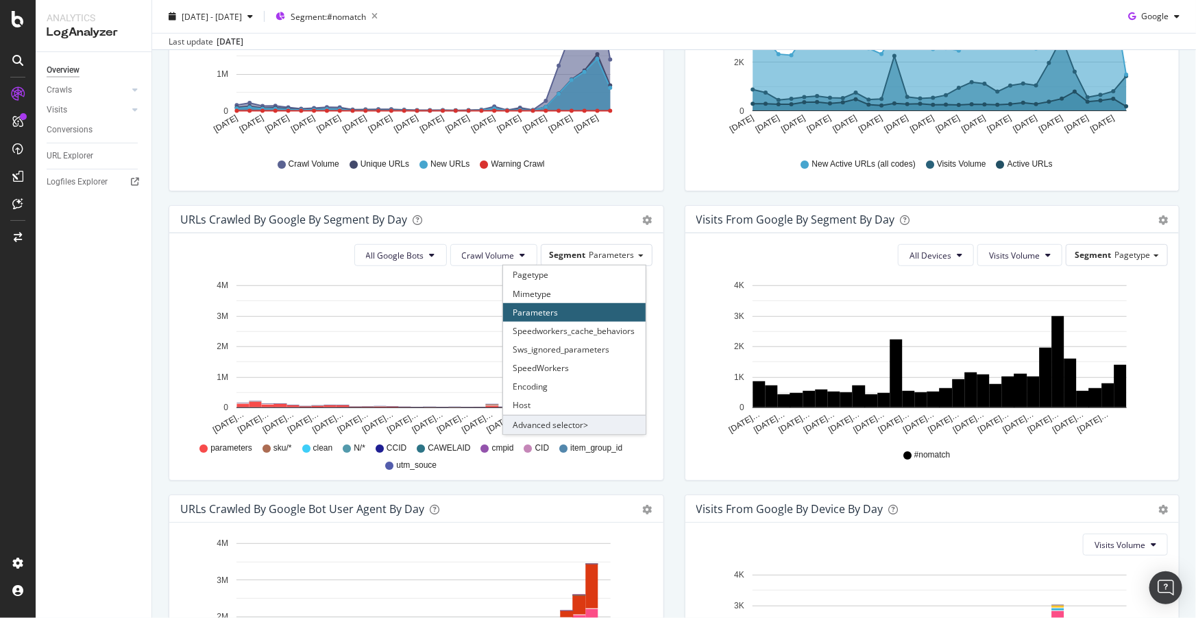
click at [577, 425] on div "Advanced selector >" at bounding box center [574, 424] width 143 height 19
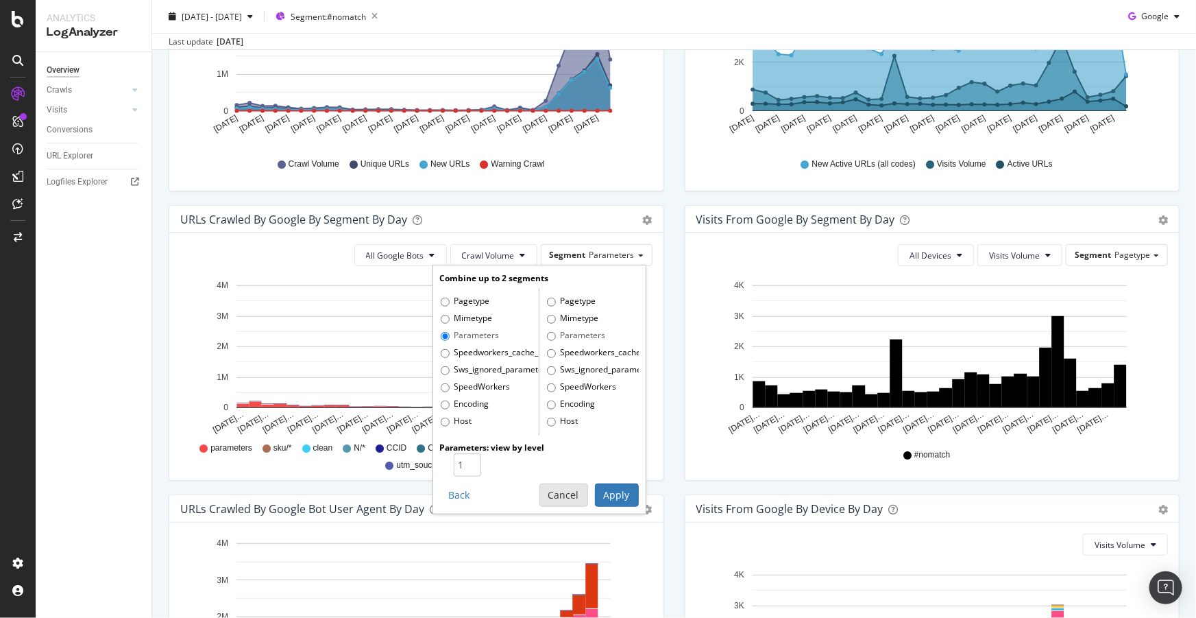
click at [555, 487] on button "Cancel" at bounding box center [563, 494] width 49 height 23
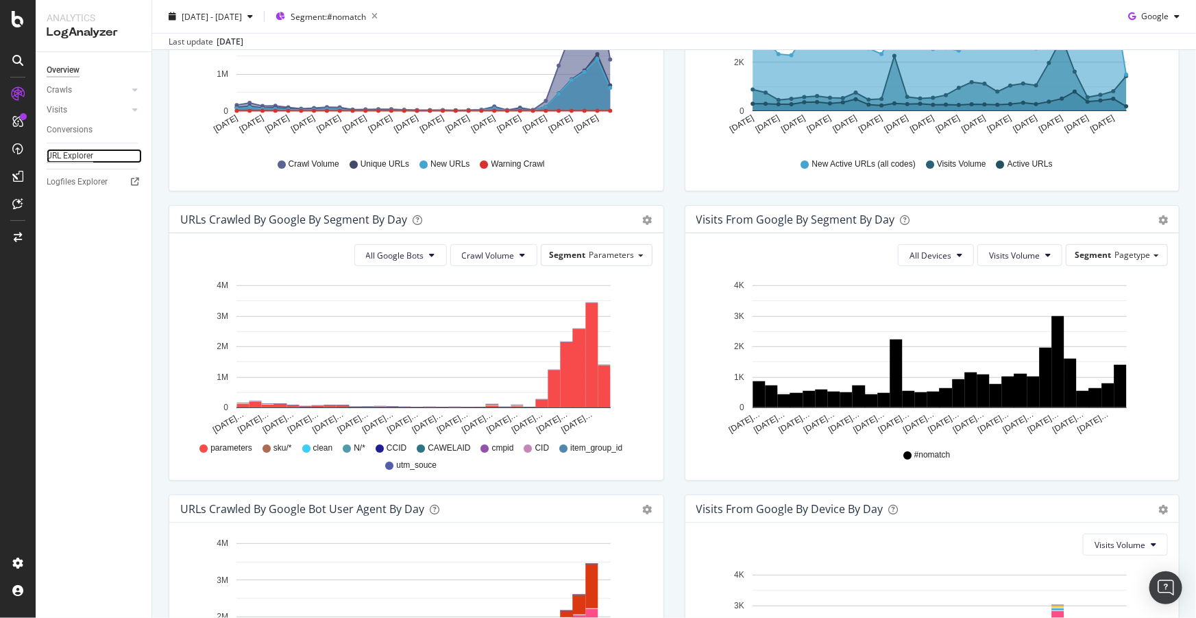
click at [86, 159] on div "URL Explorer" at bounding box center [70, 156] width 47 height 14
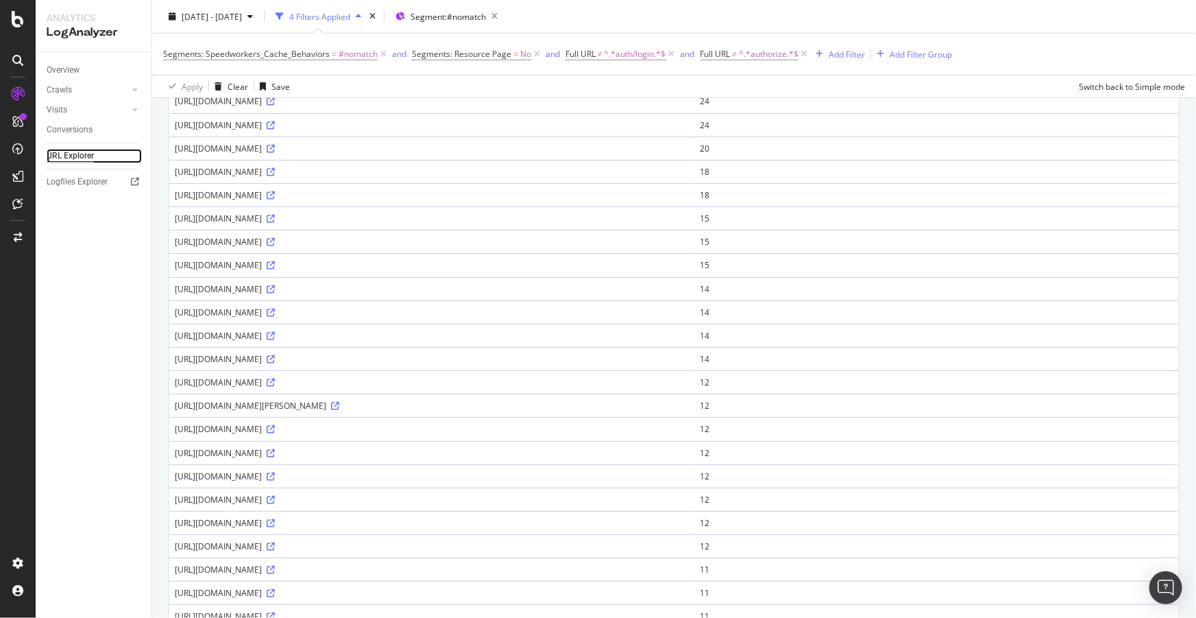
scroll to position [436, 0]
drag, startPoint x: 347, startPoint y: 342, endPoint x: 256, endPoint y: 343, distance: 91.8
click at [256, 339] on div "https://www.ulta.com/community/storefront/v/deals-of-the-year/238644193" at bounding box center [432, 334] width 515 height 12
copy div "/community/storefront/"
click at [848, 55] on div "Add Filter" at bounding box center [847, 54] width 36 height 12
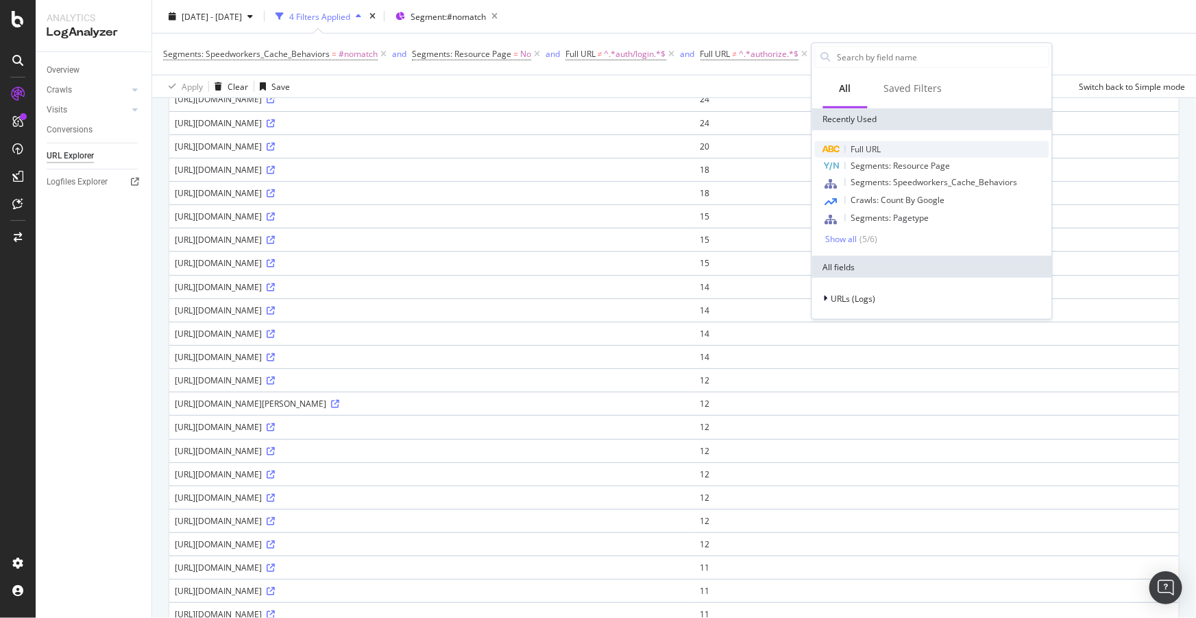
click at [864, 145] on span "Full URL" at bounding box center [866, 149] width 30 height 12
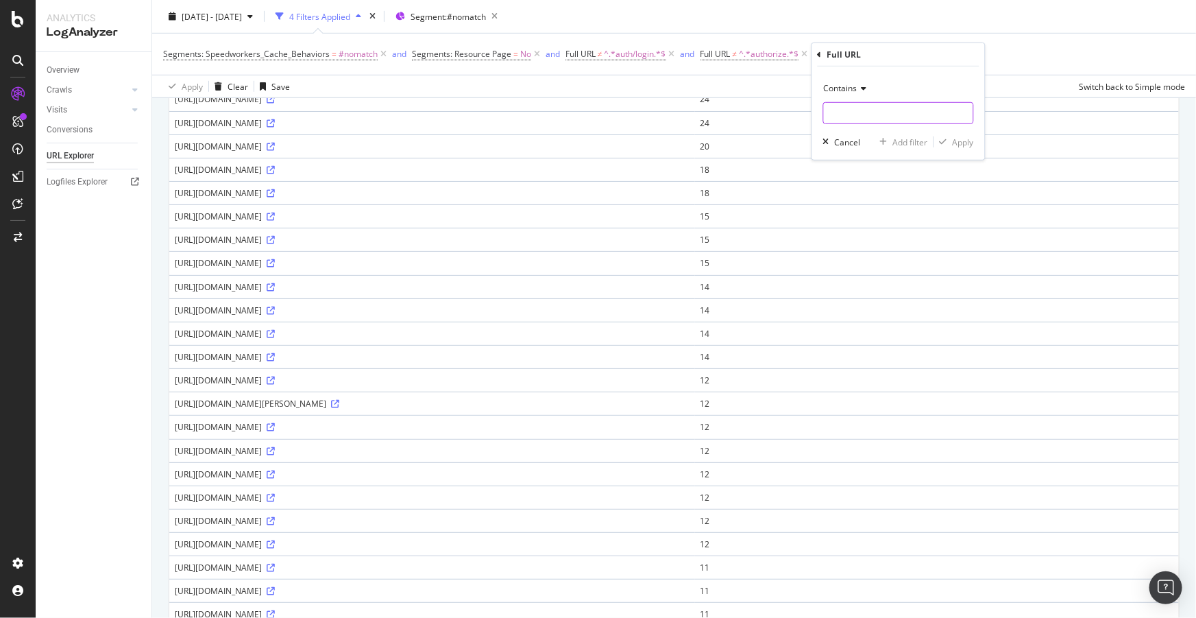
click at [857, 117] on input "text" at bounding box center [898, 113] width 149 height 22
paste input "/community/storefront/"
type input "/community/storefront/"
click at [959, 147] on div "Apply" at bounding box center [963, 142] width 21 height 12
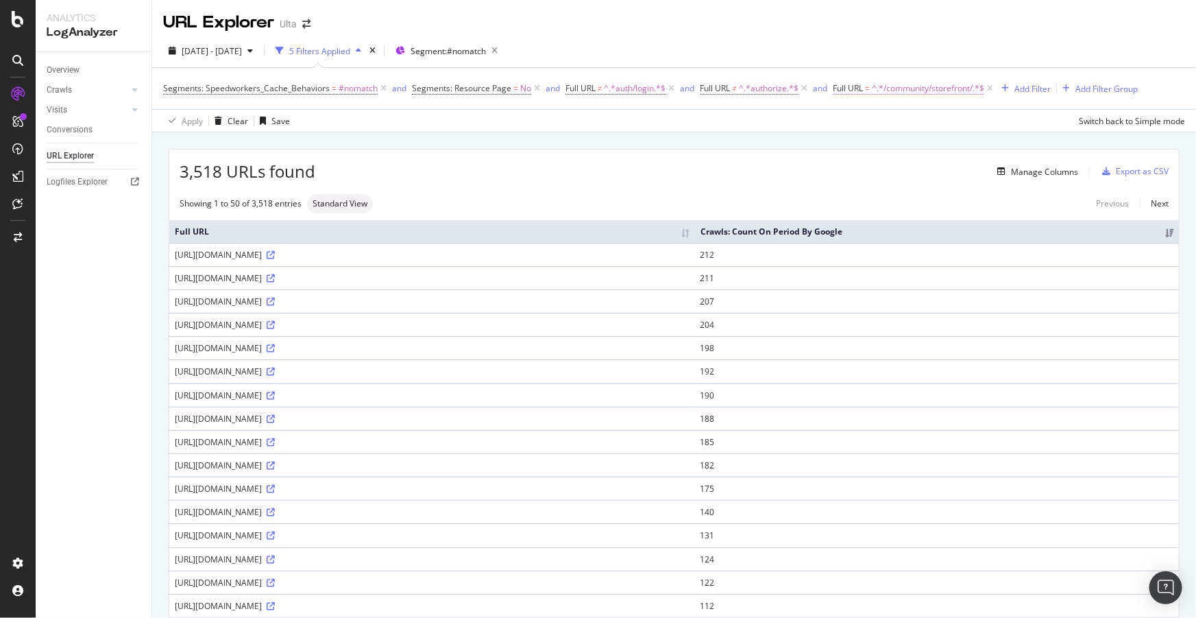
click at [924, 85] on span "^.*/community/storefront/.*$" at bounding box center [928, 88] width 112 height 19
click at [912, 143] on input "/community/storefront/" at bounding box center [911, 145] width 130 height 22
click at [936, 147] on input "/community/storefront/" at bounding box center [911, 145] width 130 height 22
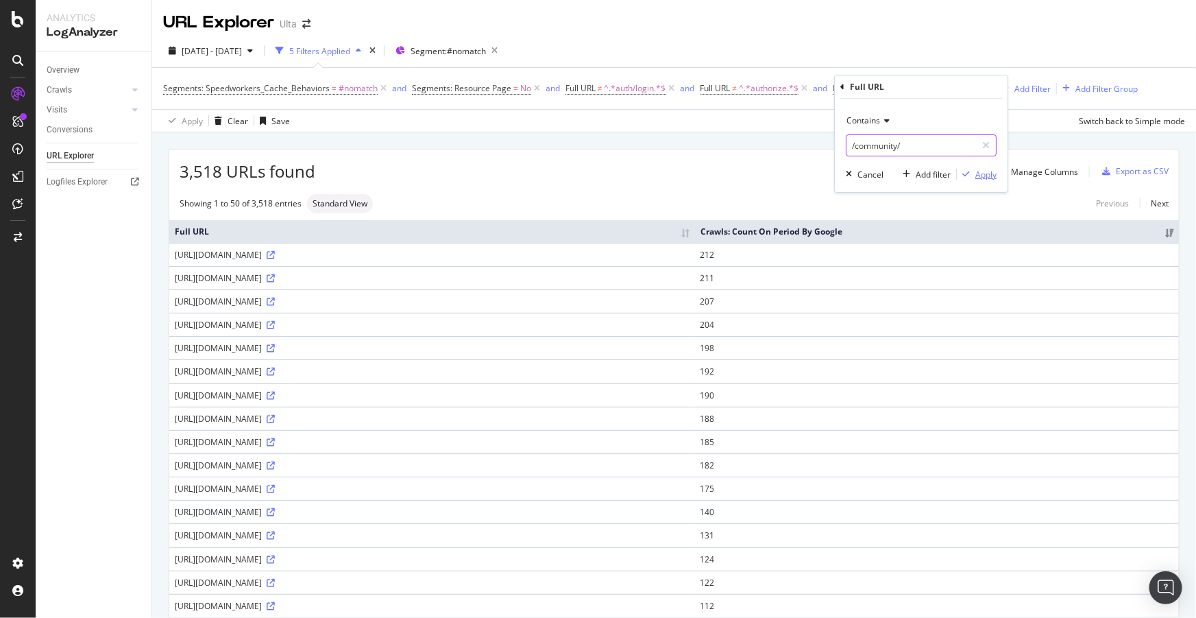
type input "/community/"
click at [983, 169] on div "Apply" at bounding box center [985, 175] width 21 height 12
click at [877, 90] on span "^.*/community/.*$" at bounding box center [907, 88] width 71 height 19
click at [883, 119] on icon at bounding box center [885, 121] width 10 height 8
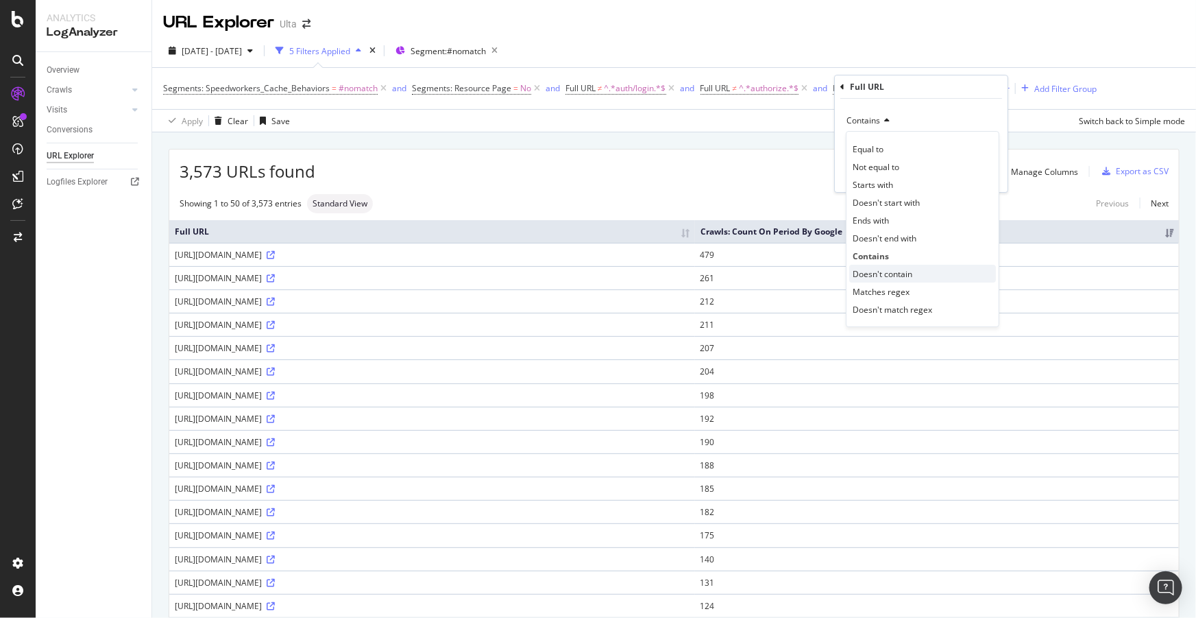
click at [904, 276] on span "Doesn't contain" at bounding box center [883, 274] width 60 height 12
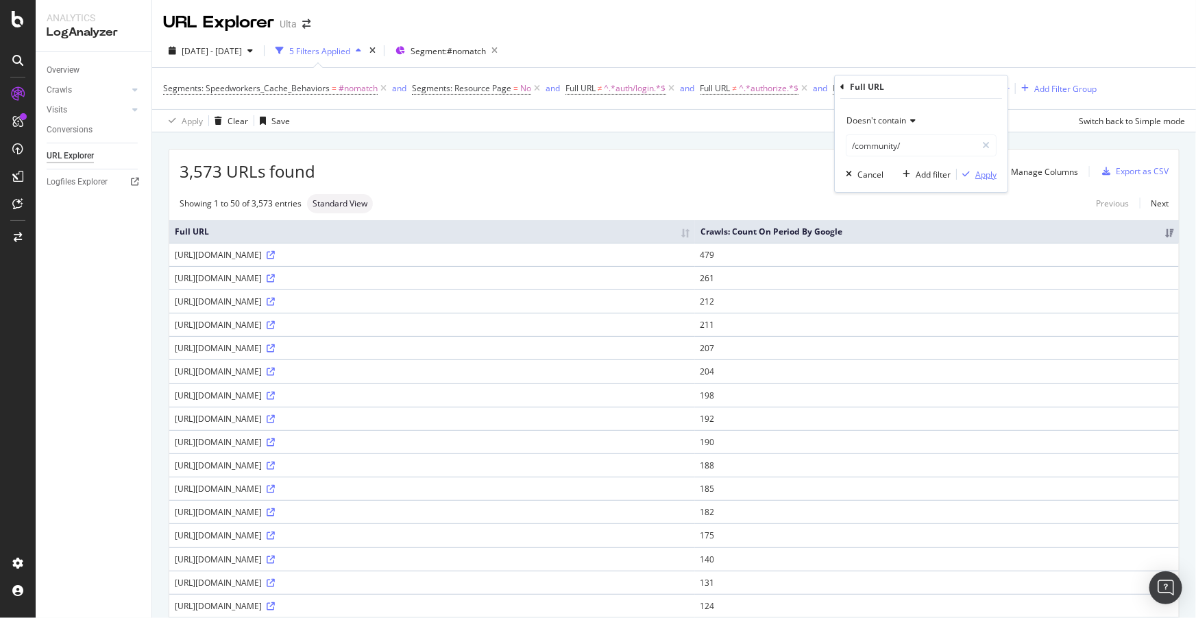
click at [983, 178] on div "Apply" at bounding box center [985, 175] width 21 height 12
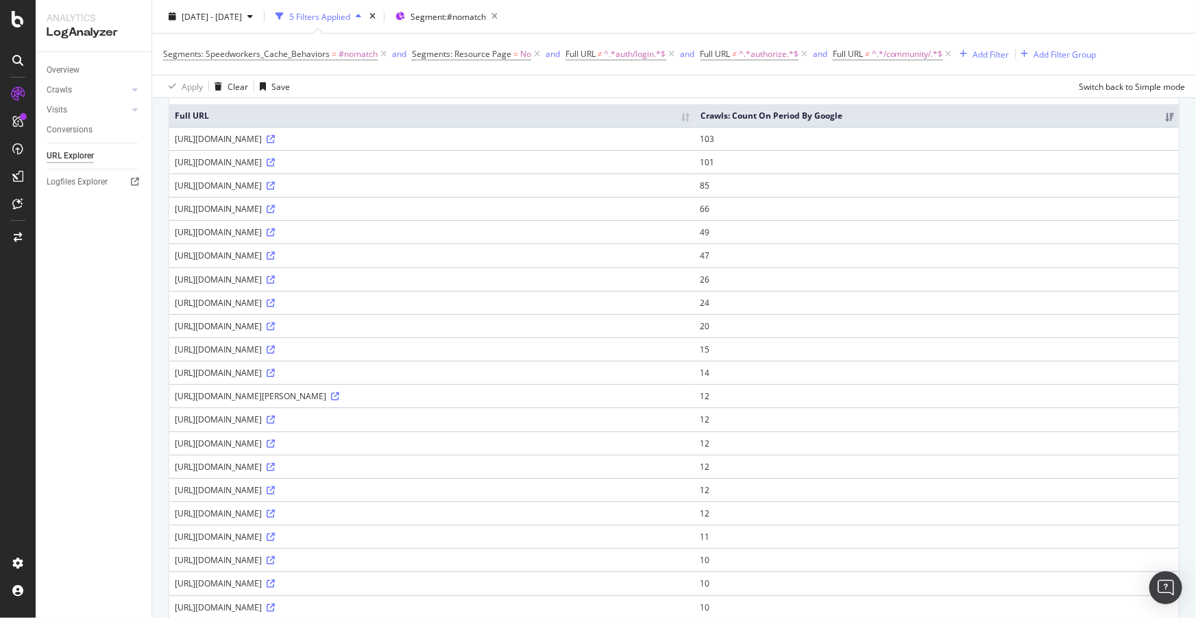
scroll to position [124, 0]
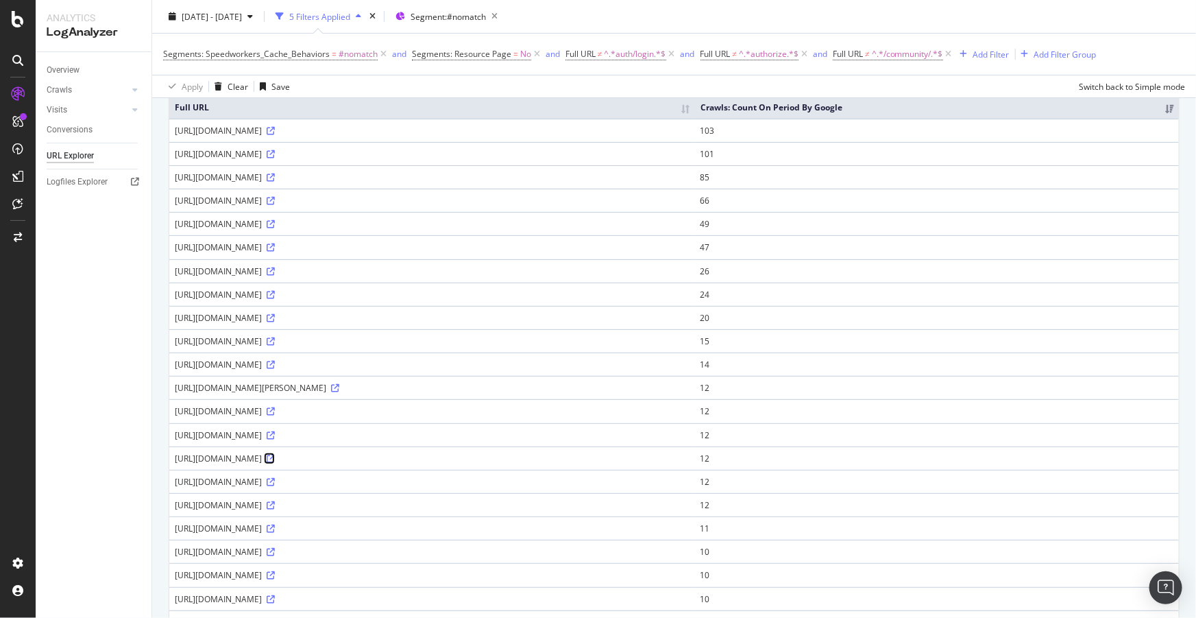
click at [275, 463] on icon at bounding box center [271, 458] width 8 height 8
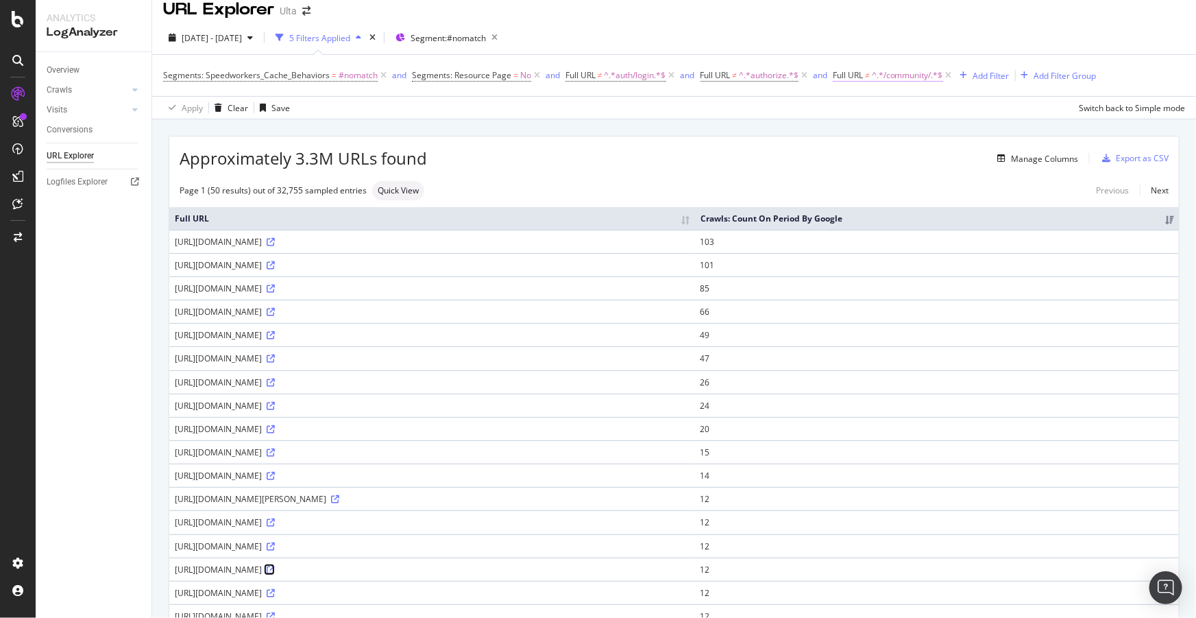
scroll to position [0, 0]
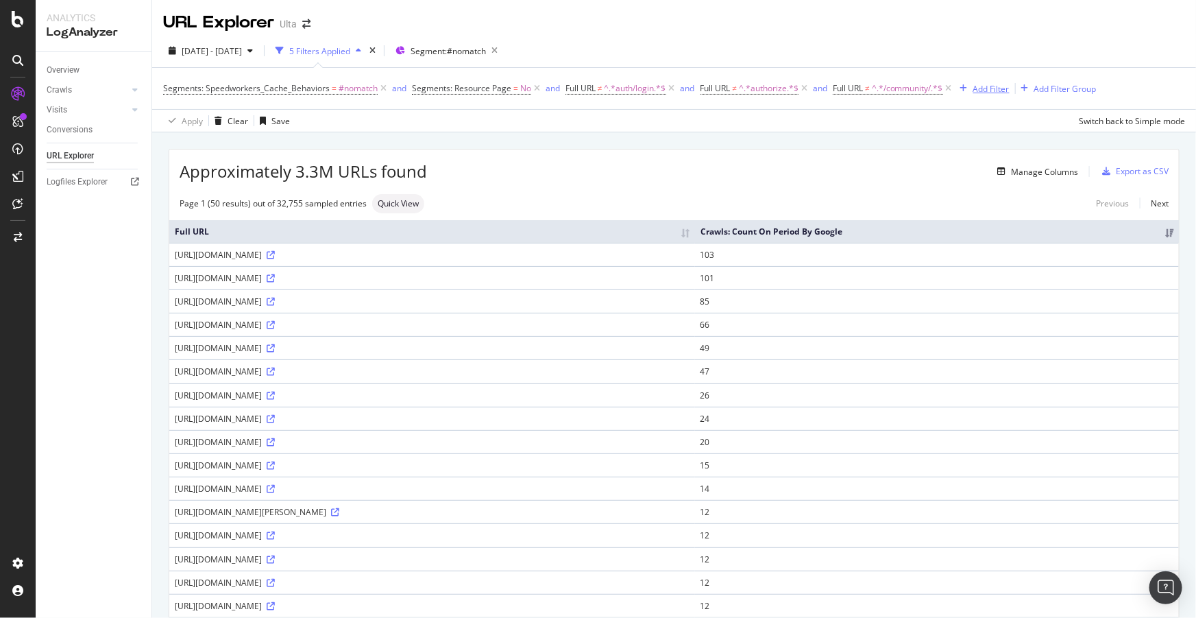
click at [990, 86] on div "Add Filter" at bounding box center [991, 89] width 36 height 12
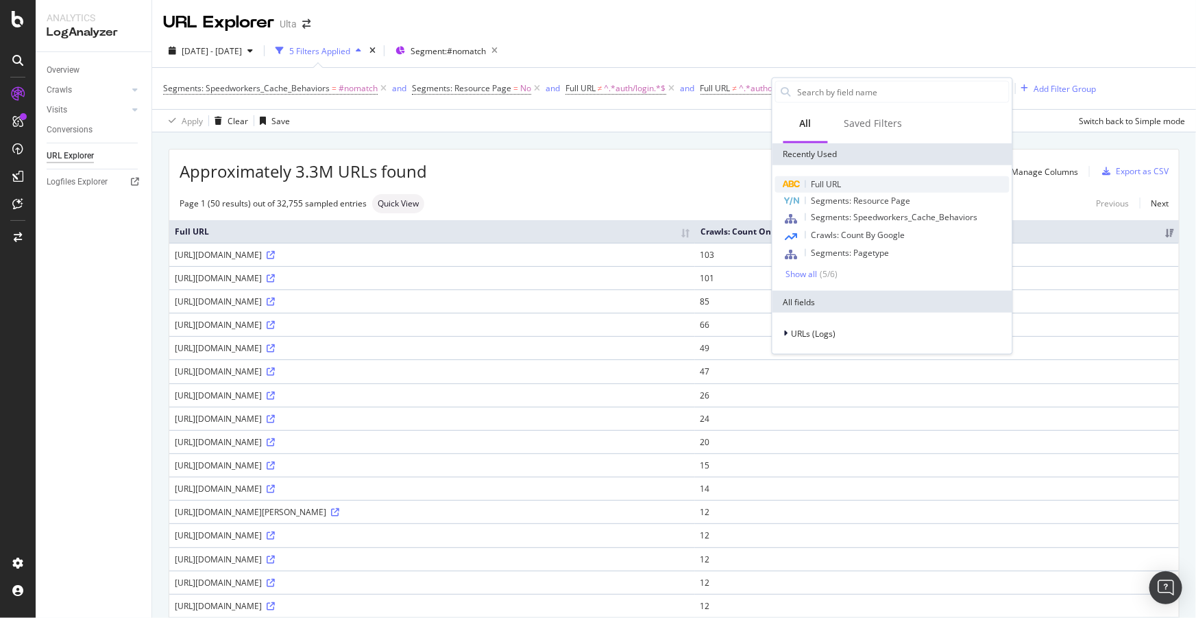
click at [835, 178] on span "Full URL" at bounding box center [826, 184] width 30 height 12
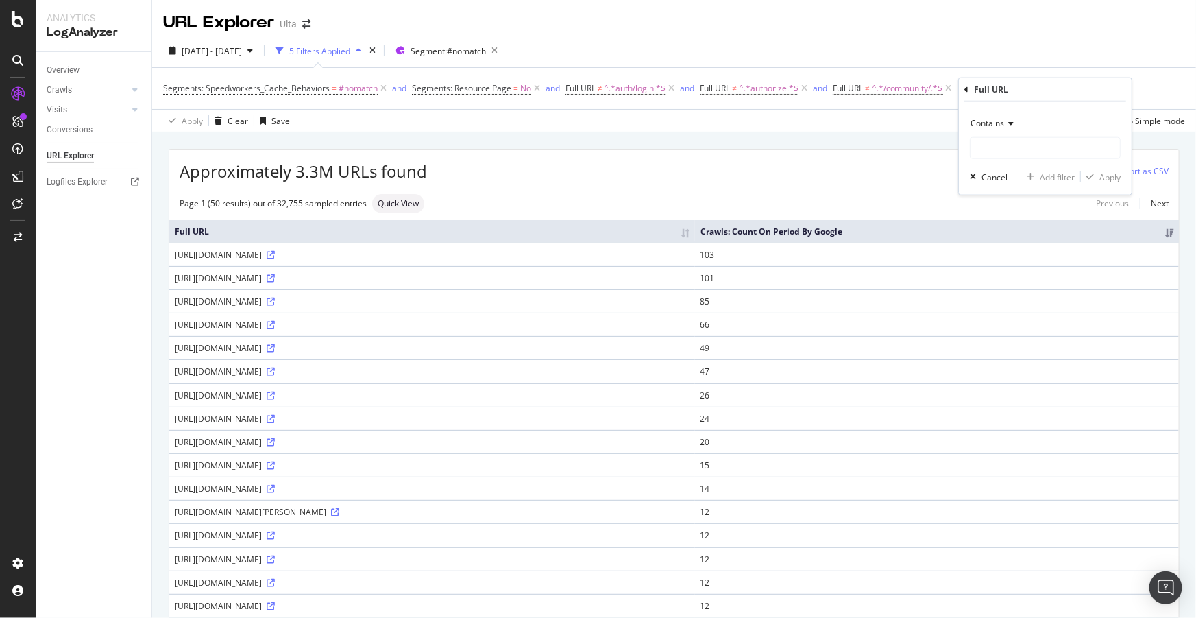
click at [1001, 121] on span "Contains" at bounding box center [987, 123] width 34 height 12
drag, startPoint x: 1015, startPoint y: 273, endPoint x: 1005, endPoint y: 178, distance: 96.5
click at [1015, 273] on span "Doesn't contain" at bounding box center [1007, 276] width 60 height 12
click at [1007, 147] on input "text" at bounding box center [1044, 148] width 149 height 22
type input "u/signup"
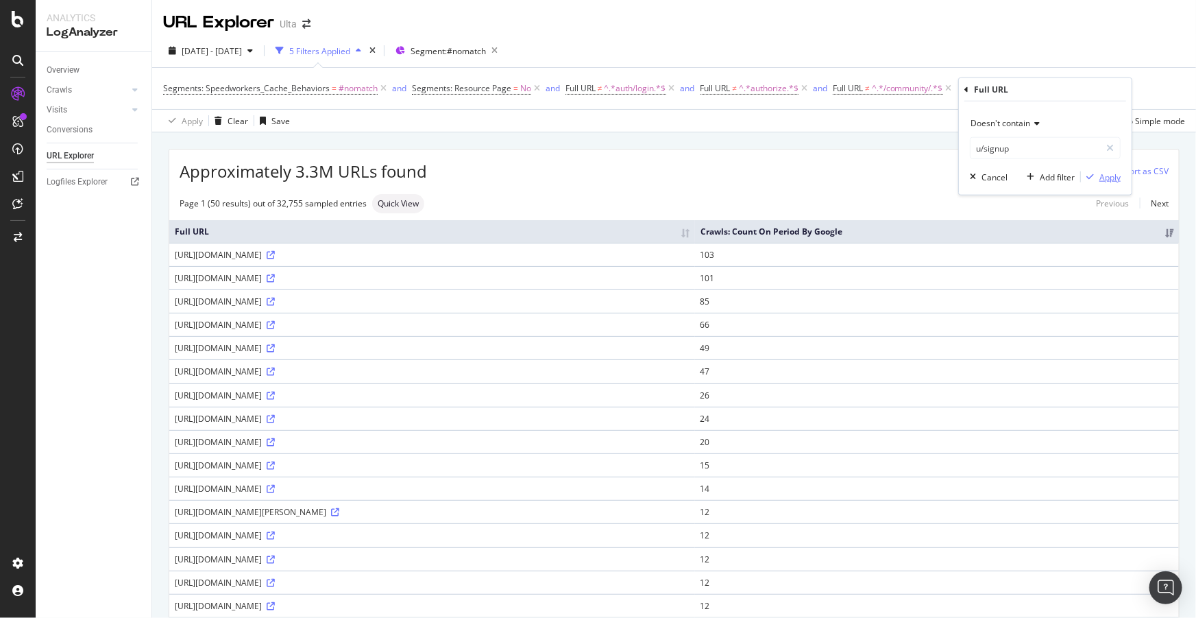
click at [1109, 171] on div "Apply" at bounding box center [1109, 177] width 21 height 12
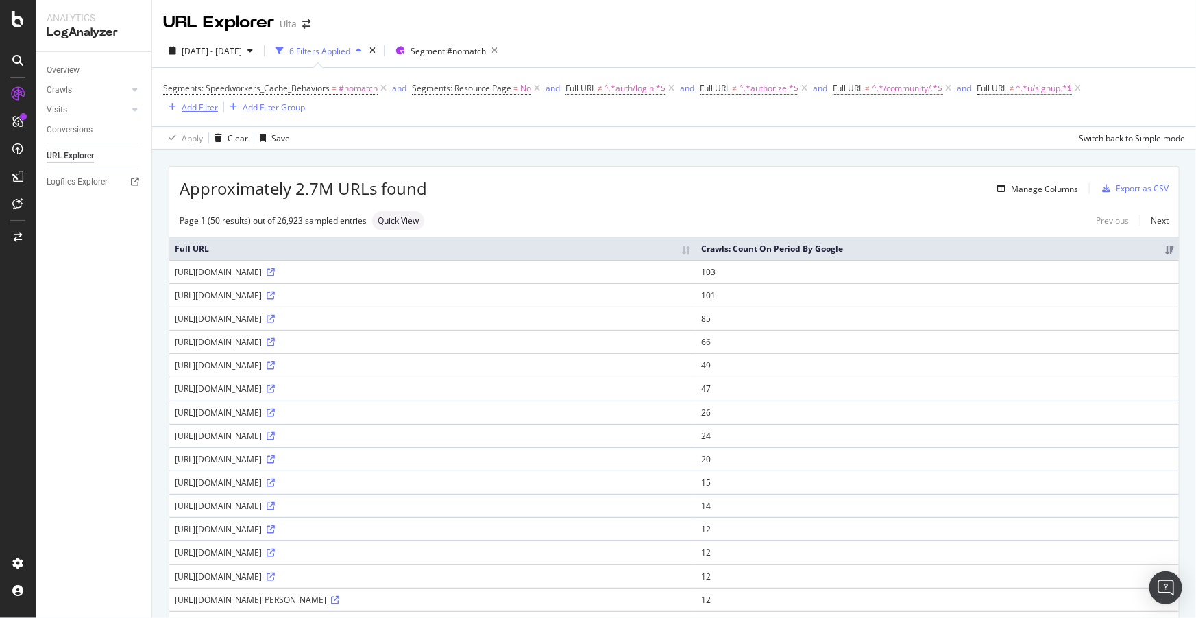
click at [204, 103] on div "Add Filter" at bounding box center [200, 107] width 36 height 12
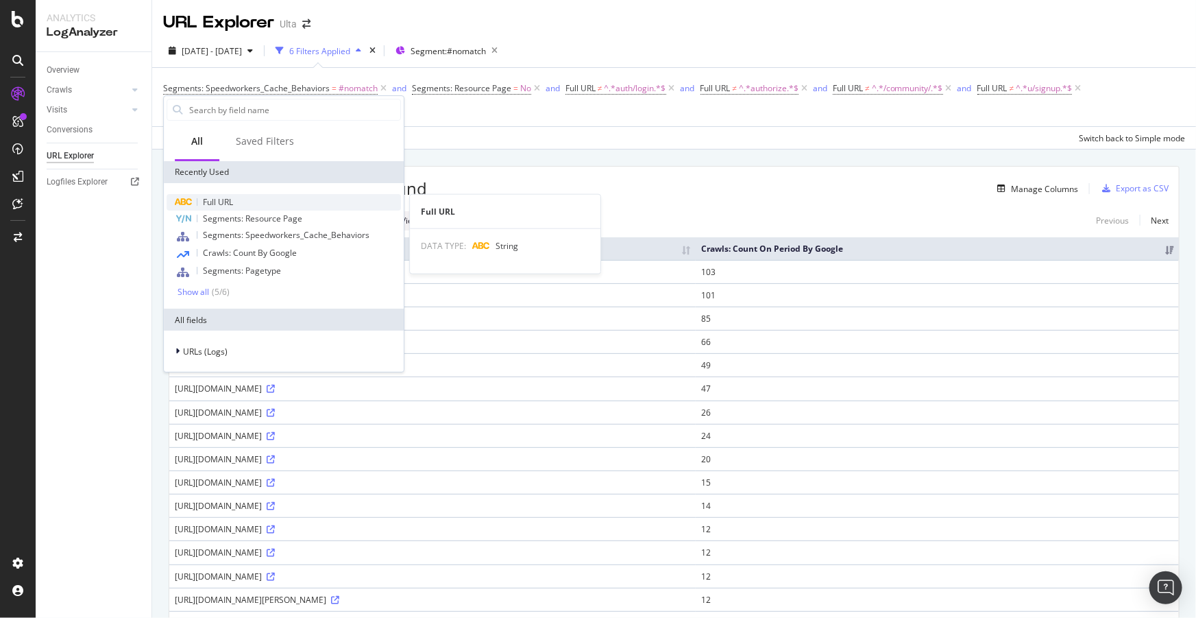
click at [219, 204] on span "Full URL" at bounding box center [218, 202] width 30 height 12
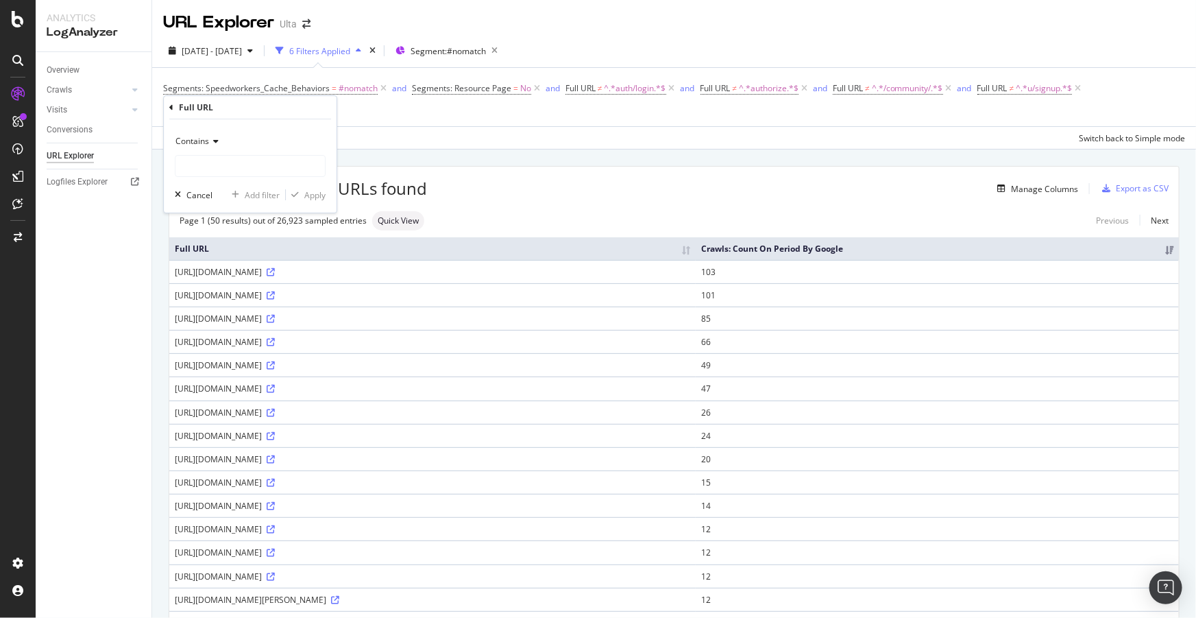
click at [220, 139] on div "Contains" at bounding box center [250, 141] width 151 height 22
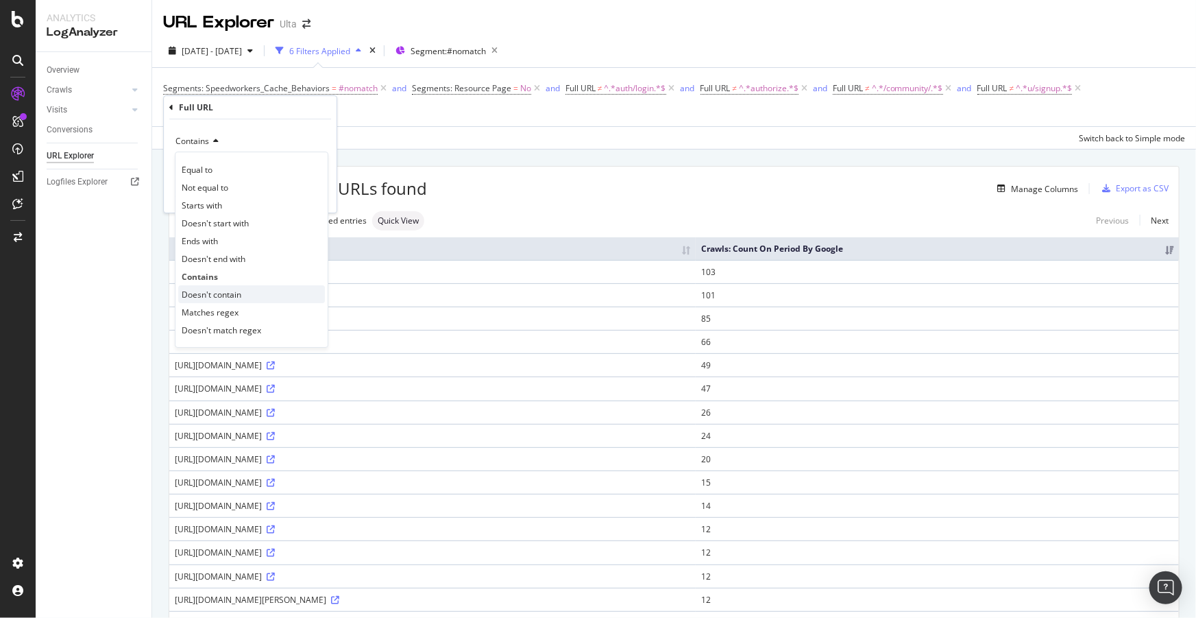
click at [223, 297] on span "Doesn't contain" at bounding box center [212, 295] width 60 height 12
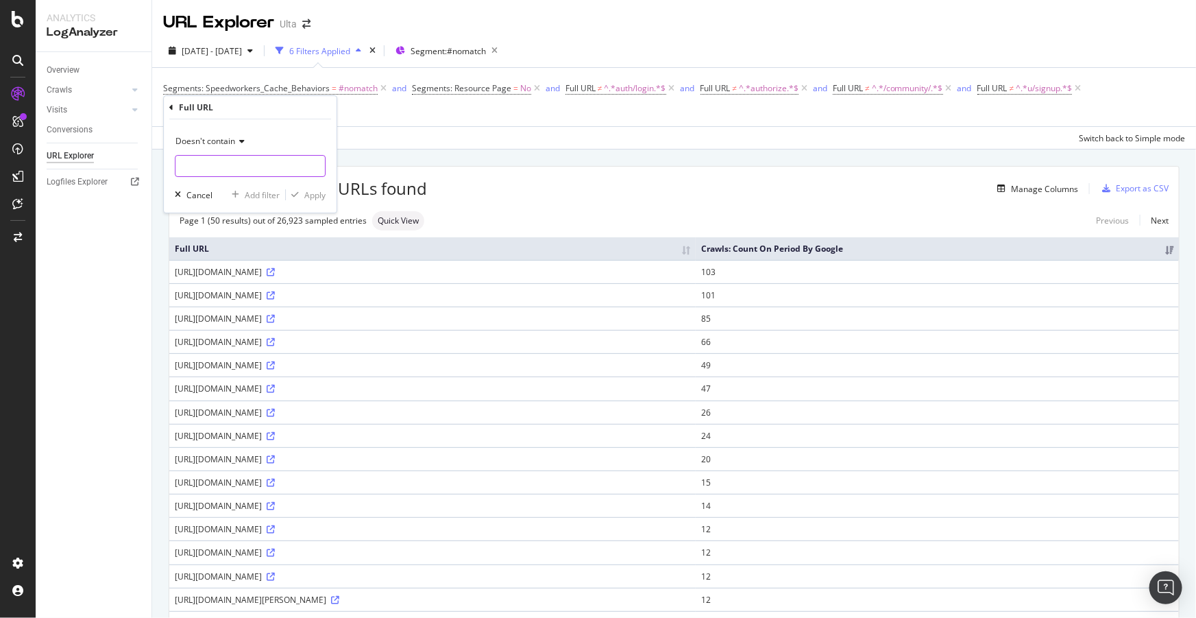
click at [249, 157] on input "text" at bounding box center [249, 166] width 149 height 22
type input "u/login"
click at [320, 190] on div "Apply" at bounding box center [314, 195] width 21 height 12
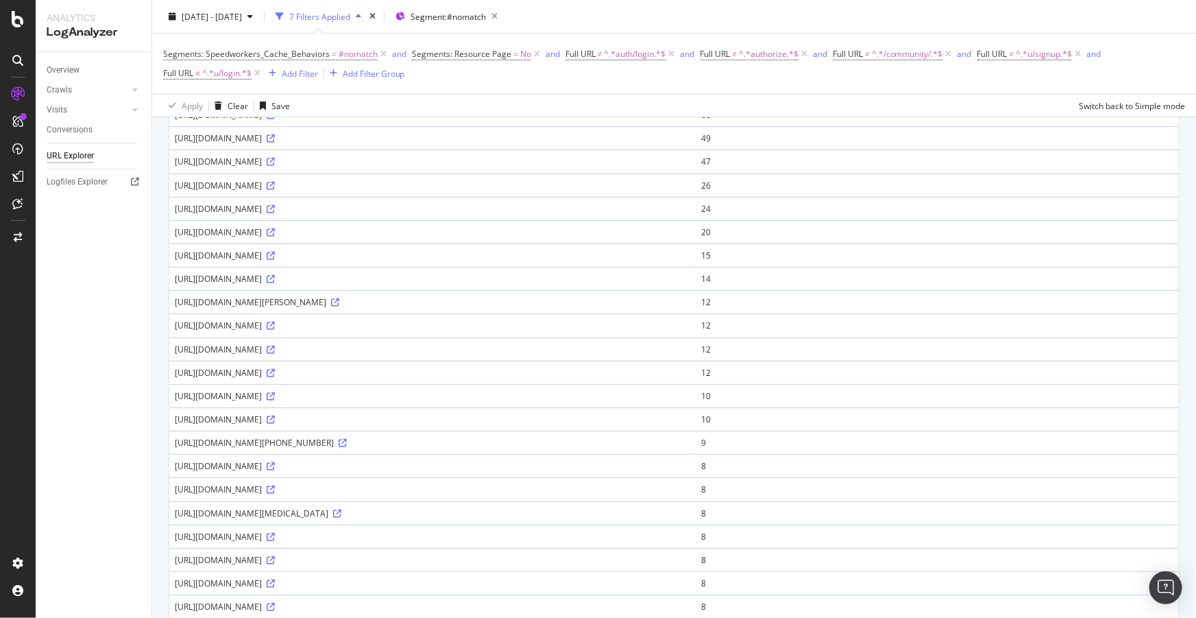
scroll to position [311, 0]
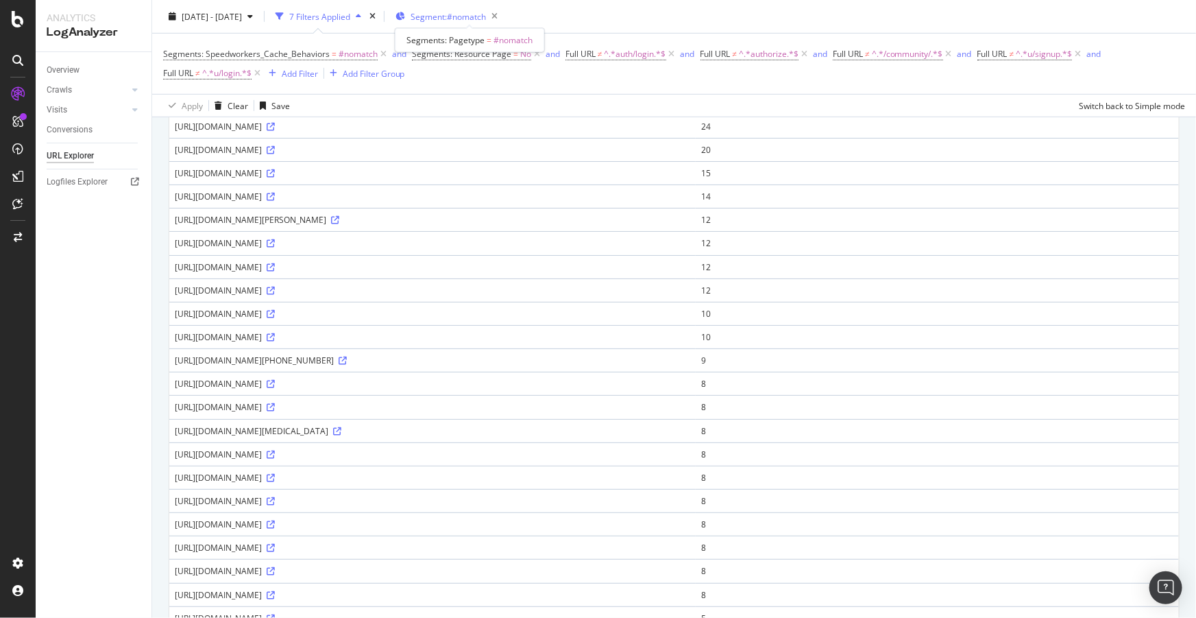
click at [482, 15] on span "Segment: #nomatch" at bounding box center [448, 16] width 75 height 12
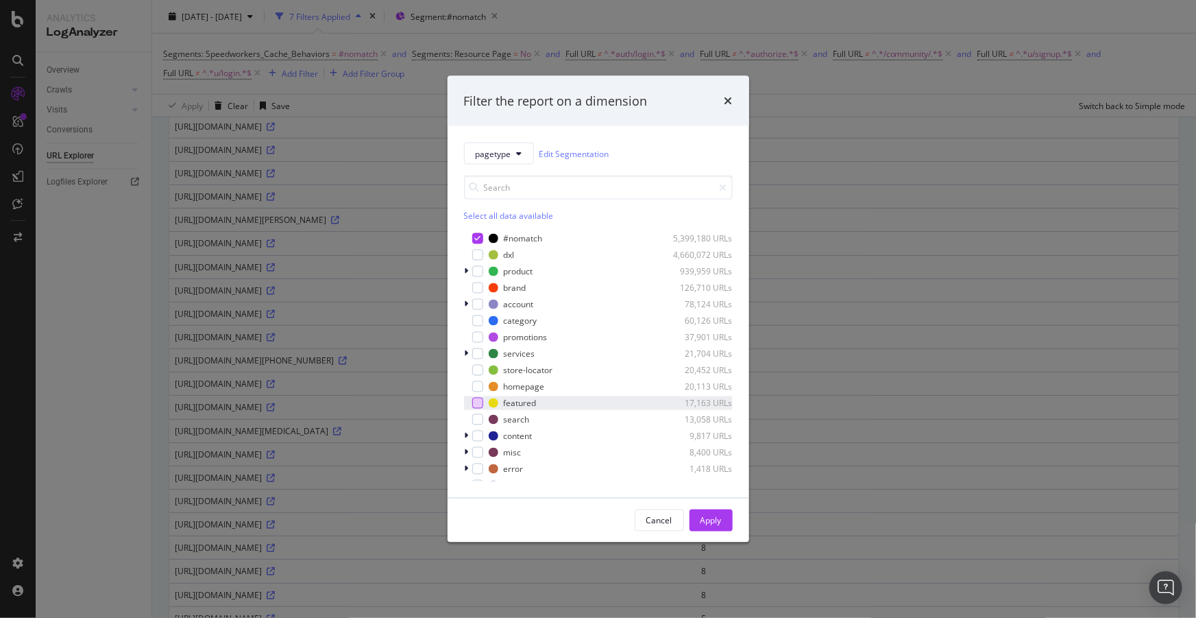
scroll to position [27, 0]
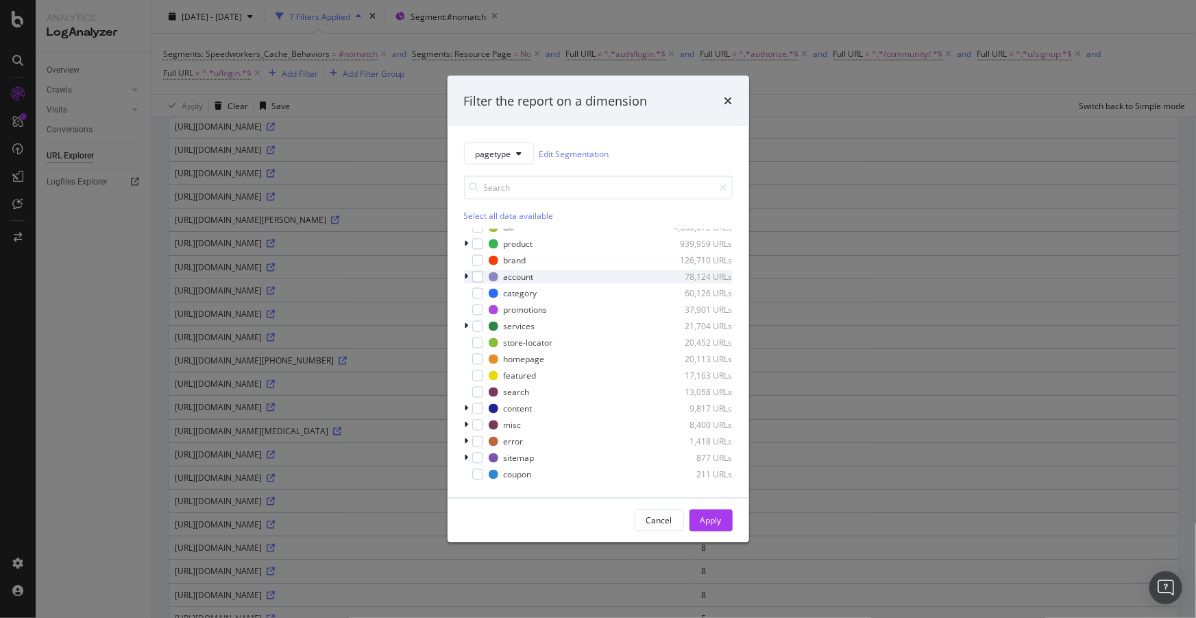
click at [466, 276] on icon "modal" at bounding box center [467, 277] width 4 height 8
click at [665, 527] on div "Cancel" at bounding box center [659, 520] width 26 height 19
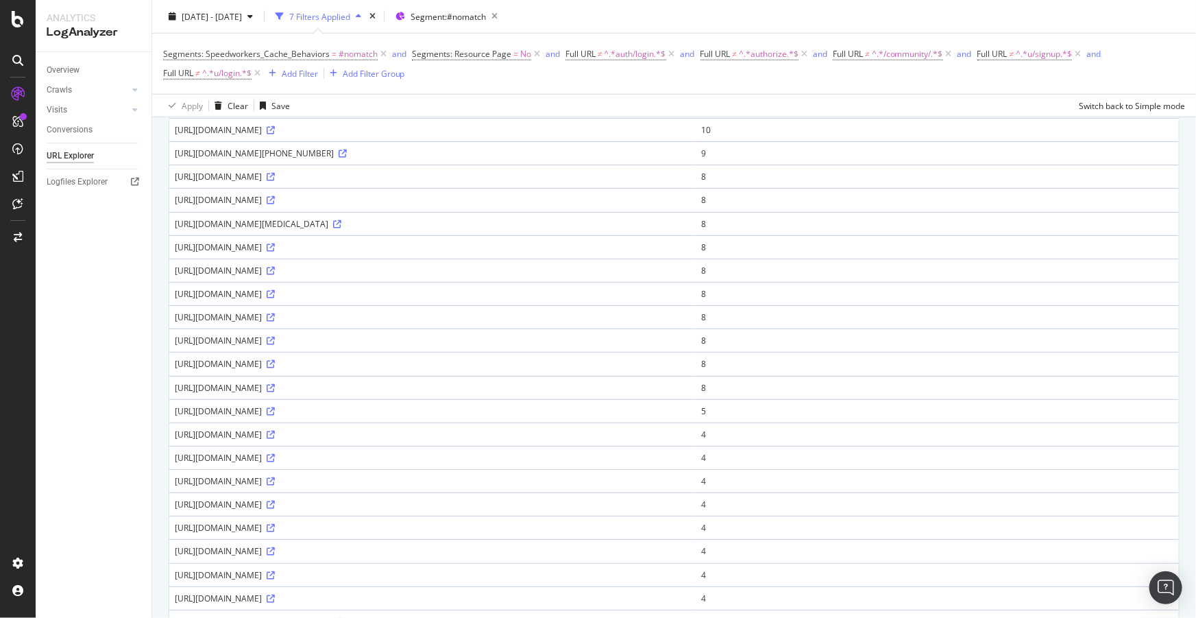
scroll to position [0, 0]
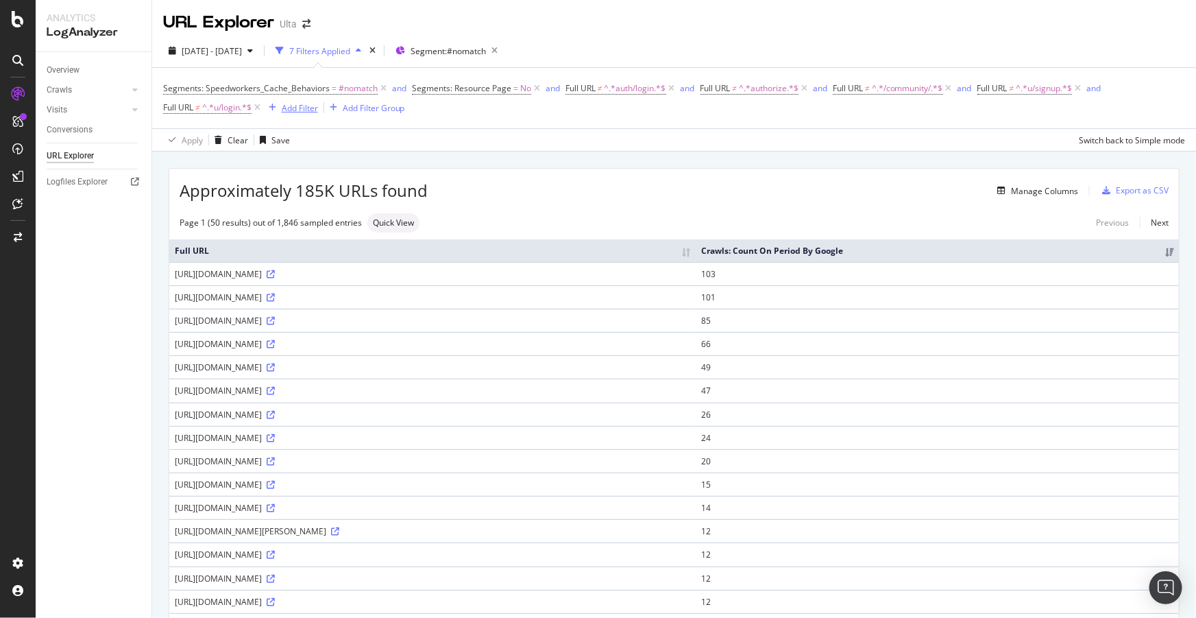
click at [305, 106] on div "Add Filter" at bounding box center [300, 108] width 36 height 12
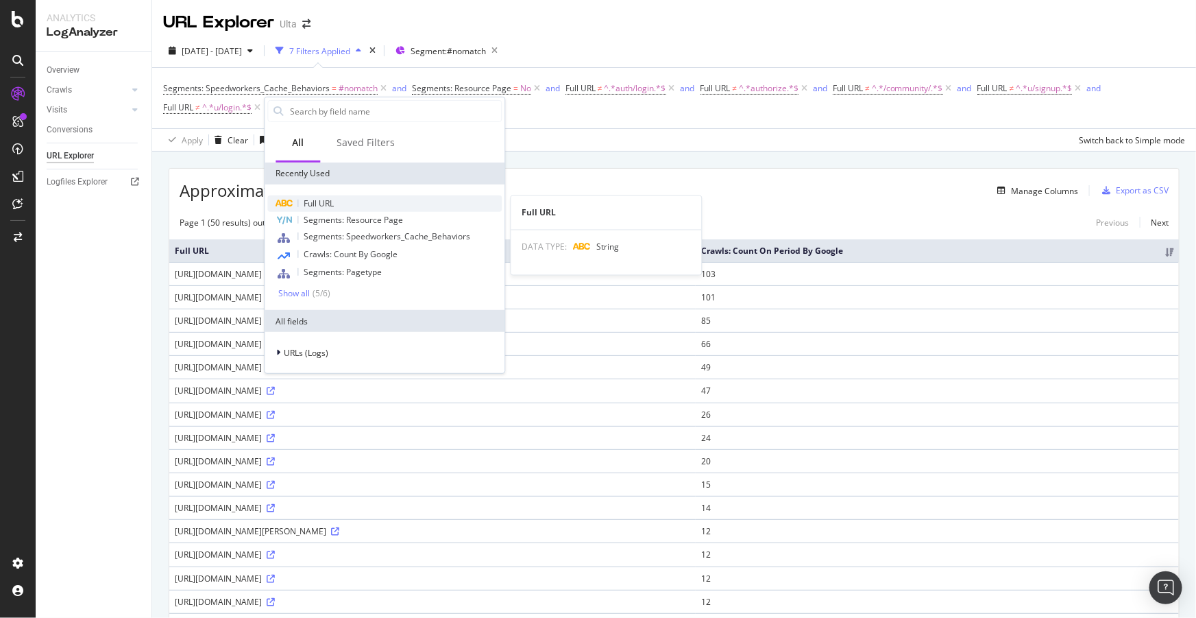
click at [339, 200] on div "Full URL" at bounding box center [384, 203] width 234 height 16
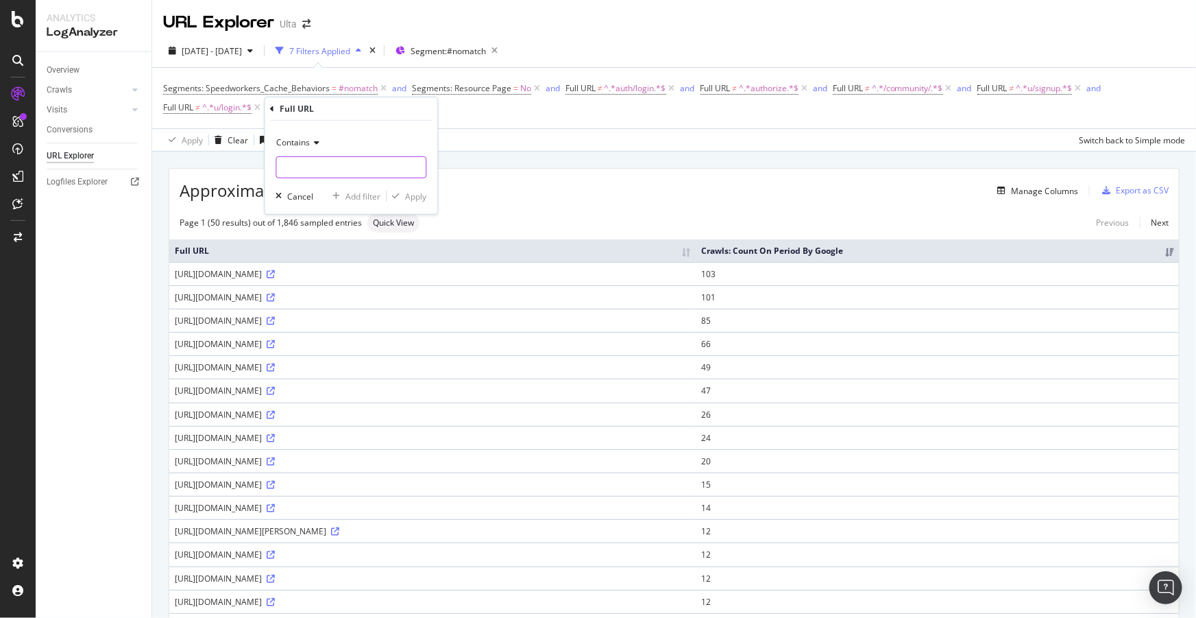
click at [350, 173] on input "text" at bounding box center [350, 167] width 149 height 22
type input "N="
click at [413, 199] on div "Apply" at bounding box center [415, 196] width 21 height 12
click at [317, 110] on span "Full URL = ^.*N=.*$" at bounding box center [322, 107] width 73 height 12
click at [315, 140] on span "Contains" at bounding box center [317, 140] width 34 height 12
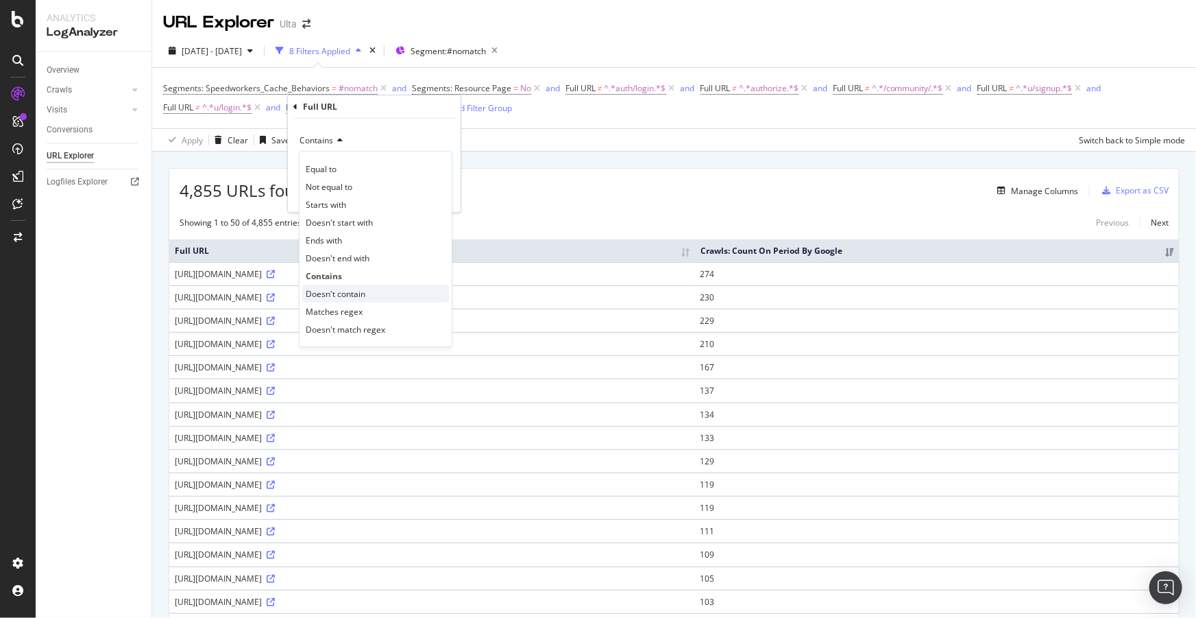
click at [359, 289] on span "Doesn't contain" at bounding box center [336, 294] width 60 height 12
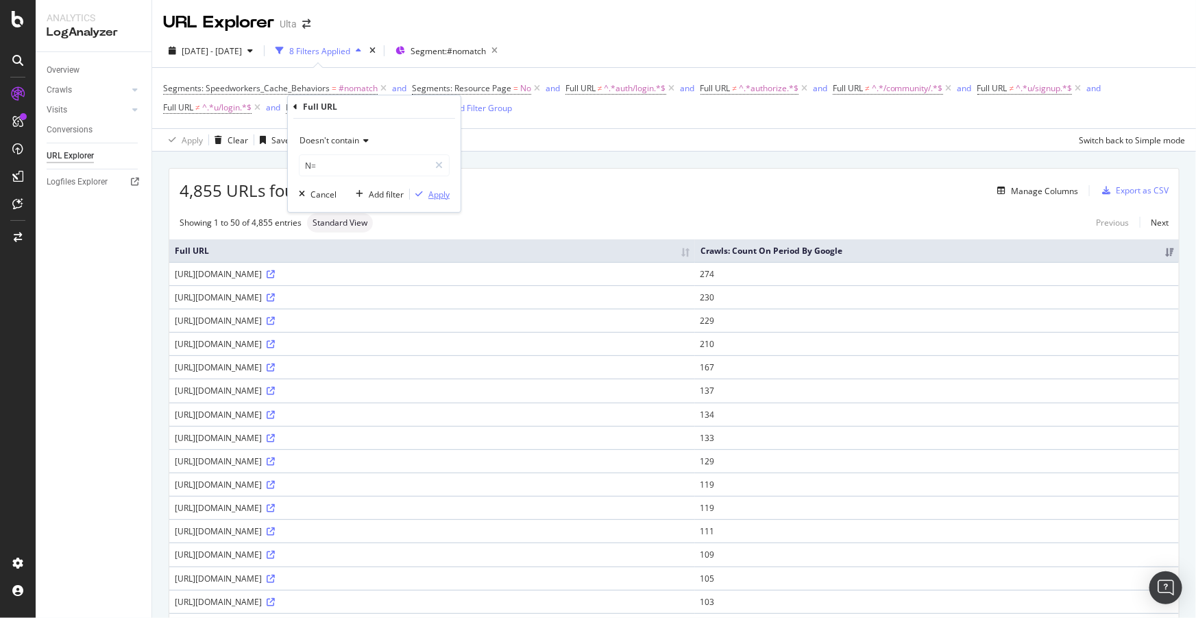
click at [443, 199] on div "Apply" at bounding box center [438, 194] width 21 height 12
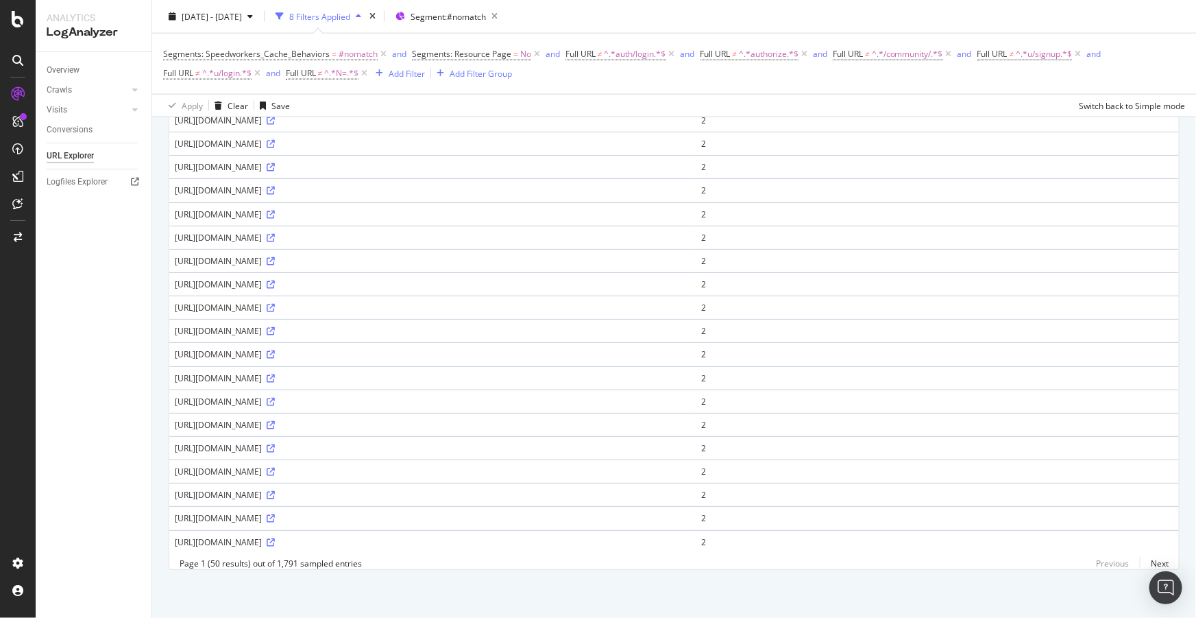
scroll to position [1109, 0]
click at [275, 421] on icon at bounding box center [271, 425] width 8 height 8
click at [455, 16] on span "Segment: #nomatch" at bounding box center [448, 16] width 75 height 12
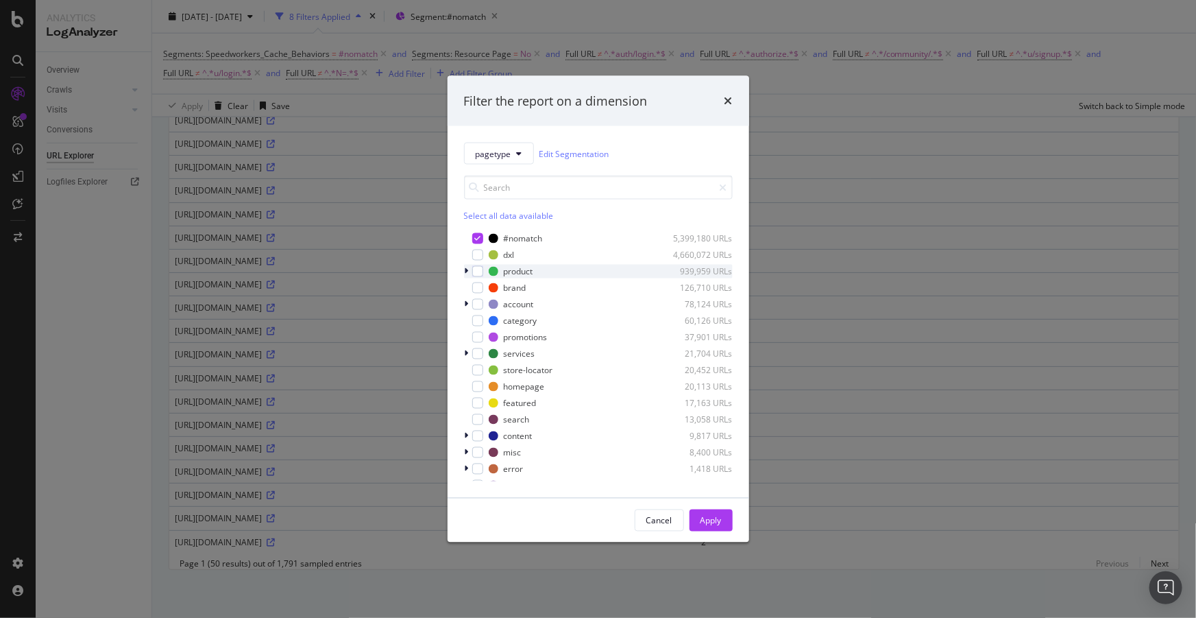
click at [466, 271] on icon "modal" at bounding box center [467, 271] width 4 height 8
click at [655, 521] on div "Cancel" at bounding box center [659, 520] width 26 height 12
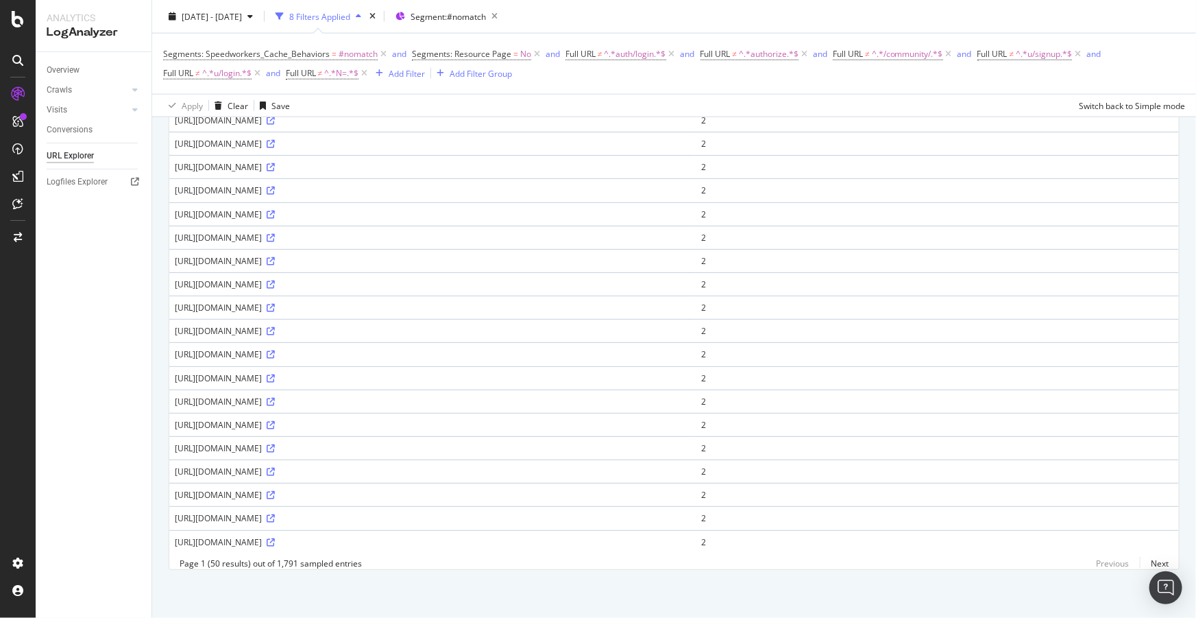
click at [273, 419] on div "https://www.ulta.com/rb_bf78180lnp?type=js3&sn=v_4_srv_23_sn_89FD975A6BB3D353CA…" at bounding box center [432, 425] width 515 height 12
copy div "rb_bf78180lnp"
click at [266, 419] on div "https://www.ulta.com/rb_bf78180lnp?type=js3&sn=v_4_srv_23_sn_89FD975A6BB3D353CA…" at bounding box center [432, 425] width 515 height 12
click at [271, 419] on div "https://www.ulta.com/rb_bf78180lnp?type=js3&sn=v_4_srv_23_sn_89FD975A6BB3D353CA…" at bounding box center [432, 425] width 515 height 12
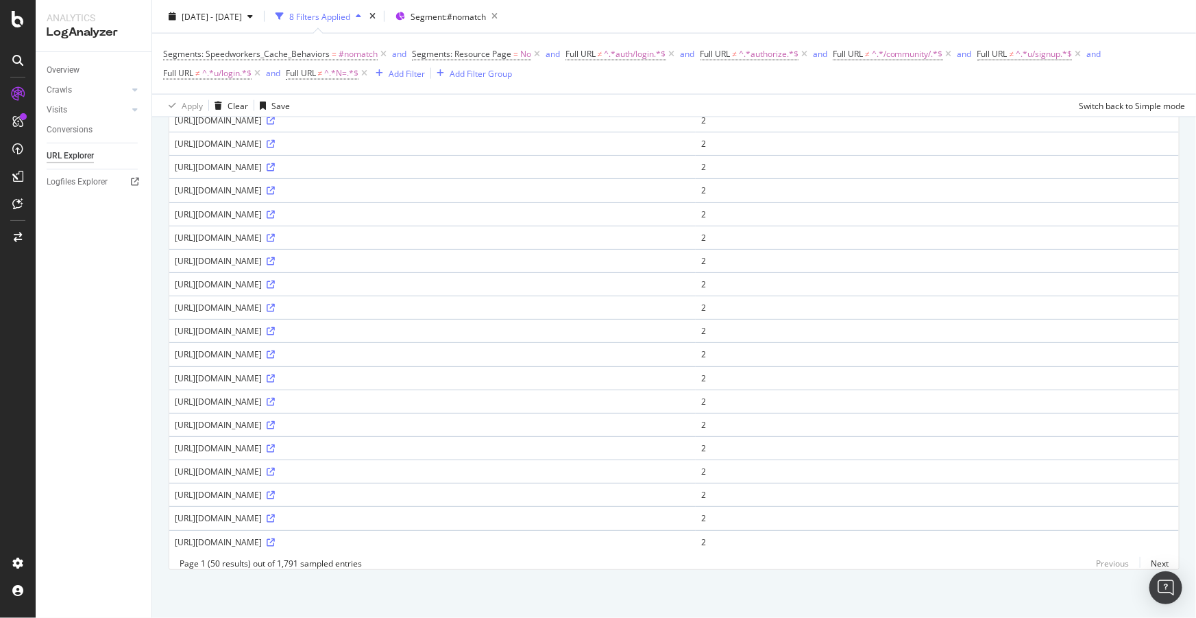
drag, startPoint x: 269, startPoint y: 345, endPoint x: 262, endPoint y: 345, distance: 7.5
click at [262, 419] on div "https://www.ulta.com/rb_bf78180lnp?type=js3&sn=v_4_srv_23_sn_89FD975A6BB3D353CA…" at bounding box center [432, 425] width 515 height 12
drag, startPoint x: 260, startPoint y: 345, endPoint x: 272, endPoint y: 345, distance: 11.7
click at [272, 419] on div "https://www.ulta.com/rb_bf78180lnp?type=js3&sn=v_4_srv_23_sn_89FD975A6BB3D353CA…" at bounding box center [432, 425] width 515 height 12
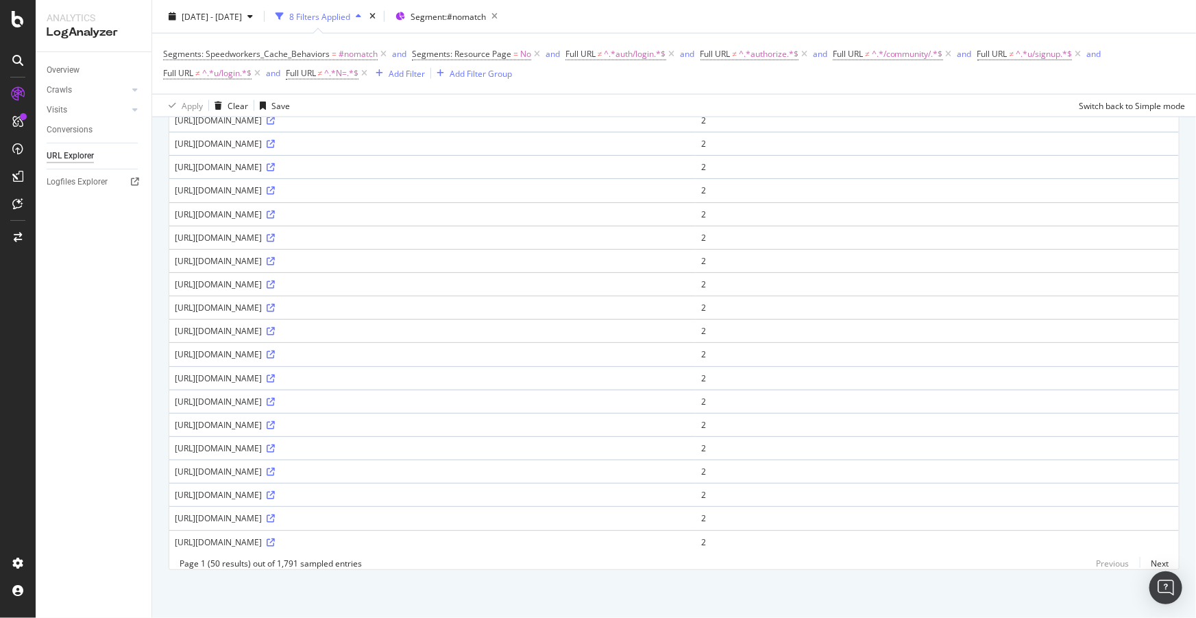
click at [515, 278] on div "https://www.ulta.com/travel-size-purifying-in-shower-mask-with-sea-kelp-probiot…" at bounding box center [432, 284] width 515 height 12
copy div "CAWELAID"
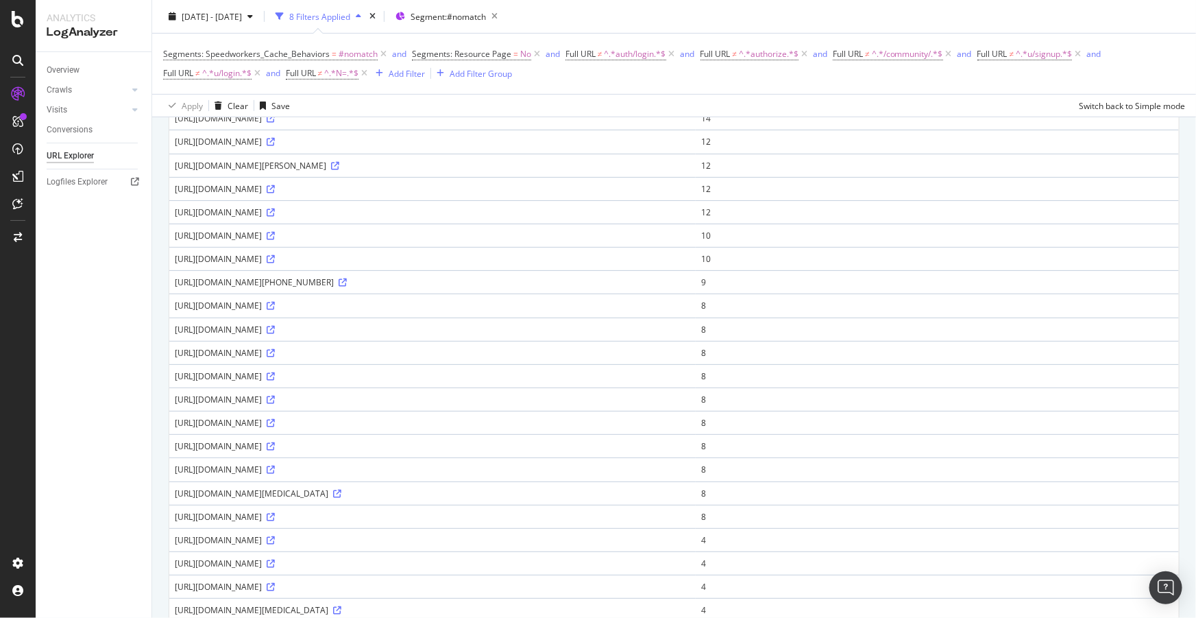
scroll to position [0, 0]
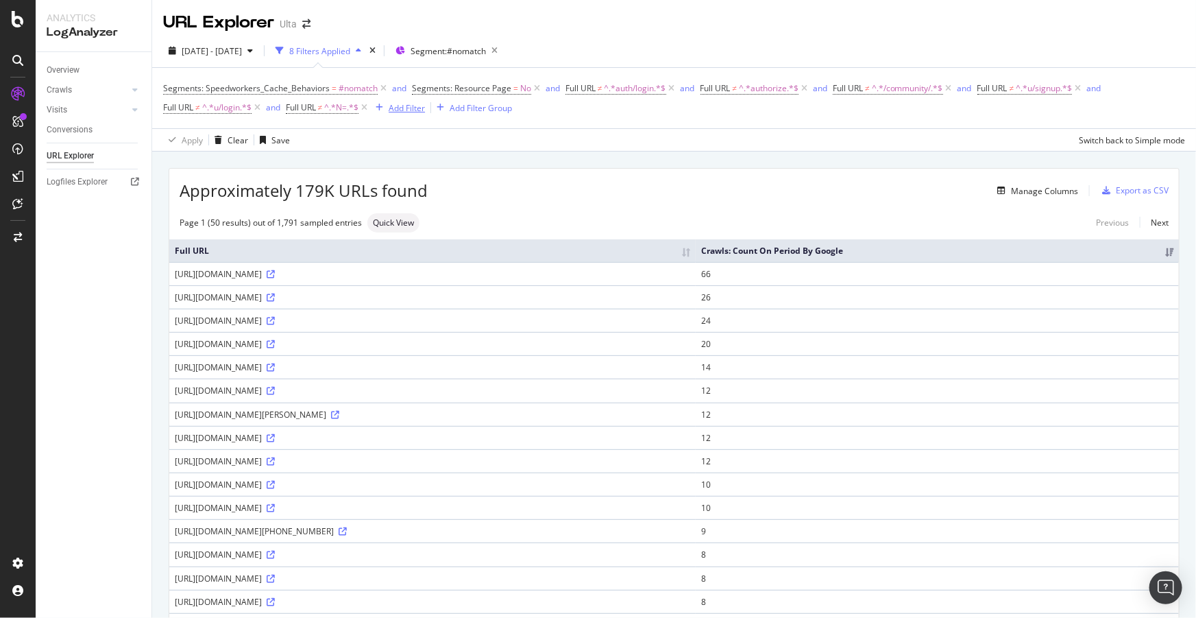
click at [409, 105] on div "Add Filter" at bounding box center [407, 108] width 36 height 12
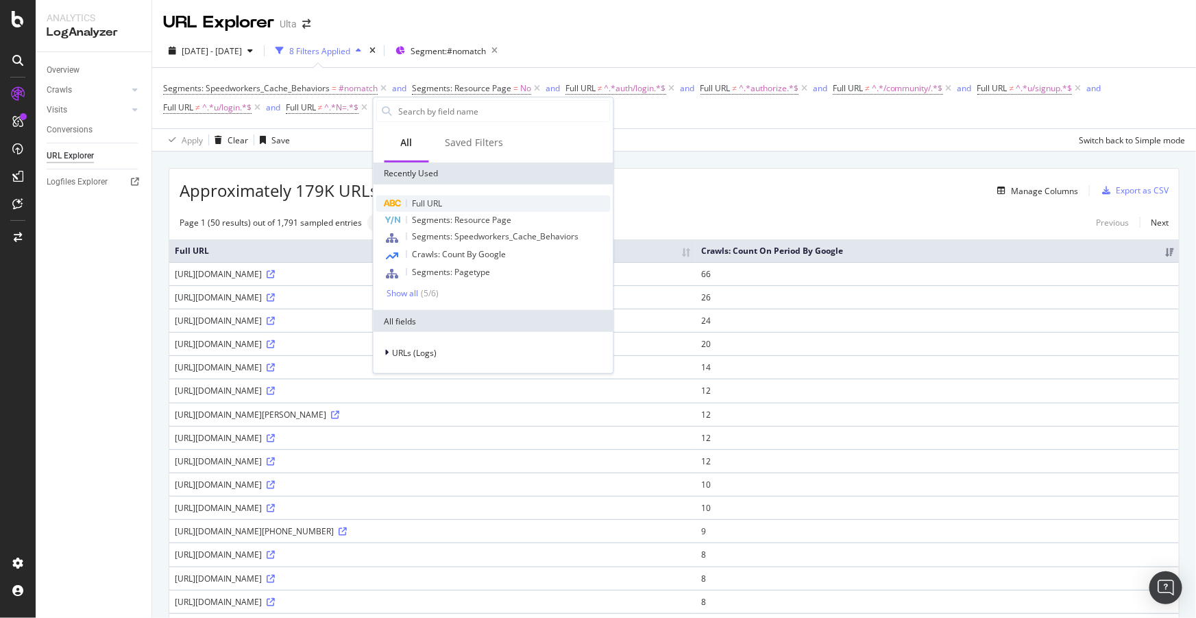
click at [435, 197] on span "Full URL" at bounding box center [428, 203] width 30 height 12
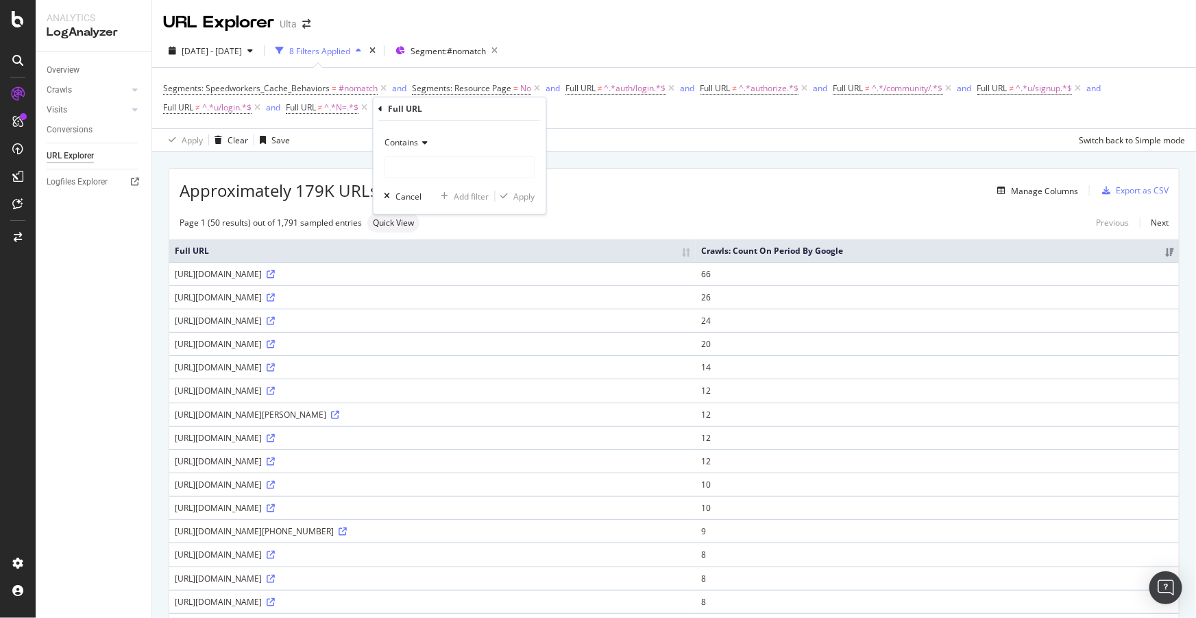
click at [407, 137] on span "Contains" at bounding box center [402, 142] width 34 height 12
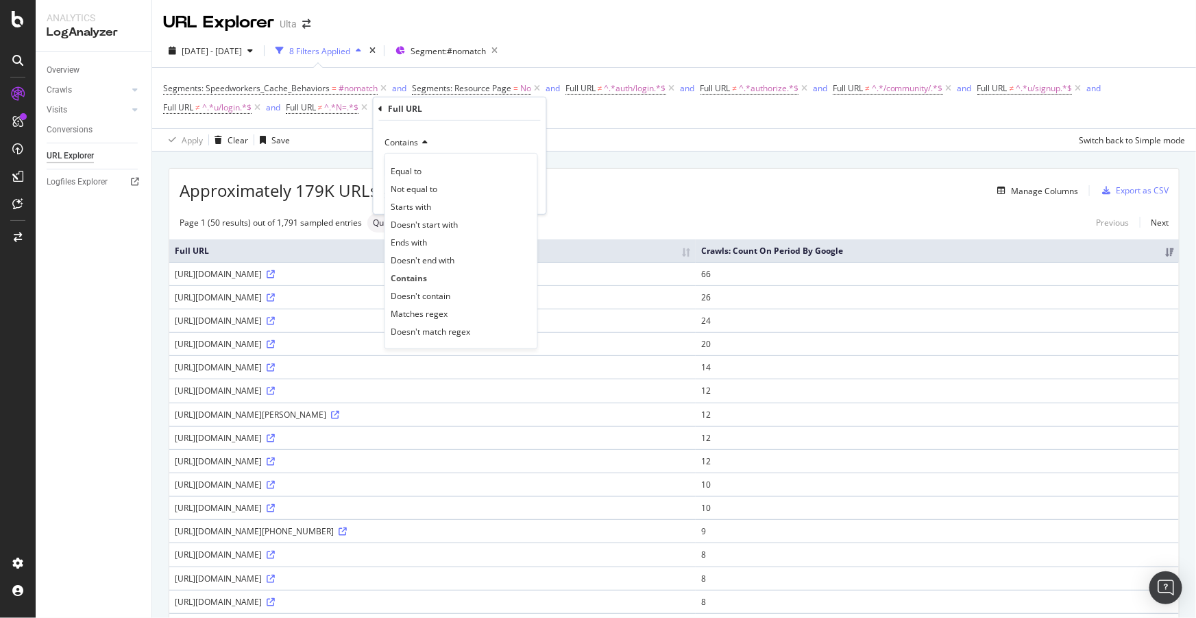
click at [443, 293] on span "Doesn't contain" at bounding box center [421, 295] width 60 height 12
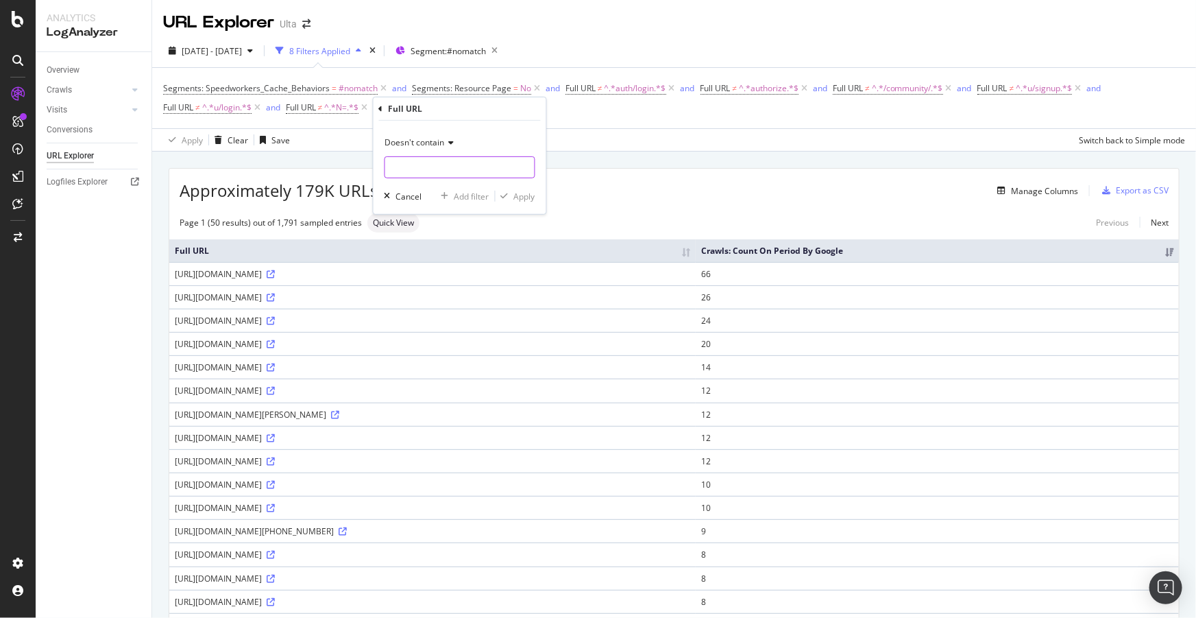
click at [434, 170] on input "text" at bounding box center [459, 167] width 149 height 22
type input "CMPID|CAWELAID"
click at [421, 142] on span "Doesn't contain" at bounding box center [415, 142] width 60 height 12
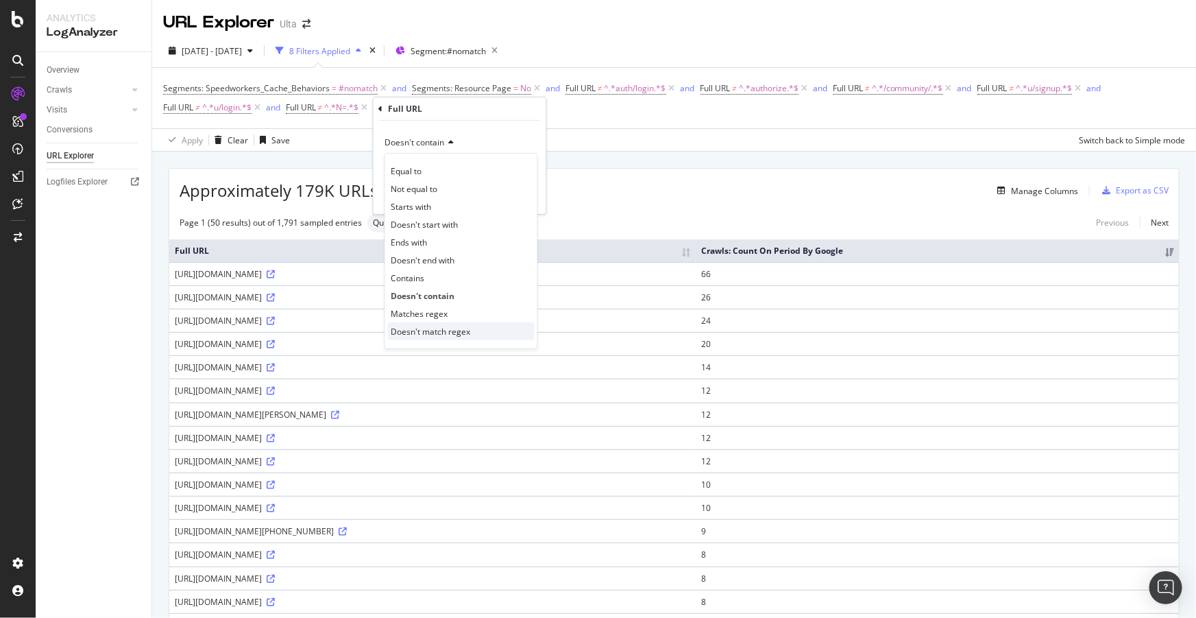
click at [441, 330] on span "Doesn't match regex" at bounding box center [431, 331] width 80 height 12
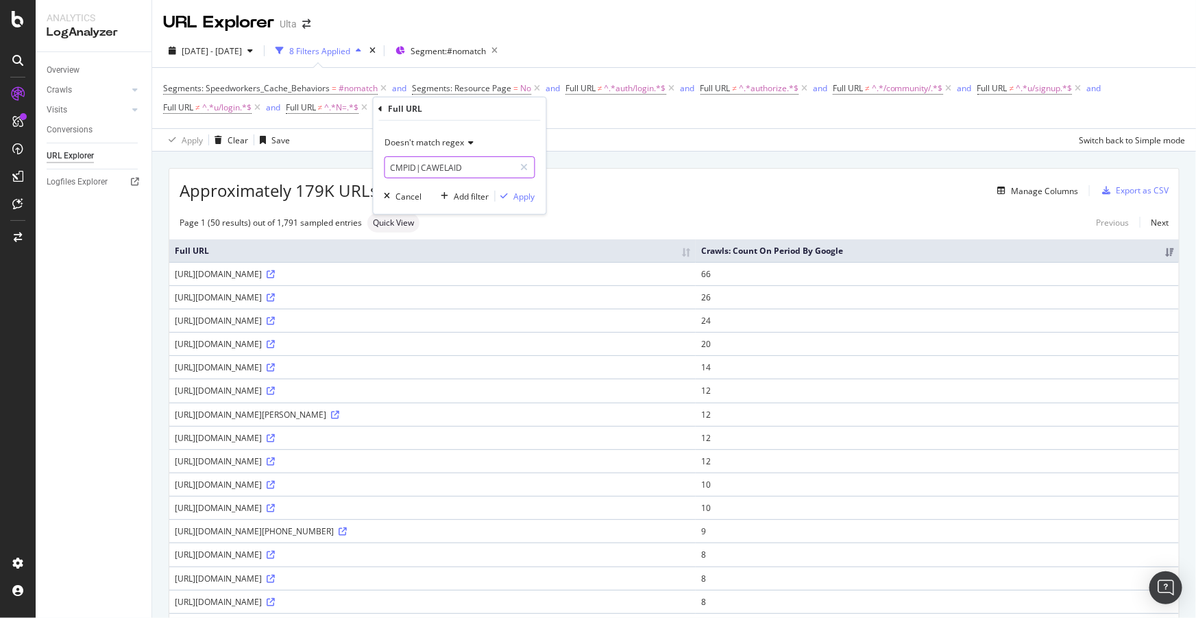
click at [480, 164] on input "CMPID|CAWELAID" at bounding box center [450, 167] width 130 height 22
click at [493, 164] on input "CMPID|CAWELAID" at bounding box center [450, 167] width 130 height 22
type input "CMPID|CAWELAID|productId"
click at [515, 197] on div "Apply" at bounding box center [524, 196] width 21 height 12
click at [501, 110] on span "CMPID|CAWELAID|productId" at bounding box center [488, 107] width 113 height 19
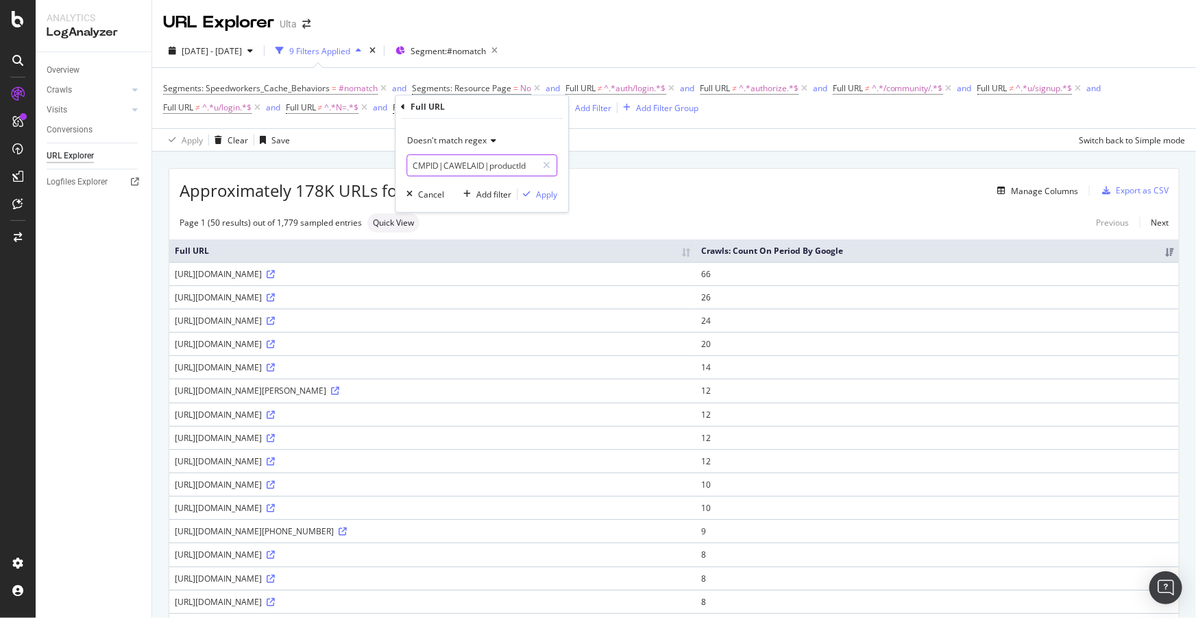
click at [527, 161] on input "CMPID|CAWELAID|productId" at bounding box center [472, 165] width 130 height 22
click at [530, 164] on input "CMPID|CAWELAID|productId" at bounding box center [472, 165] width 130 height 22
type input "CMPID|CAWELAID|productId|CCID"
click at [539, 193] on div "Apply" at bounding box center [546, 194] width 21 height 12
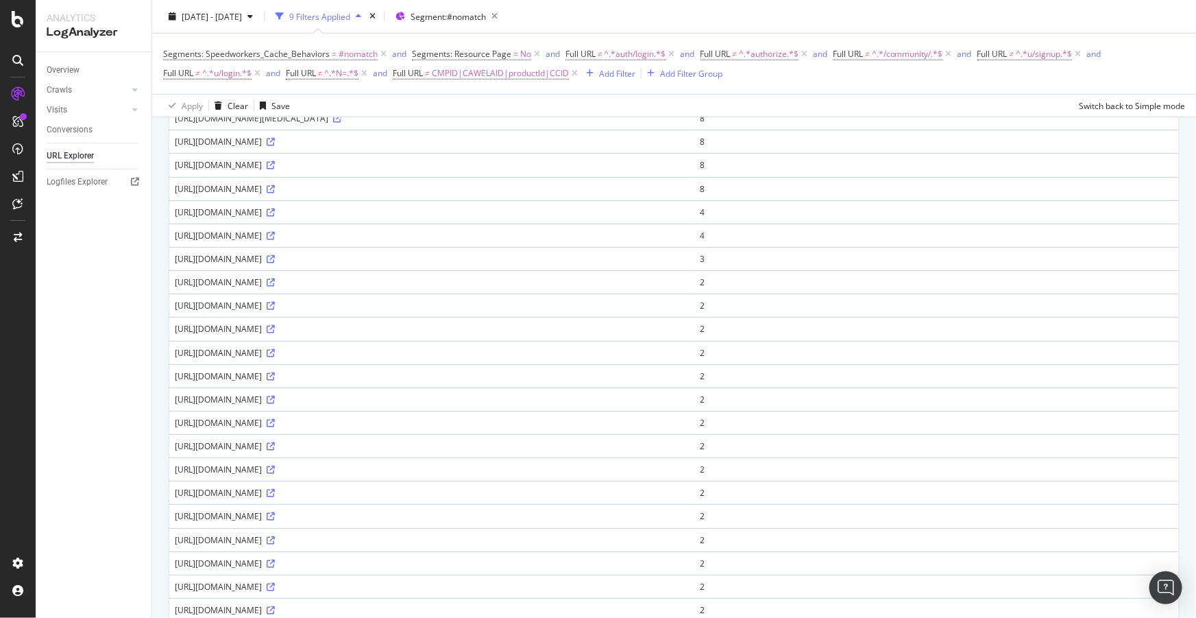
scroll to position [561, 0]
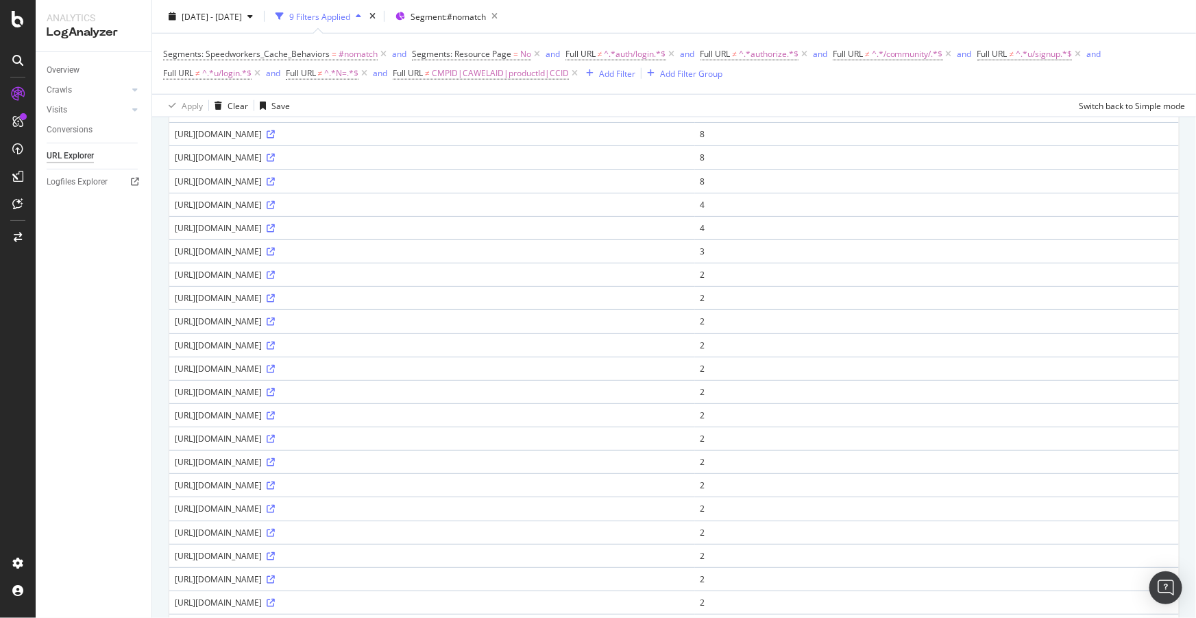
drag, startPoint x: 273, startPoint y: 260, endPoint x: 259, endPoint y: 260, distance: 14.4
click at [259, 257] on div "https://www.ulta.com/rb_bf78180lnp?type=js3&sn=v_4_srv_19_sn_4C48C6EA9D7D4F43BF…" at bounding box center [432, 251] width 515 height 12
copy div "rb_"
click at [615, 75] on div "Add Filter" at bounding box center [617, 73] width 36 height 12
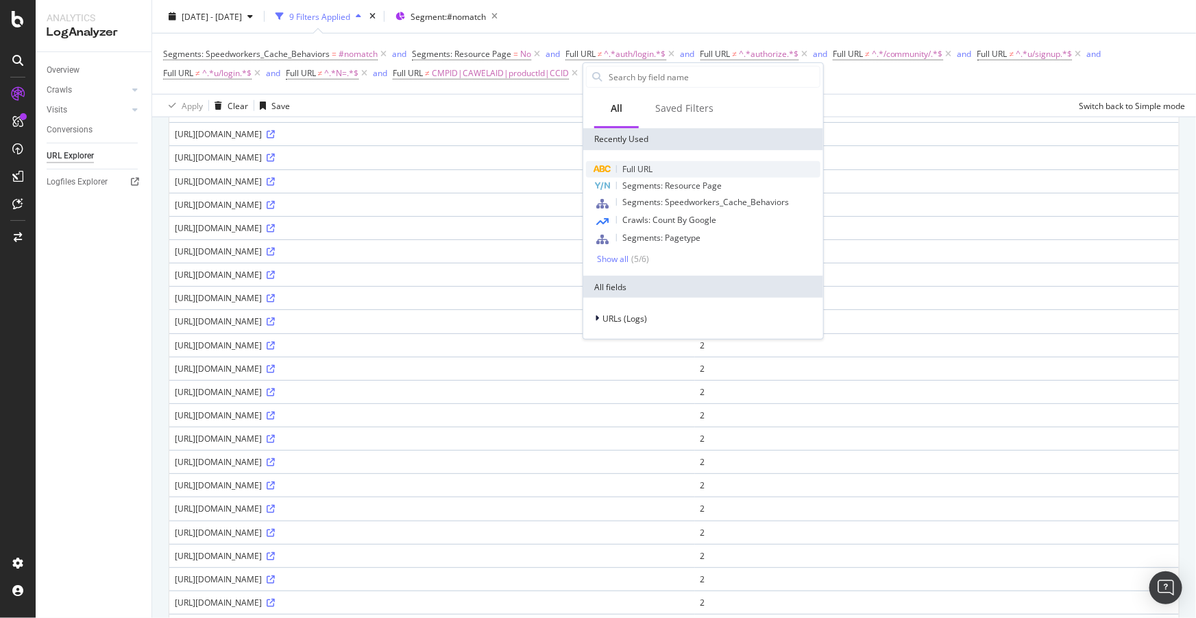
click at [634, 170] on span "Full URL" at bounding box center [637, 169] width 30 height 12
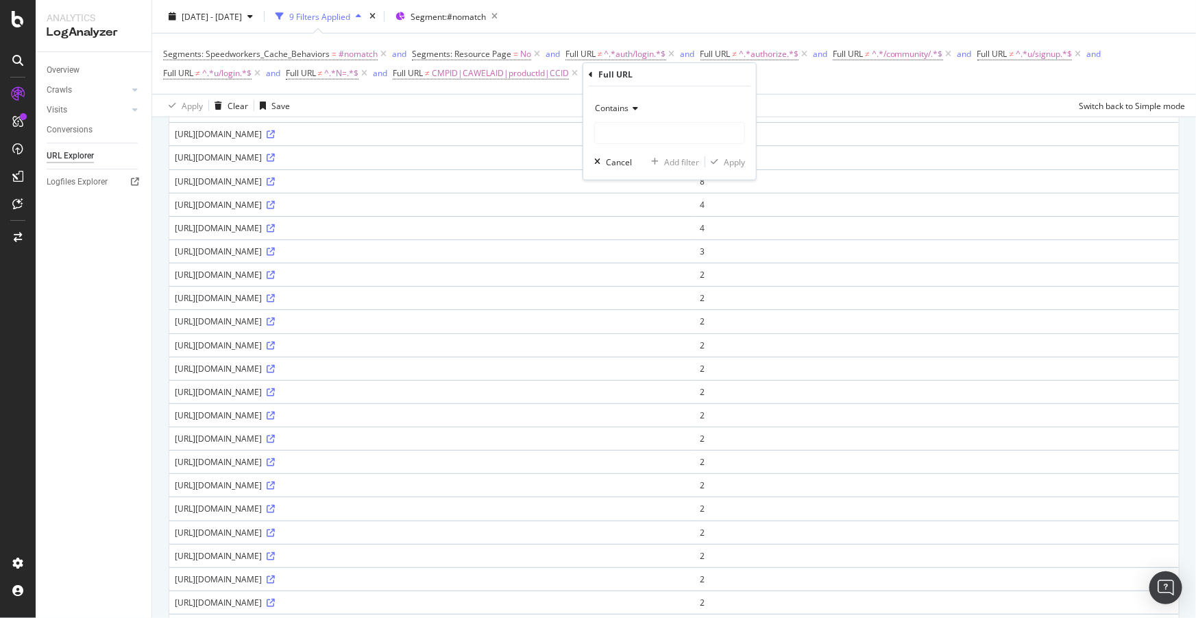
click at [620, 103] on span "Contains" at bounding box center [612, 108] width 34 height 12
click at [637, 255] on span "Doesn't contain" at bounding box center [631, 261] width 60 height 12
click at [641, 126] on input "text" at bounding box center [669, 133] width 149 height 22
paste input "rb_"
type input "rb_"
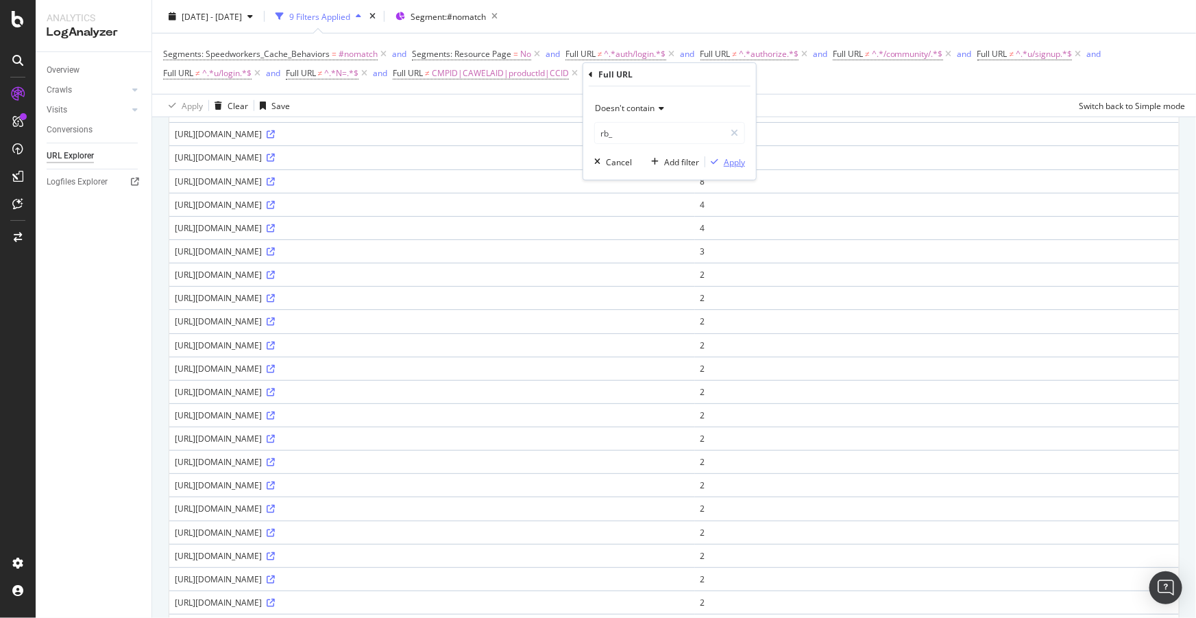
click at [725, 158] on div "Apply" at bounding box center [734, 162] width 21 height 12
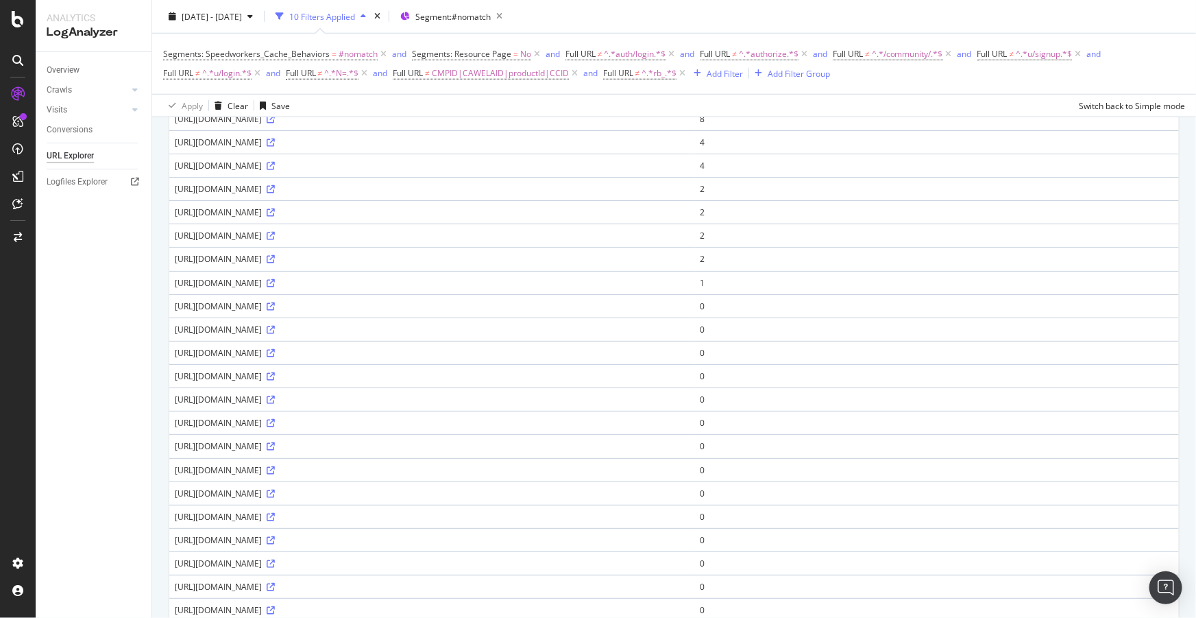
scroll to position [685, 0]
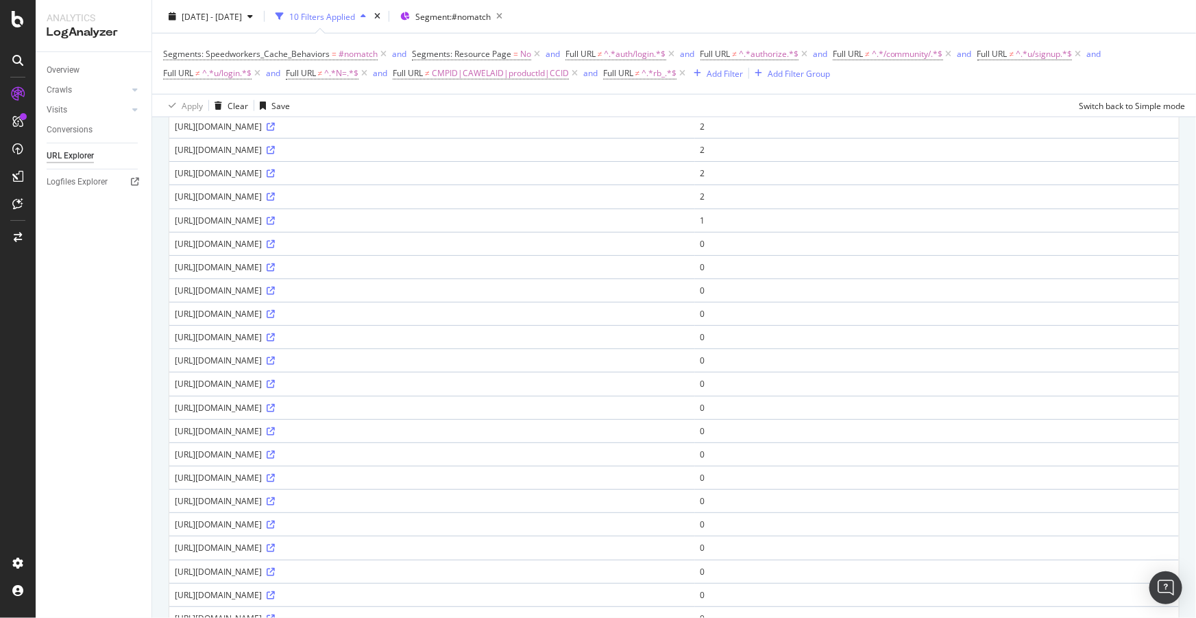
drag, startPoint x: 313, startPoint y: 532, endPoint x: 254, endPoint y: 531, distance: 58.9
click at [254, 506] on div "https://www.ulta.com/u/reset-verify?ticket=UBIW5nxjLI6RY01qbbzeAoXRasCOZGOV" at bounding box center [432, 501] width 515 height 12
copy div "/u/reset-verify?"
drag, startPoint x: 345, startPoint y: 558, endPoint x: 254, endPoint y: 555, distance: 91.9
click at [254, 530] on div "https://www.ulta.com/u/mfa-email-challenge?state=hKFo2SBRRlRydzB4b3hsV2ZfTjNCdW…" at bounding box center [432, 524] width 515 height 12
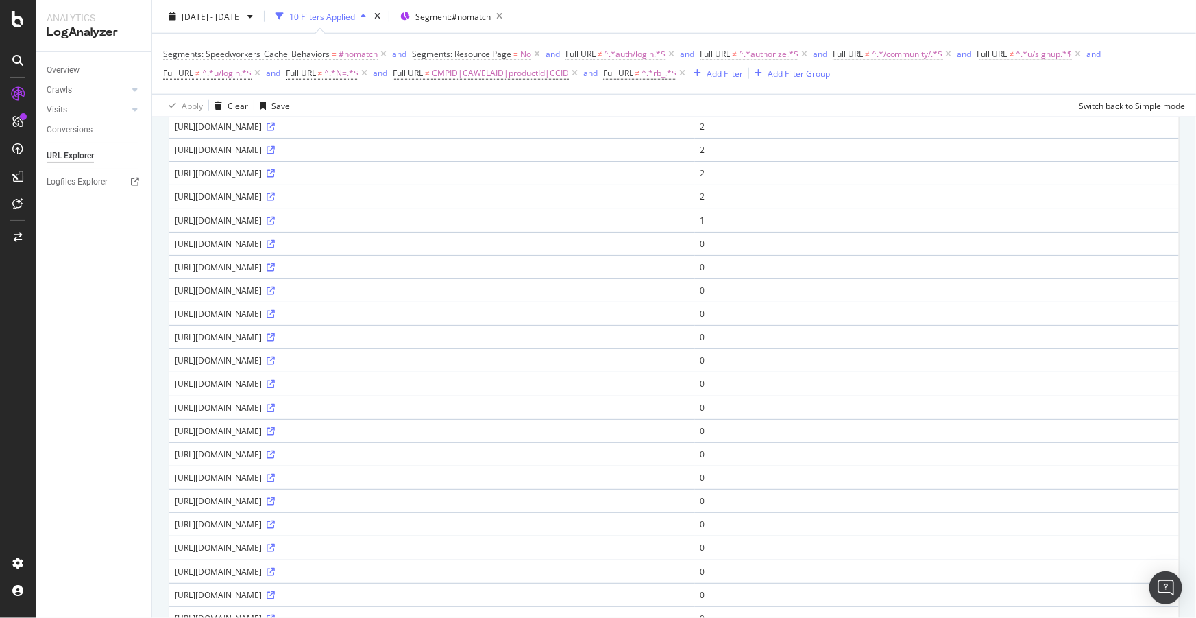
copy div "/u/mfa-email-challenge"
drag, startPoint x: 312, startPoint y: 348, endPoint x: 258, endPoint y: 346, distance: 53.5
click at [258, 343] on div "https://www.ulta.com/u/reset-verify?ticket=ScmjLWDvVi378NarzyfcI10dayUiWvvz" at bounding box center [432, 337] width 515 height 12
copy div "/u/reset-verify"
click at [275, 341] on icon at bounding box center [271, 337] width 8 height 8
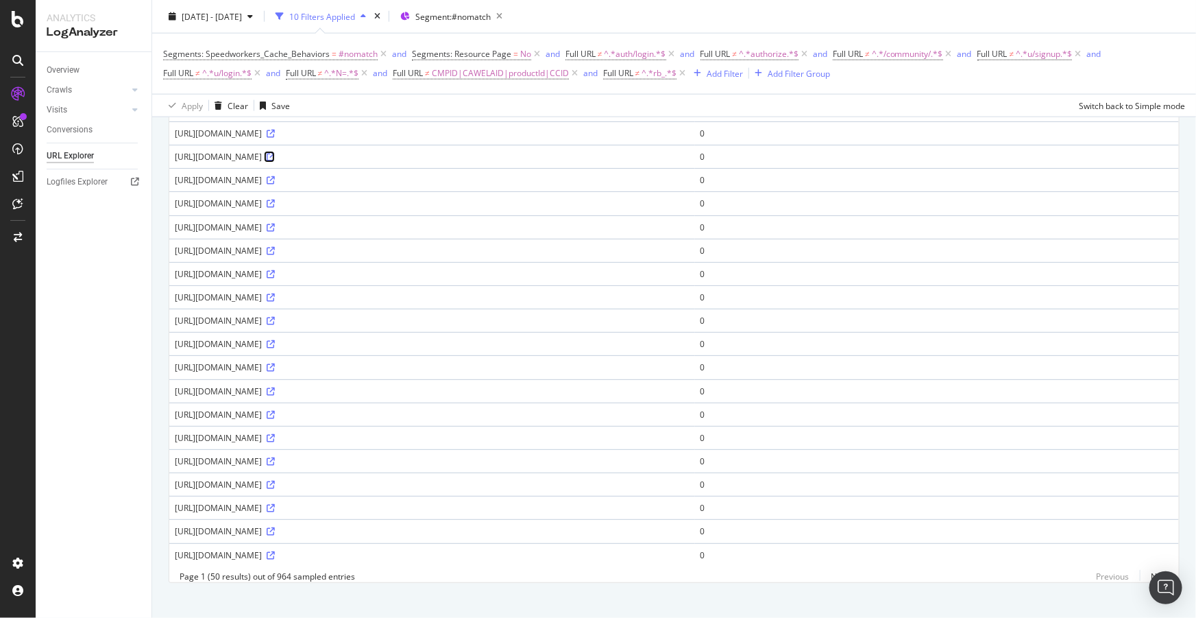
scroll to position [934, 0]
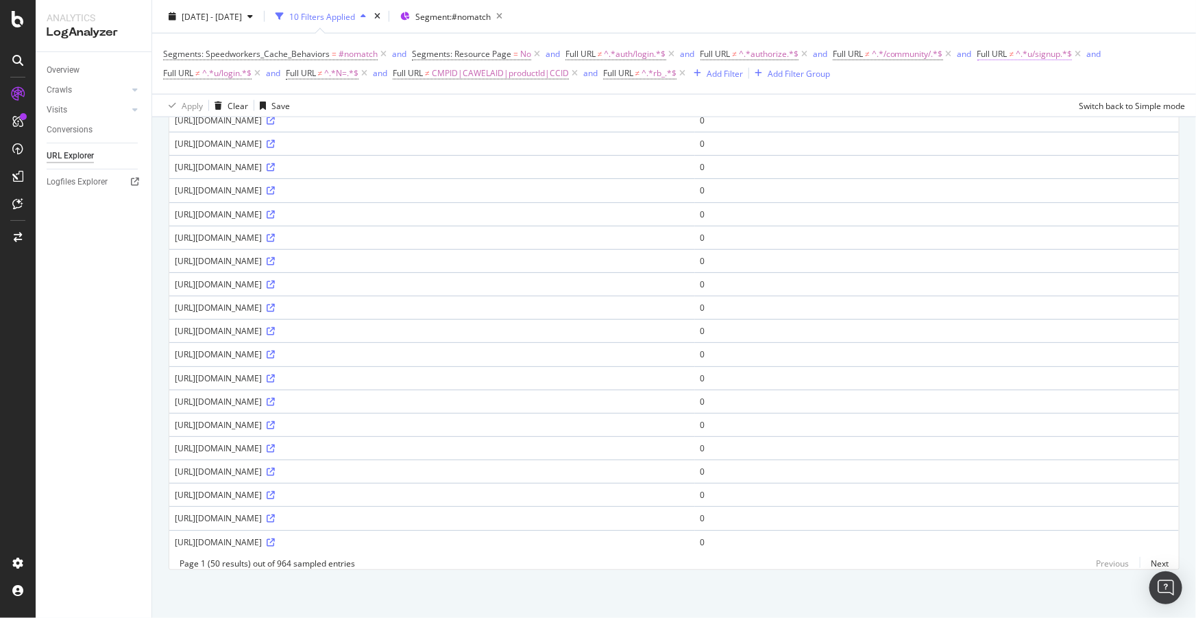
click at [1040, 53] on span "^.*u/signup.*$" at bounding box center [1044, 54] width 56 height 19
click at [1038, 110] on input "u/signup" at bounding box center [1058, 110] width 130 height 22
click at [1050, 110] on input "u/signup" at bounding box center [1058, 110] width 130 height 22
type input "/u/"
click at [1130, 141] on div "Apply" at bounding box center [1132, 140] width 21 height 12
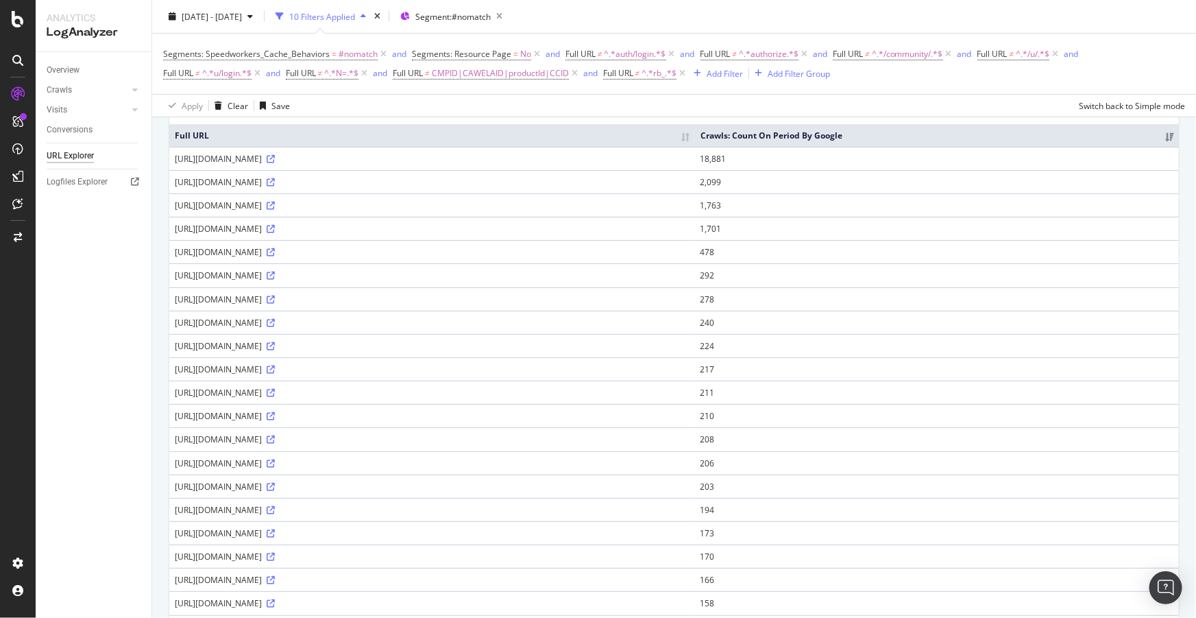
scroll to position [186, 0]
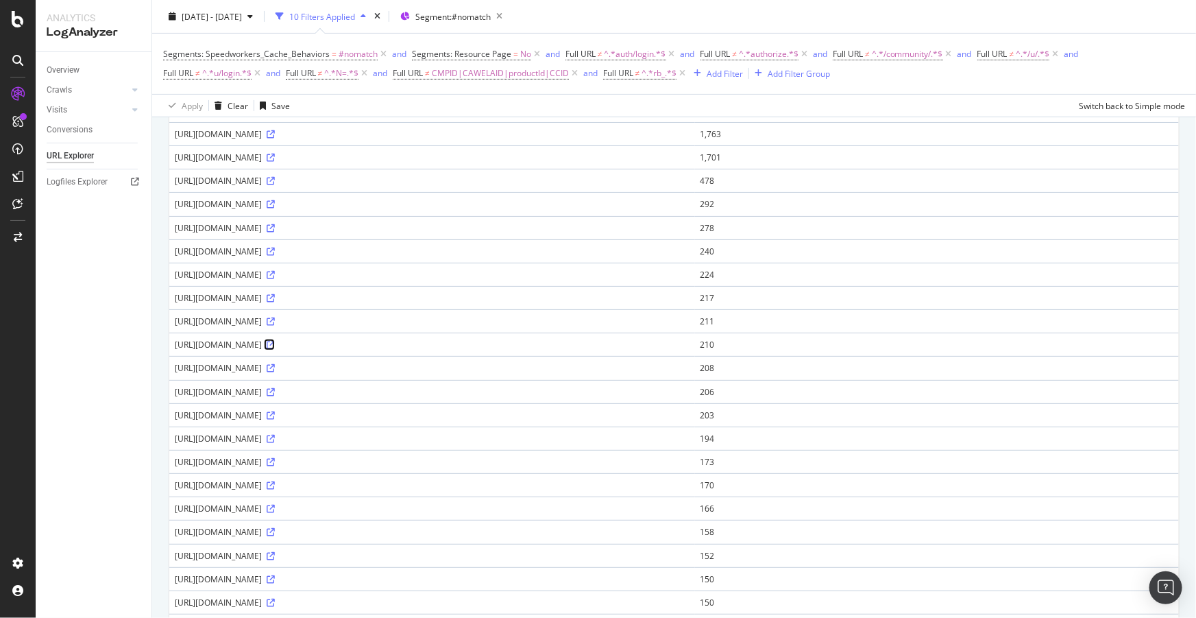
click at [275, 349] on icon at bounding box center [271, 345] width 8 height 8
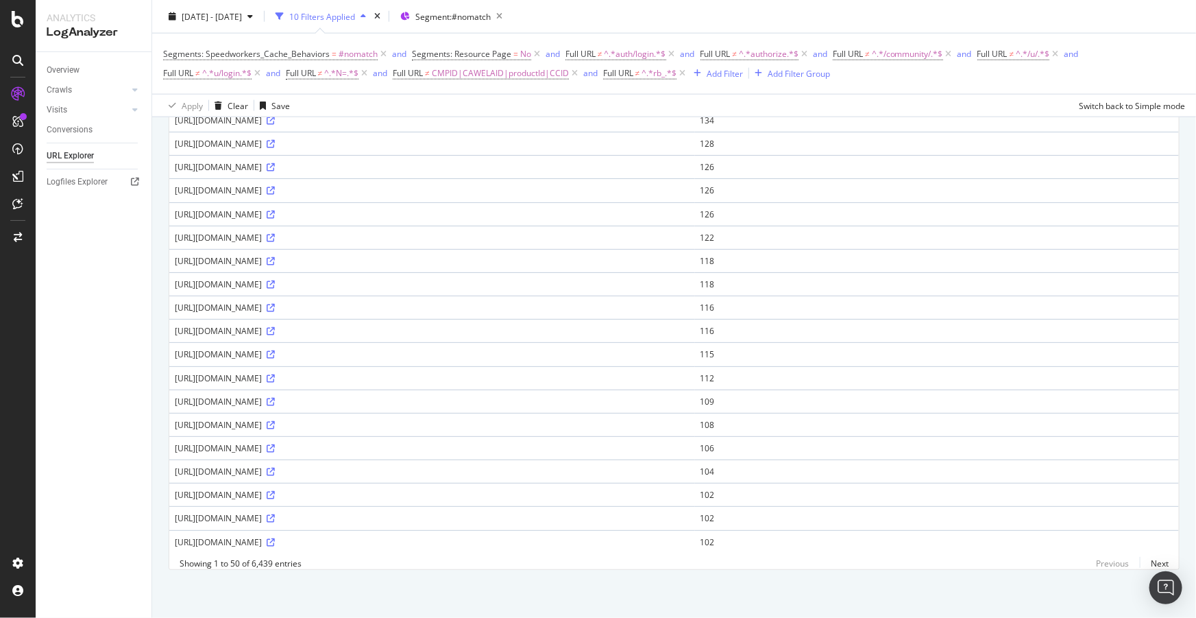
scroll to position [0, 0]
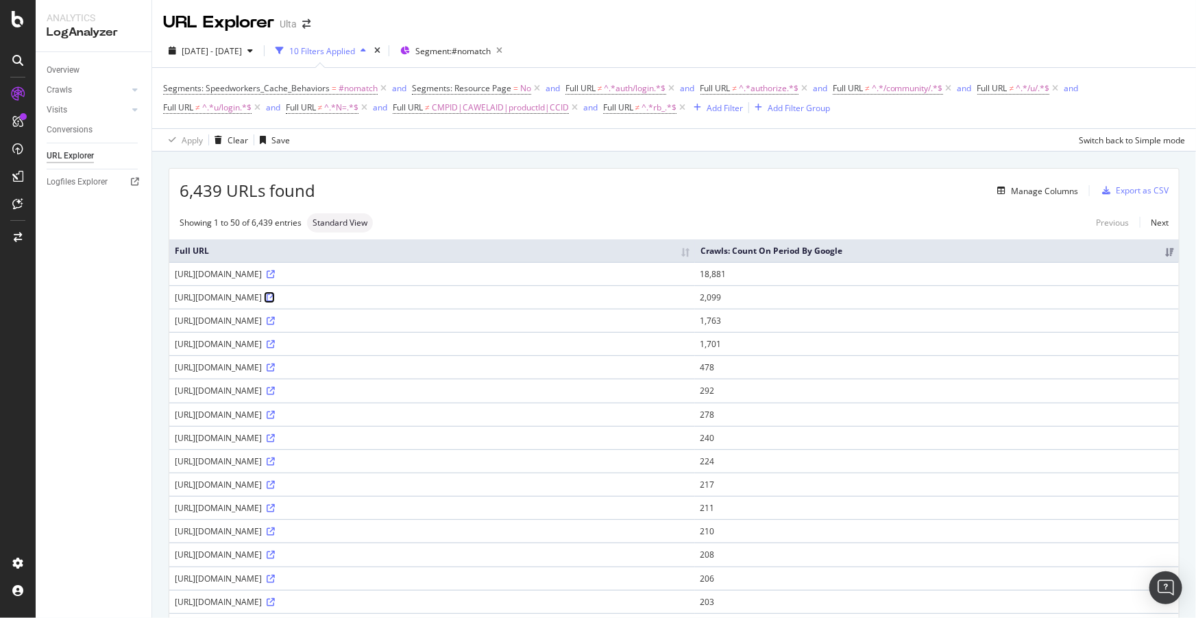
click at [275, 302] on icon at bounding box center [271, 297] width 8 height 8
click at [275, 419] on icon at bounding box center [271, 415] width 8 height 8
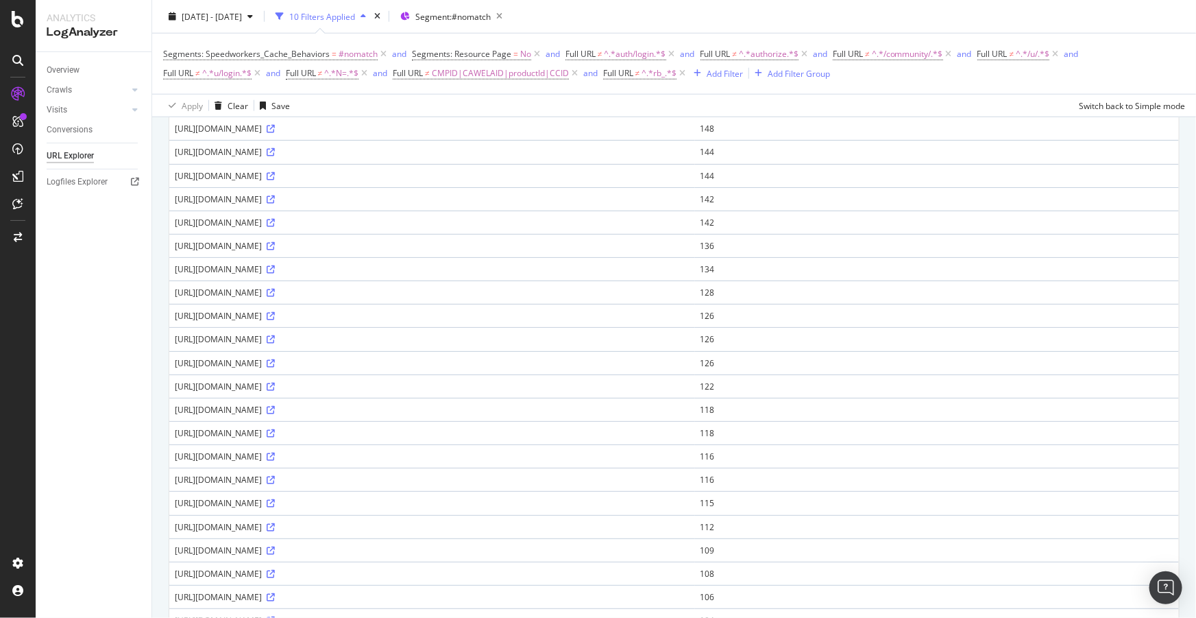
scroll to position [747, 0]
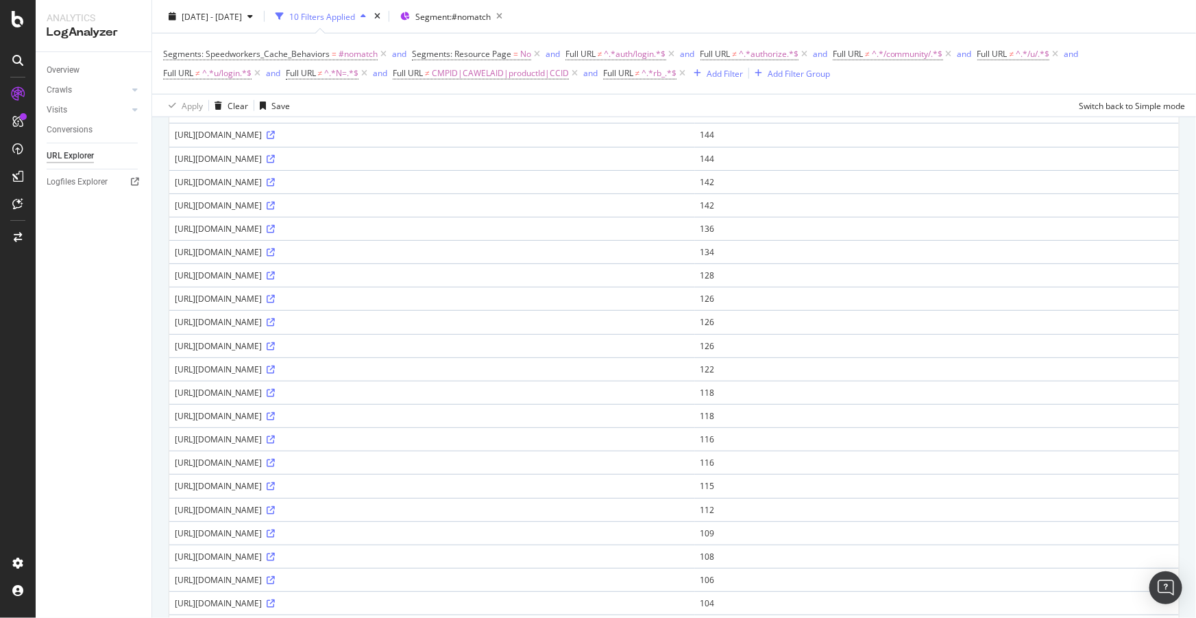
click at [269, 304] on div "https://www.ulta.com/glamlab/" at bounding box center [432, 299] width 515 height 12
copy div "glamlab"
click at [267, 490] on icon at bounding box center [271, 486] width 8 height 8
click at [731, 75] on div "Add Filter" at bounding box center [725, 73] width 36 height 12
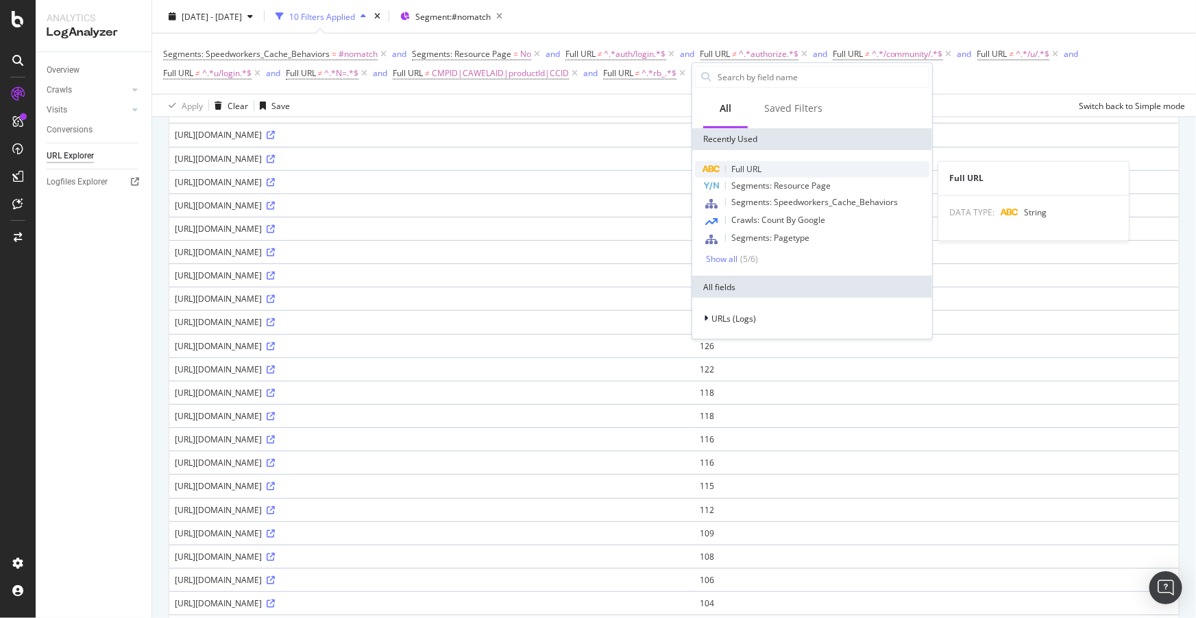
click at [751, 171] on span "Full URL" at bounding box center [746, 169] width 30 height 12
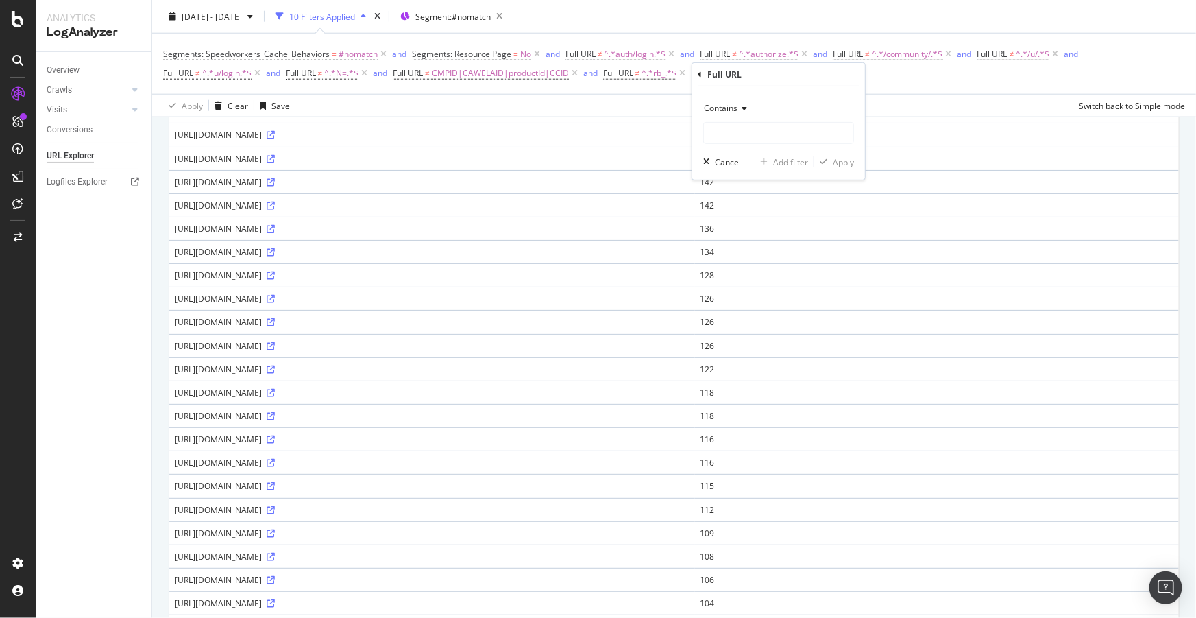
click at [724, 110] on span "Contains" at bounding box center [721, 108] width 34 height 12
click at [750, 300] on span "Doesn't match regex" at bounding box center [750, 297] width 80 height 12
click at [737, 136] on input "text" at bounding box center [778, 133] width 149 height 22
type input "css|js|woff"
click at [849, 157] on div "Apply" at bounding box center [843, 162] width 21 height 12
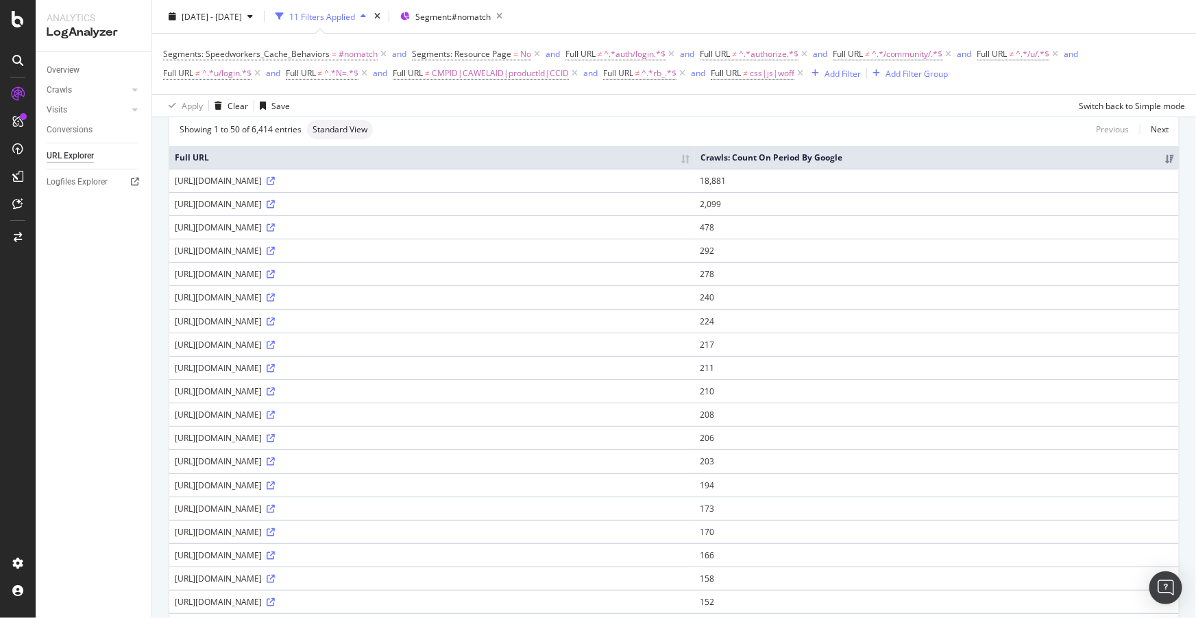
scroll to position [62, 0]
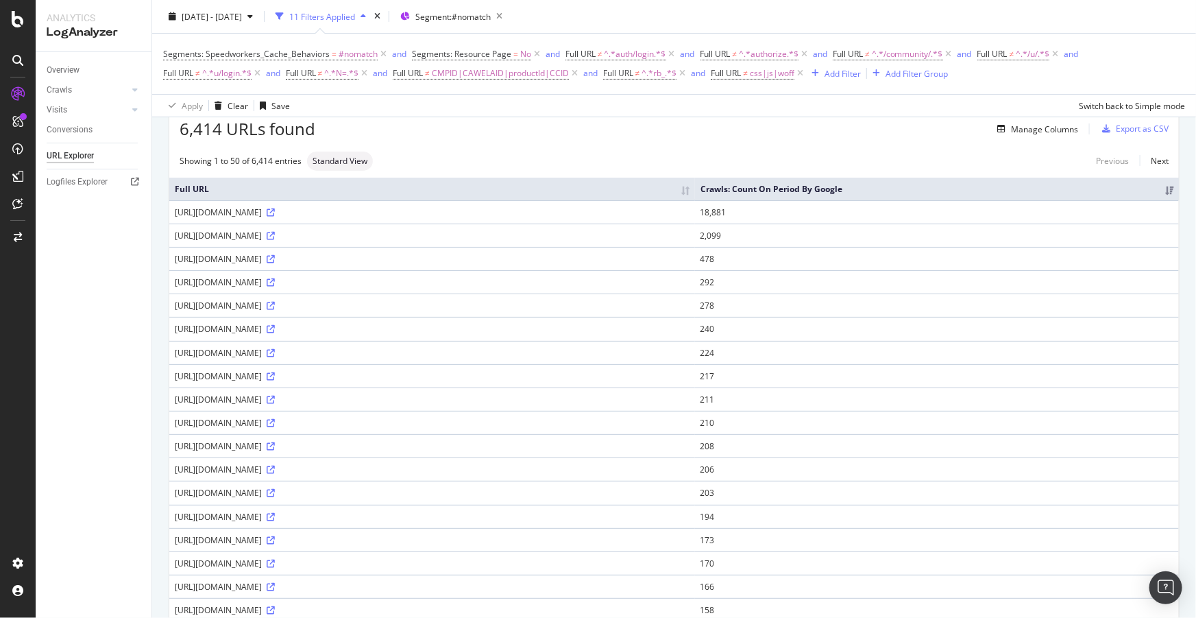
click at [271, 405] on div "https://www.ulta.com/glamlab" at bounding box center [432, 399] width 515 height 12
copy div "glamlab"
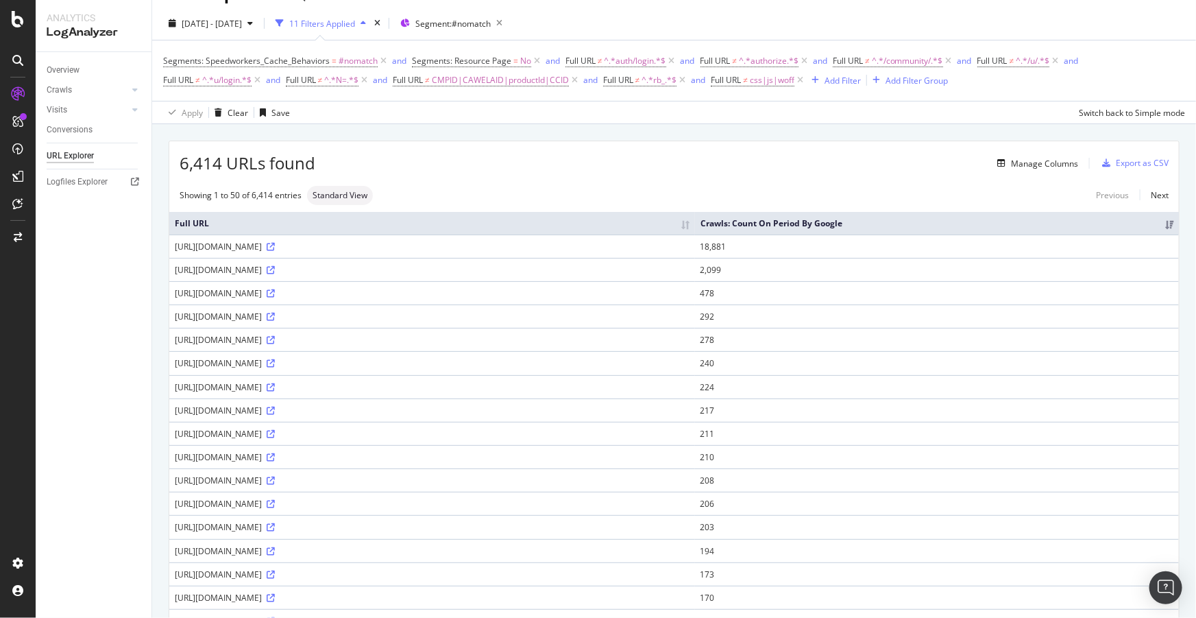
scroll to position [0, 0]
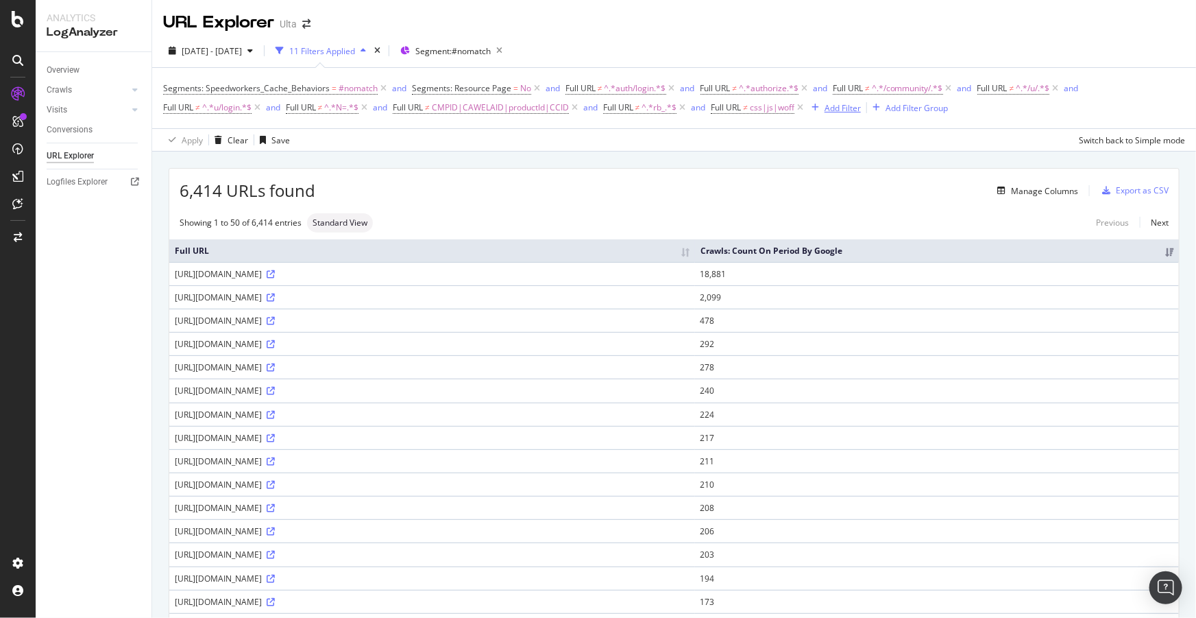
click at [853, 110] on div "Add Filter" at bounding box center [842, 108] width 36 height 12
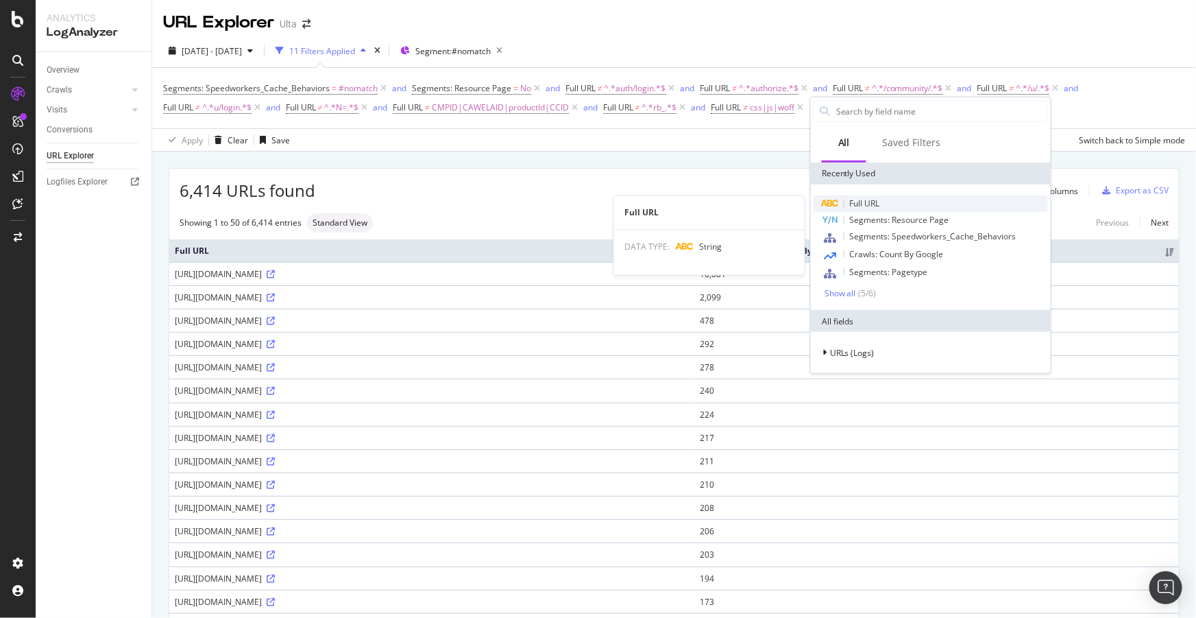
click at [859, 202] on span "Full URL" at bounding box center [865, 203] width 30 height 12
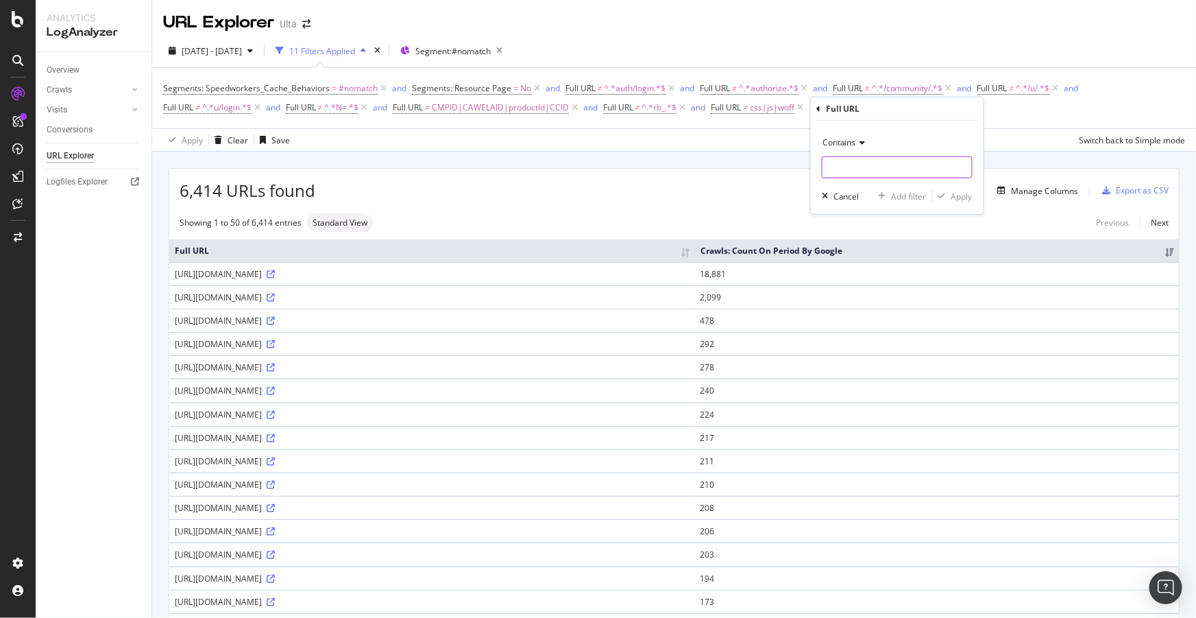
click at [848, 160] on input "text" at bounding box center [896, 167] width 149 height 22
click at [843, 140] on span "Contains" at bounding box center [839, 142] width 34 height 12
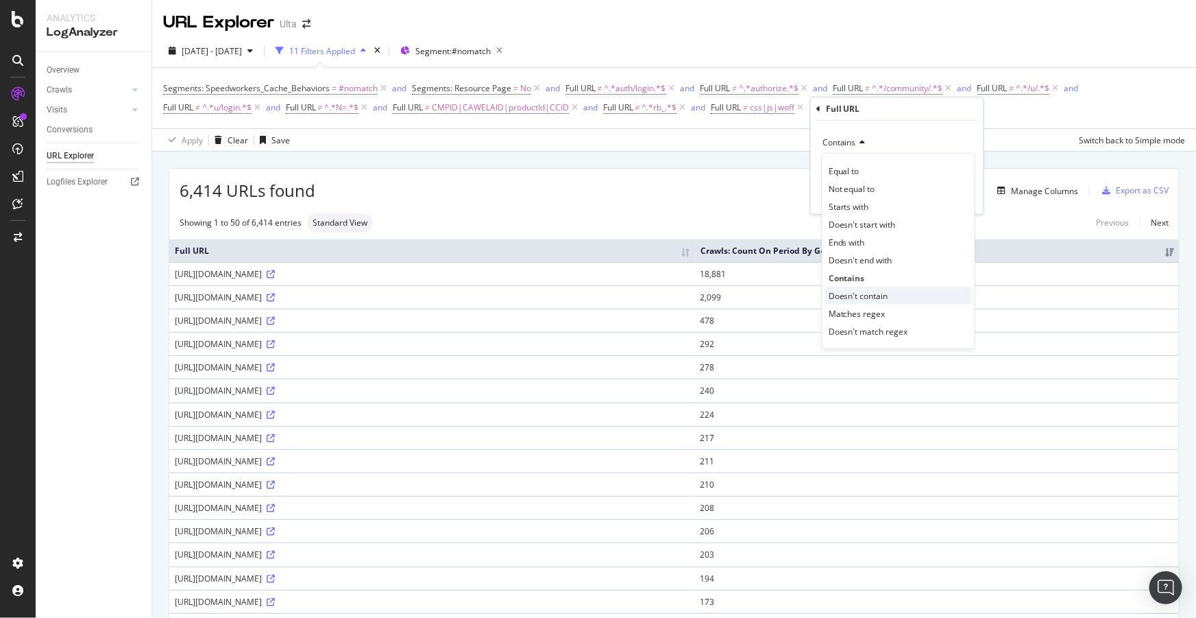
click at [860, 294] on span "Doesn't contain" at bounding box center [859, 295] width 60 height 12
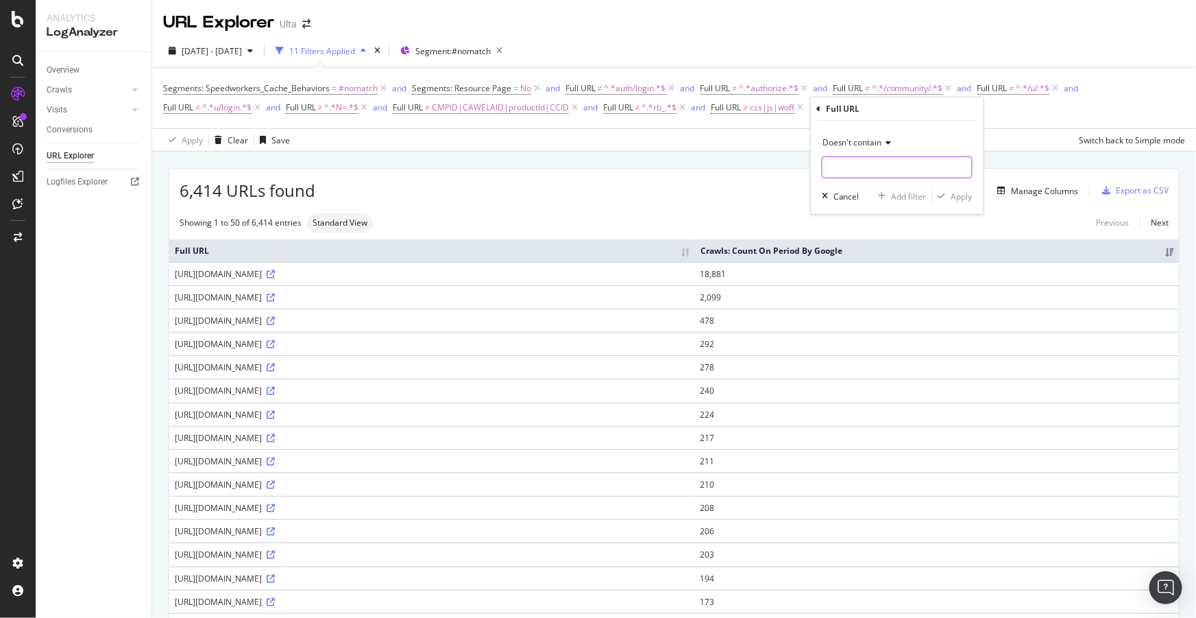
click at [849, 163] on input "text" at bounding box center [896, 167] width 149 height 22
type input "ux|"
click at [847, 143] on span "Doesn't contain" at bounding box center [852, 142] width 60 height 12
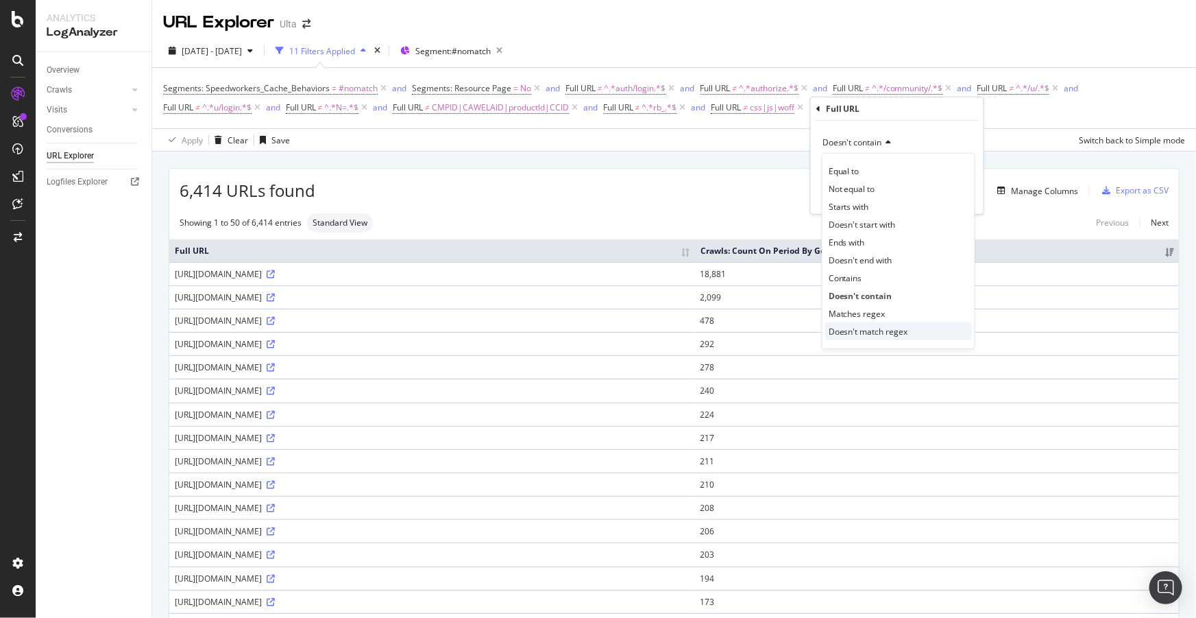
click at [887, 326] on span "Doesn't match regex" at bounding box center [869, 331] width 80 height 12
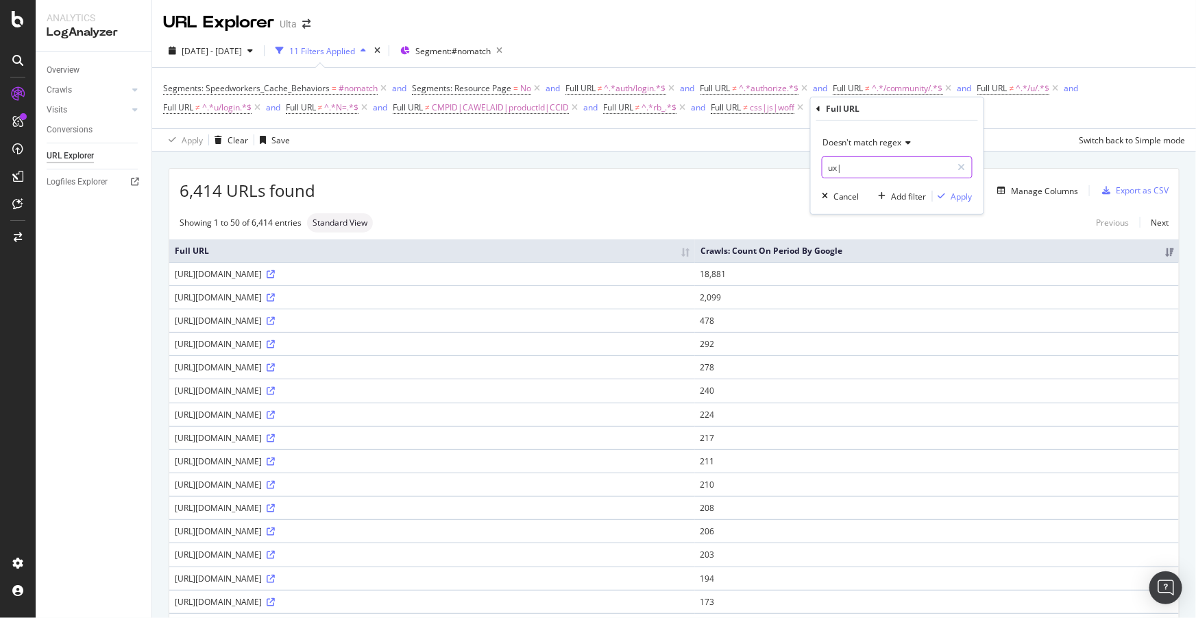
click at [864, 169] on input "ux|" at bounding box center [887, 167] width 130 height 22
click at [873, 169] on input "ux|" at bounding box center [887, 167] width 130 height 22
type input "ux|flex"
click at [953, 197] on div "Apply" at bounding box center [961, 196] width 21 height 12
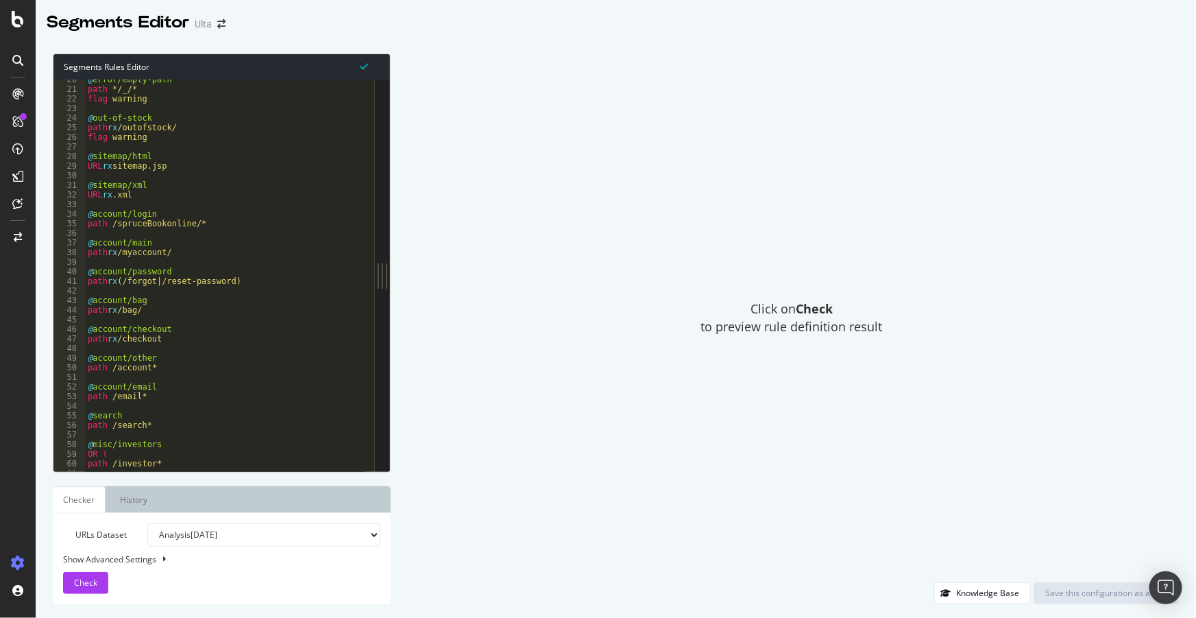
scroll to position [224, 0]
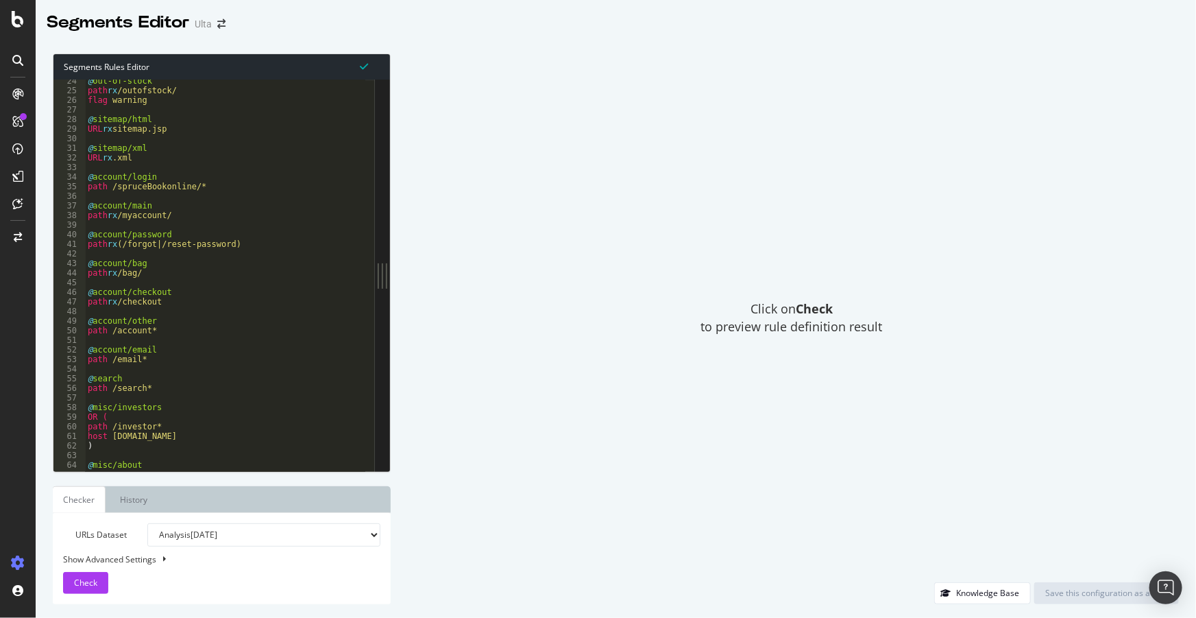
click at [156, 330] on div "@ out-of-stock path rx /outofstock/ flag warning @ sitemap/html URL rx sitemap.…" at bounding box center [578, 277] width 987 height 402
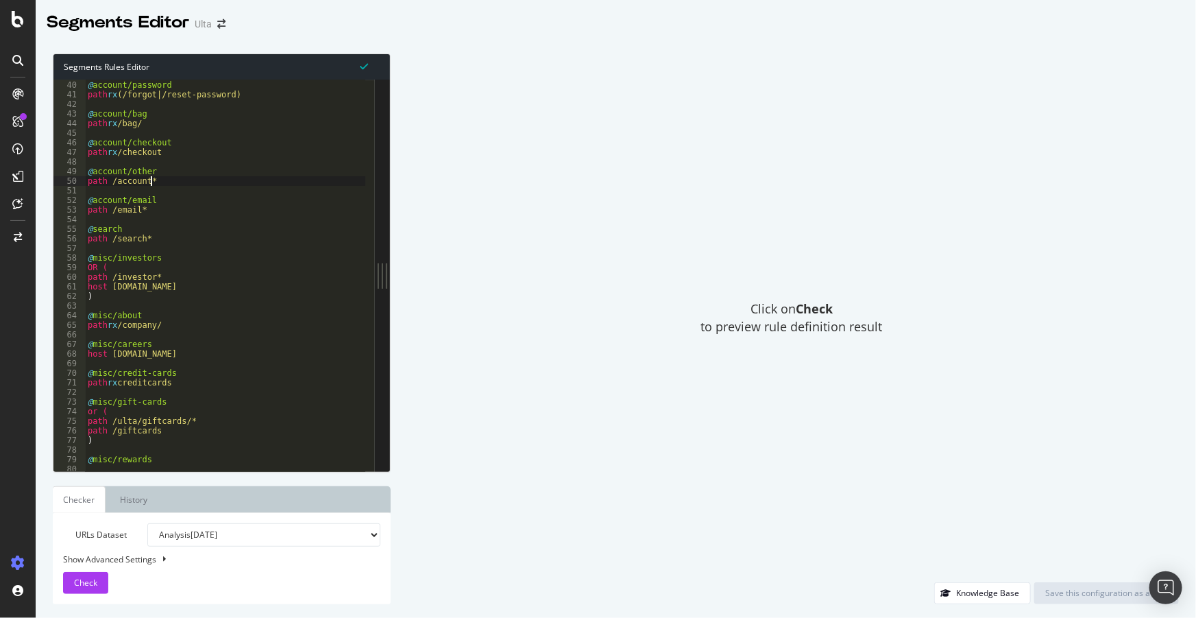
scroll to position [411, 0]
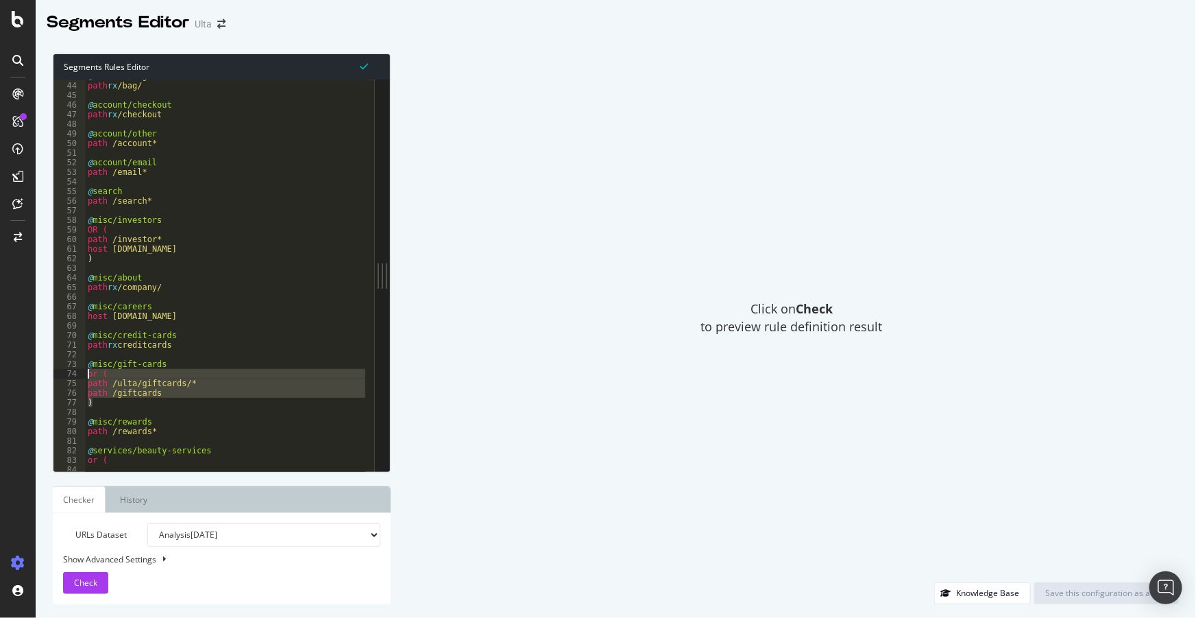
drag, startPoint x: 94, startPoint y: 399, endPoint x: 82, endPoint y: 376, distance: 26.4
click at [82, 376] on div "path /account* 43 44 45 46 47 48 49 50 51 52 53 54 55 56 57 58 59 60 61 62 63 6…" at bounding box center [213, 275] width 321 height 391
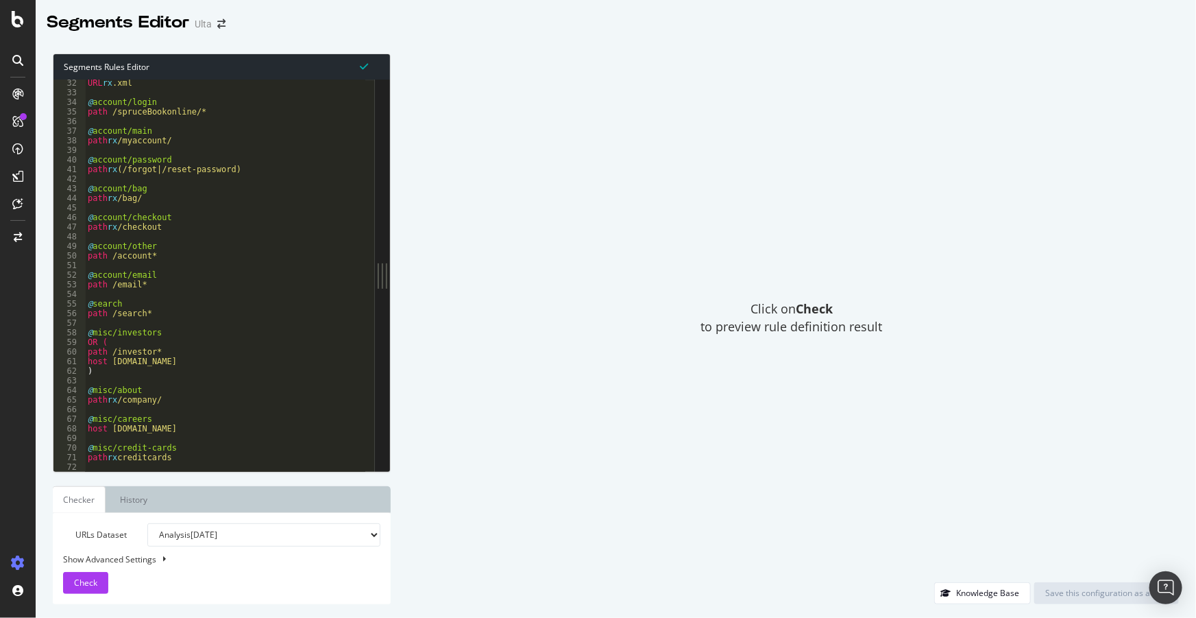
scroll to position [299, 0]
click at [169, 251] on div "URL rx .xml @ account/login path /spruceBookonline/* @ account/main path rx /my…" at bounding box center [578, 279] width 987 height 402
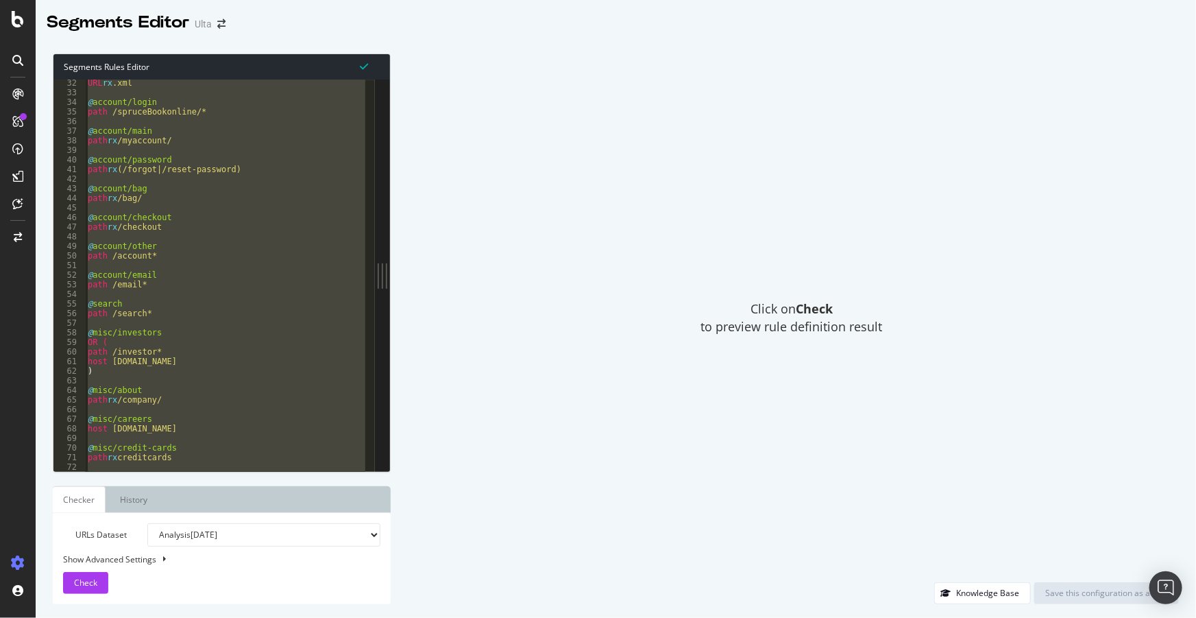
click at [223, 282] on div "URL rx .xml @ account/login path /spruceBookonline/* @ account/main path rx /my…" at bounding box center [225, 275] width 280 height 391
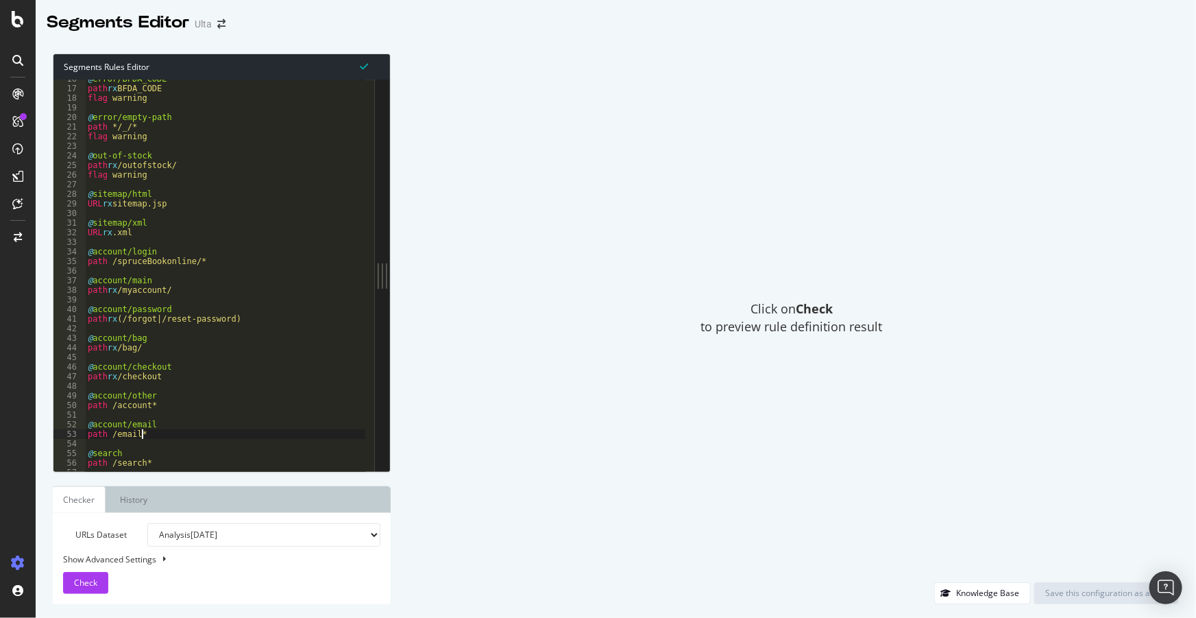
scroll to position [149, 0]
drag, startPoint x: 130, startPoint y: 249, endPoint x: 86, endPoint y: 255, distance: 43.6
click at [86, 255] on div "@ error/BFDA_CODE path rx BFDA_CODE flag warning @ error/empty-path path */_/* …" at bounding box center [578, 275] width 987 height 402
type textarea "@account/login"
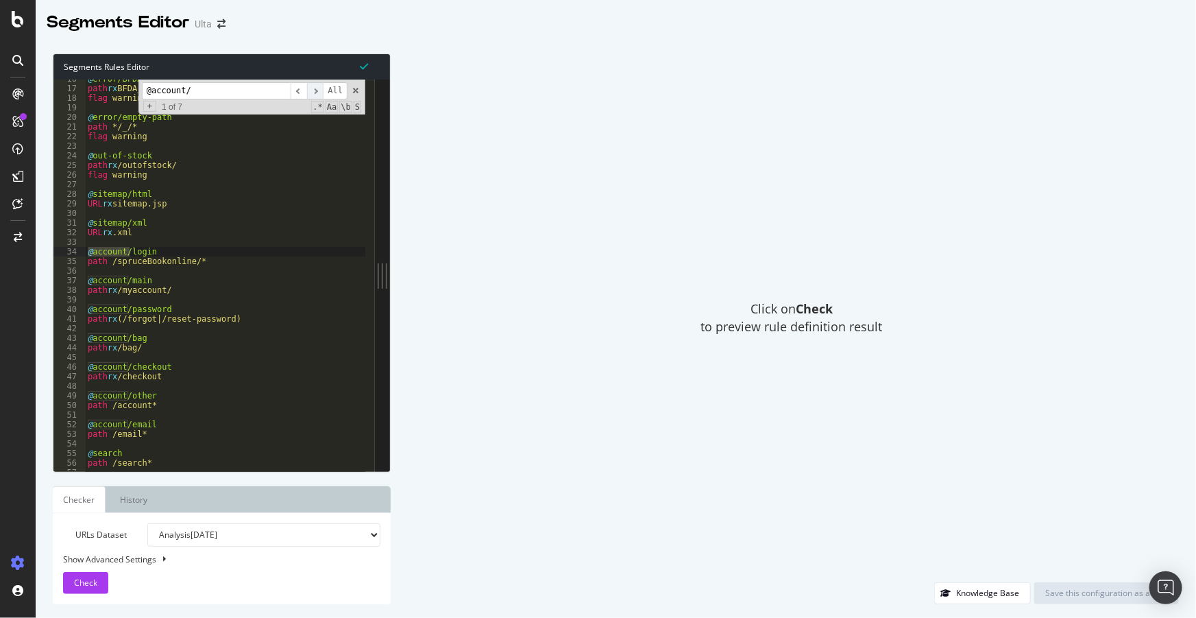
click at [317, 90] on span "​" at bounding box center [315, 90] width 16 height 17
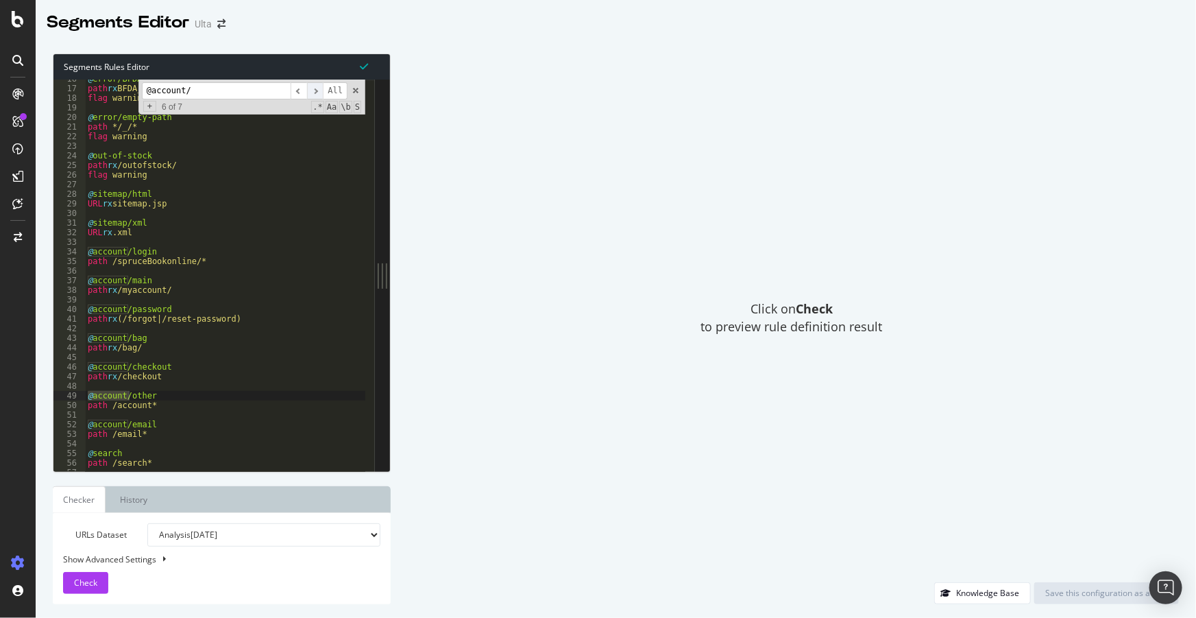
click at [317, 90] on span "​" at bounding box center [315, 90] width 16 height 17
click at [143, 301] on div "@ error/BFDA_CODE path rx BFDA_CODE flag warning @ error/empty-path path */_/* …" at bounding box center [578, 275] width 987 height 402
drag, startPoint x: 186, startPoint y: 286, endPoint x: 80, endPoint y: 282, distance: 107.0
click at [80, 282] on div "16 17 18 19 20 21 22 23 24 25 26 27 28 29 30 31 32 33 34 35 36 37 38 39 40 41 4…" at bounding box center [213, 275] width 321 height 391
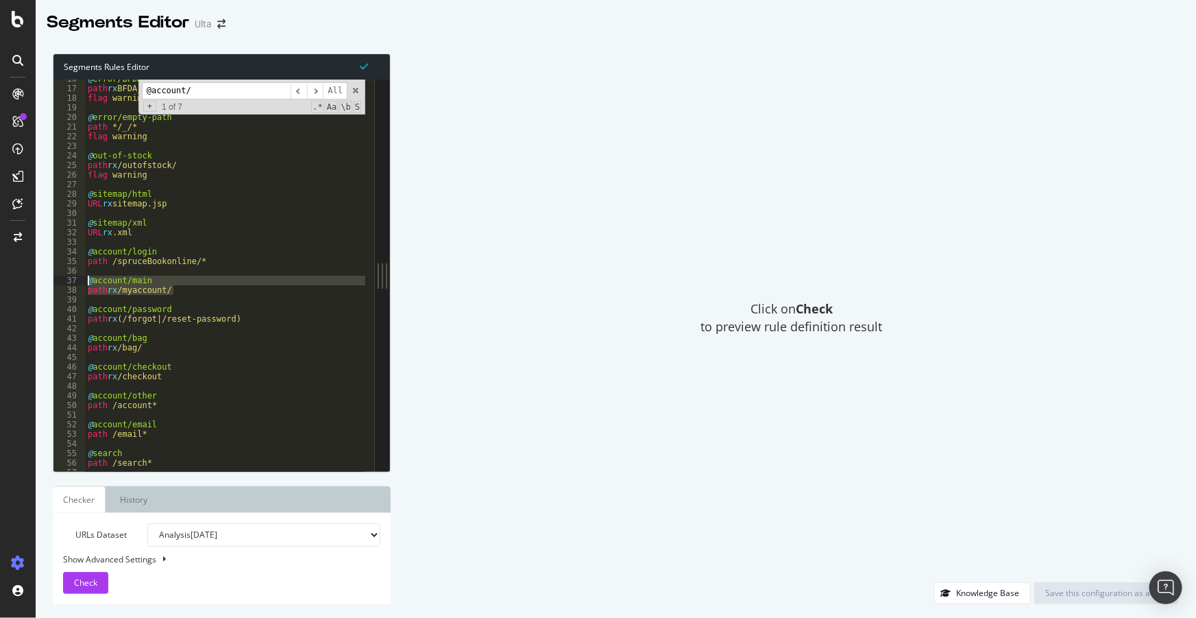
type textarea "@account/main path rx /myaccount/"
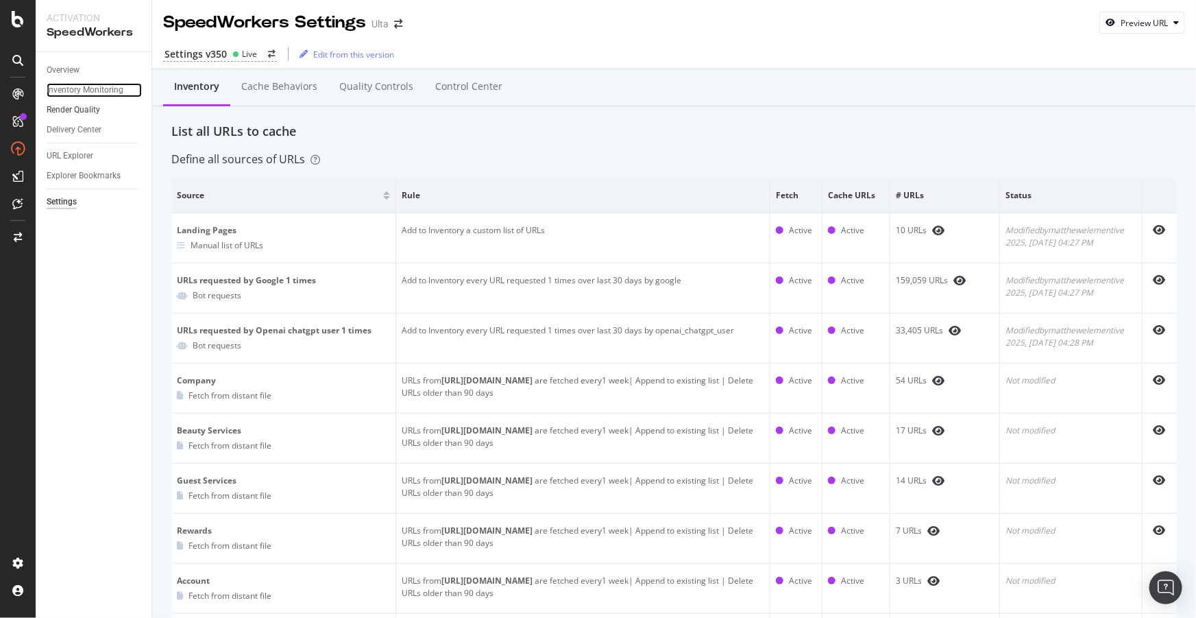
drag, startPoint x: 81, startPoint y: 92, endPoint x: 128, endPoint y: 106, distance: 49.2
click at [81, 92] on div "Inventory Monitoring" at bounding box center [85, 90] width 77 height 14
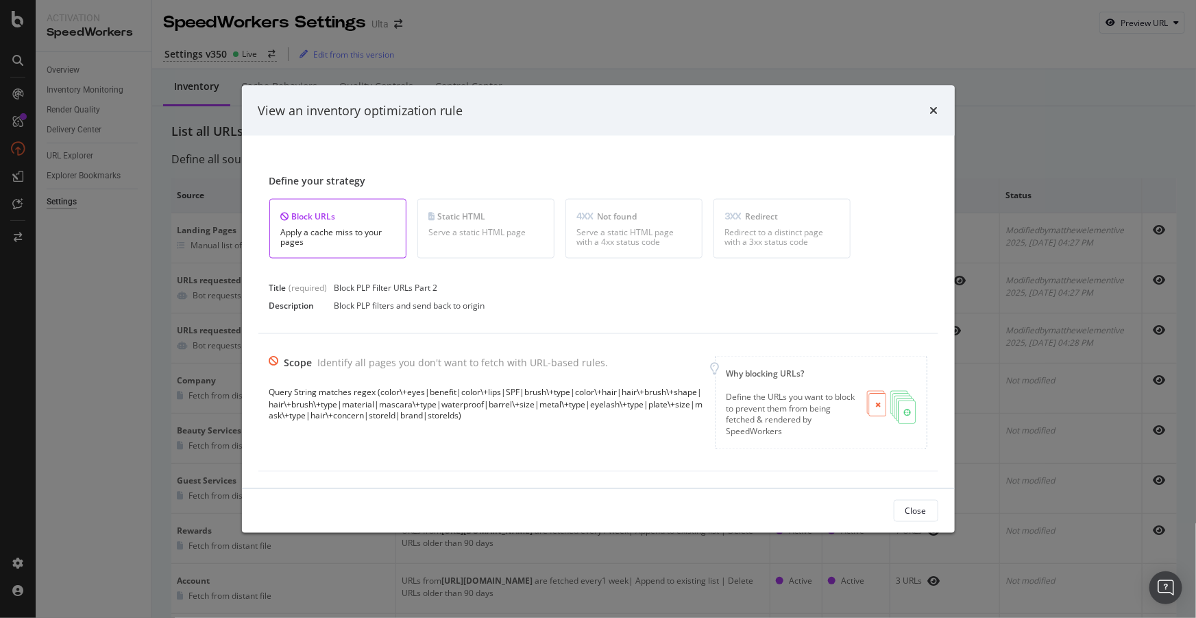
scroll to position [1799, 0]
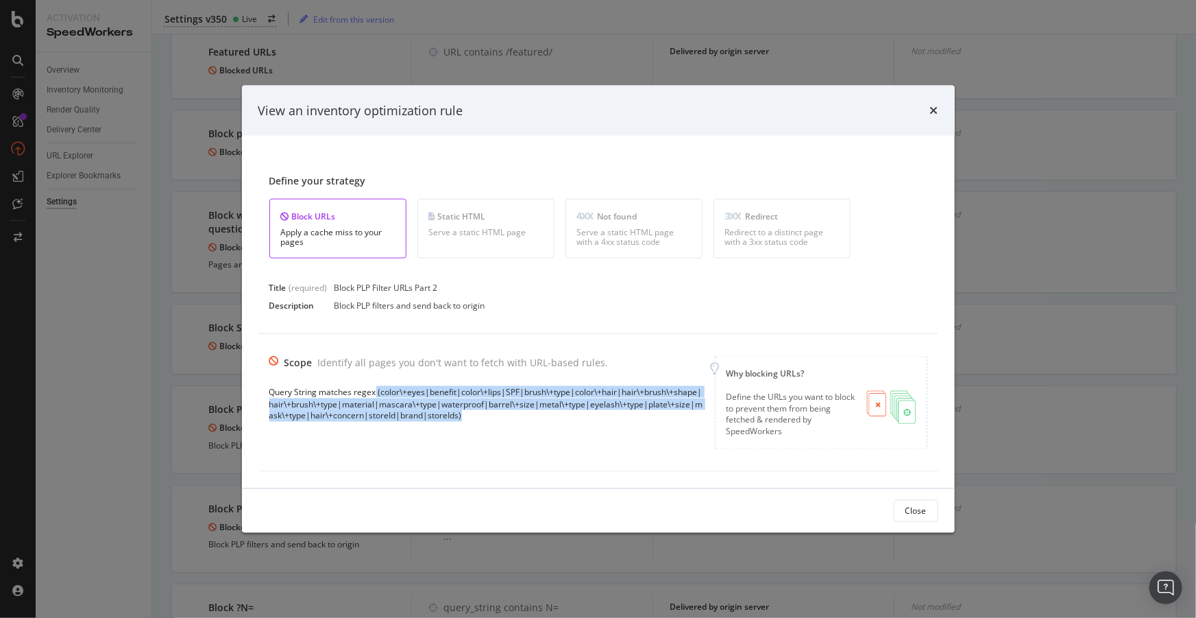
drag, startPoint x: 478, startPoint y: 417, endPoint x: 374, endPoint y: 393, distance: 107.7
click at [374, 393] on div "Query String matches regex (color\+eyes|benefit|color\+lips|SPF|brush\+type|col…" at bounding box center [486, 403] width 435 height 35
copy div "(color\+eyes|benefit|color\+lips|SPF|brush\+type|color\+hair|hair\+brush\+shape…"
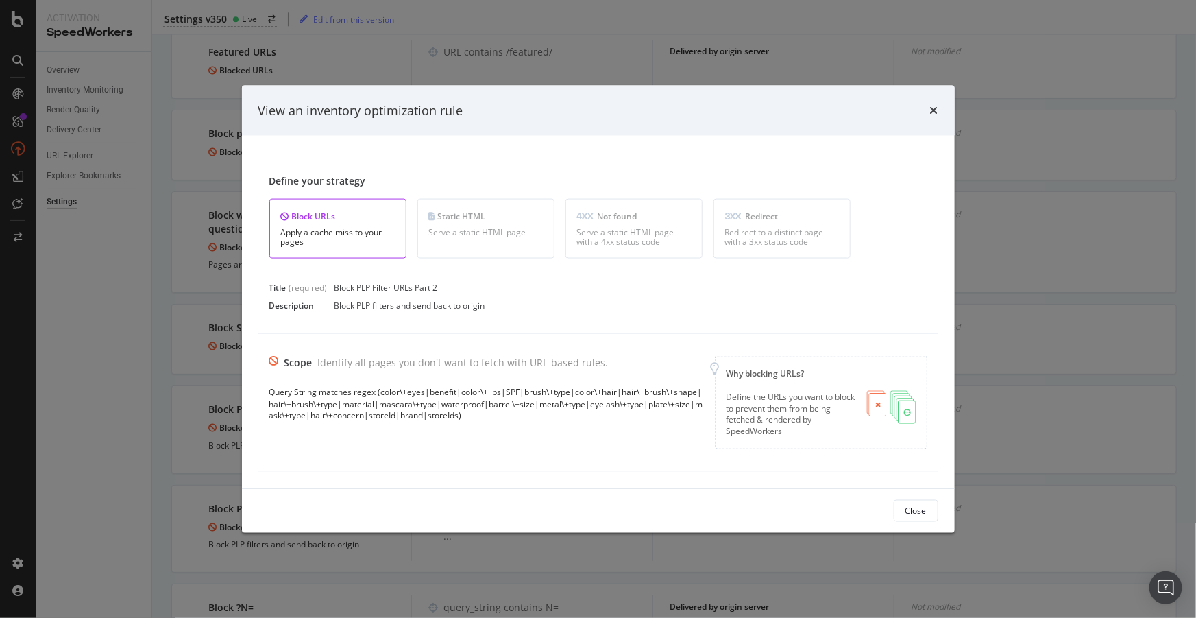
drag, startPoint x: 912, startPoint y: 293, endPoint x: 924, endPoint y: 260, distance: 34.5
click at [912, 293] on div "Title (required) Block PLP Filter URLs Part 2" at bounding box center [598, 287] width 658 height 14
click at [931, 107] on icon "times" at bounding box center [934, 110] width 8 height 11
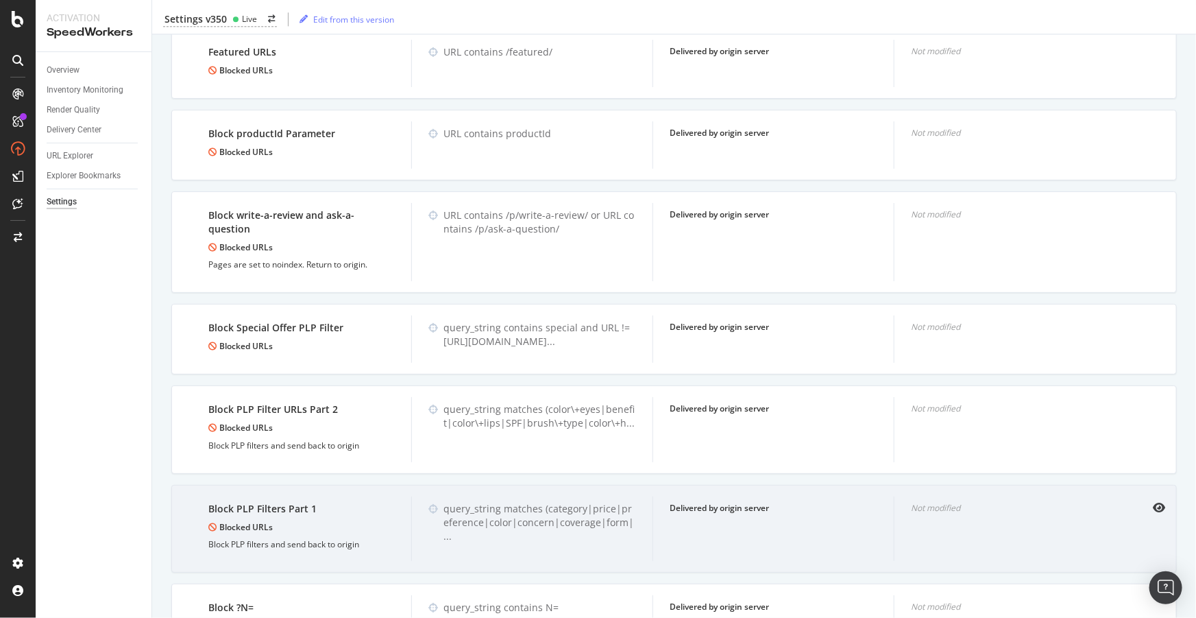
click at [1142, 502] on div at bounding box center [1150, 507] width 30 height 11
click at [1153, 502] on icon "eye" at bounding box center [1159, 507] width 12 height 11
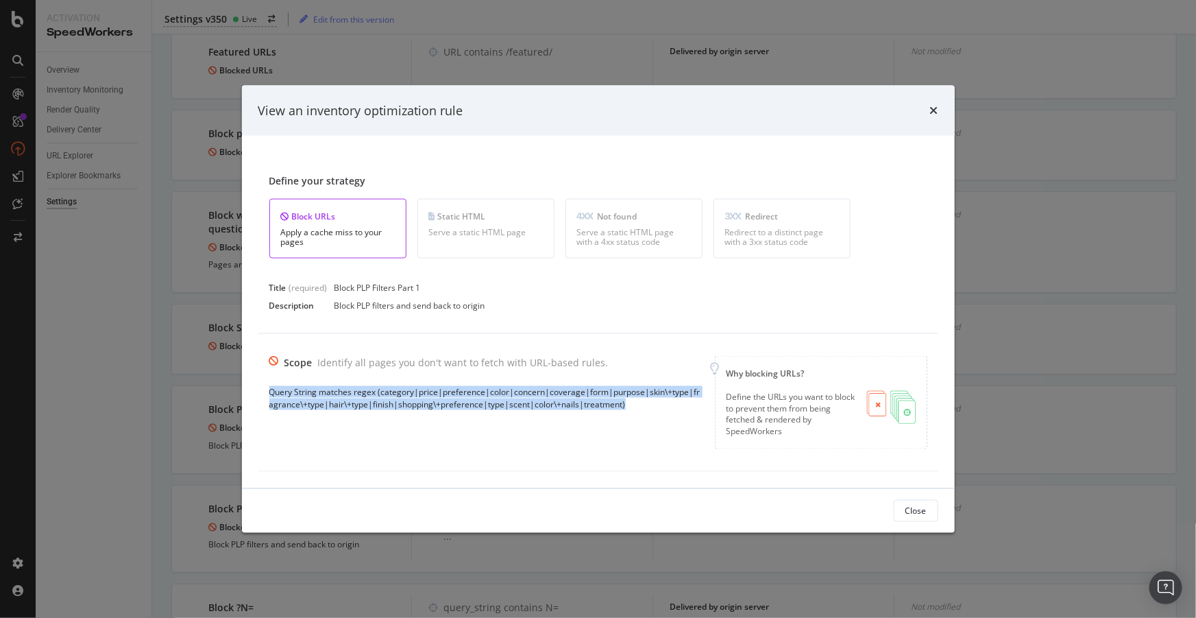
drag, startPoint x: 625, startPoint y: 404, endPoint x: 266, endPoint y: 392, distance: 359.3
click at [266, 392] on div "Scope Identify all pages you don't want to fetch with URL-based rules. Query St…" at bounding box center [598, 403] width 680 height 138
copy div "Query String matches regex (category|price|preference|color|concern|coverage|fo…"
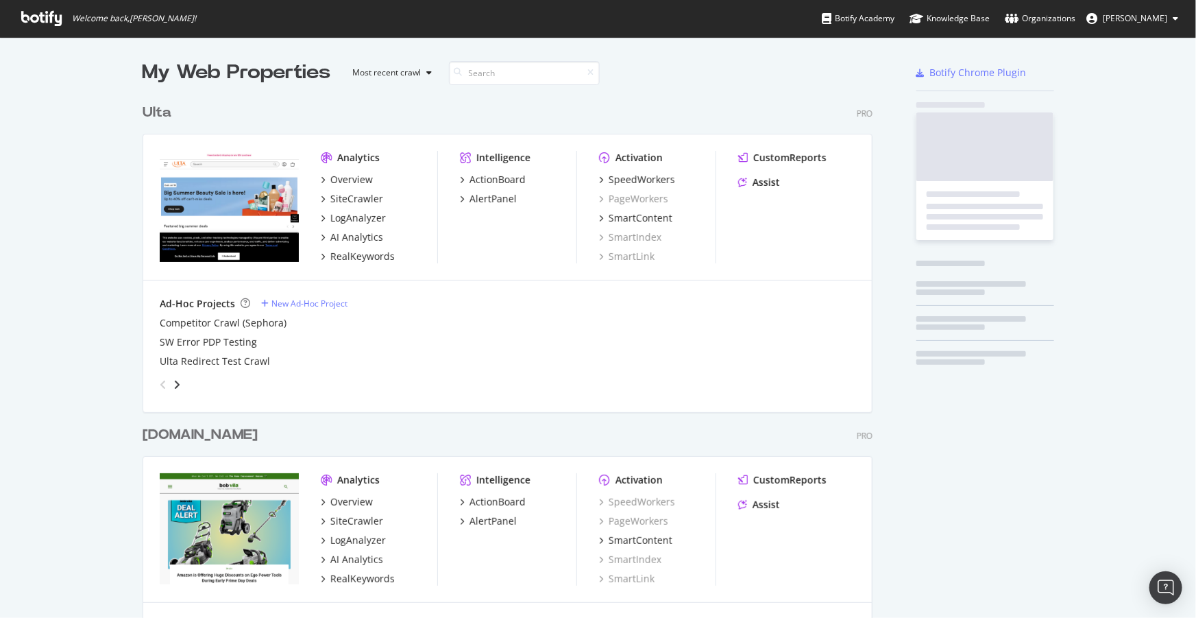
scroll to position [3066, 731]
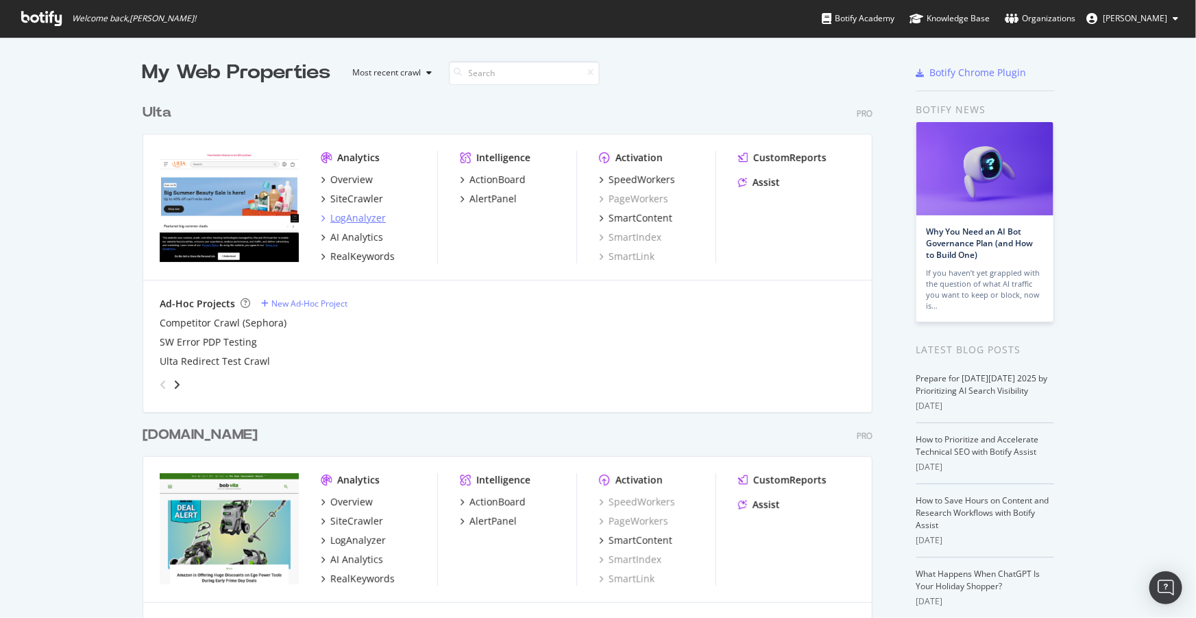
click at [354, 217] on div "LogAnalyzer" at bounding box center [358, 218] width 56 height 14
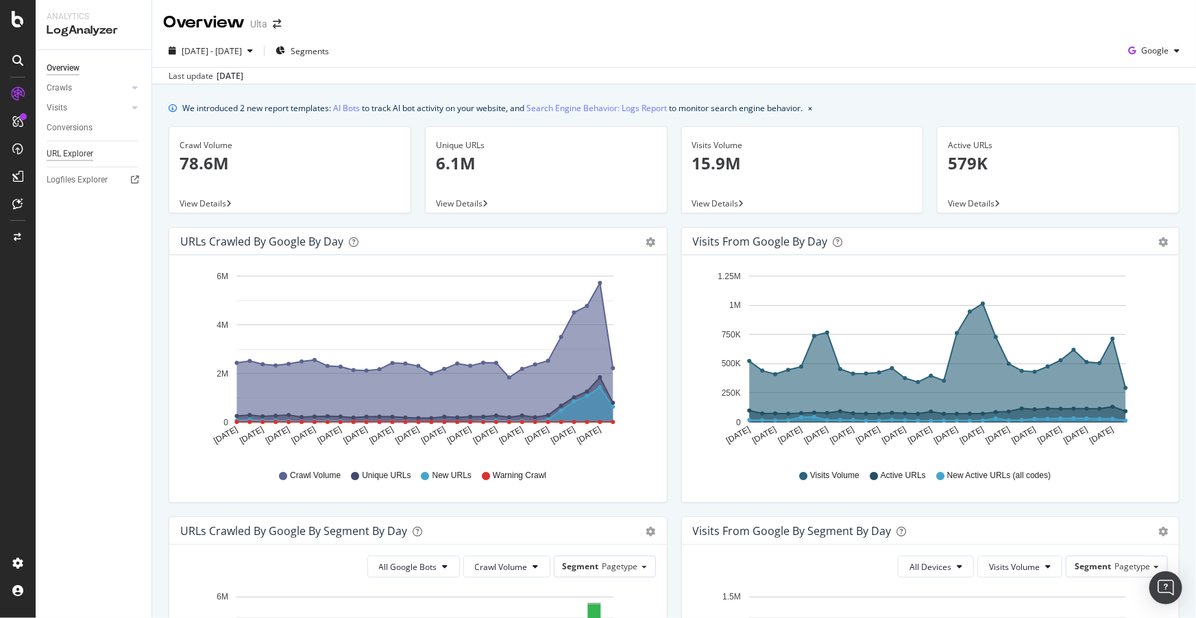
click at [73, 154] on div "URL Explorer" at bounding box center [70, 154] width 47 height 14
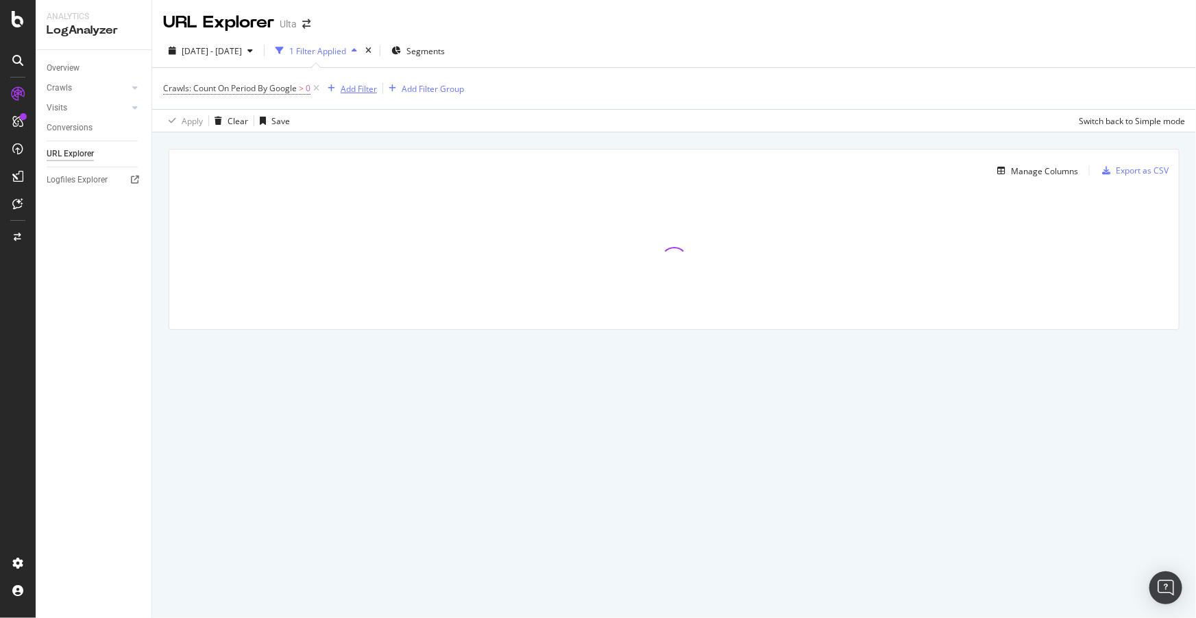
click at [346, 88] on div "Add Filter" at bounding box center [359, 89] width 36 height 12
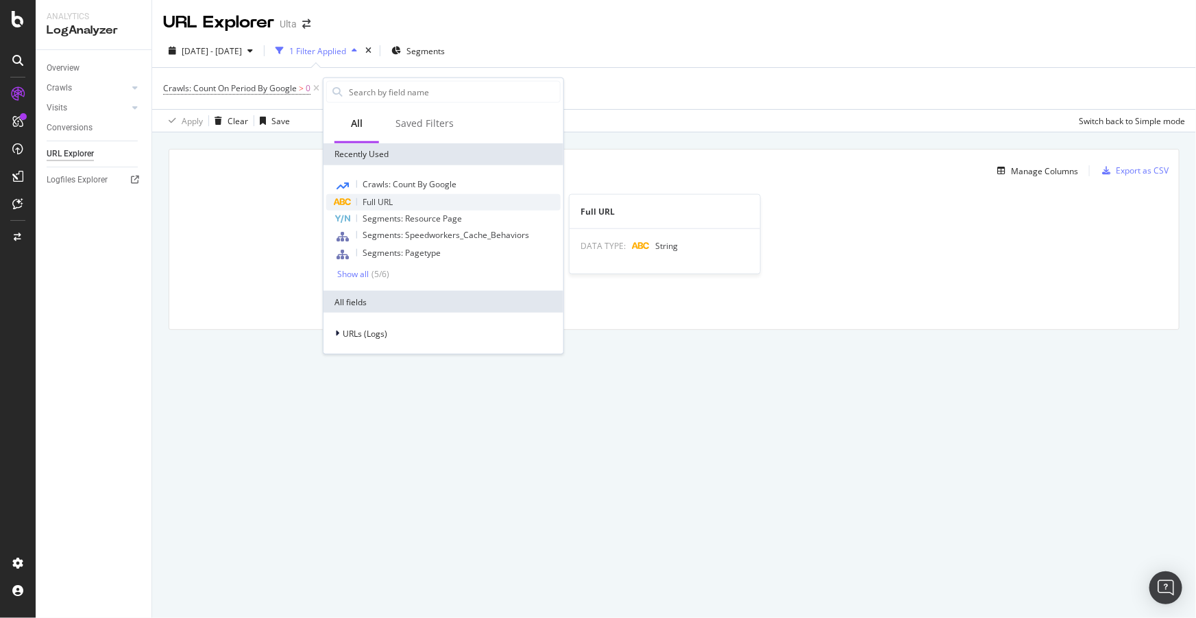
click at [382, 199] on span "Full URL" at bounding box center [378, 202] width 30 height 12
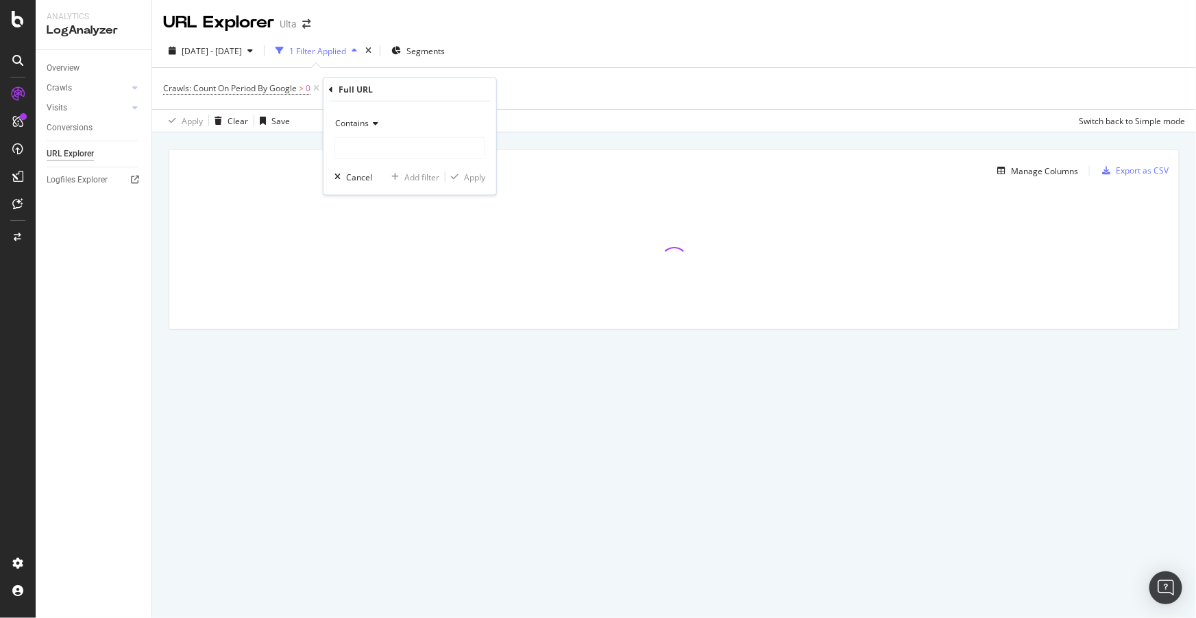
click at [356, 112] on div "Contains" at bounding box center [409, 123] width 151 height 22
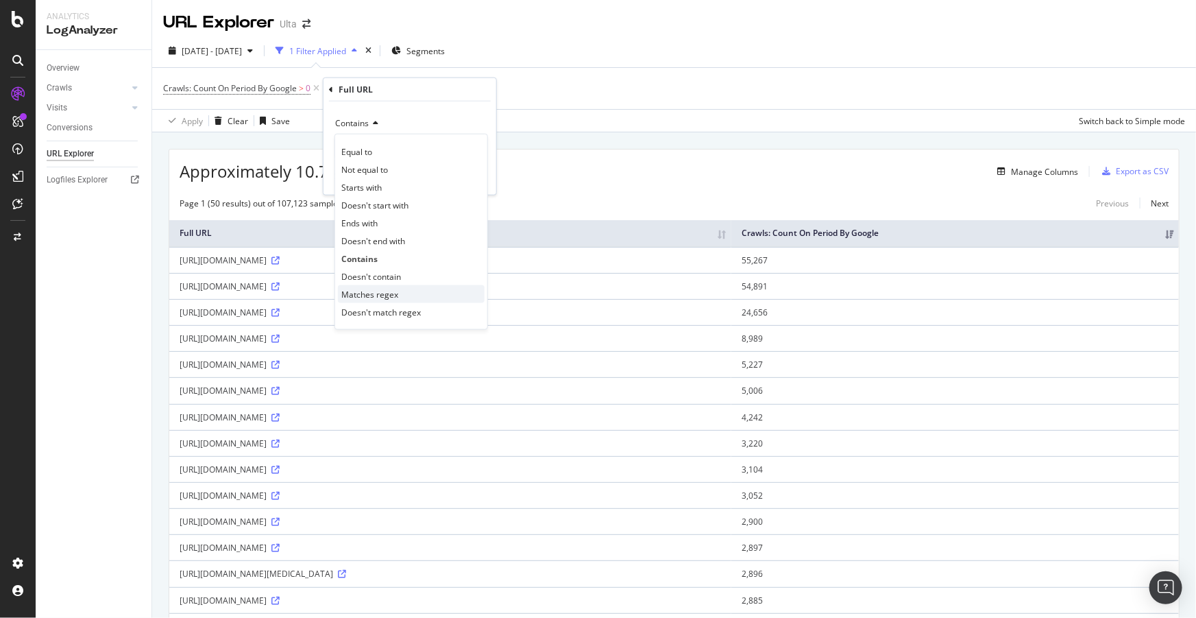
click at [370, 299] on span "Matches regex" at bounding box center [369, 294] width 57 height 12
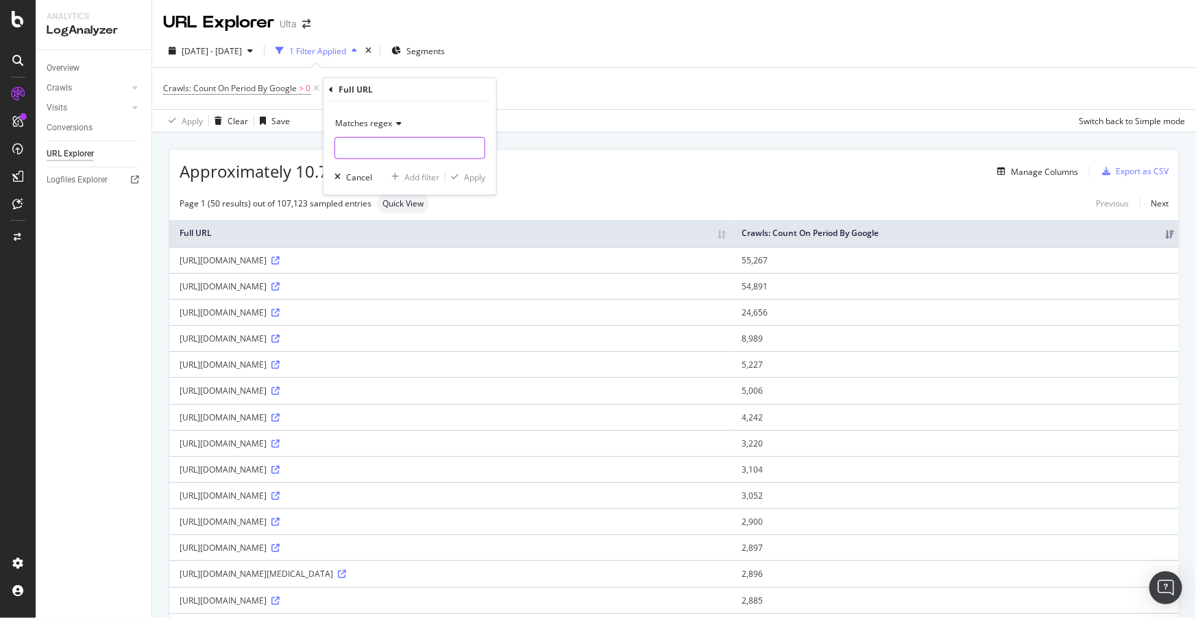
click at [381, 147] on input "text" at bounding box center [409, 148] width 149 height 22
paste input "color\+eyes|benefit|color\+lips|SPF|brush\+type|color\+hair|hair\+brush\+shape|…"
type input "color\+eyes|benefit|color\+lips|SPF|brush\+type|color\+hair|hair\+brush\+shape|…"
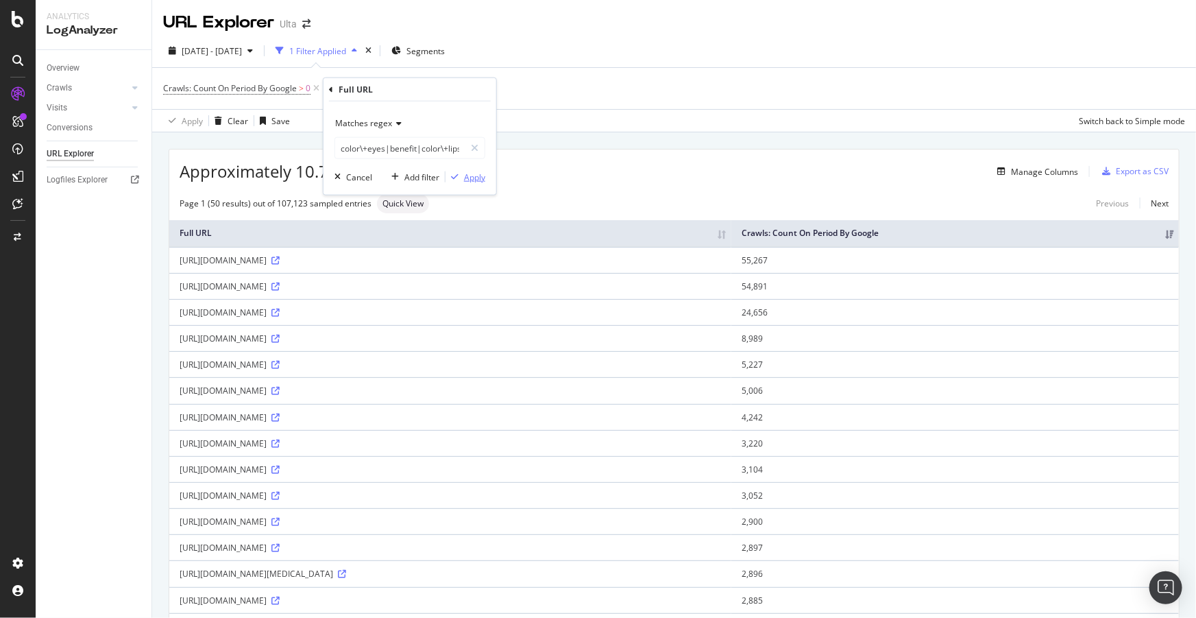
click at [469, 180] on div "Apply" at bounding box center [474, 177] width 21 height 12
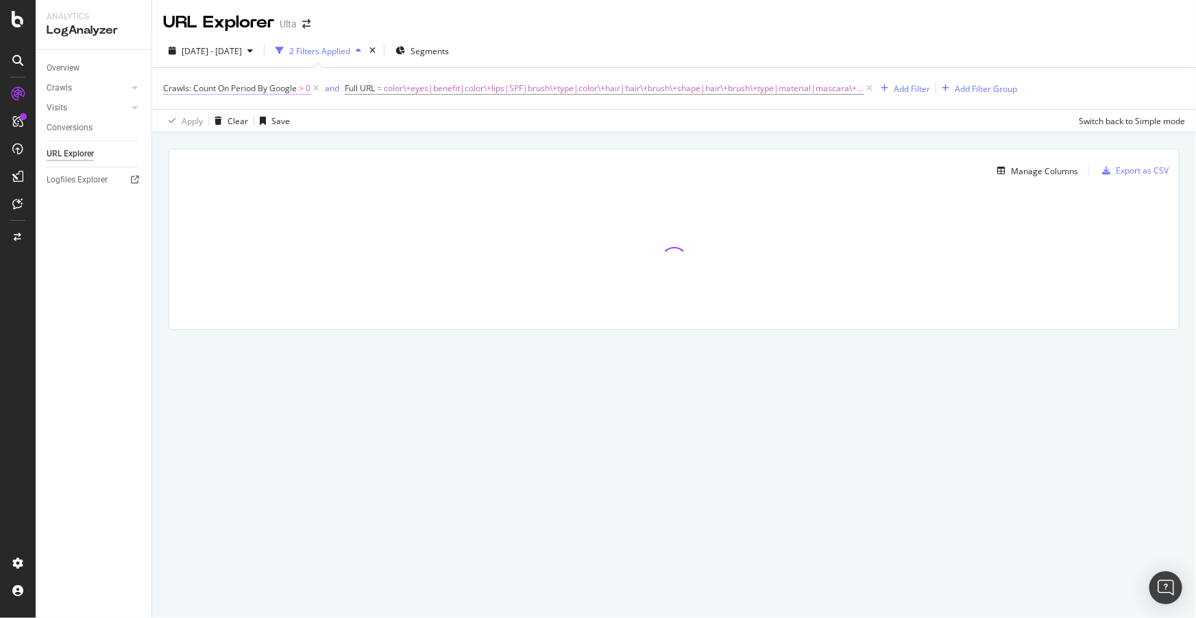
click at [273, 89] on span "Crawls: Count On Period By Google" at bounding box center [230, 88] width 134 height 12
click at [190, 119] on span "By Google" at bounding box center [194, 120] width 39 height 12
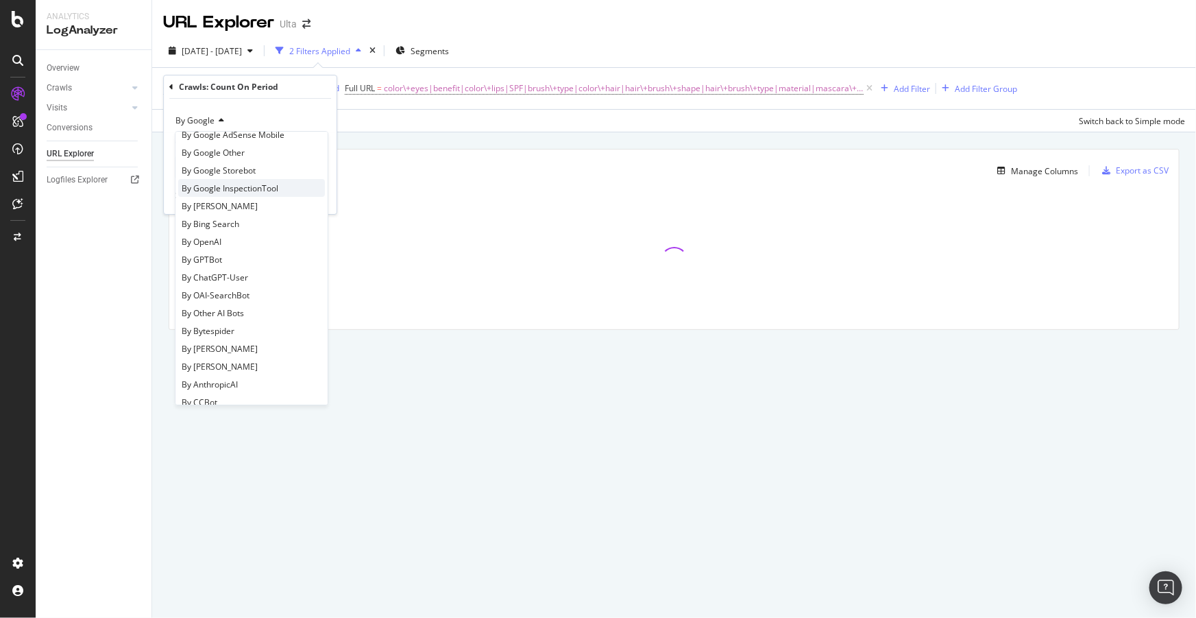
scroll to position [186, 0]
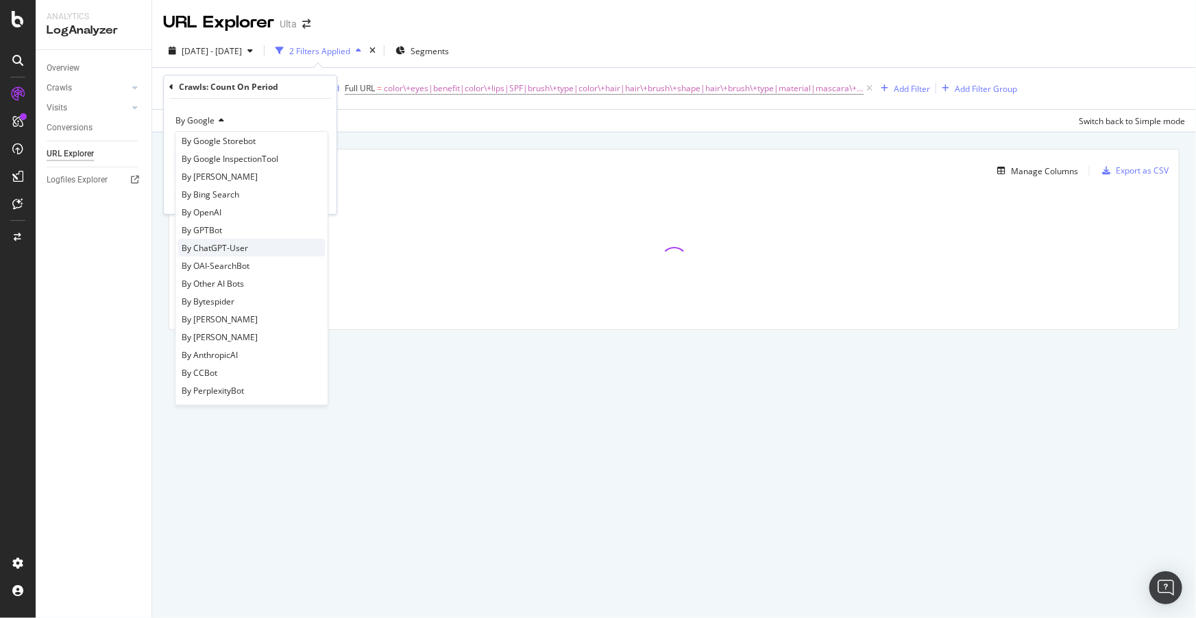
click at [233, 251] on span "By ChatGPT-User" at bounding box center [215, 248] width 66 height 12
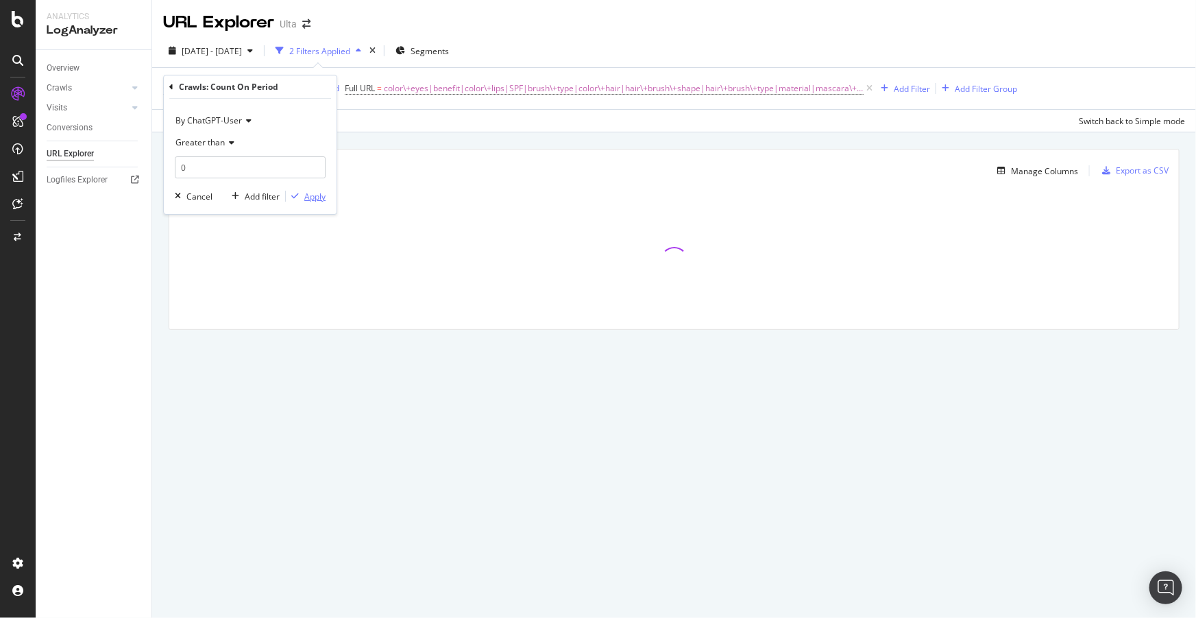
click at [317, 200] on div "Apply" at bounding box center [314, 197] width 21 height 12
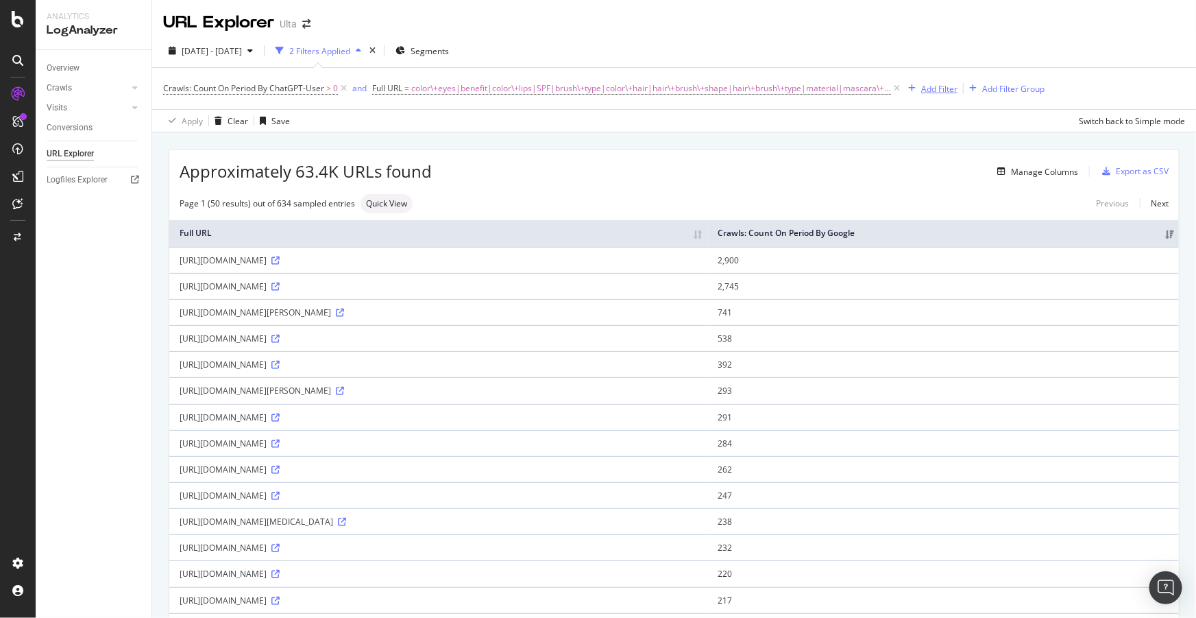
click at [926, 92] on div "Add Filter" at bounding box center [939, 89] width 36 height 12
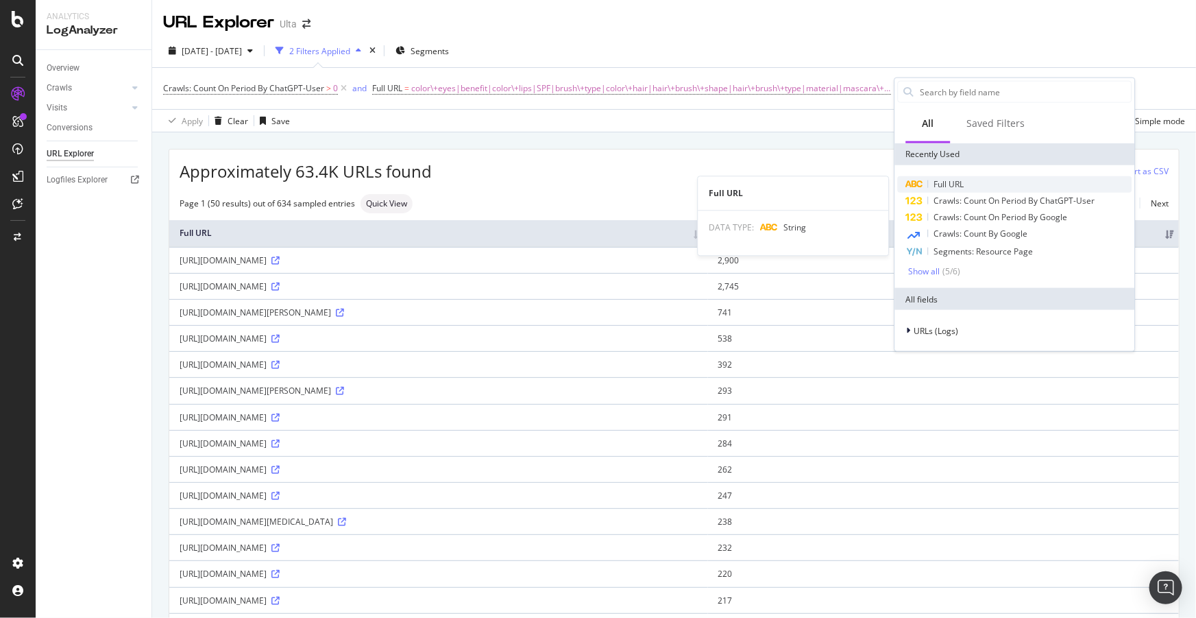
click at [955, 184] on span "Full URL" at bounding box center [949, 184] width 30 height 12
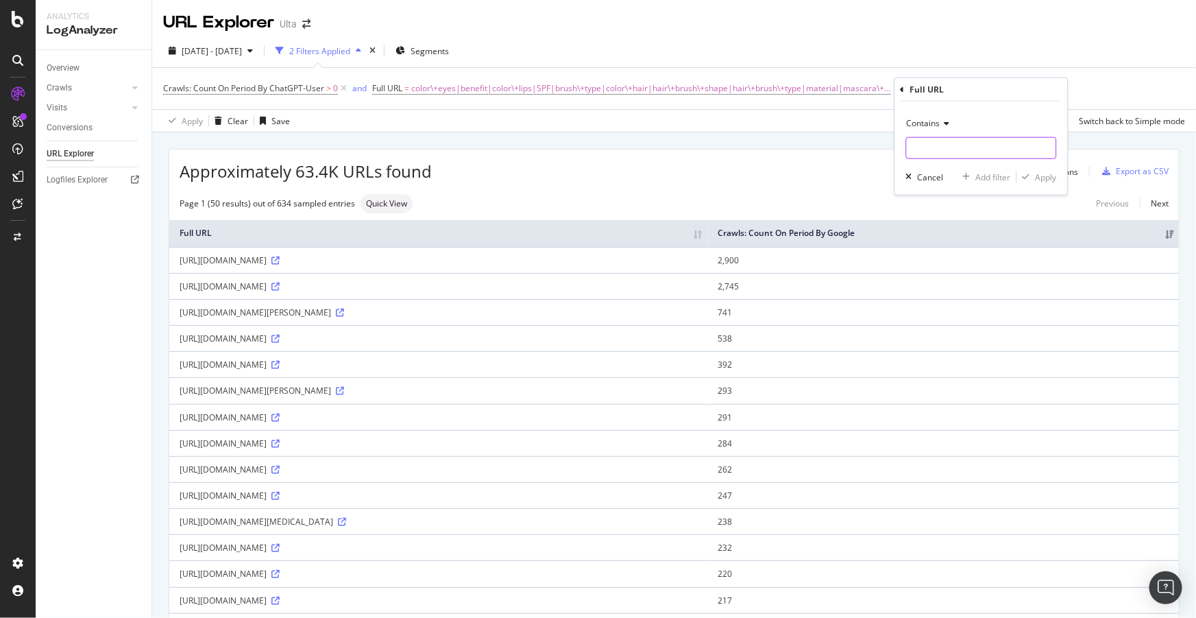
click at [926, 145] on input "text" at bounding box center [981, 148] width 149 height 22
type input "?"
click at [1044, 175] on div "Apply" at bounding box center [1046, 177] width 21 height 12
click at [72, 68] on div "Overview" at bounding box center [63, 68] width 33 height 14
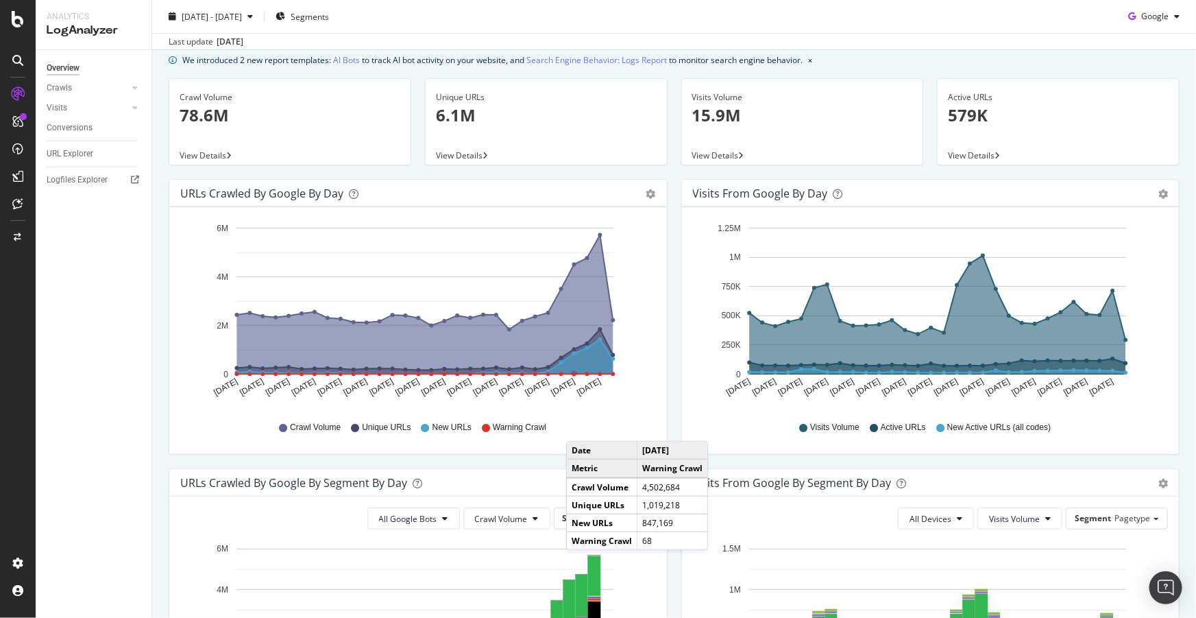
scroll to position [249, 0]
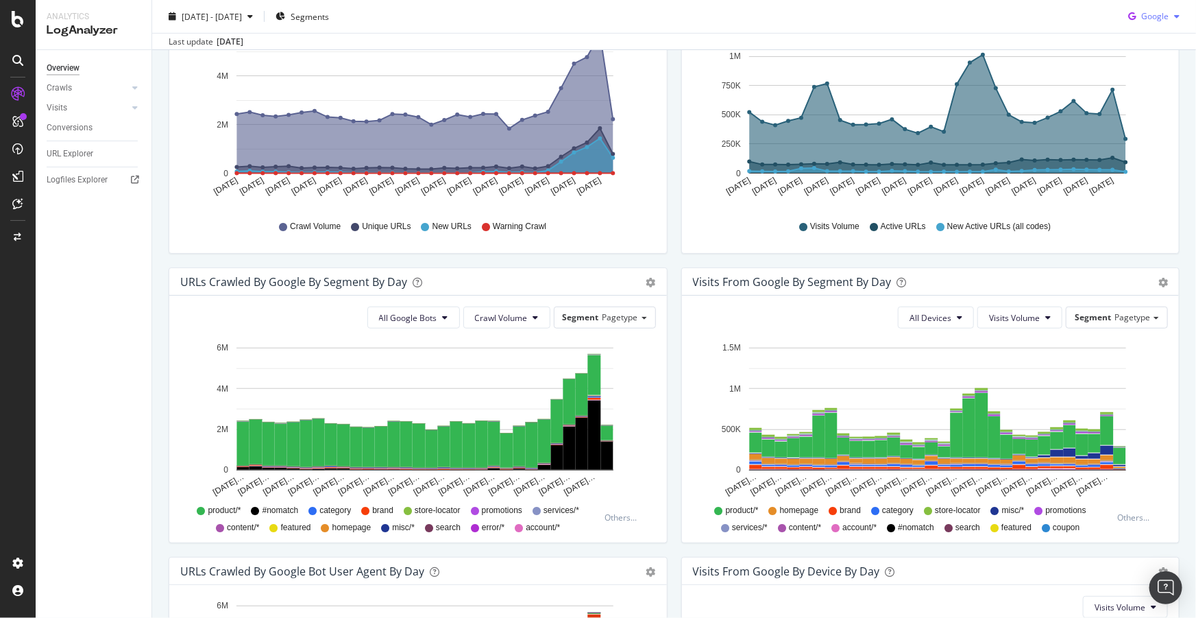
click at [1146, 20] on span "Google" at bounding box center [1154, 16] width 27 height 12
click at [1134, 95] on span "OpenAI" at bounding box center [1155, 94] width 51 height 12
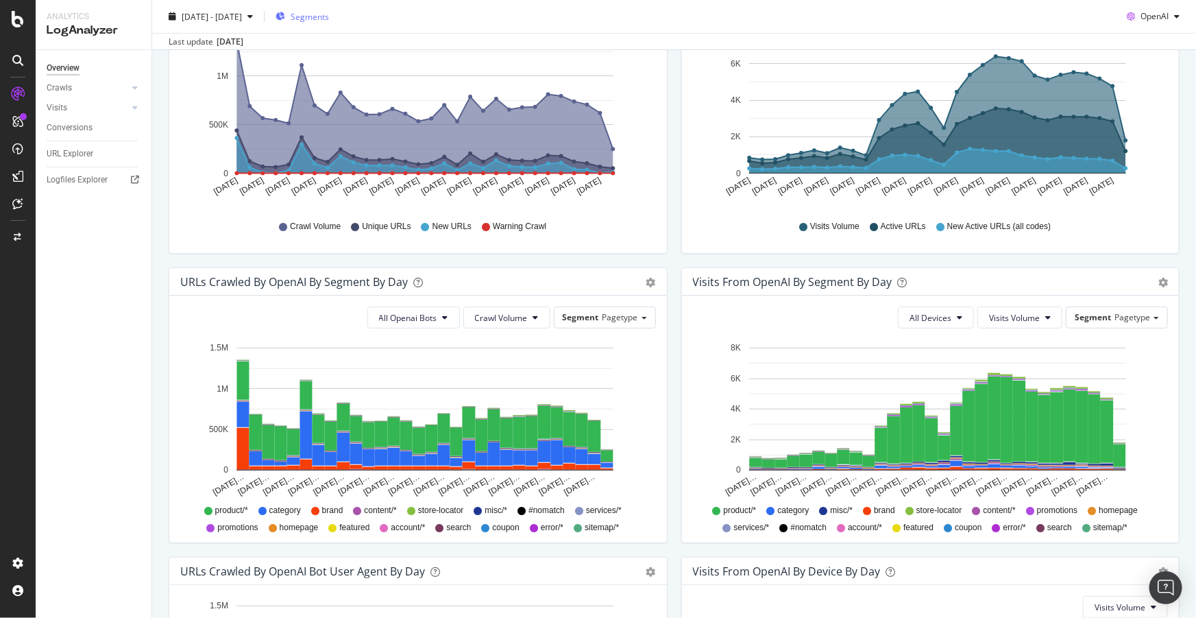
click at [329, 17] on span "Segments" at bounding box center [310, 16] width 38 height 12
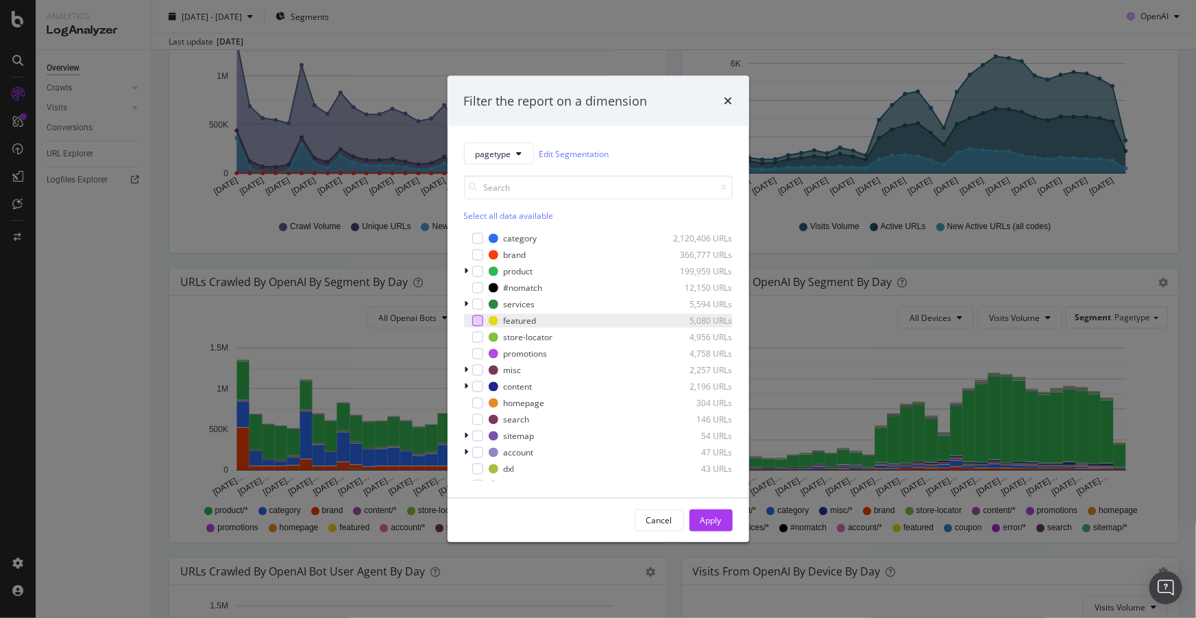
click at [479, 319] on div "modal" at bounding box center [477, 320] width 11 height 11
click at [705, 513] on div "Apply" at bounding box center [710, 520] width 21 height 21
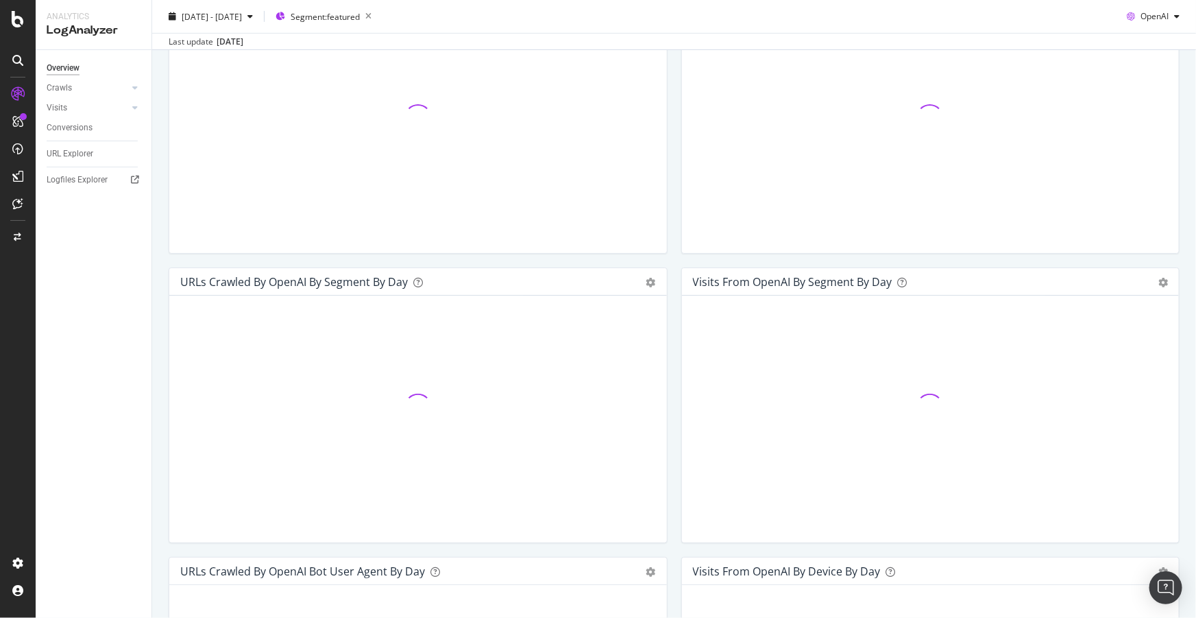
drag, startPoint x: 700, startPoint y: 510, endPoint x: 659, endPoint y: 351, distance: 164.4
click at [659, 351] on div "Hold CTRL while clicking to filter the report." at bounding box center [418, 418] width 498 height 247
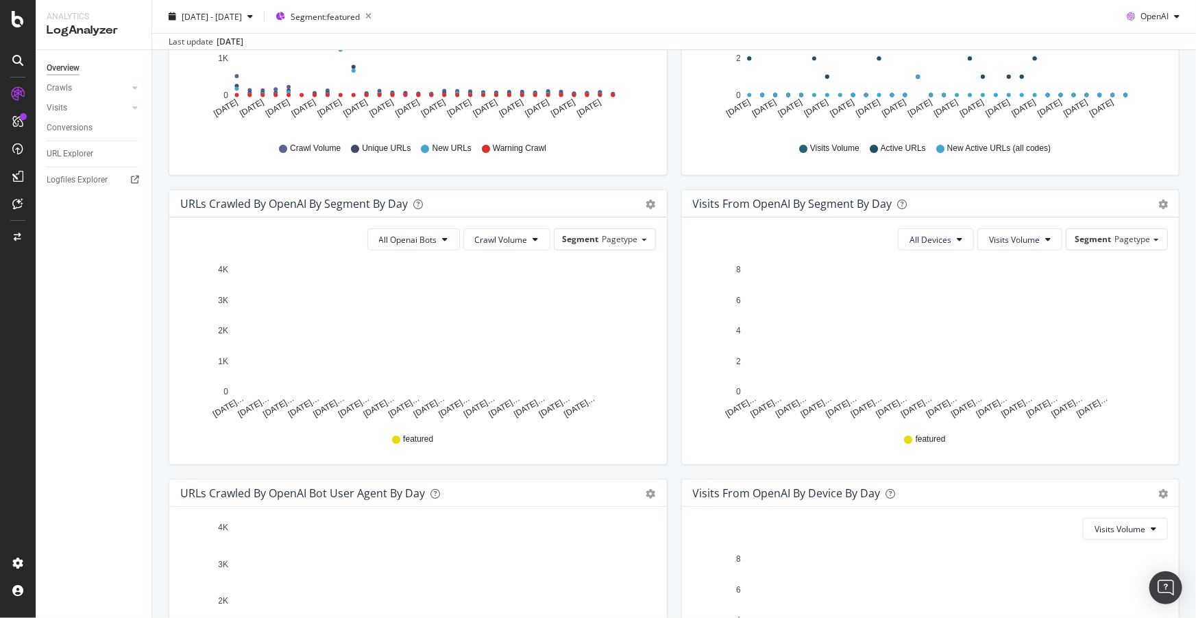
scroll to position [524, 0]
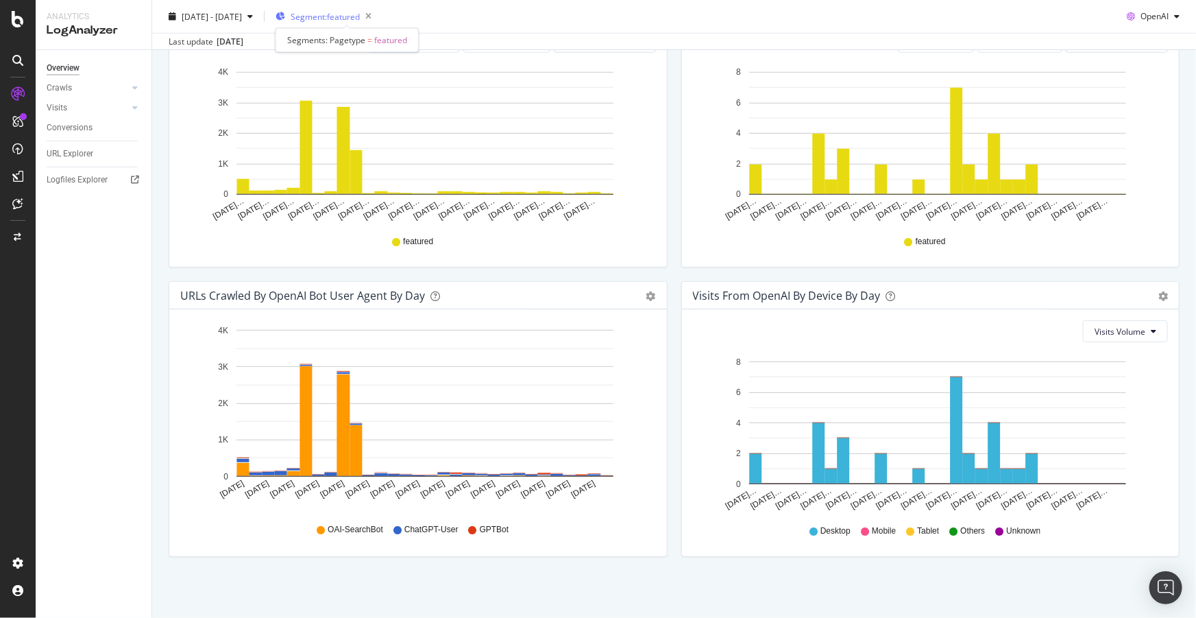
click at [360, 20] on span "Segment: featured" at bounding box center [325, 16] width 69 height 12
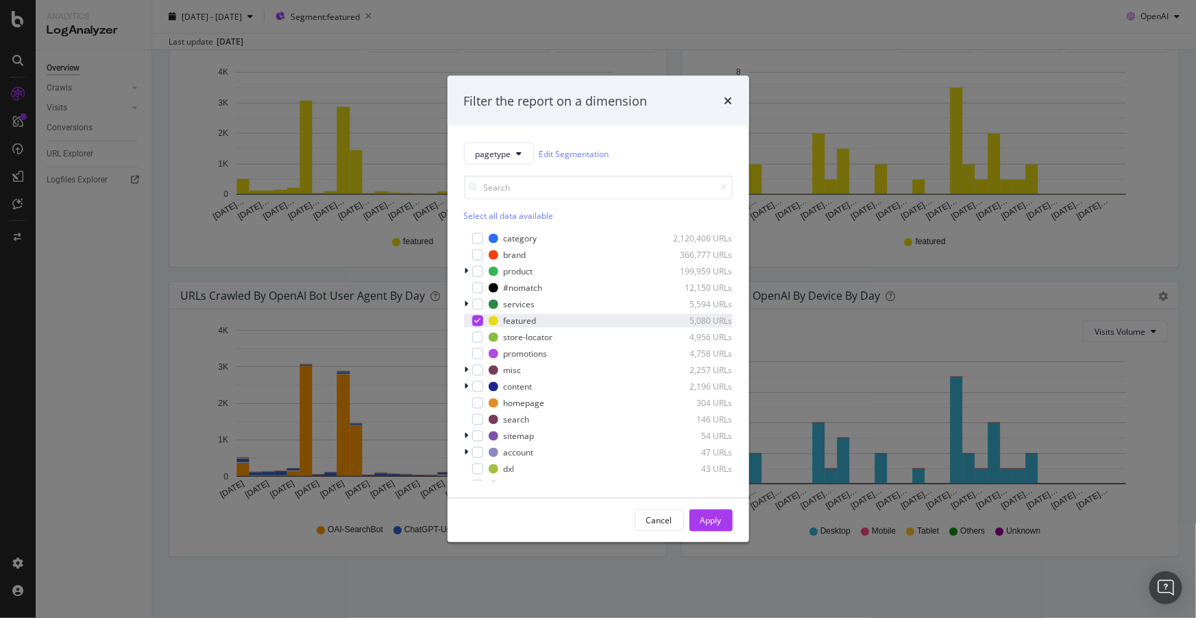
click at [475, 321] on icon "modal" at bounding box center [477, 320] width 6 height 7
click at [476, 351] on div "modal" at bounding box center [477, 353] width 11 height 11
click at [716, 522] on div "Apply" at bounding box center [710, 520] width 21 height 12
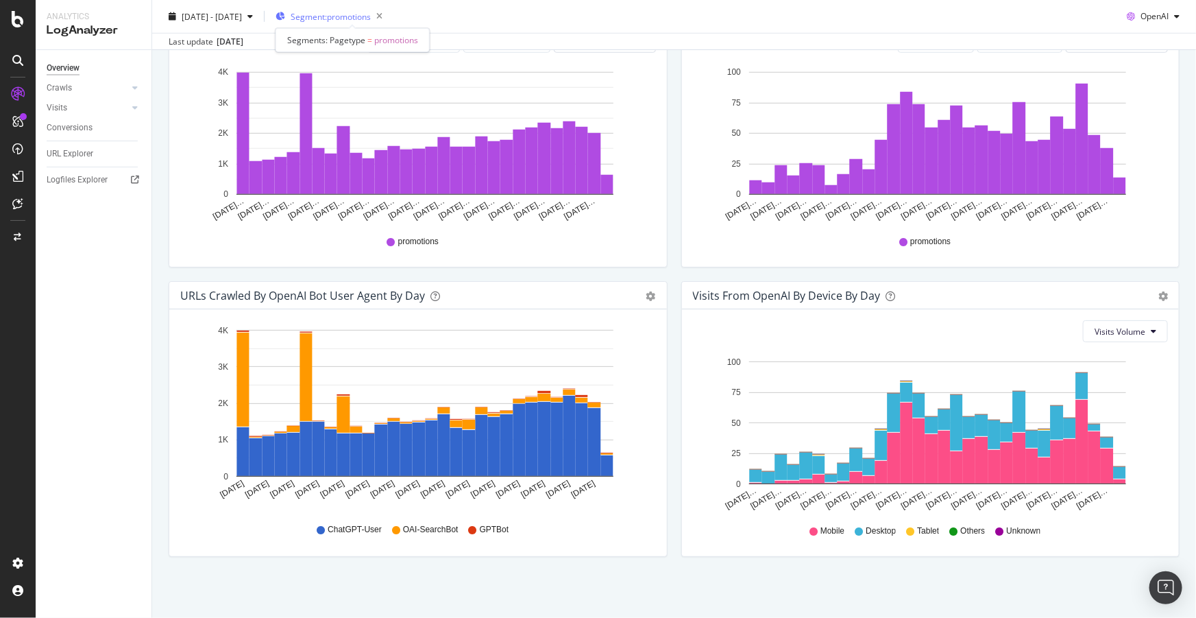
click at [363, 19] on span "Segment: promotions" at bounding box center [331, 16] width 80 height 12
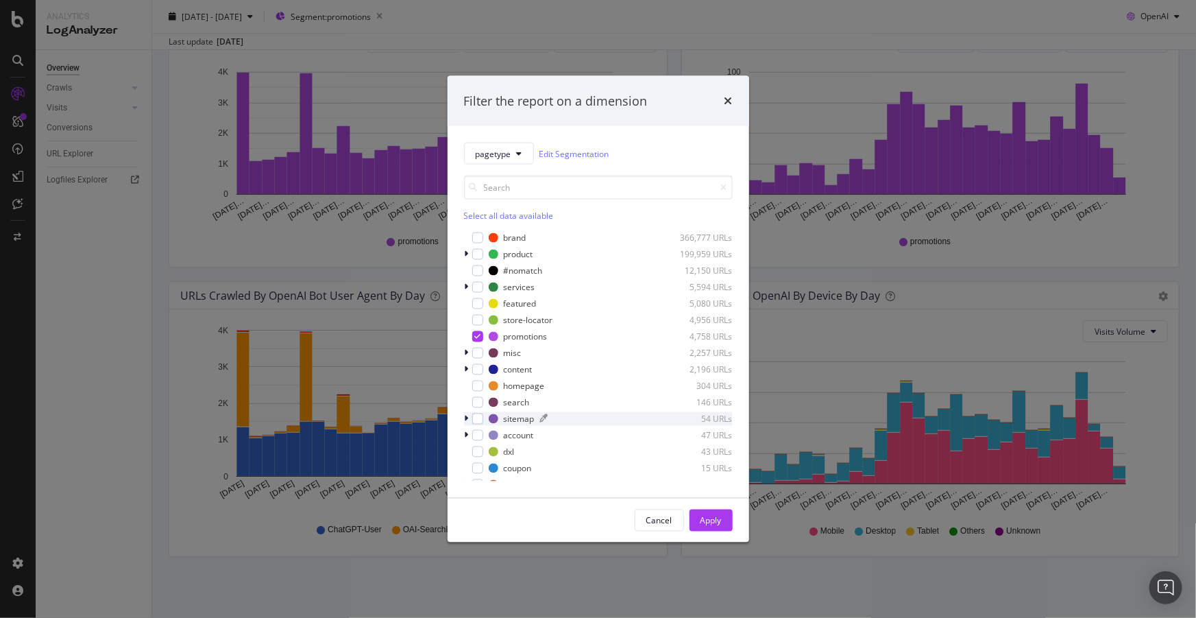
scroll to position [27, 0]
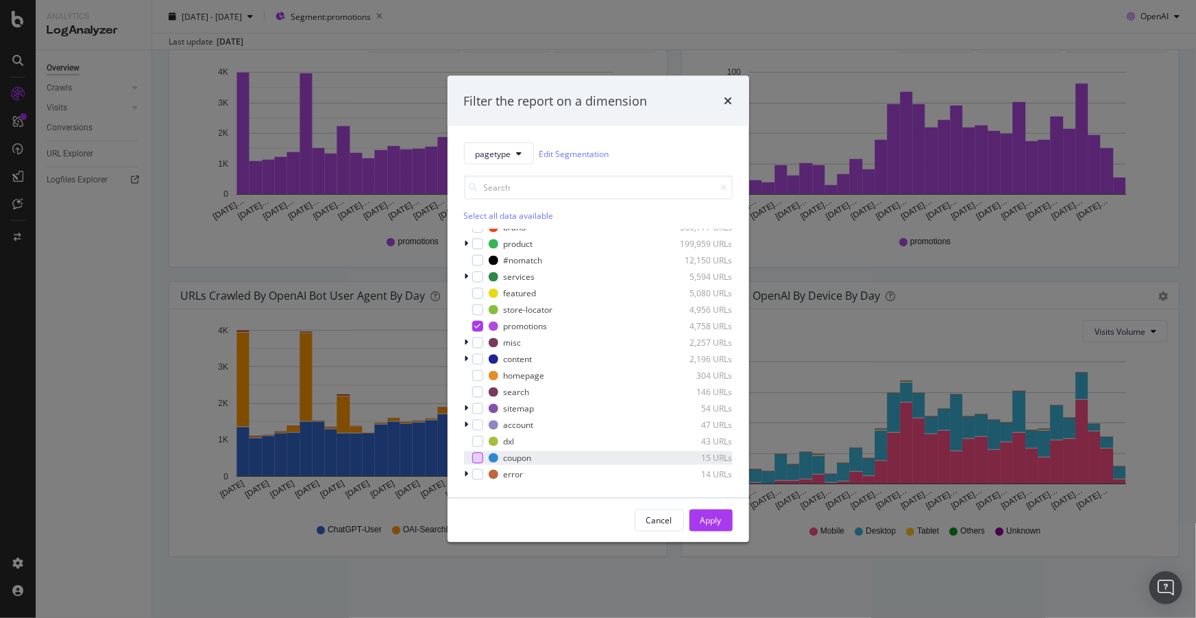
click at [479, 460] on div "modal" at bounding box center [477, 457] width 11 height 11
click at [474, 325] on icon "modal" at bounding box center [477, 326] width 6 height 7
click at [718, 521] on div "Apply" at bounding box center [710, 520] width 21 height 12
